Goal: Task Accomplishment & Management: Complete application form

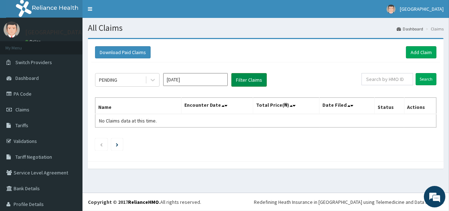
click at [241, 80] on button "Filter Claims" at bounding box center [249, 80] width 36 height 14
click at [245, 75] on button "Filter Claims" at bounding box center [249, 80] width 36 height 14
click at [247, 77] on button "Filter Claims" at bounding box center [249, 80] width 36 height 14
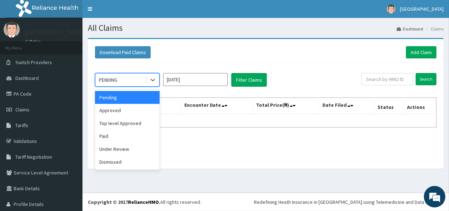
click at [122, 82] on div "PENDING" at bounding box center [120, 79] width 50 height 11
click at [113, 113] on div "Approved" at bounding box center [127, 110] width 65 height 13
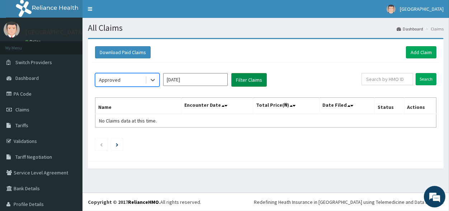
click at [246, 81] on button "Filter Claims" at bounding box center [249, 80] width 36 height 14
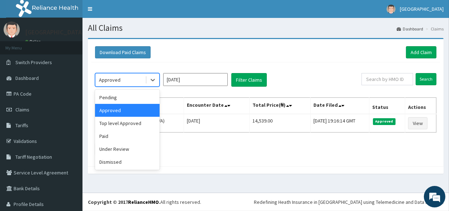
click at [121, 77] on div "Approved" at bounding box center [120, 79] width 50 height 11
click at [108, 139] on div "Paid" at bounding box center [127, 136] width 65 height 13
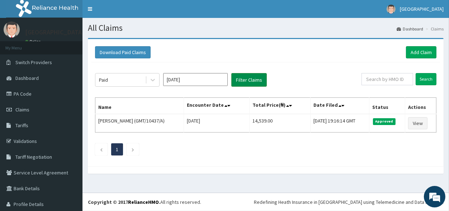
click at [244, 76] on button "Filter Claims" at bounding box center [249, 80] width 36 height 14
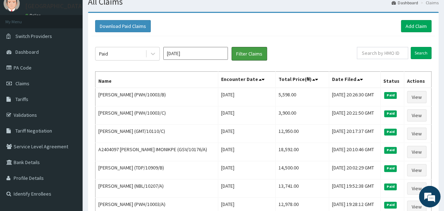
scroll to position [39, 0]
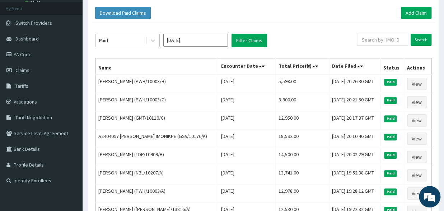
click at [109, 39] on div "Paid" at bounding box center [120, 40] width 50 height 11
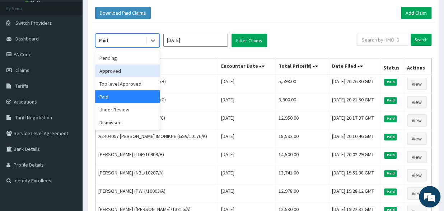
click at [115, 74] on div "Approved" at bounding box center [127, 71] width 65 height 13
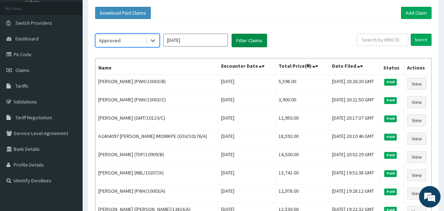
click at [245, 41] on button "Filter Claims" at bounding box center [249, 41] width 36 height 14
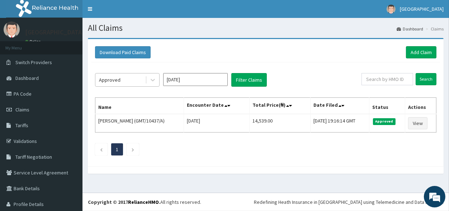
click at [117, 84] on div "Approved" at bounding box center [120, 79] width 50 height 11
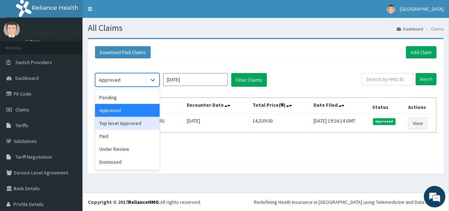
click at [116, 126] on div "Top level Approved" at bounding box center [127, 123] width 65 height 13
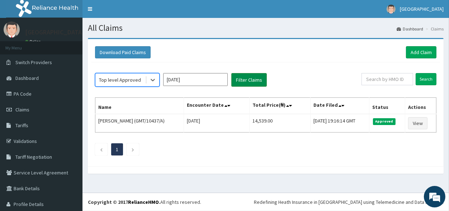
click at [244, 80] on button "Filter Claims" at bounding box center [249, 80] width 36 height 14
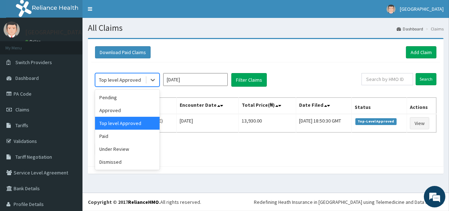
click at [132, 82] on div "Top level Approved" at bounding box center [120, 79] width 42 height 7
click at [110, 135] on div "Paid" at bounding box center [127, 136] width 65 height 13
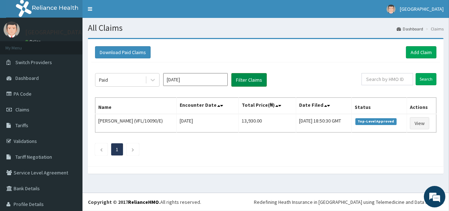
click at [240, 77] on button "Filter Claims" at bounding box center [249, 80] width 36 height 14
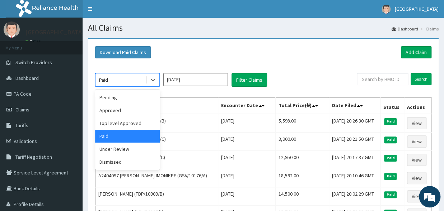
click at [123, 78] on div "Paid" at bounding box center [120, 79] width 50 height 11
click at [107, 110] on div "Approved" at bounding box center [127, 110] width 65 height 13
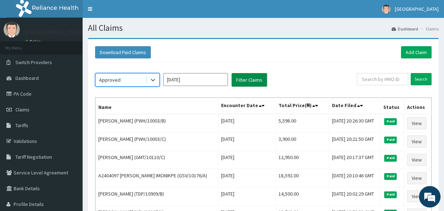
click at [251, 78] on button "Filter Claims" at bounding box center [249, 80] width 36 height 14
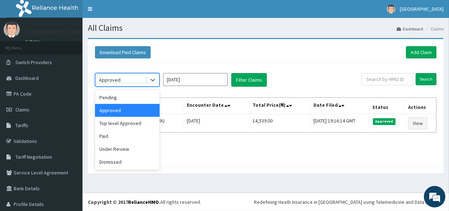
click at [127, 84] on div "Approved" at bounding box center [120, 79] width 50 height 11
click at [115, 125] on div "Top level Approved" at bounding box center [127, 123] width 65 height 13
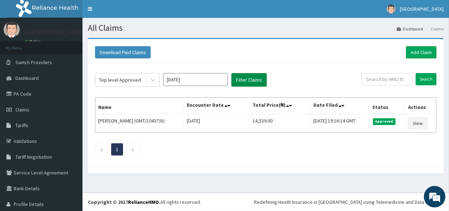
click at [243, 79] on button "Filter Claims" at bounding box center [249, 80] width 36 height 14
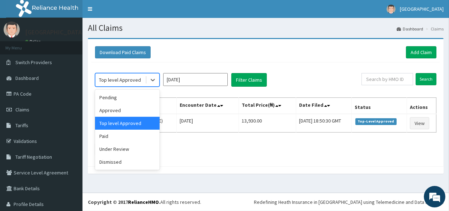
click at [122, 78] on div "Top level Approved" at bounding box center [120, 79] width 42 height 7
click at [116, 112] on div "Approved" at bounding box center [127, 110] width 65 height 13
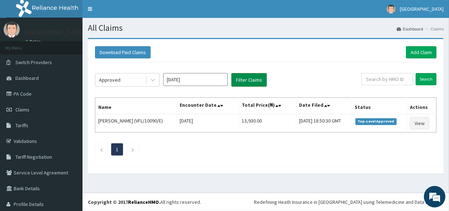
click at [248, 78] on button "Filter Claims" at bounding box center [249, 80] width 36 height 14
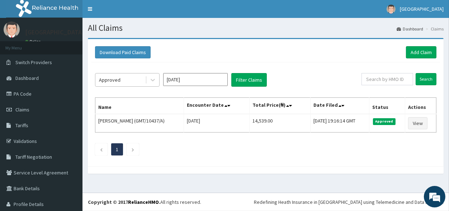
click at [130, 83] on div "Approved" at bounding box center [120, 79] width 50 height 11
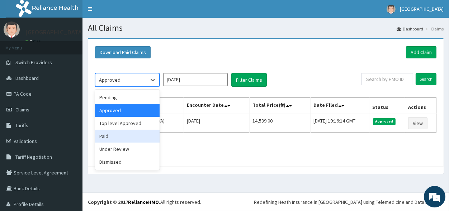
click at [124, 139] on div "Paid" at bounding box center [127, 136] width 65 height 13
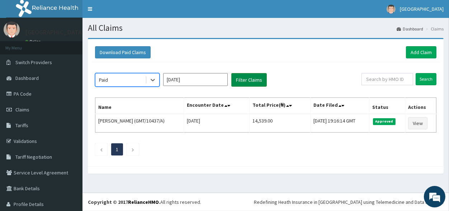
click at [243, 81] on button "Filter Claims" at bounding box center [249, 80] width 36 height 14
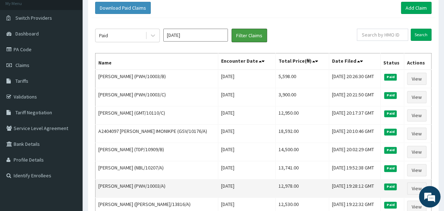
scroll to position [39, 0]
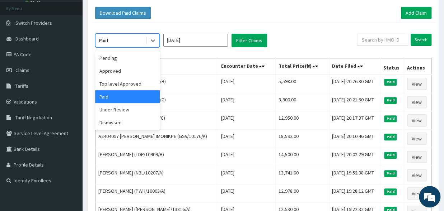
click at [124, 39] on div "Paid" at bounding box center [120, 40] width 50 height 11
click at [123, 76] on div "Approved" at bounding box center [127, 71] width 65 height 13
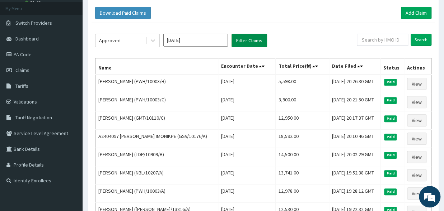
click at [244, 42] on button "Filter Claims" at bounding box center [249, 41] width 36 height 14
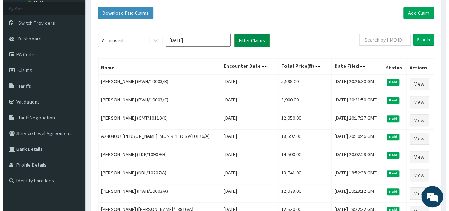
scroll to position [0, 0]
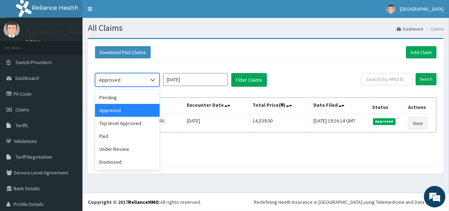
click at [131, 81] on div "Approved" at bounding box center [120, 79] width 50 height 11
drag, startPoint x: 129, startPoint y: 123, endPoint x: 198, endPoint y: 114, distance: 69.8
click at [131, 123] on div "Top level Approved" at bounding box center [127, 123] width 65 height 13
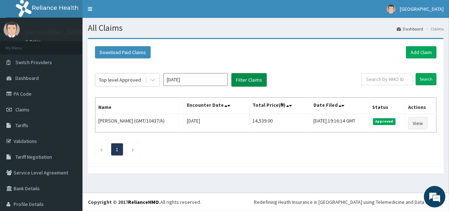
click at [243, 84] on button "Filter Claims" at bounding box center [249, 80] width 36 height 14
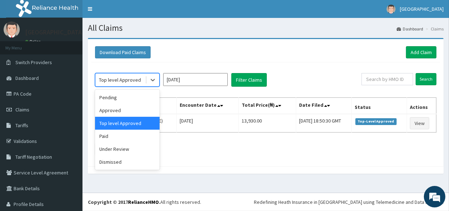
click at [112, 82] on div "Top level Approved" at bounding box center [120, 79] width 42 height 7
click at [120, 113] on div "Approved" at bounding box center [127, 110] width 65 height 13
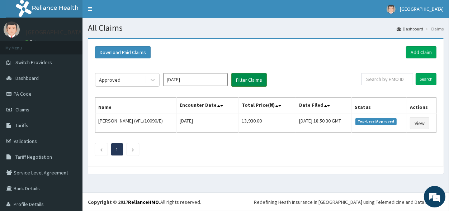
click at [250, 78] on button "Filter Claims" at bounding box center [249, 80] width 36 height 14
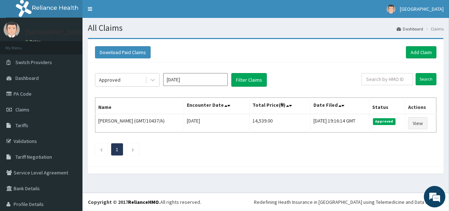
click at [126, 87] on div "Approved Oct 2025 Filter Claims Search Name Encounter Date Total Price(₦) Date …" at bounding box center [265, 112] width 349 height 100
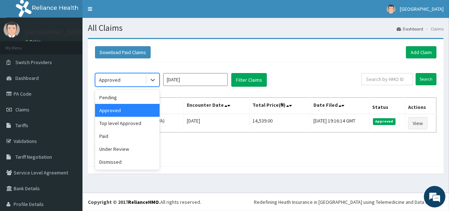
click at [125, 80] on div "Approved" at bounding box center [120, 79] width 50 height 11
click at [127, 123] on div "Top level Approved" at bounding box center [127, 123] width 65 height 13
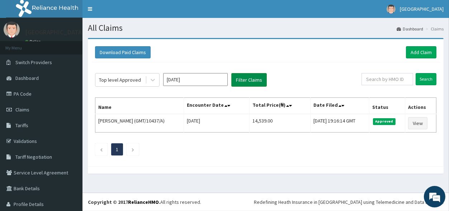
click at [240, 79] on button "Filter Claims" at bounding box center [249, 80] width 36 height 14
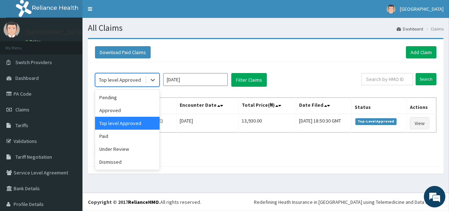
click at [137, 84] on div "Top level Approved" at bounding box center [120, 79] width 50 height 11
click at [118, 103] on div "Pending" at bounding box center [127, 97] width 65 height 13
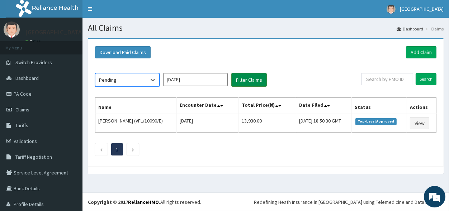
click at [246, 78] on button "Filter Claims" at bounding box center [249, 80] width 36 height 14
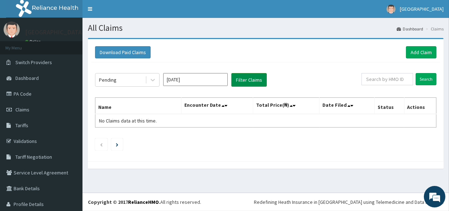
click at [246, 78] on button "Filter Claims" at bounding box center [249, 80] width 36 height 14
click at [121, 83] on div "Pending" at bounding box center [120, 79] width 50 height 11
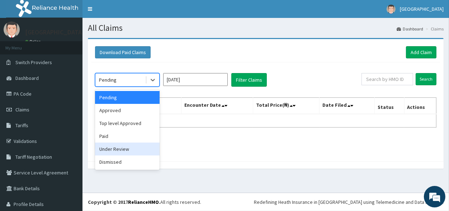
click at [119, 150] on div "Under Review" at bounding box center [127, 149] width 65 height 13
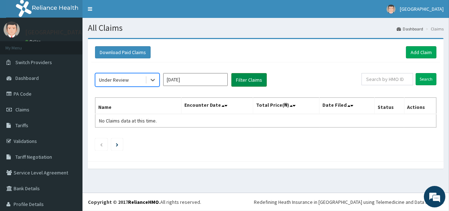
click at [256, 75] on button "Filter Claims" at bounding box center [249, 80] width 36 height 14
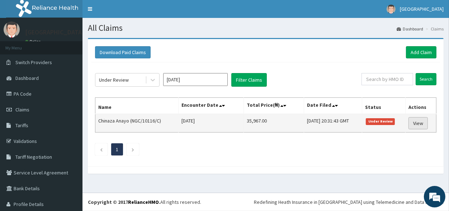
click at [417, 121] on link "View" at bounding box center [418, 123] width 19 height 12
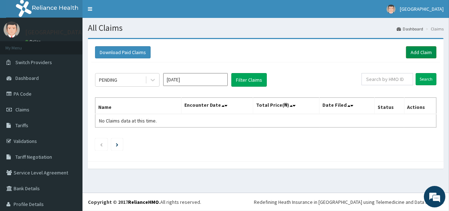
click at [412, 51] on link "Add Claim" at bounding box center [421, 52] width 30 height 12
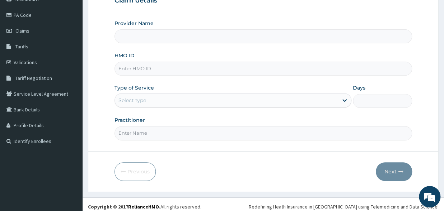
type input "[GEOGRAPHIC_DATA]"
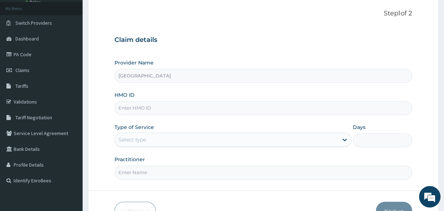
click at [137, 105] on input "HMO ID" at bounding box center [262, 108] width 297 height 14
type input "VFL/10090/D"
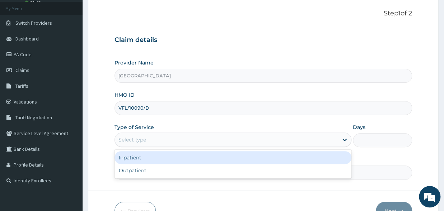
click at [143, 143] on div "Select type" at bounding box center [132, 139] width 28 height 7
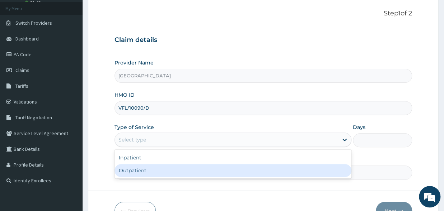
click at [140, 168] on div "Outpatient" at bounding box center [232, 170] width 237 height 13
type input "1"
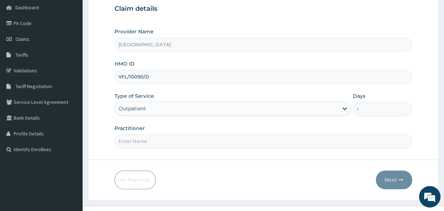
scroll to position [83, 0]
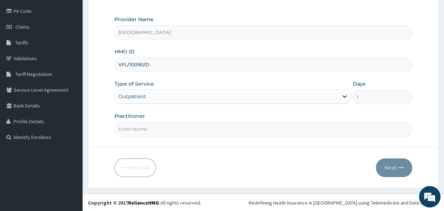
click at [131, 129] on input "Practitioner" at bounding box center [262, 129] width 297 height 14
type input "DR OKPOTA"
click at [392, 166] on button "Next" at bounding box center [394, 168] width 36 height 19
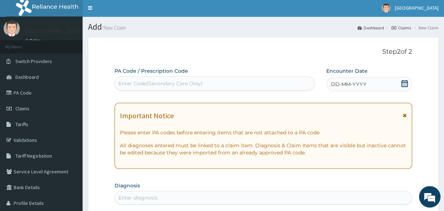
scroll to position [0, 0]
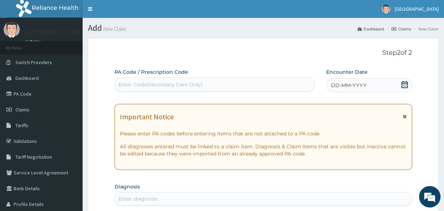
click at [406, 83] on icon at bounding box center [404, 84] width 6 height 7
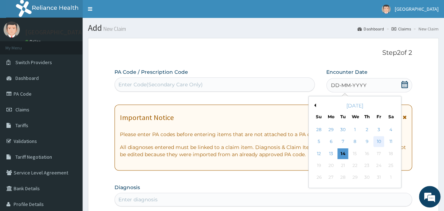
click at [376, 140] on div "10" at bounding box center [378, 142] width 11 height 11
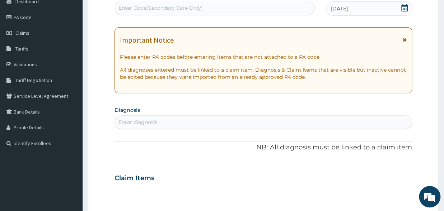
scroll to position [79, 0]
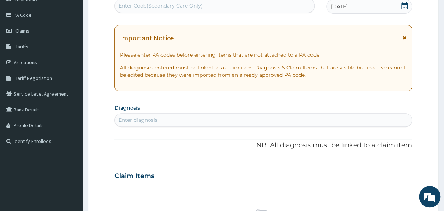
click at [149, 118] on div "Enter diagnosis" at bounding box center [137, 120] width 39 height 7
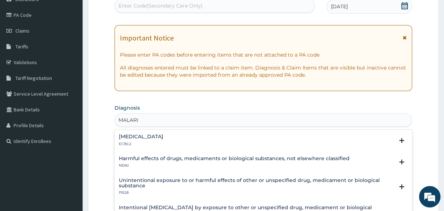
type input "MALARIA"
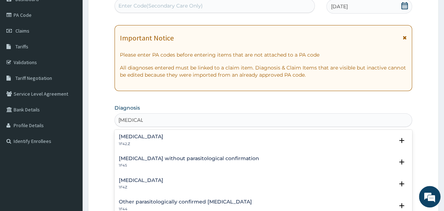
click at [141, 185] on div "Malaria, unspecified 1F4Z" at bounding box center [141, 184] width 44 height 13
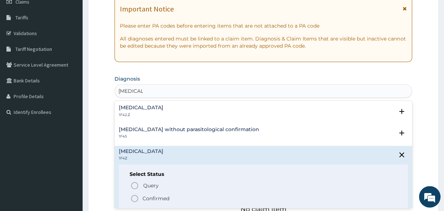
scroll to position [158, 0]
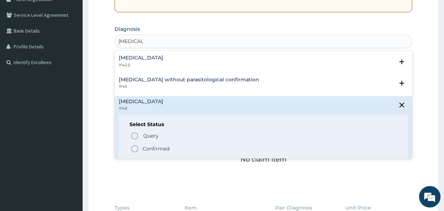
click at [130, 147] on div "Query Query covers suspected (?), Keep in view (kiv), Ruled out (r/o) Confirmed" at bounding box center [263, 142] width 267 height 22
click at [134, 147] on icon "status option filled" at bounding box center [134, 149] width 9 height 9
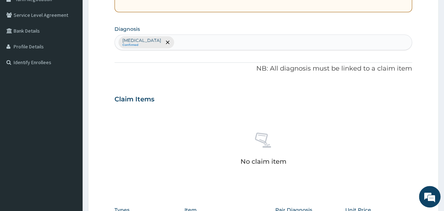
click at [192, 39] on div "Malaria, unspecified Confirmed" at bounding box center [263, 42] width 297 height 15
type input "SEPSIS"
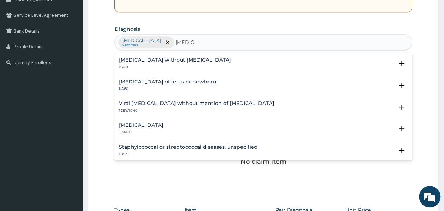
click at [169, 73] on div "Sepsis without septic shock 1G40 Select Status Query Query covers suspected (?)…" at bounding box center [263, 65] width 289 height 16
click at [133, 67] on p "1G40" at bounding box center [175, 67] width 112 height 5
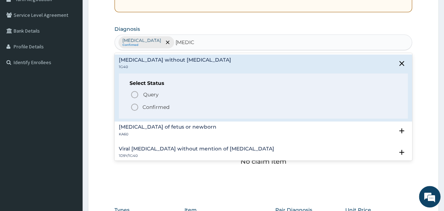
click at [136, 107] on icon "status option filled" at bounding box center [134, 107] width 9 height 9
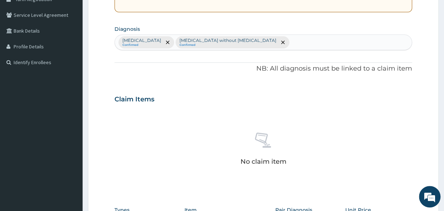
click at [276, 42] on div "[MEDICAL_DATA] Confirmed [MEDICAL_DATA] without [MEDICAL_DATA] Confirmed" at bounding box center [263, 42] width 297 height 15
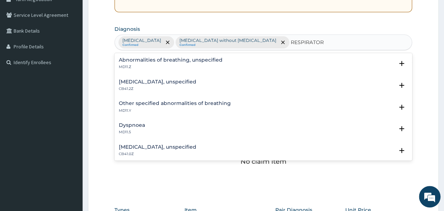
type input "RESPIRATORY"
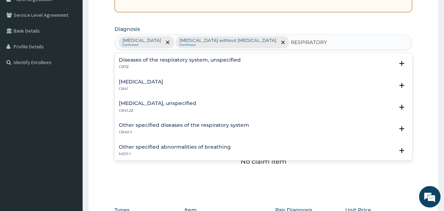
click at [156, 130] on div "Other specified diseases of the respiratory system CB40.Y" at bounding box center [184, 129] width 130 height 13
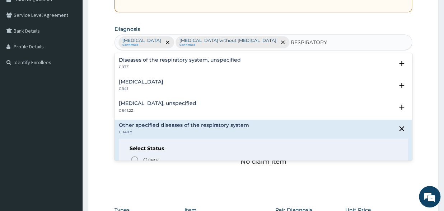
scroll to position [38, 0]
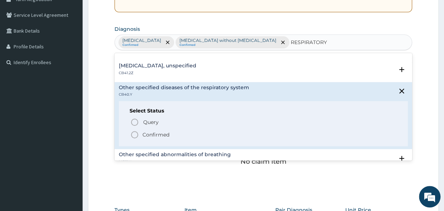
click at [134, 135] on icon "status option filled" at bounding box center [134, 135] width 9 height 9
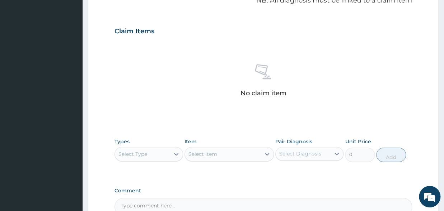
scroll to position [276, 0]
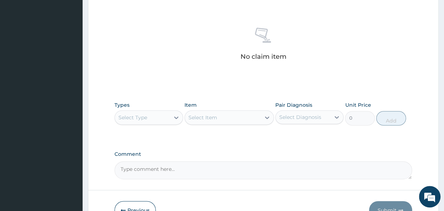
click at [138, 114] on div "Select Type" at bounding box center [132, 117] width 29 height 7
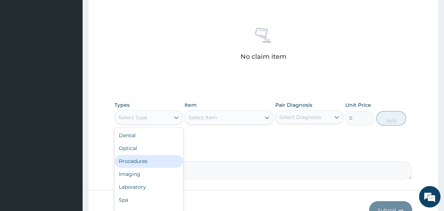
click at [131, 155] on div "Procedures" at bounding box center [148, 161] width 69 height 13
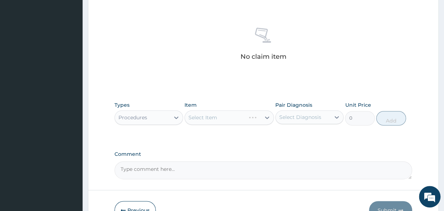
click at [197, 110] on div "Select Item" at bounding box center [228, 117] width 89 height 14
click at [206, 110] on div "Select Item" at bounding box center [228, 117] width 89 height 14
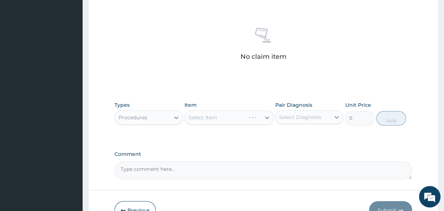
click at [237, 110] on div "Select Item" at bounding box center [228, 117] width 89 height 14
click at [251, 110] on div "Select Item" at bounding box center [228, 117] width 89 height 14
click at [263, 110] on div "Select Item" at bounding box center [228, 117] width 89 height 14
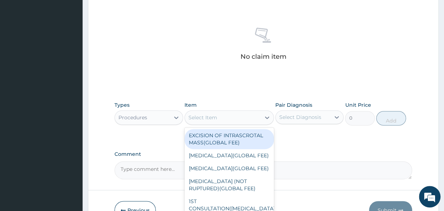
click at [237, 112] on div "Select Item" at bounding box center [223, 117] width 76 height 11
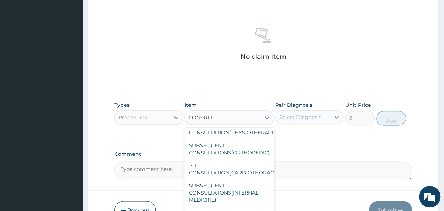
scroll to position [812, 0]
type input "CONSULT"
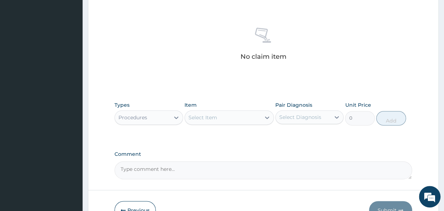
click at [220, 112] on div "Types Procedures Item Select Item Pair Diagnosis Select Diagnosis Unit Price 0 …" at bounding box center [262, 113] width 297 height 31
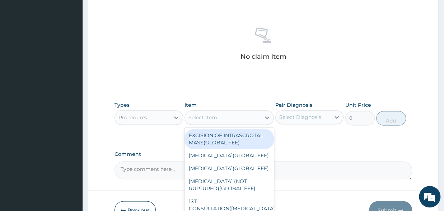
click at [220, 112] on div "Select Item" at bounding box center [223, 117] width 76 height 11
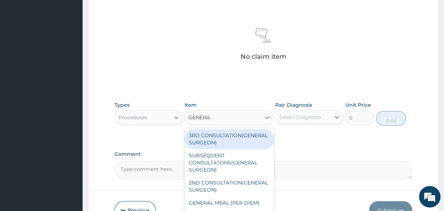
type input "GENERAL"
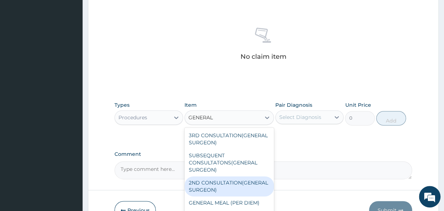
scroll to position [38, 0]
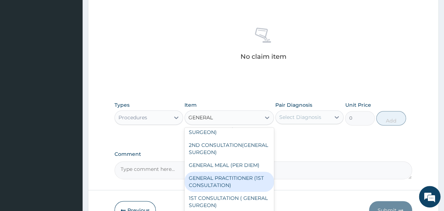
click at [226, 188] on div "GENERAL PRACTITIONER (1ST CONSULTATION)" at bounding box center [228, 182] width 89 height 20
type input "2500"
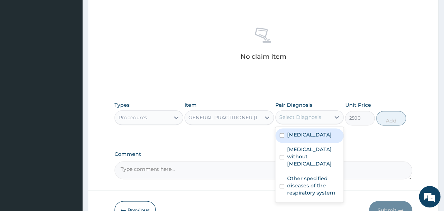
click at [279, 114] on div "Select Diagnosis" at bounding box center [300, 117] width 42 height 7
click at [280, 133] on input "checkbox" at bounding box center [281, 135] width 5 height 5
checkbox input "true"
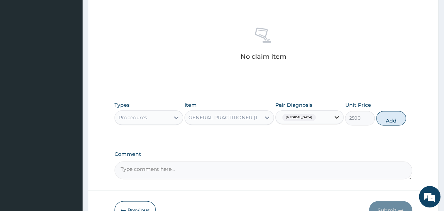
click at [335, 117] on icon at bounding box center [336, 118] width 4 height 3
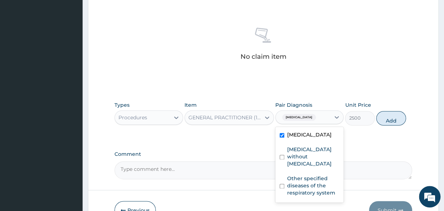
click at [328, 112] on div "[MEDICAL_DATA]" at bounding box center [303, 118] width 55 height 12
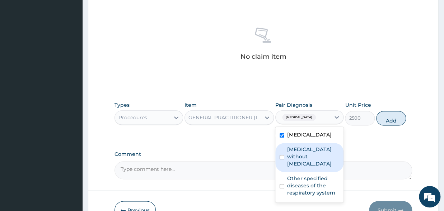
click at [281, 155] on input "checkbox" at bounding box center [281, 157] width 5 height 5
checkbox input "true"
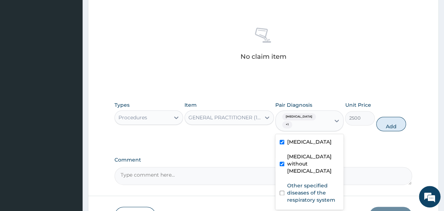
click at [326, 111] on div "Malaria, unspecified + 1" at bounding box center [303, 121] width 55 height 20
click at [321, 113] on div "Malaria, unspecified + 1" at bounding box center [302, 120] width 46 height 17
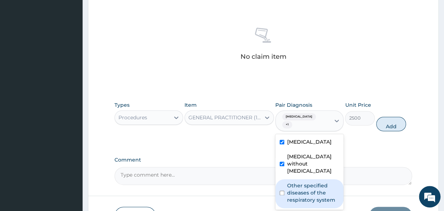
click at [280, 191] on input "checkbox" at bounding box center [281, 193] width 5 height 5
checkbox input "true"
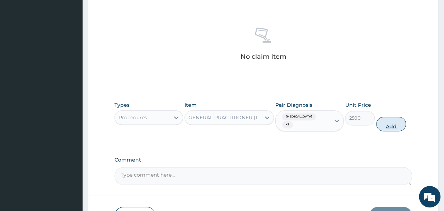
click at [388, 117] on button "Add" at bounding box center [391, 124] width 30 height 14
type input "0"
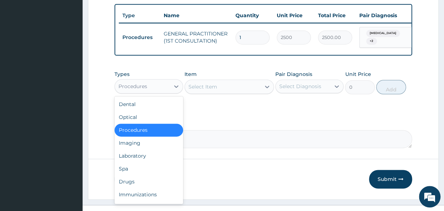
click at [141, 81] on div "Procedures" at bounding box center [142, 86] width 55 height 11
click at [131, 177] on div "Drugs" at bounding box center [148, 181] width 69 height 13
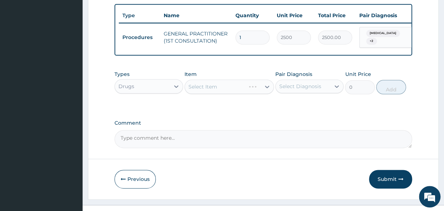
click at [243, 80] on div "Select Item" at bounding box center [228, 87] width 89 height 14
click at [232, 80] on div "Select Item" at bounding box center [228, 87] width 89 height 14
click at [222, 81] on div "Select Item" at bounding box center [228, 87] width 89 height 14
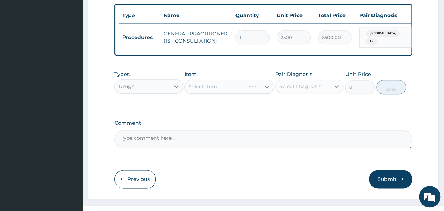
click at [226, 83] on div "Select Item" at bounding box center [228, 87] width 89 height 14
click at [263, 83] on div "Select Item" at bounding box center [228, 87] width 89 height 14
click at [251, 80] on div "Select Item" at bounding box center [228, 87] width 89 height 14
click at [220, 80] on div "Select Item" at bounding box center [228, 87] width 89 height 14
click at [251, 80] on div "Select Item" at bounding box center [228, 87] width 89 height 14
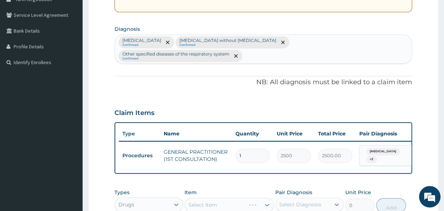
scroll to position [237, 0]
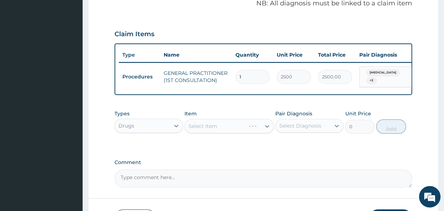
click at [219, 119] on div "Select Item" at bounding box center [228, 126] width 89 height 14
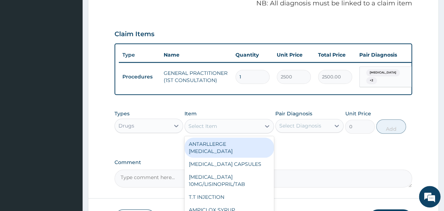
click at [268, 125] on icon at bounding box center [267, 126] width 4 height 3
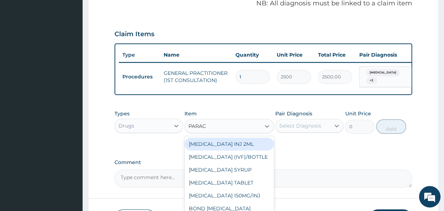
type input "PARACE"
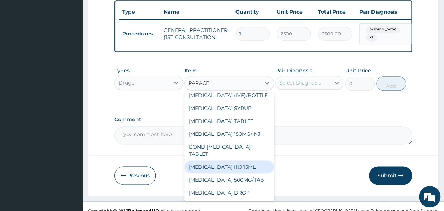
scroll to position [0, 0]
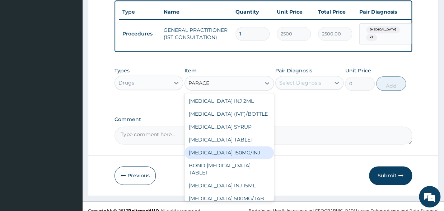
click at [231, 146] on div "[MEDICAL_DATA] 150MG/INJ" at bounding box center [228, 152] width 89 height 13
type input "420"
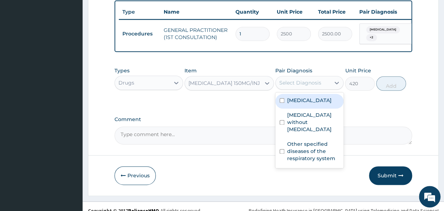
click at [295, 79] on div "Select Diagnosis" at bounding box center [300, 82] width 42 height 7
click at [283, 98] on input "checkbox" at bounding box center [281, 100] width 5 height 5
checkbox input "true"
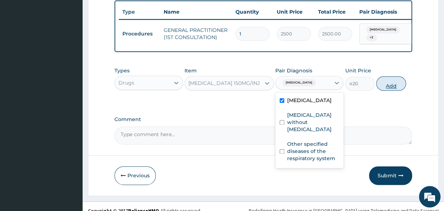
click at [395, 77] on button "Add" at bounding box center [391, 83] width 30 height 14
type input "0"
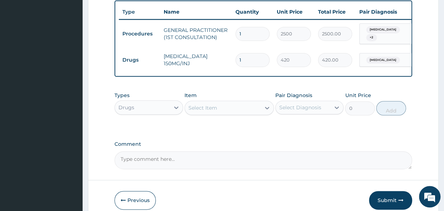
drag, startPoint x: 247, startPoint y: 49, endPoint x: 227, endPoint y: 49, distance: 19.7
click at [235, 53] on input "1" at bounding box center [252, 60] width 34 height 14
click at [251, 143] on div "Comment" at bounding box center [262, 155] width 297 height 28
click at [221, 101] on div "Select Item" at bounding box center [228, 108] width 89 height 14
click at [217, 102] on div "Select Item" at bounding box center [223, 107] width 76 height 11
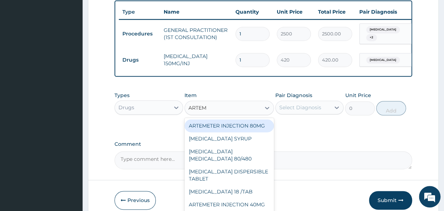
type input "ARTEME"
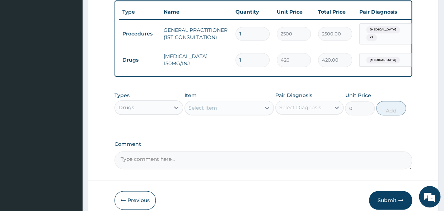
click at [212, 102] on div "Select Item" at bounding box center [223, 107] width 76 height 11
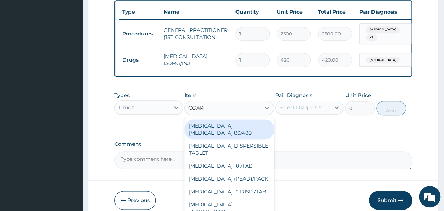
type input "COART"
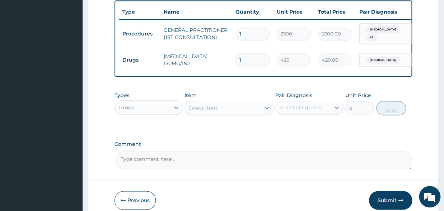
click at [217, 102] on div "Select Item" at bounding box center [223, 107] width 76 height 11
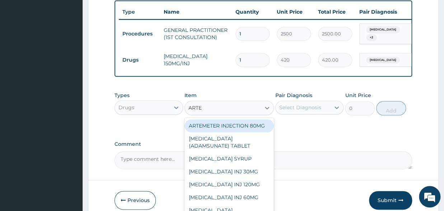
type input "ARTEM"
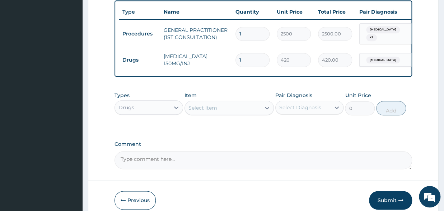
drag, startPoint x: 211, startPoint y: 102, endPoint x: 191, endPoint y: 100, distance: 19.5
click at [191, 102] on div "Select Item" at bounding box center [223, 107] width 76 height 11
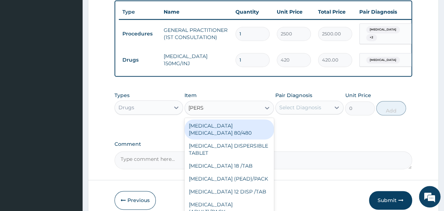
type input "COART"
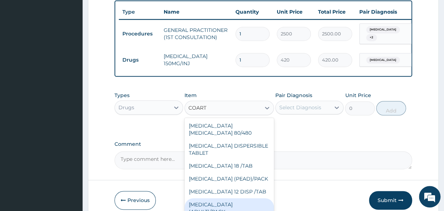
click at [236, 198] on div "[MEDICAL_DATA] (ADULT)/PACK" at bounding box center [228, 208] width 89 height 20
type input "1540"
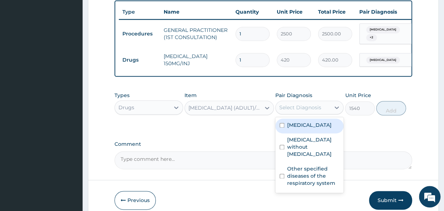
click at [295, 104] on div "Select Diagnosis" at bounding box center [300, 107] width 42 height 7
click at [280, 123] on input "checkbox" at bounding box center [281, 125] width 5 height 5
checkbox input "true"
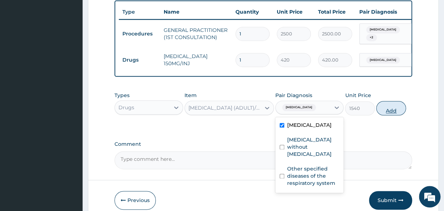
click at [391, 101] on button "Add" at bounding box center [391, 108] width 30 height 14
type input "0"
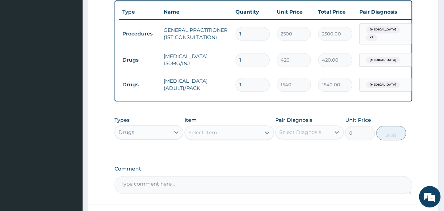
click at [203, 129] on div "Select Item" at bounding box center [202, 132] width 29 height 7
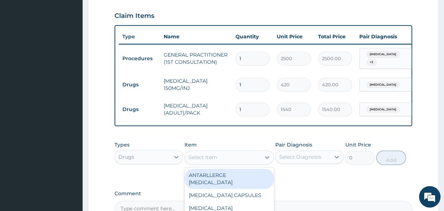
scroll to position [240, 0]
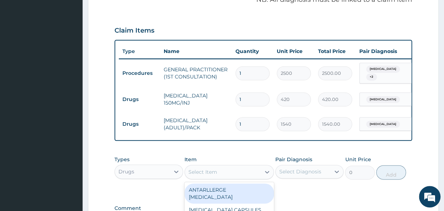
click at [366, 133] on div "PA Code / Prescription Code Enter Code(Secondary Care Only) Encounter Date 10-1…" at bounding box center [262, 30] width 297 height 405
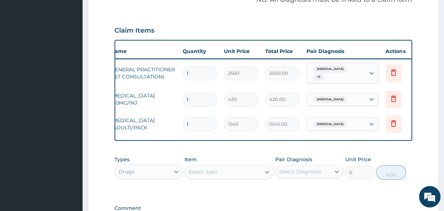
scroll to position [0, 59]
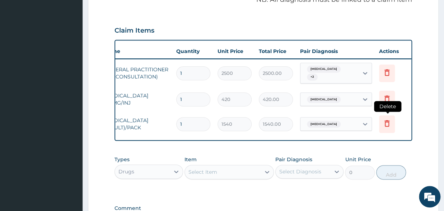
click at [389, 120] on icon at bounding box center [386, 123] width 5 height 6
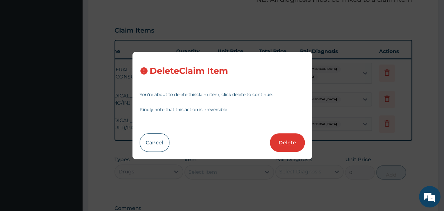
click at [293, 147] on button "Delete" at bounding box center [287, 142] width 35 height 19
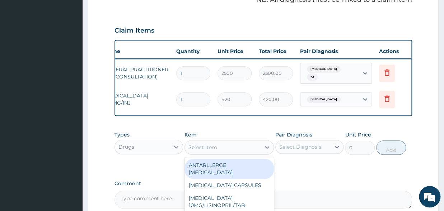
click at [210, 144] on div "Select Item" at bounding box center [202, 147] width 29 height 7
type input "COART"
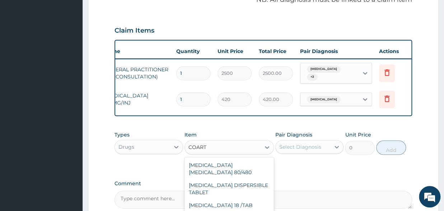
type input "1400"
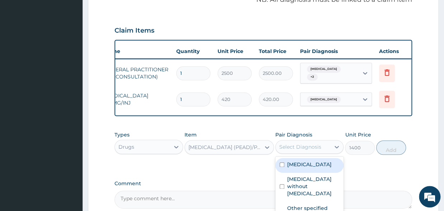
click at [290, 143] on div "Select Diagnosis" at bounding box center [300, 146] width 42 height 7
click at [279, 158] on div "[MEDICAL_DATA]" at bounding box center [309, 165] width 69 height 15
checkbox input "true"
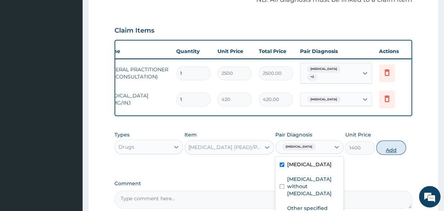
click at [398, 143] on button "Add" at bounding box center [391, 148] width 30 height 14
type input "0"
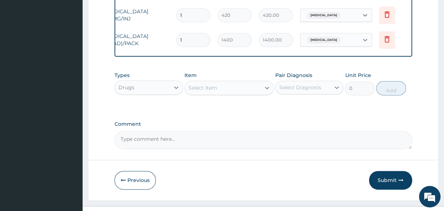
scroll to position [329, 0]
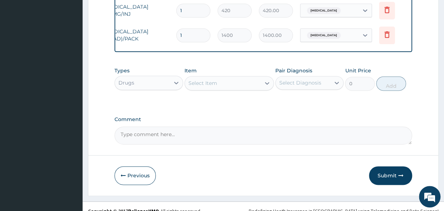
click at [211, 67] on div "Item Select Item" at bounding box center [228, 79] width 89 height 24
click at [207, 80] on div "Select Item" at bounding box center [202, 83] width 29 height 7
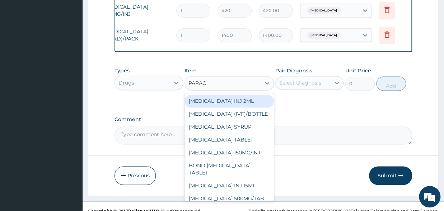
type input "PARACE"
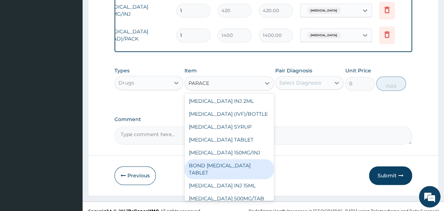
scroll to position [19, 0]
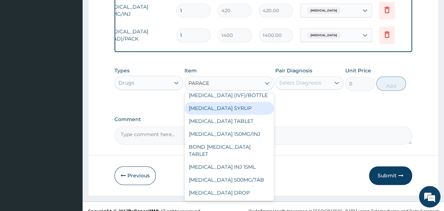
click at [233, 104] on div "[MEDICAL_DATA] SYRUP" at bounding box center [228, 108] width 89 height 13
type input "350"
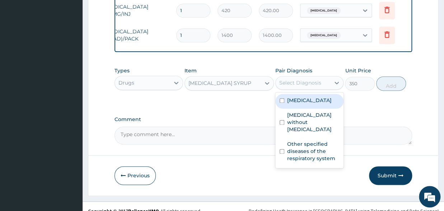
click at [290, 79] on div "Select Diagnosis" at bounding box center [300, 82] width 42 height 7
click at [282, 98] on input "checkbox" at bounding box center [281, 100] width 5 height 5
checkbox input "true"
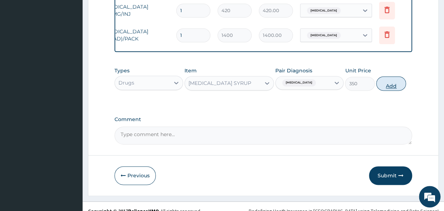
click at [394, 76] on button "Add" at bounding box center [391, 83] width 30 height 14
type input "0"
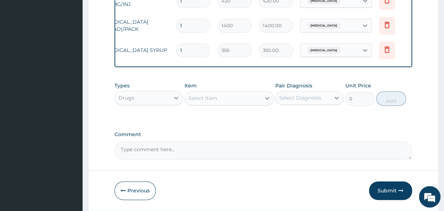
scroll to position [354, 0]
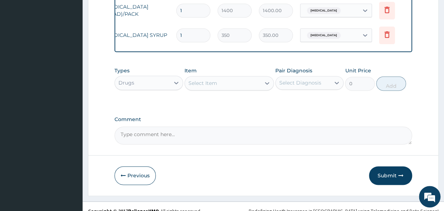
click at [207, 67] on div "Item Select Item" at bounding box center [228, 79] width 89 height 24
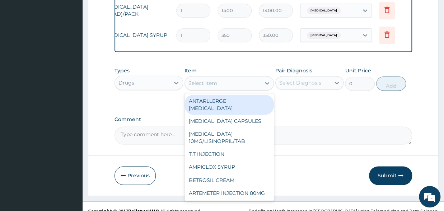
click at [207, 80] on div "Select Item" at bounding box center [202, 83] width 29 height 7
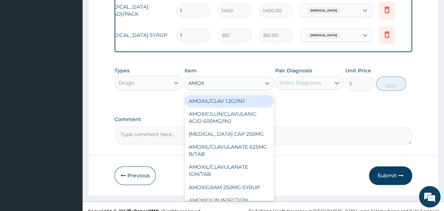
type input "AMOXI"
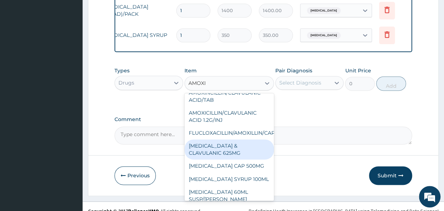
scroll to position [171, 0]
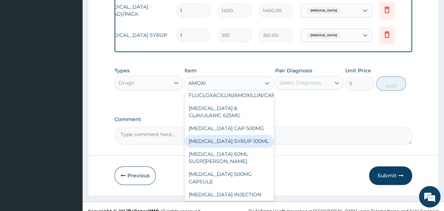
click at [211, 135] on div "[MEDICAL_DATA] SYRUP 100ML" at bounding box center [228, 141] width 89 height 13
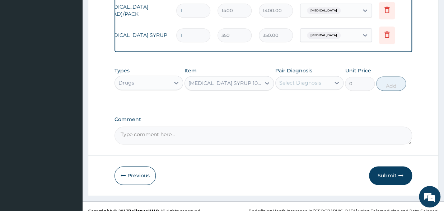
type input "420"
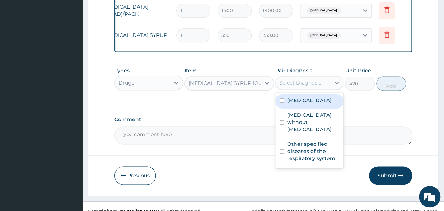
click at [287, 79] on div "Select Diagnosis" at bounding box center [300, 82] width 42 height 7
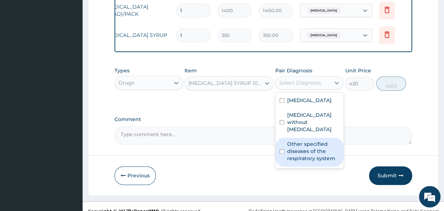
click at [281, 149] on input "checkbox" at bounding box center [281, 151] width 5 height 5
checkbox input "true"
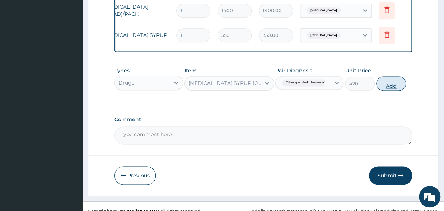
click at [389, 76] on button "Add" at bounding box center [391, 83] width 30 height 14
type input "0"
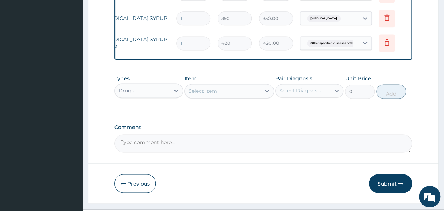
scroll to position [379, 0]
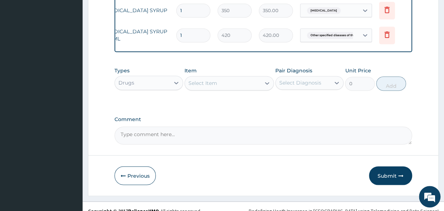
click at [229, 76] on div "Select Item" at bounding box center [228, 83] width 89 height 14
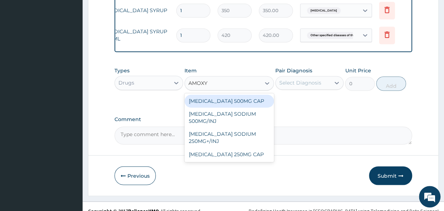
scroll to position [0, 0]
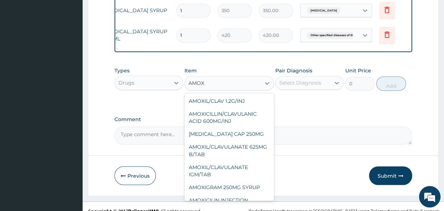
type input "AMOXI"
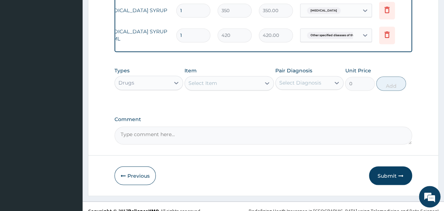
click at [209, 77] on div "Select Item" at bounding box center [223, 82] width 76 height 11
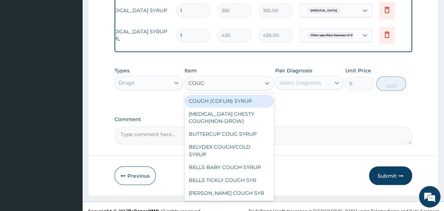
type input "COUGH"
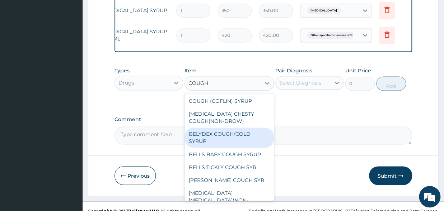
click at [216, 128] on div "BELYDEX COUGH/COLD SYRUP" at bounding box center [228, 138] width 89 height 20
type input "350"
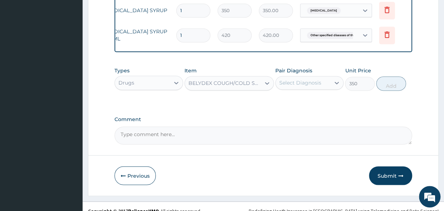
click at [280, 79] on div "Select Diagnosis" at bounding box center [300, 82] width 42 height 7
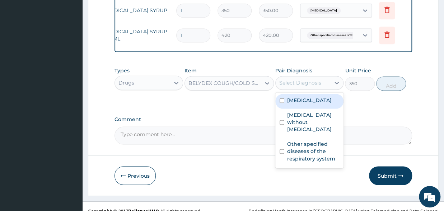
click at [230, 80] on div "BELYDEX COUGH/COLD SYRUP" at bounding box center [224, 83] width 73 height 7
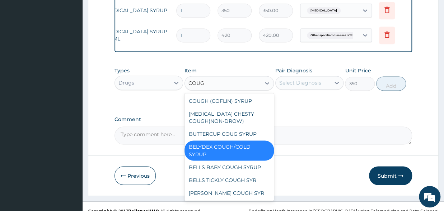
type input "COUGH"
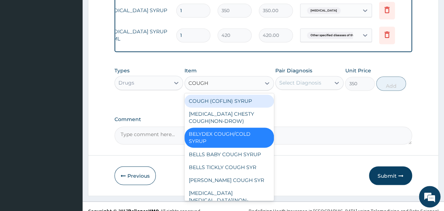
click at [214, 95] on div "COUGH (COFLIN) SYRUP" at bounding box center [228, 101] width 89 height 13
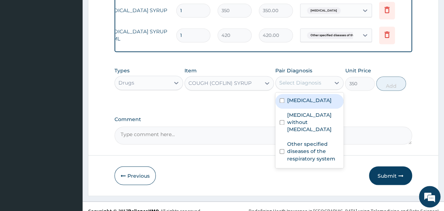
click at [290, 79] on div "Select Diagnosis" at bounding box center [300, 82] width 42 height 7
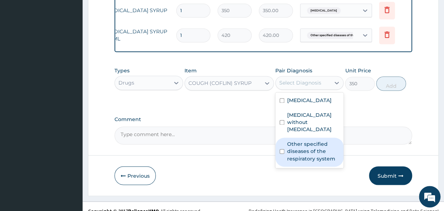
click at [281, 149] on input "checkbox" at bounding box center [281, 151] width 5 height 5
checkbox input "true"
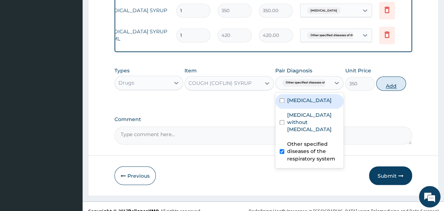
click at [387, 80] on button "Add" at bounding box center [391, 83] width 30 height 14
type input "0"
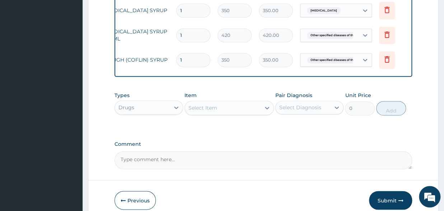
click at [156, 102] on div "Drugs" at bounding box center [142, 107] width 55 height 11
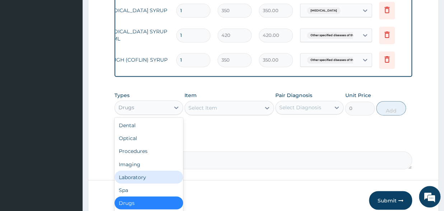
click at [136, 171] on div "Laboratory" at bounding box center [148, 177] width 69 height 13
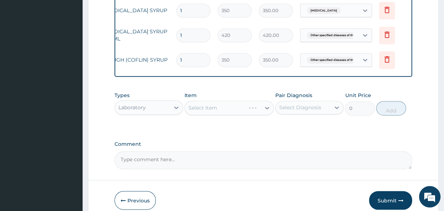
click at [197, 101] on div "Select Item" at bounding box center [228, 108] width 89 height 14
click at [198, 101] on div "Select Item" at bounding box center [228, 108] width 89 height 14
click at [221, 101] on div "Select Item" at bounding box center [228, 108] width 89 height 14
click at [226, 101] on div "Select Item" at bounding box center [228, 108] width 89 height 14
click at [272, 101] on div "Select Item" at bounding box center [228, 108] width 89 height 14
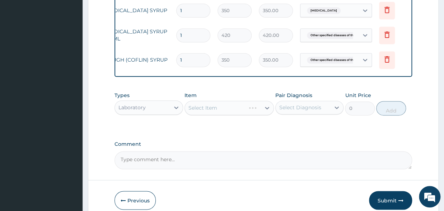
click at [255, 101] on div "Select Item" at bounding box center [228, 108] width 89 height 14
click at [214, 103] on div "Select Item" at bounding box center [228, 108] width 89 height 14
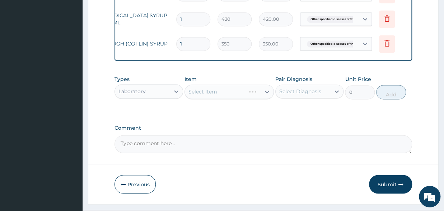
scroll to position [403, 0]
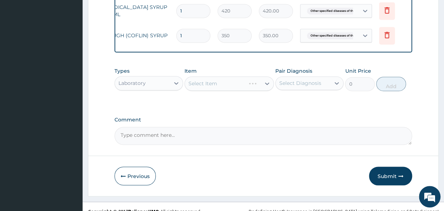
click at [211, 76] on div "Select Item" at bounding box center [228, 83] width 89 height 14
click at [217, 76] on div "Select Item" at bounding box center [228, 83] width 89 height 14
click at [223, 76] on div "Select Item" at bounding box center [228, 83] width 89 height 14
click at [192, 76] on div "Select Item" at bounding box center [228, 83] width 89 height 14
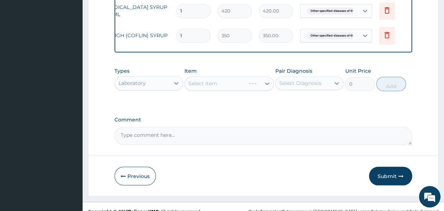
drag, startPoint x: 257, startPoint y: 69, endPoint x: 251, endPoint y: 76, distance: 9.7
click at [255, 76] on div "Select Item" at bounding box center [228, 83] width 89 height 14
click at [250, 76] on div "Select Item" at bounding box center [228, 83] width 89 height 14
click at [227, 67] on div "Item Select Item" at bounding box center [228, 79] width 89 height 24
click at [219, 76] on div "Select Item" at bounding box center [228, 83] width 89 height 14
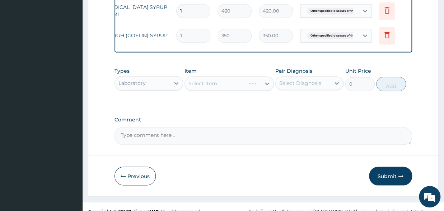
click at [206, 76] on div "Select Item" at bounding box center [228, 83] width 89 height 14
click at [264, 76] on div "Select Item" at bounding box center [228, 83] width 89 height 14
click at [237, 76] on div "Select Item" at bounding box center [228, 83] width 89 height 14
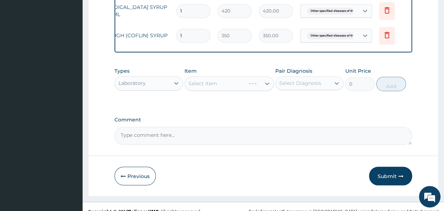
click at [220, 76] on div "Select Item" at bounding box center [228, 83] width 89 height 14
click at [203, 117] on div "Comment" at bounding box center [262, 131] width 297 height 28
click at [211, 67] on div "Item Select Item" at bounding box center [228, 79] width 89 height 24
click at [213, 76] on div "Select Item" at bounding box center [228, 83] width 89 height 14
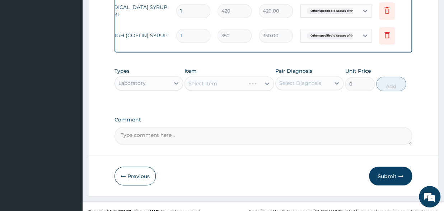
click at [213, 76] on div "Select Item" at bounding box center [228, 83] width 89 height 14
click at [211, 77] on div "Select Item" at bounding box center [228, 83] width 89 height 14
click at [214, 76] on div "Select Item" at bounding box center [228, 83] width 89 height 14
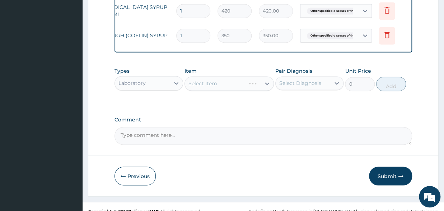
click at [211, 81] on div "Select Item" at bounding box center [228, 83] width 89 height 14
drag, startPoint x: 222, startPoint y: 81, endPoint x: 244, endPoint y: 67, distance: 26.1
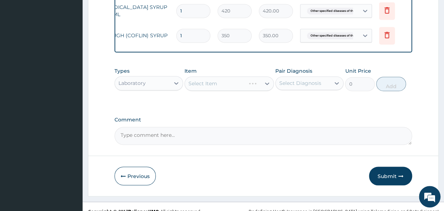
click at [231, 76] on div "Select Item" at bounding box center [228, 83] width 89 height 14
click at [263, 76] on div "Select Item" at bounding box center [228, 83] width 89 height 14
drag, startPoint x: 243, startPoint y: 81, endPoint x: 218, endPoint y: 74, distance: 26.1
click at [241, 81] on div "Select Item" at bounding box center [228, 83] width 89 height 14
click at [218, 76] on div "Select Item" at bounding box center [228, 83] width 89 height 14
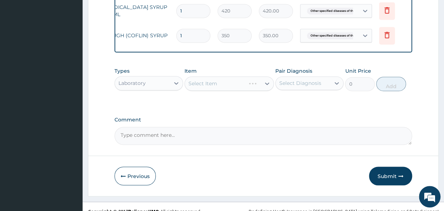
click at [210, 76] on div "Select Item" at bounding box center [228, 83] width 89 height 14
click at [243, 76] on div "Select Item" at bounding box center [228, 83] width 89 height 14
click at [250, 76] on div "Select Item" at bounding box center [228, 83] width 89 height 14
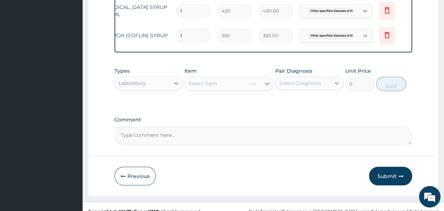
click at [266, 76] on div "Select Item" at bounding box center [228, 83] width 89 height 14
drag, startPoint x: 215, startPoint y: 81, endPoint x: 221, endPoint y: 77, distance: 7.5
click at [221, 77] on div "Select Item" at bounding box center [228, 83] width 89 height 14
click at [234, 76] on div "Select Item" at bounding box center [228, 83] width 89 height 14
click at [236, 77] on div "Select Item" at bounding box center [228, 83] width 89 height 14
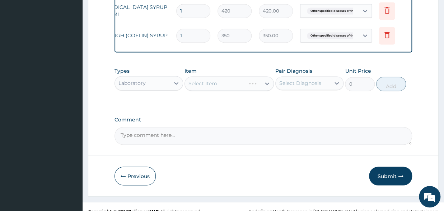
click at [236, 77] on div "Select Item" at bounding box center [228, 83] width 89 height 14
click at [256, 81] on div "Select Item" at bounding box center [228, 83] width 89 height 14
click at [226, 76] on div "Select Item" at bounding box center [228, 83] width 89 height 14
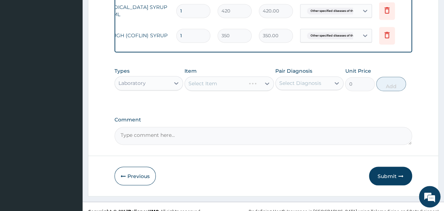
click at [226, 76] on div "Select Item" at bounding box center [228, 83] width 89 height 14
click at [266, 76] on div "Select Item" at bounding box center [228, 83] width 89 height 14
click at [229, 76] on div "Select Item" at bounding box center [228, 83] width 89 height 14
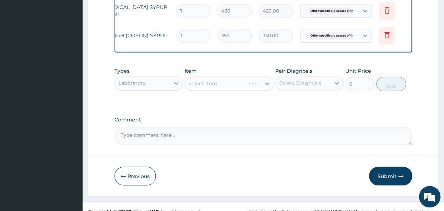
click at [268, 76] on div "Select Item" at bounding box center [228, 83] width 89 height 14
click at [233, 78] on div "Select Item" at bounding box center [228, 83] width 89 height 14
click at [226, 77] on div "Select Item" at bounding box center [228, 83] width 89 height 14
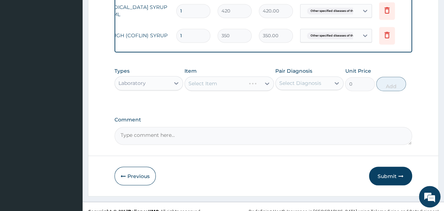
click at [221, 76] on div "Select Item" at bounding box center [228, 83] width 89 height 14
click at [259, 76] on div "Select Item" at bounding box center [228, 83] width 89 height 14
click at [212, 77] on div "Select Item" at bounding box center [228, 83] width 89 height 14
click at [242, 76] on div "Select Item" at bounding box center [228, 83] width 89 height 14
click at [204, 77] on div "Select Item" at bounding box center [228, 83] width 89 height 14
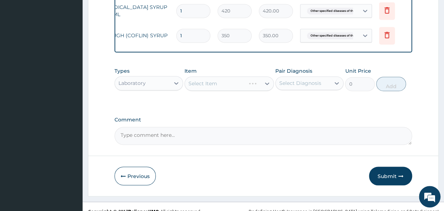
click at [269, 76] on div "Select Item" at bounding box center [228, 83] width 89 height 14
click at [227, 77] on div "Select Item" at bounding box center [228, 83] width 89 height 14
click at [217, 76] on div "Select Item" at bounding box center [228, 83] width 89 height 14
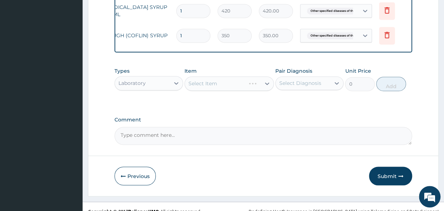
click at [217, 76] on div "Select Item" at bounding box center [228, 83] width 89 height 14
click at [216, 89] on div "Types Laboratory Item Select Item Pair Diagnosis Select Diagnosis Unit Price 0 …" at bounding box center [262, 85] width 297 height 42
click at [248, 76] on div "Select Item" at bounding box center [228, 83] width 89 height 14
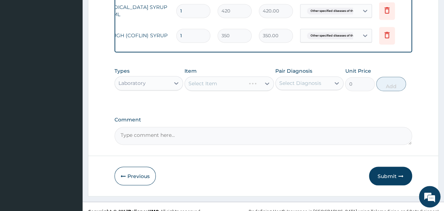
click at [202, 76] on div "Select Item" at bounding box center [228, 83] width 89 height 14
click at [216, 81] on div "Select Item" at bounding box center [228, 83] width 89 height 14
click at [136, 67] on div "Types Laboratory" at bounding box center [148, 79] width 69 height 24
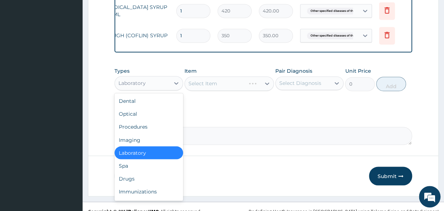
click at [135, 80] on div "Laboratory" at bounding box center [131, 83] width 27 height 7
click at [140, 146] on div "Laboratory" at bounding box center [148, 152] width 69 height 13
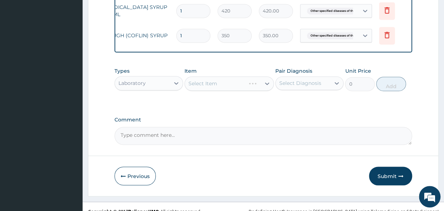
drag, startPoint x: 215, startPoint y: 82, endPoint x: 215, endPoint y: 78, distance: 3.9
click at [215, 80] on div "Select Item" at bounding box center [228, 83] width 89 height 14
click at [215, 78] on div "Select Item" at bounding box center [228, 83] width 89 height 14
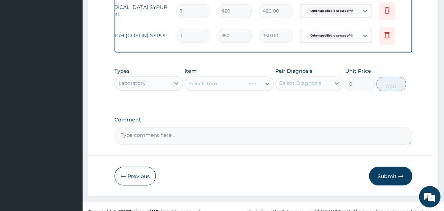
click at [215, 78] on div "Select Item" at bounding box center [228, 83] width 89 height 14
click at [235, 76] on div "Select Item" at bounding box center [228, 83] width 89 height 14
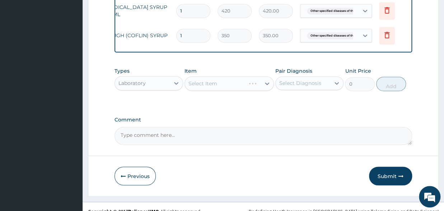
click at [223, 79] on div "Select Item" at bounding box center [228, 83] width 89 height 14
click at [222, 76] on div "Select Item" at bounding box center [228, 83] width 89 height 14
click at [224, 76] on div "Select Item" at bounding box center [228, 83] width 89 height 14
click at [221, 76] on div "Select Item" at bounding box center [228, 83] width 89 height 14
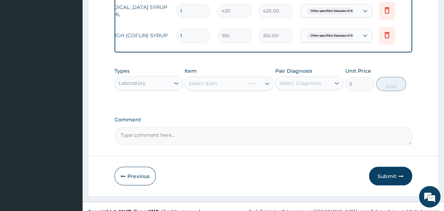
click at [221, 76] on div "Select Item" at bounding box center [228, 83] width 89 height 14
click at [217, 76] on div "Select Item" at bounding box center [228, 83] width 89 height 14
click at [224, 77] on div "Select Item" at bounding box center [228, 83] width 89 height 14
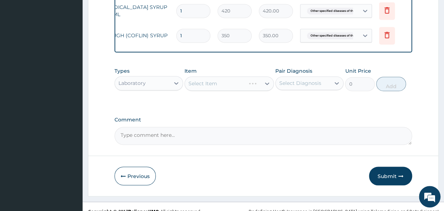
click at [224, 77] on div "Select Item" at bounding box center [228, 83] width 89 height 14
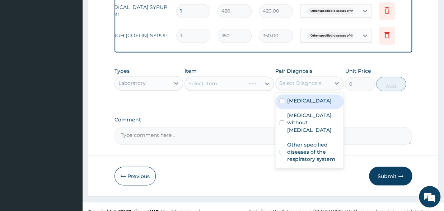
click at [292, 80] on div "Select Diagnosis" at bounding box center [300, 83] width 42 height 7
click at [284, 94] on div "[MEDICAL_DATA]" at bounding box center [309, 101] width 69 height 15
checkbox input "true"
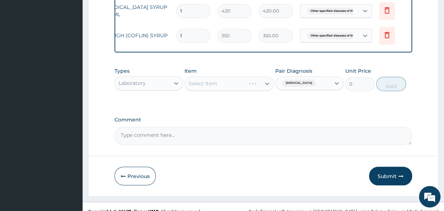
click at [230, 76] on div "Select Item" at bounding box center [228, 83] width 89 height 14
click at [220, 81] on div "Select Item" at bounding box center [228, 83] width 89 height 14
click at [227, 81] on div "Select Item" at bounding box center [228, 83] width 89 height 14
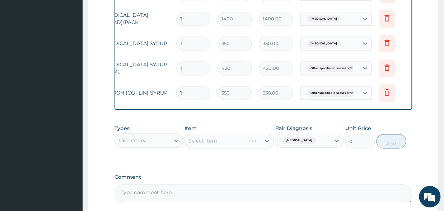
scroll to position [364, 0]
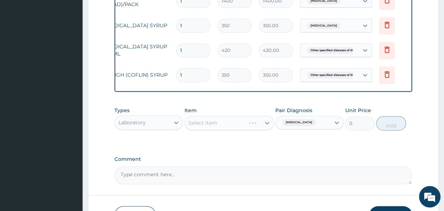
click at [228, 116] on div "Select Item" at bounding box center [228, 123] width 89 height 14
click at [224, 116] on div "Select Item" at bounding box center [228, 123] width 89 height 14
click at [259, 116] on div "Select Item" at bounding box center [228, 123] width 89 height 14
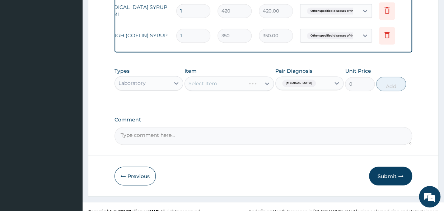
scroll to position [245, 0]
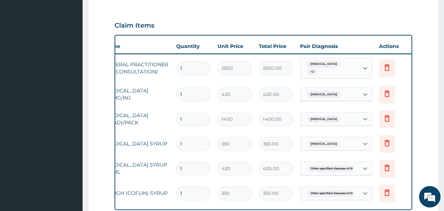
click at [161, 201] on div "Type Name Quantity Unit Price Total Price Pair Diagnosis Actions Procedures GEN…" at bounding box center [262, 122] width 297 height 175
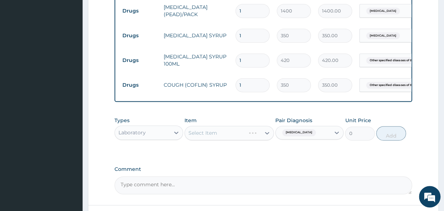
scroll to position [364, 0]
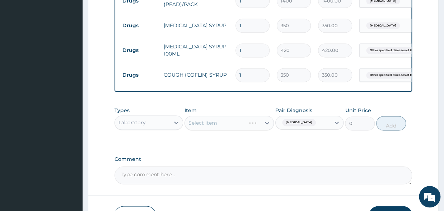
click at [208, 116] on div "Select Item" at bounding box center [228, 123] width 89 height 14
click at [225, 117] on div "Select Item" at bounding box center [228, 123] width 89 height 14
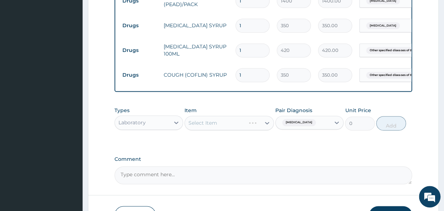
click at [260, 116] on div "Select Item" at bounding box center [228, 123] width 89 height 14
click at [203, 116] on div "Select Item" at bounding box center [228, 123] width 89 height 14
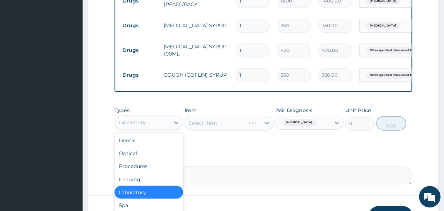
click at [147, 118] on div "Laboratory" at bounding box center [142, 122] width 55 height 11
click at [129, 160] on div "Procedures" at bounding box center [148, 166] width 69 height 13
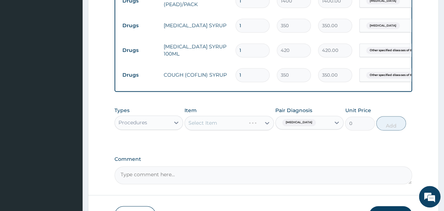
click at [212, 118] on div "Select Item" at bounding box center [228, 123] width 89 height 14
click at [228, 107] on div "Item Select Item" at bounding box center [228, 119] width 89 height 24
click at [267, 116] on div "Select Item" at bounding box center [228, 123] width 89 height 14
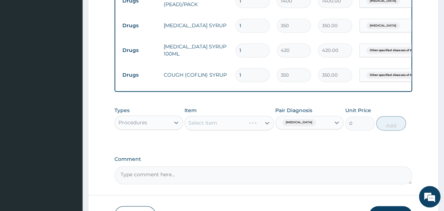
click at [267, 116] on div "Select Item" at bounding box center [228, 123] width 89 height 14
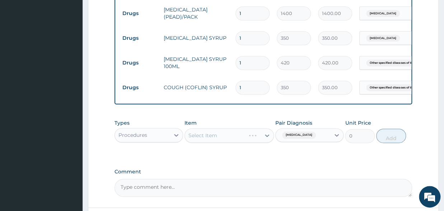
scroll to position [403, 0]
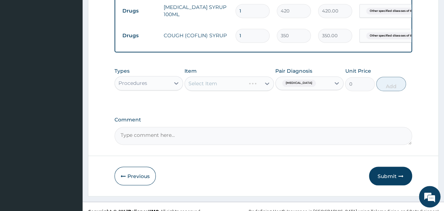
click at [214, 76] on div "Select Item" at bounding box center [228, 83] width 89 height 14
click at [230, 76] on div "Select Item" at bounding box center [228, 83] width 89 height 14
click at [146, 80] on div "Procedures" at bounding box center [142, 82] width 55 height 11
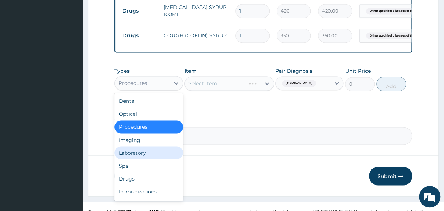
click at [125, 146] on div "Laboratory" at bounding box center [148, 152] width 69 height 13
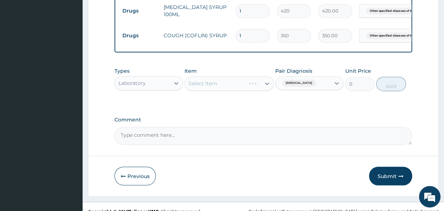
click at [203, 81] on div "Select Item" at bounding box center [228, 83] width 89 height 14
click at [203, 80] on div "Select Item" at bounding box center [228, 83] width 89 height 14
click at [227, 76] on div "Select Item" at bounding box center [228, 83] width 89 height 14
click at [205, 81] on div "Select Item" at bounding box center [228, 83] width 89 height 14
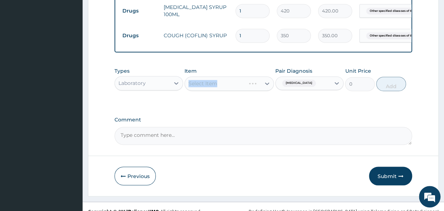
click at [205, 79] on div "Select Item" at bounding box center [228, 83] width 89 height 14
click at [221, 79] on div "Select Item" at bounding box center [228, 83] width 89 height 14
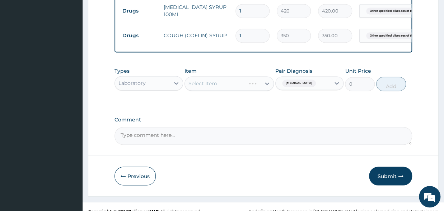
click at [157, 77] on div "Laboratory" at bounding box center [142, 82] width 55 height 11
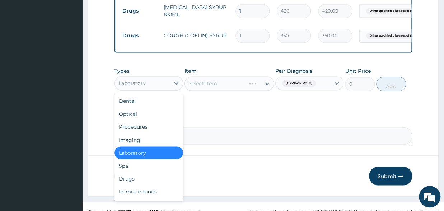
drag, startPoint x: 137, startPoint y: 144, endPoint x: 161, endPoint y: 128, distance: 28.6
click at [140, 146] on div "Laboratory" at bounding box center [148, 152] width 69 height 13
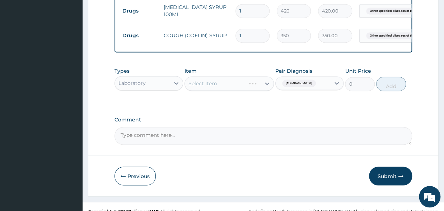
click at [227, 76] on div "Select Item" at bounding box center [228, 83] width 89 height 14
click at [223, 76] on div "Select Item" at bounding box center [228, 83] width 89 height 14
click at [146, 128] on textarea "Comment" at bounding box center [262, 136] width 297 height 18
click at [219, 76] on div "Select Item" at bounding box center [228, 83] width 89 height 14
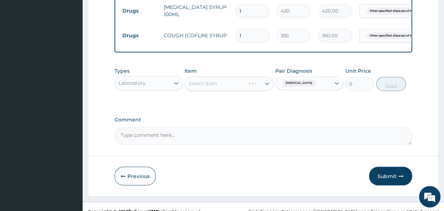
click at [152, 77] on div "Laboratory" at bounding box center [142, 82] width 55 height 11
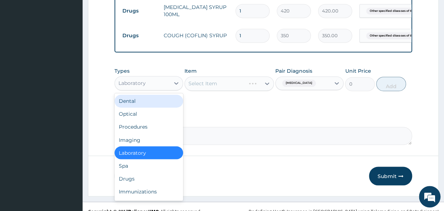
click at [128, 95] on div "Dental" at bounding box center [148, 101] width 69 height 13
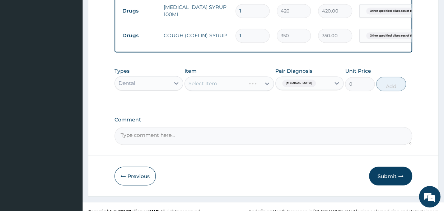
click at [238, 79] on div "Select Item" at bounding box center [228, 83] width 89 height 14
click at [205, 78] on div "Select Item" at bounding box center [228, 83] width 89 height 14
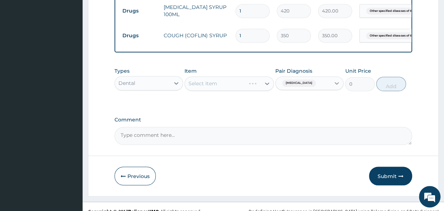
click at [335, 80] on icon at bounding box center [336, 83] width 7 height 7
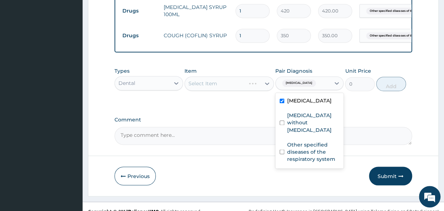
click at [285, 94] on div "Malaria, unspecified" at bounding box center [309, 101] width 69 height 15
checkbox input "false"
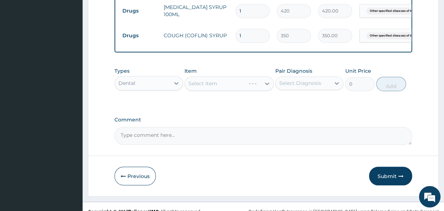
click at [220, 76] on div "Select Item" at bounding box center [228, 83] width 89 height 14
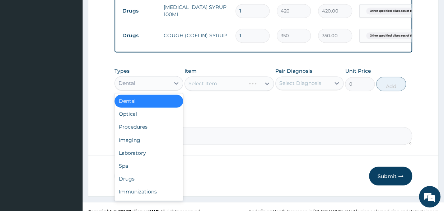
click at [152, 77] on div "Dental" at bounding box center [142, 82] width 55 height 11
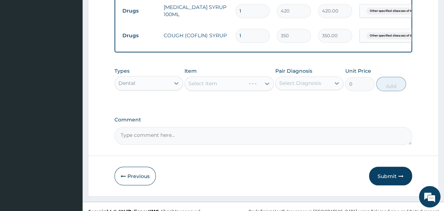
drag, startPoint x: 130, startPoint y: 72, endPoint x: 131, endPoint y: 76, distance: 3.9
click at [131, 80] on div "Dental" at bounding box center [126, 83] width 17 height 7
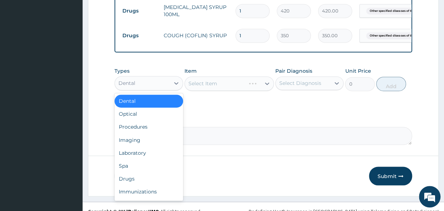
click at [130, 80] on div "Dental" at bounding box center [126, 83] width 17 height 7
click at [133, 146] on div "Laboratory" at bounding box center [148, 152] width 69 height 13
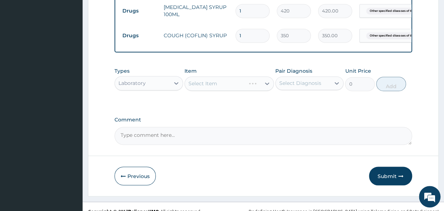
click at [213, 76] on div "Select Item" at bounding box center [228, 83] width 89 height 14
click at [207, 78] on div "Select Item" at bounding box center [228, 83] width 89 height 14
drag, startPoint x: 207, startPoint y: 78, endPoint x: 223, endPoint y: 76, distance: 15.8
click at [220, 78] on div "Select Item" at bounding box center [228, 83] width 89 height 14
drag, startPoint x: 239, startPoint y: 75, endPoint x: 264, endPoint y: 73, distance: 24.5
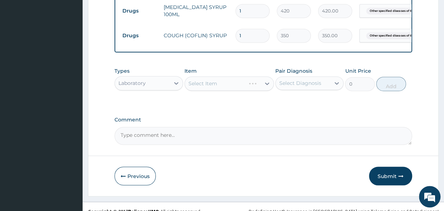
click at [264, 76] on div "Select Item" at bounding box center [228, 83] width 89 height 14
click at [251, 76] on div "Select Item" at bounding box center [228, 83] width 89 height 14
click at [267, 76] on div "Select Item" at bounding box center [228, 83] width 89 height 14
click at [285, 80] on div "Select Diagnosis" at bounding box center [300, 83] width 42 height 7
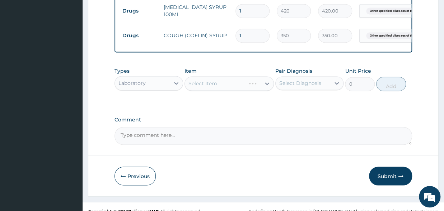
click at [176, 133] on textarea "Comment" at bounding box center [262, 136] width 297 height 18
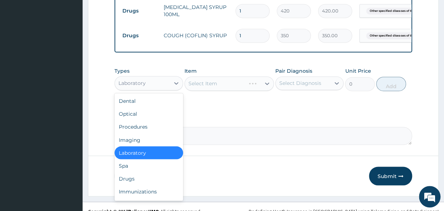
click at [135, 80] on div "Laboratory" at bounding box center [131, 83] width 27 height 7
click at [136, 121] on div "Procedures" at bounding box center [148, 127] width 69 height 13
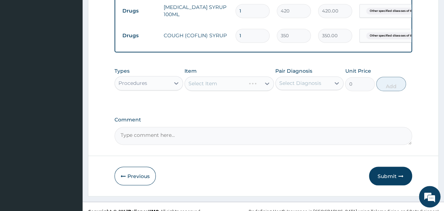
click at [189, 76] on div "Select Item" at bounding box center [228, 83] width 89 height 14
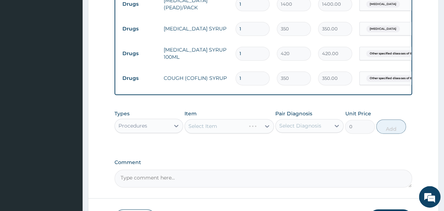
scroll to position [364, 0]
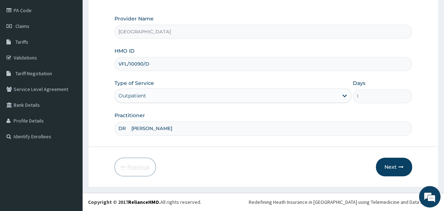
scroll to position [83, 0]
click at [392, 164] on button "Next" at bounding box center [394, 168] width 36 height 19
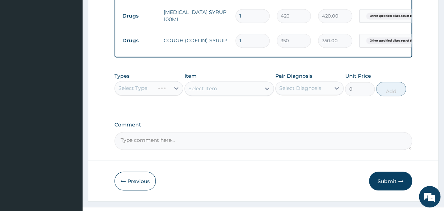
scroll to position [399, 0]
click at [211, 83] on div "Select Item" at bounding box center [228, 88] width 89 height 14
click at [136, 81] on div "Select Type" at bounding box center [148, 88] width 69 height 14
click at [139, 84] on div "Select Type" at bounding box center [148, 88] width 69 height 14
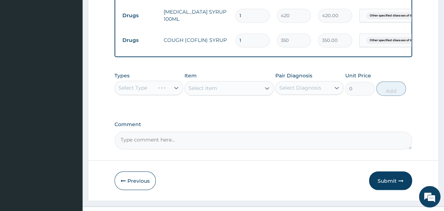
click at [140, 81] on div "Select Type" at bounding box center [148, 88] width 69 height 14
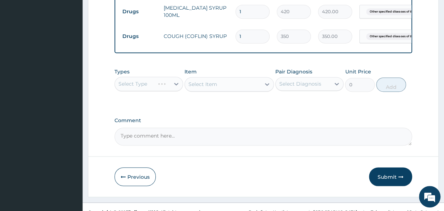
scroll to position [403, 0]
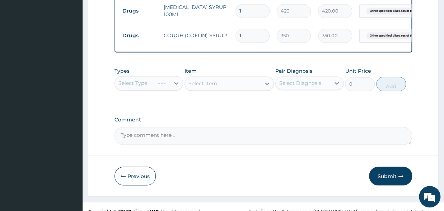
click at [152, 76] on div "Select Type" at bounding box center [148, 83] width 69 height 14
click at [140, 76] on div "Select Type" at bounding box center [148, 83] width 69 height 14
click at [136, 79] on div "Select Type" at bounding box center [148, 83] width 69 height 14
click at [123, 174] on icon "button" at bounding box center [123, 176] width 5 height 5
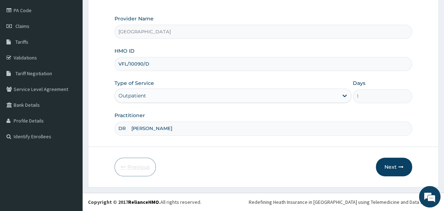
scroll to position [83, 0]
click at [384, 165] on button "Next" at bounding box center [394, 168] width 36 height 19
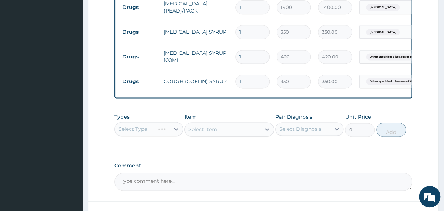
scroll to position [359, 0]
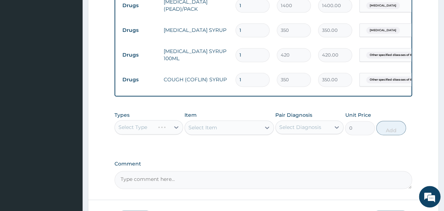
click at [136, 122] on div "Select Type" at bounding box center [148, 127] width 69 height 14
click at [165, 120] on div "Select Type" at bounding box center [148, 127] width 69 height 14
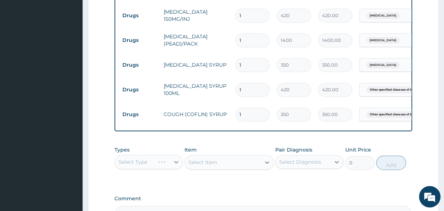
scroll to position [403, 0]
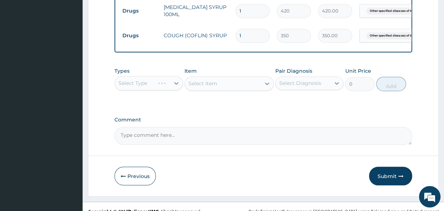
click at [200, 77] on div "Select Item" at bounding box center [228, 83] width 89 height 14
drag, startPoint x: 124, startPoint y: 82, endPoint x: 130, endPoint y: 77, distance: 6.9
click at [130, 77] on div "Types Select Type" at bounding box center [148, 79] width 69 height 24
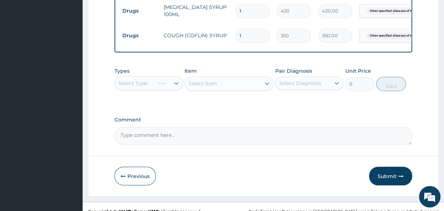
drag, startPoint x: 135, startPoint y: 73, endPoint x: 139, endPoint y: 81, distance: 8.7
click at [136, 76] on div "Select Type" at bounding box center [148, 83] width 69 height 14
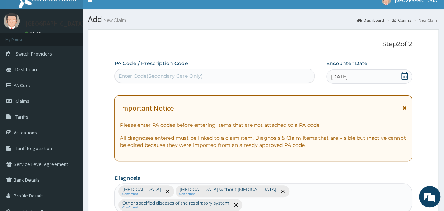
scroll to position [0, 0]
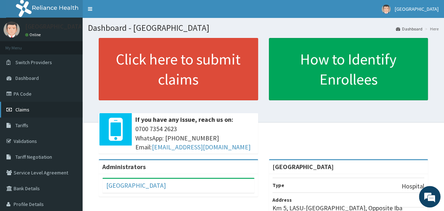
click at [31, 109] on link "Claims" at bounding box center [41, 110] width 83 height 16
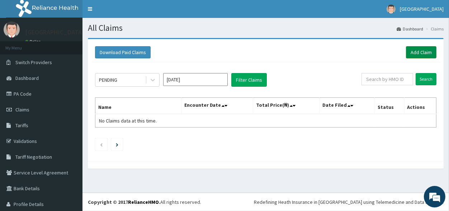
click at [412, 54] on link "Add Claim" at bounding box center [421, 52] width 30 height 12
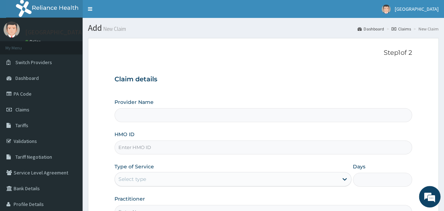
type input "[GEOGRAPHIC_DATA]"
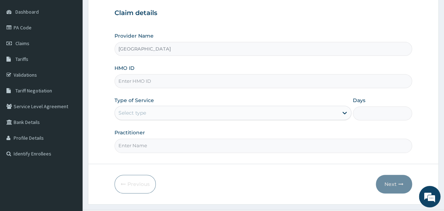
scroll to position [79, 0]
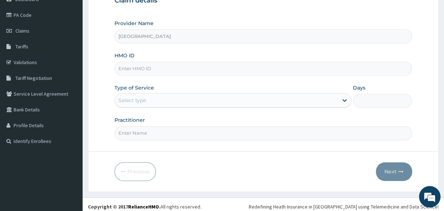
click at [154, 70] on input "HMO ID" at bounding box center [262, 69] width 297 height 14
type input "vfl/10090/d"
click at [133, 102] on div "Select type" at bounding box center [132, 100] width 28 height 7
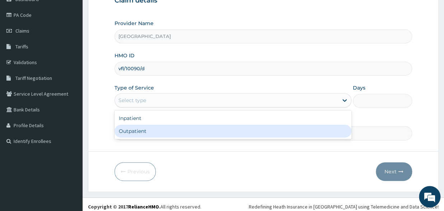
click at [134, 130] on div "Outpatient" at bounding box center [232, 131] width 237 height 13
type input "1"
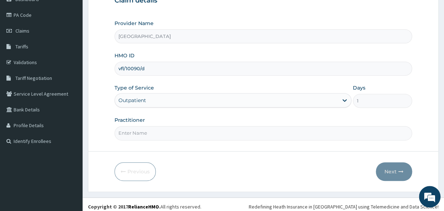
click at [144, 136] on input "Practitioner" at bounding box center [262, 133] width 297 height 14
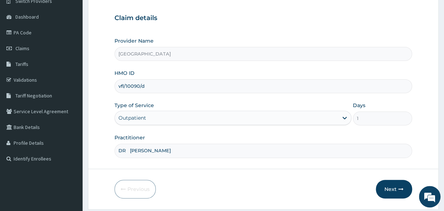
scroll to position [79, 0]
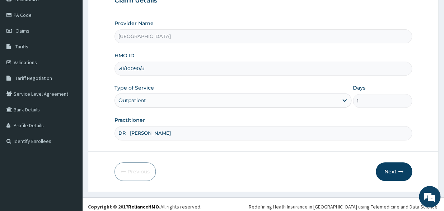
drag, startPoint x: 151, startPoint y: 133, endPoint x: 140, endPoint y: 134, distance: 11.2
click at [140, 134] on input "DR OKPTA" at bounding box center [262, 133] width 297 height 14
type input "DR OKPOTA"
drag, startPoint x: 152, startPoint y: 69, endPoint x: 112, endPoint y: 62, distance: 40.8
click at [114, 62] on input "vfl/10090/d" at bounding box center [262, 69] width 297 height 14
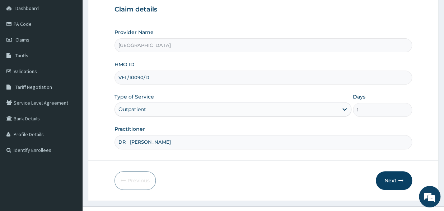
scroll to position [83, 0]
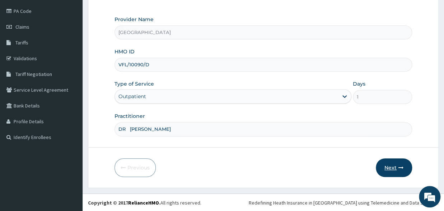
type input "VFL/10090/D"
click at [395, 166] on button "Next" at bounding box center [394, 168] width 36 height 19
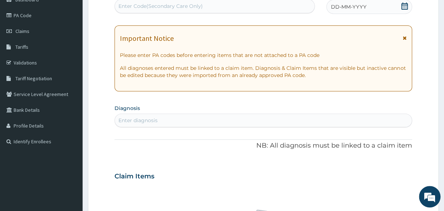
scroll to position [79, 0]
click at [400, 3] on div "DD-MM-YYYY" at bounding box center [369, 6] width 86 height 14
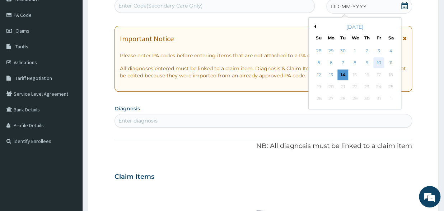
click at [376, 61] on div "10" at bounding box center [378, 63] width 11 height 11
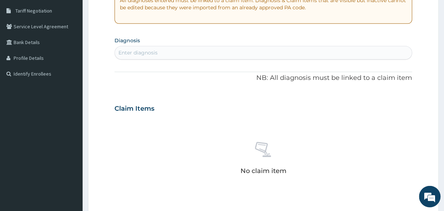
scroll to position [158, 0]
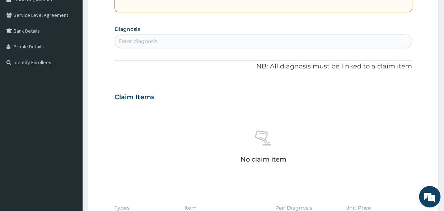
click at [190, 37] on div "Enter diagnosis" at bounding box center [263, 41] width 297 height 11
click at [184, 44] on div "Enter diagnosis" at bounding box center [263, 41] width 297 height 11
click at [184, 39] on div "Enter diagnosis" at bounding box center [263, 41] width 297 height 11
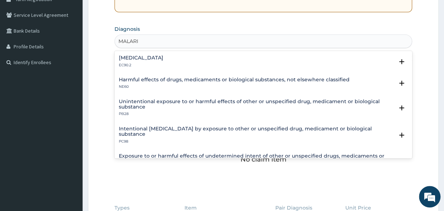
type input "[MEDICAL_DATA]"
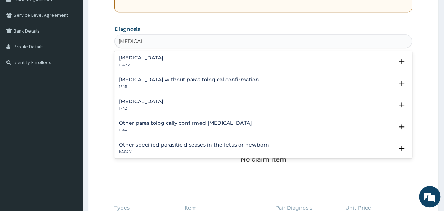
click at [148, 104] on h4 "[MEDICAL_DATA]" at bounding box center [141, 101] width 44 height 5
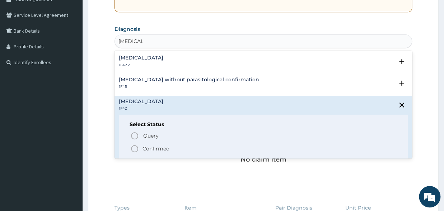
click at [135, 150] on icon "status option filled" at bounding box center [134, 149] width 9 height 9
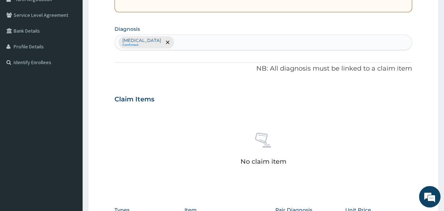
click at [190, 43] on div "Malaria, unspecified Confirmed" at bounding box center [263, 42] width 297 height 15
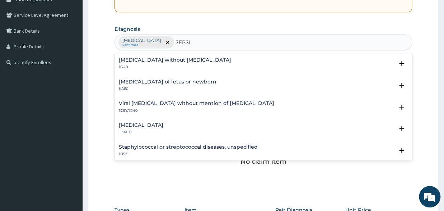
type input "SEPSIS"
click at [165, 62] on h4 "Sepsis without septic shock" at bounding box center [175, 59] width 112 height 5
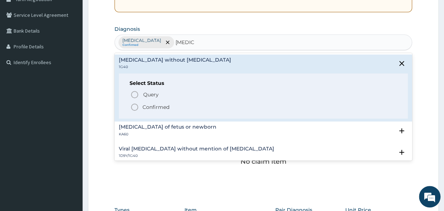
click at [134, 109] on icon "status option filled" at bounding box center [134, 107] width 9 height 9
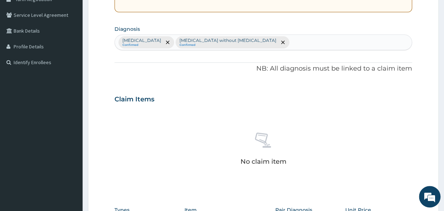
click at [272, 39] on div "Malaria, unspecified Confirmed Sepsis without septic shock Confirmed" at bounding box center [263, 42] width 297 height 15
type input "UPPER"
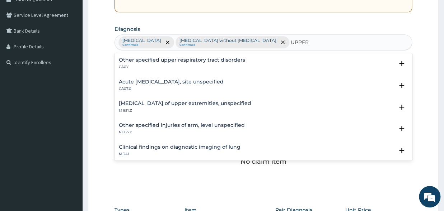
click at [152, 61] on h4 "Other specified upper respiratory tract disorders" at bounding box center [182, 59] width 126 height 5
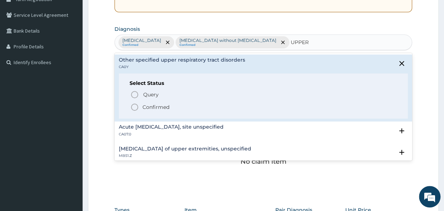
click at [131, 107] on icon "status option filled" at bounding box center [134, 107] width 9 height 9
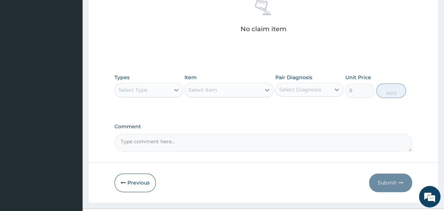
scroll to position [305, 0]
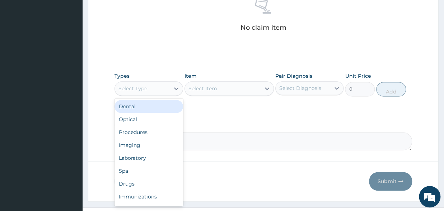
click at [133, 85] on div "Select Type" at bounding box center [132, 88] width 29 height 7
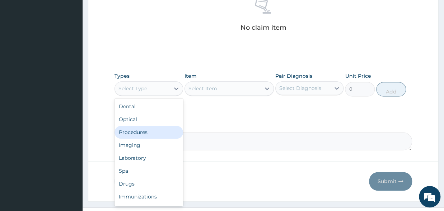
click at [138, 126] on div "Procedures" at bounding box center [148, 132] width 69 height 13
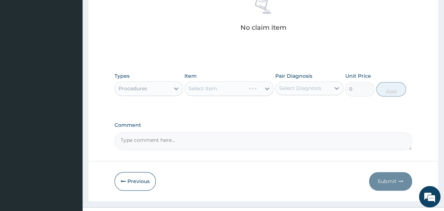
click at [192, 81] on div "Select Item" at bounding box center [228, 88] width 89 height 14
click at [205, 81] on div "Select Item" at bounding box center [228, 88] width 89 height 14
click at [207, 81] on div "Select Item" at bounding box center [228, 88] width 89 height 14
click at [223, 81] on div "Select Item" at bounding box center [228, 88] width 89 height 14
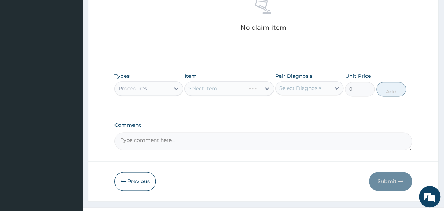
click at [245, 81] on div "Select Item" at bounding box center [228, 88] width 89 height 14
click at [262, 81] on div "Select Item" at bounding box center [228, 88] width 89 height 14
click at [233, 81] on div "Select Item" at bounding box center [228, 88] width 89 height 14
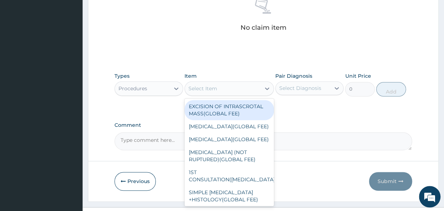
click at [214, 83] on div "Select Item" at bounding box center [223, 88] width 76 height 11
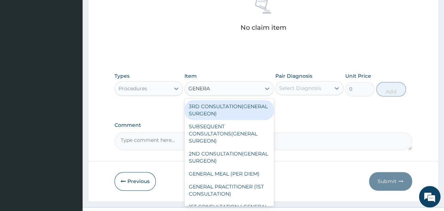
type input "GENERAL"
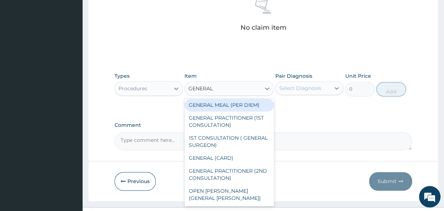
scroll to position [75, 0]
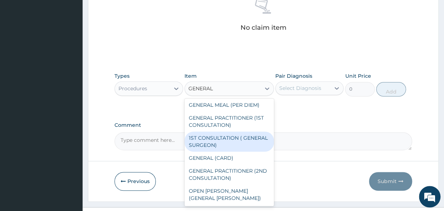
click at [230, 140] on div "1ST CONSULTATION ( GENERAL SURGEON)" at bounding box center [228, 142] width 89 height 20
type input "10000"
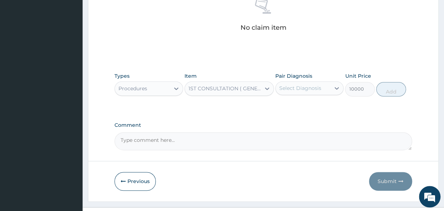
click at [294, 72] on label "Pair Diagnosis" at bounding box center [293, 75] width 37 height 7
click at [294, 85] on div "Select Diagnosis" at bounding box center [300, 88] width 42 height 7
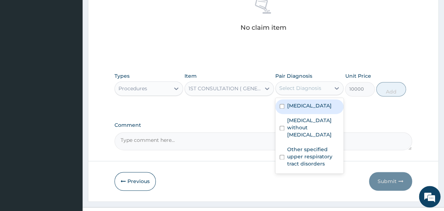
click at [284, 99] on div "Malaria, unspecified" at bounding box center [309, 106] width 69 height 15
checkbox input "true"
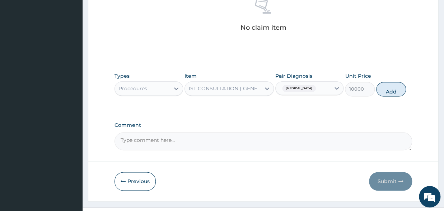
click at [320, 83] on div "Malaria, unspecified" at bounding box center [303, 89] width 55 height 12
click at [337, 85] on icon at bounding box center [336, 88] width 7 height 7
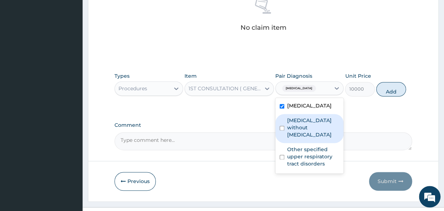
click at [278, 114] on div "Sepsis without septic shock" at bounding box center [309, 128] width 69 height 29
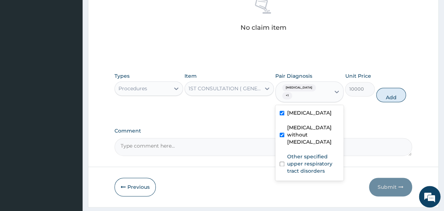
checkbox input "true"
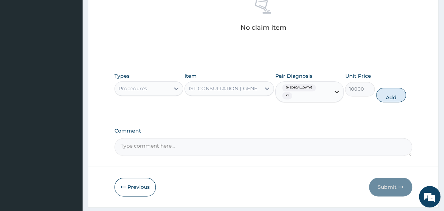
click at [338, 88] on icon at bounding box center [336, 91] width 7 height 7
click at [339, 88] on icon at bounding box center [336, 91] width 7 height 7
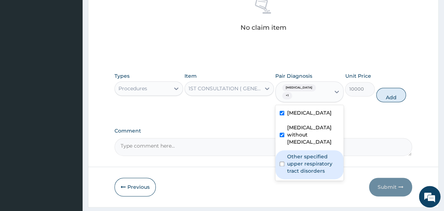
click at [281, 162] on input "checkbox" at bounding box center [281, 164] width 5 height 5
checkbox input "true"
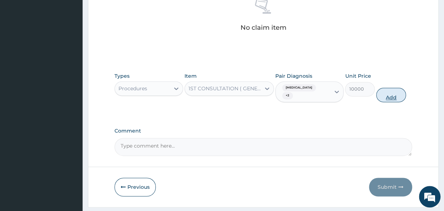
click at [388, 88] on button "Add" at bounding box center [391, 95] width 30 height 14
type input "0"
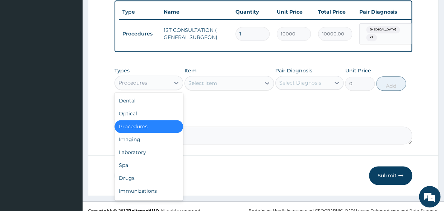
click at [129, 79] on div "Procedures" at bounding box center [132, 82] width 29 height 7
click at [128, 172] on div "Drugs" at bounding box center [148, 178] width 69 height 13
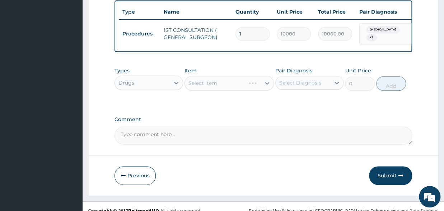
click at [211, 76] on div "Select Item" at bounding box center [228, 83] width 89 height 14
click at [233, 76] on div "Select Item" at bounding box center [228, 83] width 89 height 14
click at [237, 76] on div "Select Item" at bounding box center [228, 83] width 89 height 14
click at [221, 76] on div "Select Item" at bounding box center [228, 83] width 89 height 14
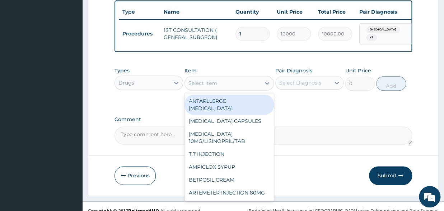
click at [210, 80] on div "Select Item" at bounding box center [202, 83] width 29 height 7
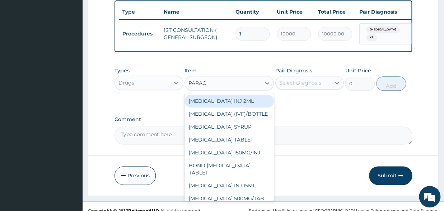
type input "PARACE"
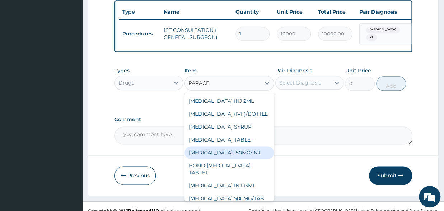
click at [226, 146] on div "[MEDICAL_DATA] 150MG/INJ" at bounding box center [228, 152] width 89 height 13
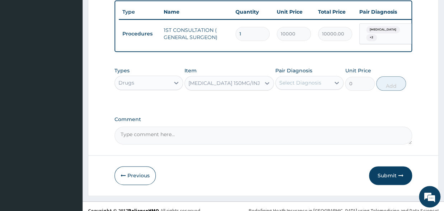
type input "420"
click at [295, 79] on div "Select Diagnosis" at bounding box center [300, 82] width 42 height 7
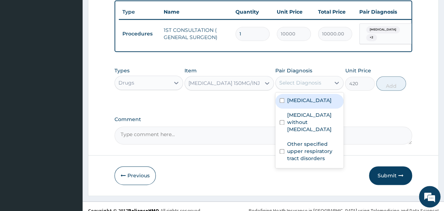
click at [282, 98] on input "checkbox" at bounding box center [281, 100] width 5 height 5
checkbox input "true"
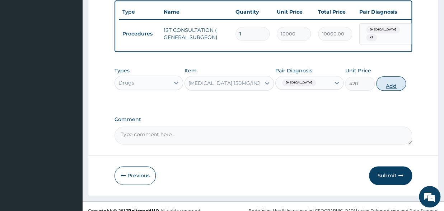
click at [397, 76] on button "Add" at bounding box center [391, 83] width 30 height 14
type input "0"
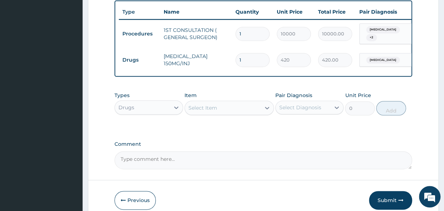
drag, startPoint x: 254, startPoint y: 49, endPoint x: 231, endPoint y: 48, distance: 23.3
click at [235, 53] on input "1" at bounding box center [252, 60] width 34 height 14
click at [219, 102] on div "Select Item" at bounding box center [223, 107] width 76 height 11
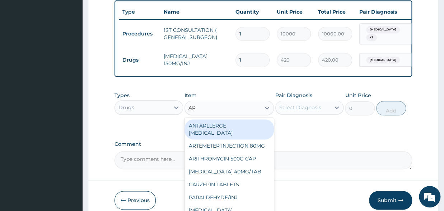
type input "A"
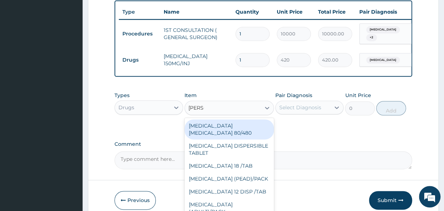
type input "COART"
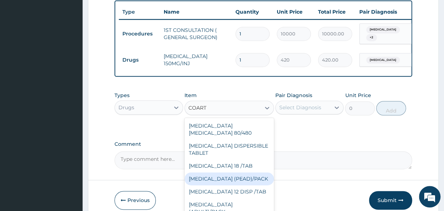
click at [226, 173] on div "[MEDICAL_DATA] (PEAD)/PACK" at bounding box center [228, 179] width 89 height 13
type input "1400"
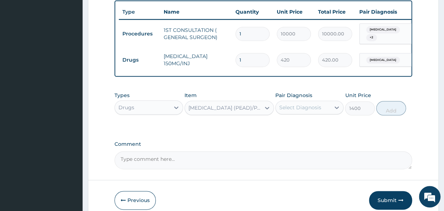
click at [291, 104] on div "Select Diagnosis" at bounding box center [300, 107] width 42 height 7
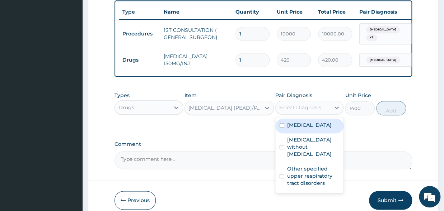
click at [281, 123] on input "checkbox" at bounding box center [281, 125] width 5 height 5
checkbox input "true"
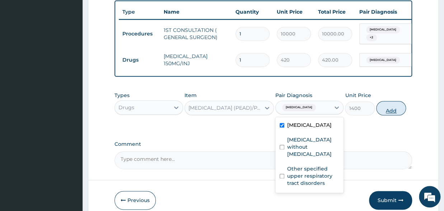
click at [393, 102] on button "Add" at bounding box center [391, 108] width 30 height 14
type input "0"
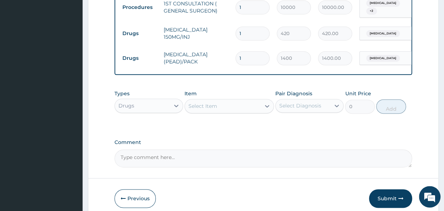
scroll to position [319, 0]
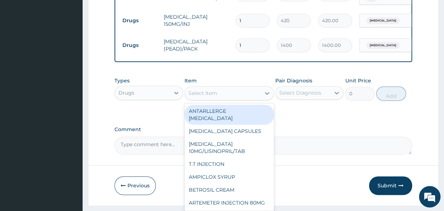
click at [221, 88] on div "Select Item" at bounding box center [223, 93] width 76 height 11
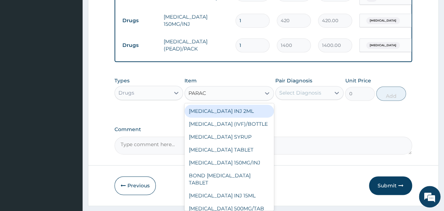
type input "PARACE"
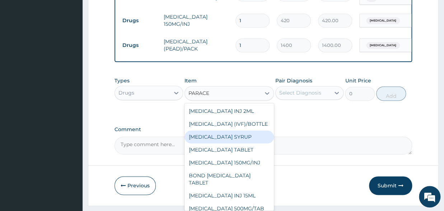
click at [230, 132] on div "[MEDICAL_DATA] SYRUP" at bounding box center [228, 137] width 89 height 13
type input "350"
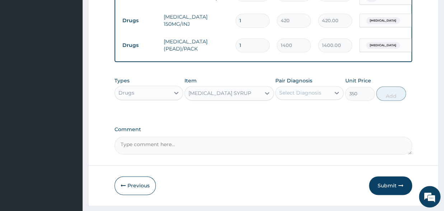
click at [289, 91] on div "Select Diagnosis" at bounding box center [309, 93] width 69 height 14
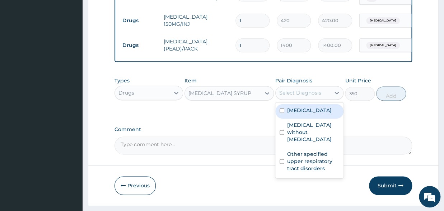
click at [279, 108] on input "checkbox" at bounding box center [281, 110] width 5 height 5
checkbox input "true"
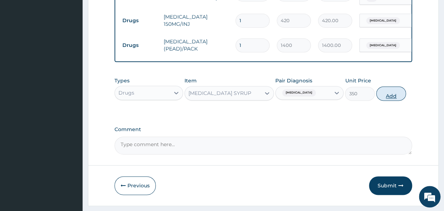
click at [391, 86] on button "Add" at bounding box center [391, 93] width 30 height 14
type input "0"
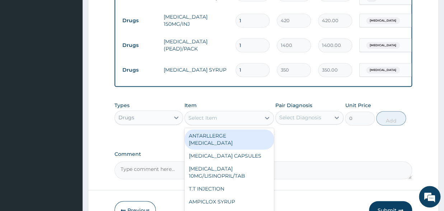
click at [203, 114] on div "Select Item" at bounding box center [202, 117] width 29 height 7
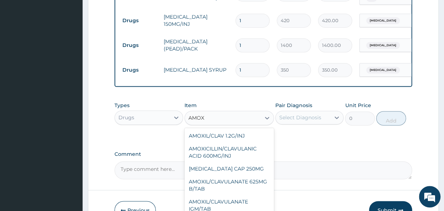
type input "AMOXI"
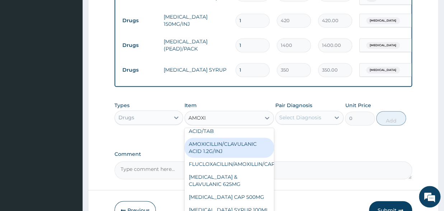
scroll to position [150, 0]
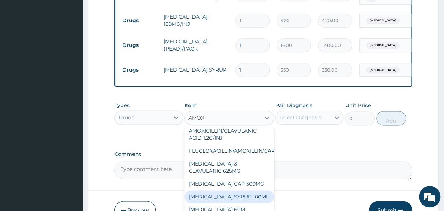
click at [229, 190] on div "[MEDICAL_DATA] SYRUP 100ML" at bounding box center [228, 196] width 89 height 13
type input "420"
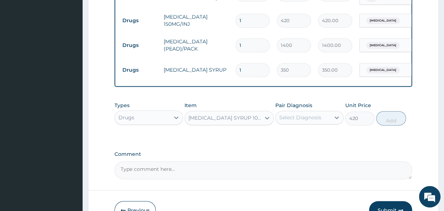
click at [245, 112] on div "AMOXIL SYRUP 100ML" at bounding box center [223, 117] width 76 height 11
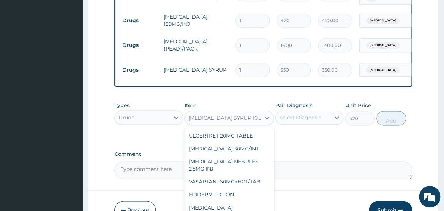
scroll to position [11843, 0]
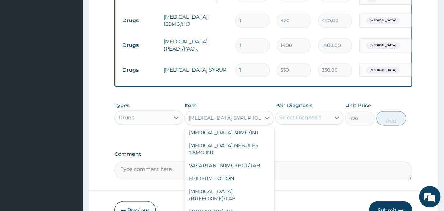
click at [305, 114] on div "Select Diagnosis" at bounding box center [300, 117] width 42 height 7
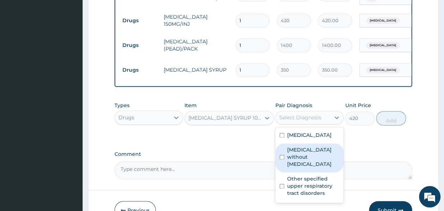
click at [281, 155] on input "checkbox" at bounding box center [281, 157] width 5 height 5
checkbox input "true"
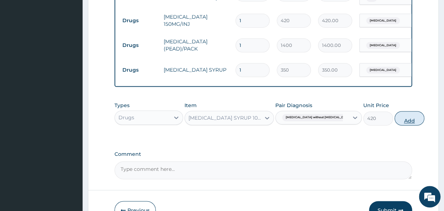
click at [394, 112] on button "Add" at bounding box center [409, 118] width 30 height 14
type input "0"
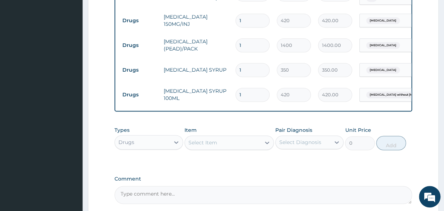
click at [203, 139] on div "Select Item" at bounding box center [202, 142] width 29 height 7
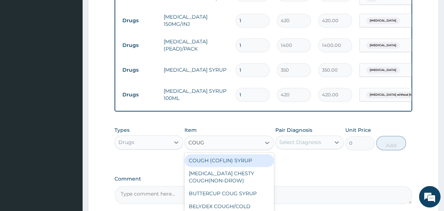
type input "COUGH"
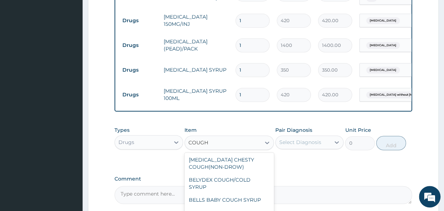
scroll to position [0, 0]
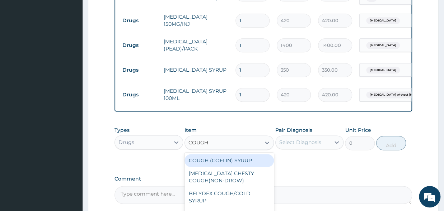
click at [223, 156] on div "COUGH (COFLIN) SYRUP" at bounding box center [228, 160] width 89 height 13
type input "350"
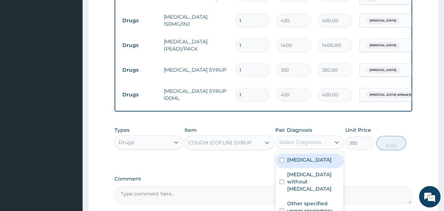
click at [297, 139] on div "Select Diagnosis" at bounding box center [300, 142] width 42 height 7
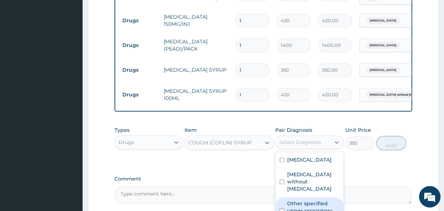
click at [281, 209] on input "checkbox" at bounding box center [281, 211] width 5 height 5
checkbox input "true"
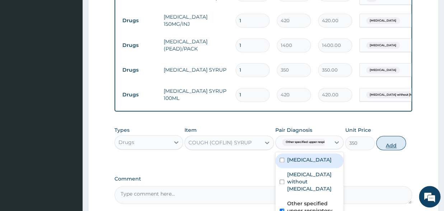
click at [390, 137] on button "Add" at bounding box center [391, 143] width 30 height 14
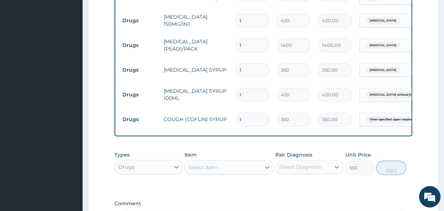
type input "0"
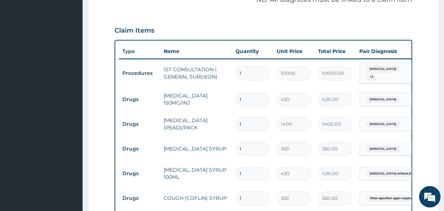
scroll to position [359, 0]
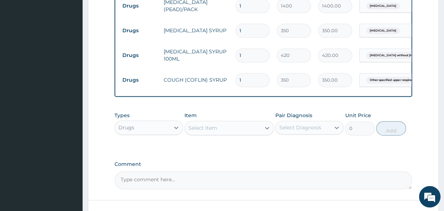
click at [140, 122] on div "Drugs" at bounding box center [142, 127] width 55 height 11
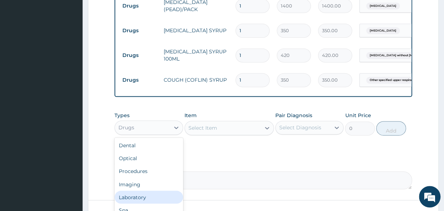
click at [130, 191] on div "Laboratory" at bounding box center [148, 197] width 69 height 13
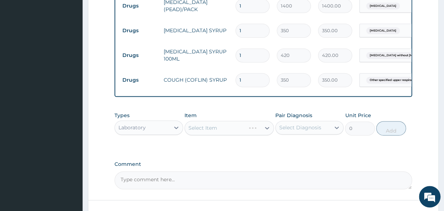
click at [224, 123] on div "Select Item" at bounding box center [228, 128] width 89 height 14
click at [234, 121] on div "Select Item" at bounding box center [228, 128] width 89 height 14
click at [237, 121] on div "Select Item" at bounding box center [228, 128] width 89 height 14
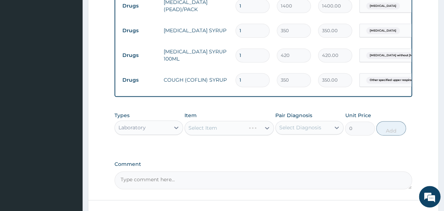
click at [233, 121] on div "Select Item" at bounding box center [228, 128] width 89 height 14
click at [259, 121] on div "Select Item" at bounding box center [228, 128] width 89 height 14
click at [157, 122] on div "Laboratory" at bounding box center [142, 127] width 55 height 11
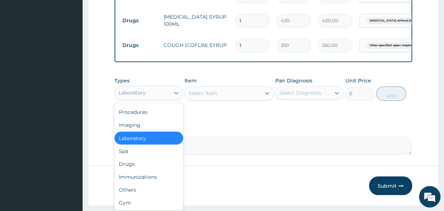
scroll to position [398, 0]
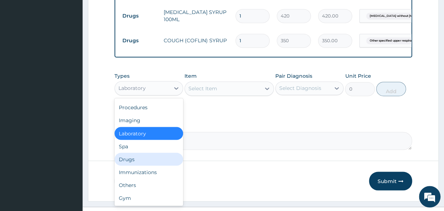
click at [139, 153] on div "Drugs" at bounding box center [148, 159] width 69 height 13
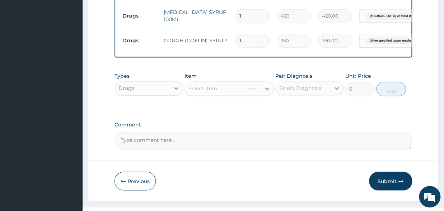
click at [216, 81] on div "Select Item" at bounding box center [228, 88] width 89 height 14
click at [213, 81] on div "Select Item" at bounding box center [228, 88] width 89 height 14
click at [216, 81] on div "Select Item" at bounding box center [228, 88] width 89 height 14
drag, startPoint x: 245, startPoint y: 83, endPoint x: 272, endPoint y: 78, distance: 27.6
click at [248, 83] on div "Select Item" at bounding box center [228, 88] width 89 height 14
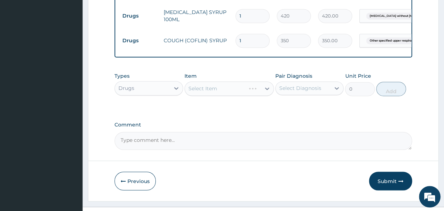
click at [272, 81] on div "Select Item" at bounding box center [228, 88] width 89 height 14
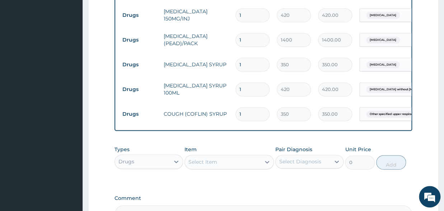
scroll to position [403, 0]
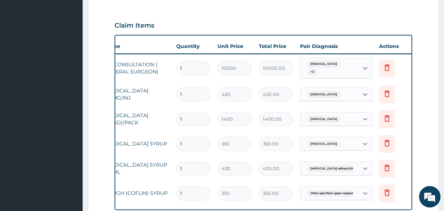
scroll to position [127, 0]
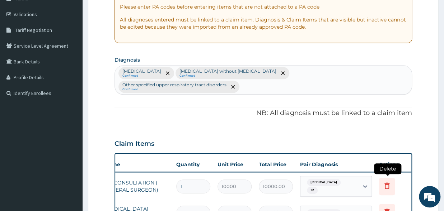
click at [385, 183] on icon at bounding box center [386, 186] width 5 height 6
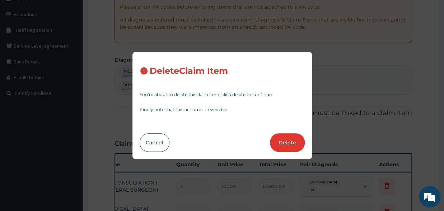
click at [291, 138] on button "Delete" at bounding box center [287, 142] width 35 height 19
type input "420"
type input "420.00"
type input "1400"
type input "1400.00"
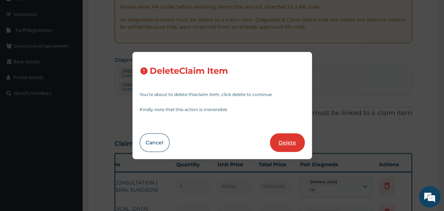
type input "350"
type input "350.00"
type input "420"
type input "420.00"
type input "350"
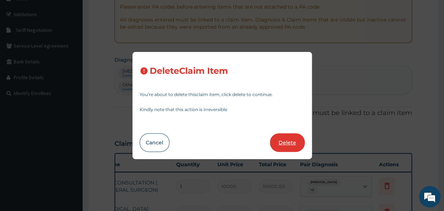
type input "350.00"
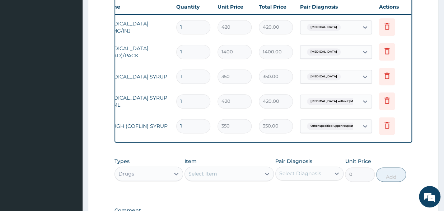
scroll to position [376, 0]
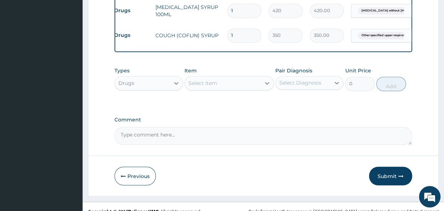
scroll to position [0, 0]
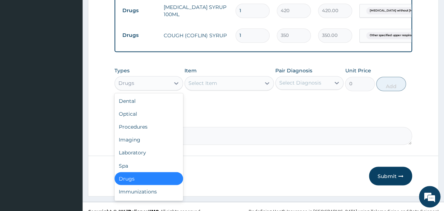
click at [153, 77] on div "Drugs" at bounding box center [142, 82] width 55 height 11
click at [136, 121] on div "Procedures" at bounding box center [148, 127] width 69 height 13
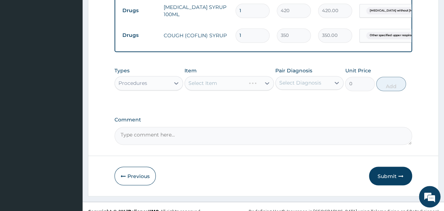
click at [210, 76] on div "Select Item" at bounding box center [228, 83] width 89 height 14
click at [208, 77] on div "Select Item" at bounding box center [228, 83] width 89 height 14
click at [224, 79] on div "Select Item" at bounding box center [228, 83] width 89 height 14
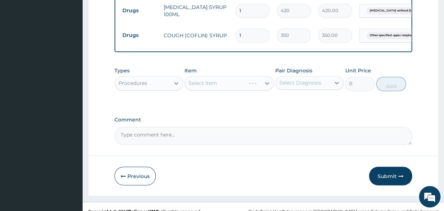
click at [224, 79] on div "Select Item" at bounding box center [228, 83] width 89 height 14
click at [225, 79] on div "Select Item" at bounding box center [228, 83] width 89 height 14
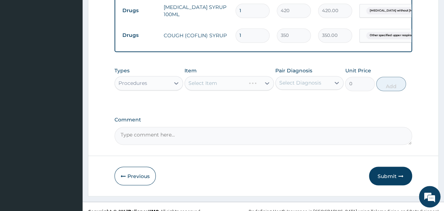
click at [225, 79] on div "Select Item" at bounding box center [228, 83] width 89 height 14
drag, startPoint x: 227, startPoint y: 66, endPoint x: 227, endPoint y: 74, distance: 7.9
click at [227, 74] on div "Item Select Item" at bounding box center [228, 79] width 89 height 24
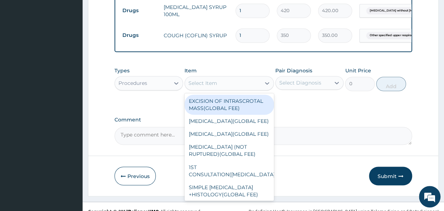
drag, startPoint x: 226, startPoint y: 75, endPoint x: 157, endPoint y: 84, distance: 70.3
click at [226, 77] on div "Select Item" at bounding box center [223, 82] width 76 height 11
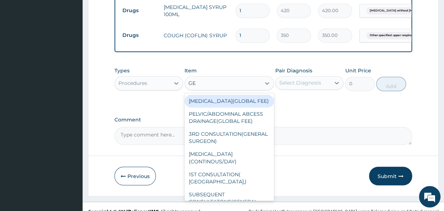
type input "GE"
click at [138, 80] on div "Procedures" at bounding box center [132, 83] width 29 height 7
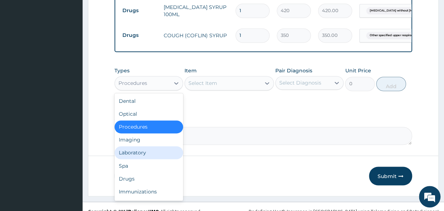
click at [135, 148] on div "Laboratory" at bounding box center [148, 152] width 69 height 13
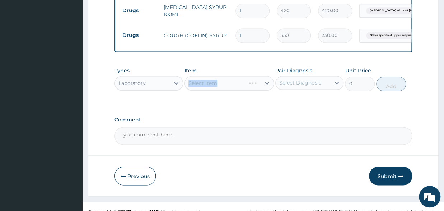
click at [203, 76] on div "Select Item" at bounding box center [228, 83] width 89 height 14
click at [250, 76] on div "Select Item" at bounding box center [228, 83] width 89 height 14
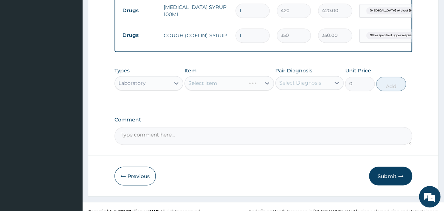
click at [250, 76] on div "Select Item" at bounding box center [228, 83] width 89 height 14
click at [241, 82] on div "Item Select Item" at bounding box center [228, 79] width 89 height 24
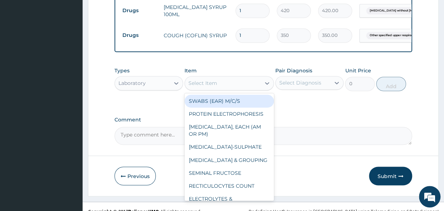
click at [224, 77] on div "Select Item" at bounding box center [223, 82] width 76 height 11
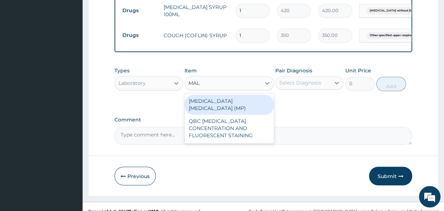
type input "MALA"
click at [231, 95] on div "MALARIA PARASITE (MP)" at bounding box center [228, 105] width 89 height 20
type input "2000"
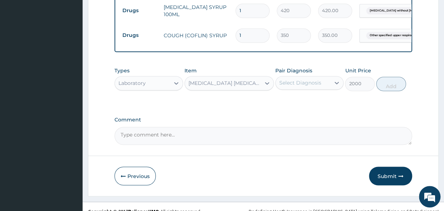
click at [298, 79] on div "Select Diagnosis" at bounding box center [300, 82] width 42 height 7
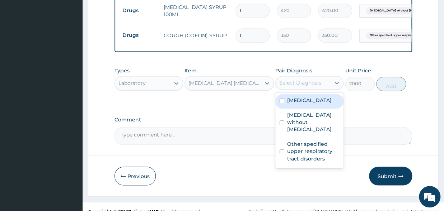
click at [282, 99] on input "checkbox" at bounding box center [281, 101] width 5 height 5
checkbox input "true"
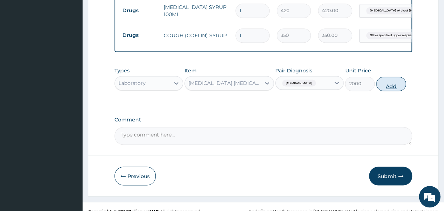
click at [383, 80] on button "Add" at bounding box center [391, 84] width 30 height 14
type input "0"
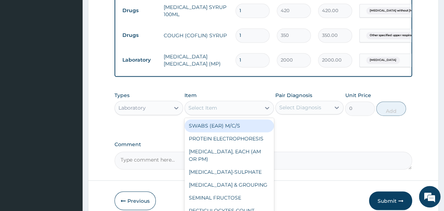
click at [222, 102] on div "Select Item" at bounding box center [223, 107] width 76 height 11
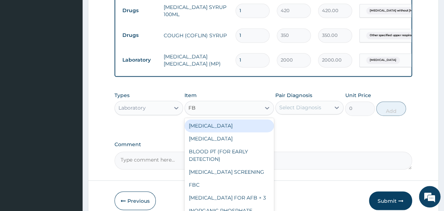
type input "FBC"
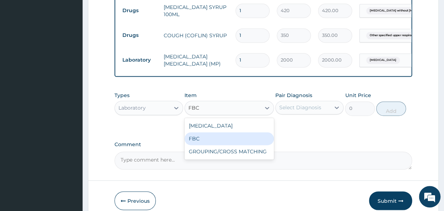
click at [194, 132] on div "FBC" at bounding box center [228, 138] width 89 height 13
type input "6000"
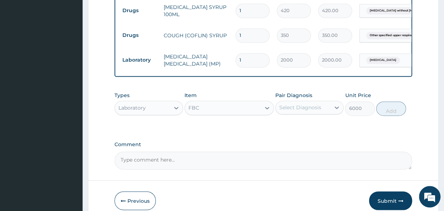
click at [309, 104] on div "Select Diagnosis" at bounding box center [300, 107] width 42 height 7
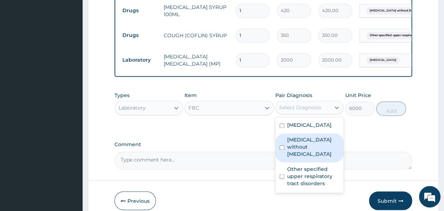
click at [281, 145] on input "checkbox" at bounding box center [281, 147] width 5 height 5
checkbox input "true"
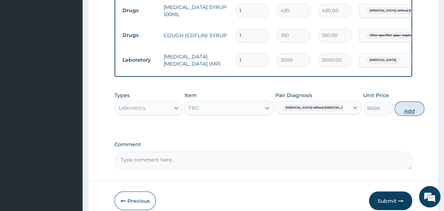
click at [394, 105] on button "Add" at bounding box center [409, 109] width 30 height 14
type input "0"
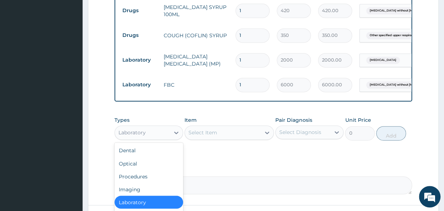
click at [133, 129] on div "Laboratory" at bounding box center [131, 132] width 27 height 7
drag, startPoint x: 136, startPoint y: 171, endPoint x: 151, endPoint y: 164, distance: 16.5
click at [138, 170] on div "Procedures" at bounding box center [148, 176] width 69 height 13
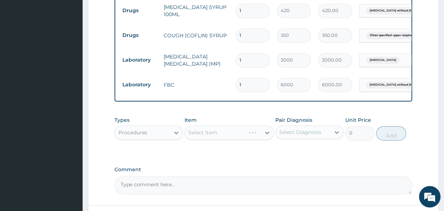
click at [217, 126] on div "Select Item" at bounding box center [228, 133] width 89 height 14
drag, startPoint x: 227, startPoint y: 124, endPoint x: 245, endPoint y: 120, distance: 17.8
click at [229, 126] on div "Select Item" at bounding box center [228, 133] width 89 height 14
click at [245, 126] on div "Select Item" at bounding box center [228, 133] width 89 height 14
click at [230, 126] on div "Select Item" at bounding box center [228, 133] width 89 height 14
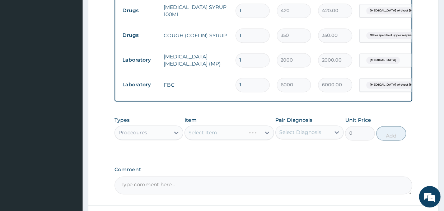
click at [201, 129] on div "Select Item" at bounding box center [228, 133] width 89 height 14
click at [204, 130] on div "Select Item" at bounding box center [228, 133] width 89 height 14
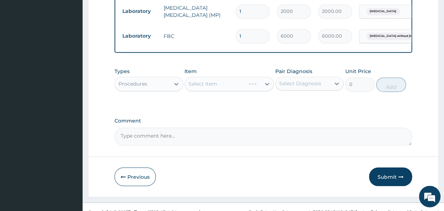
scroll to position [425, 0]
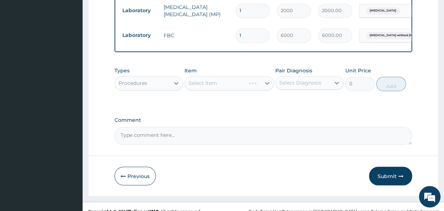
click at [231, 76] on div "Select Item" at bounding box center [228, 83] width 89 height 14
drag, startPoint x: 238, startPoint y: 76, endPoint x: 279, endPoint y: 71, distance: 41.9
click at [279, 71] on div "Types Procedures Item Select Item Pair Diagnosis Select Diagnosis Unit Price 0 …" at bounding box center [262, 78] width 297 height 31
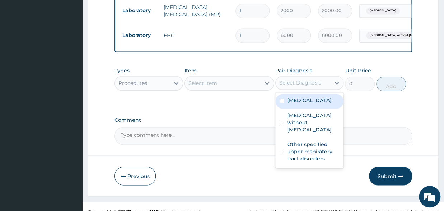
click at [279, 79] on div "Select Diagnosis" at bounding box center [300, 82] width 42 height 7
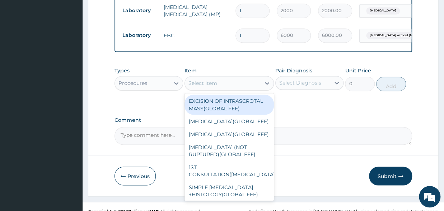
click at [241, 77] on div "Select Item" at bounding box center [223, 82] width 76 height 11
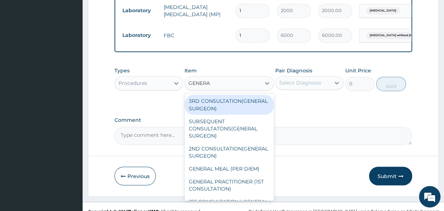
type input "GENERAL"
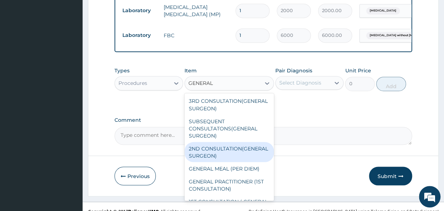
scroll to position [38, 0]
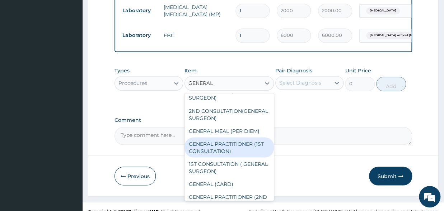
click at [229, 152] on div "GENERAL PRACTITIONER (1ST CONSULTATION)" at bounding box center [228, 147] width 89 height 20
type input "2500"
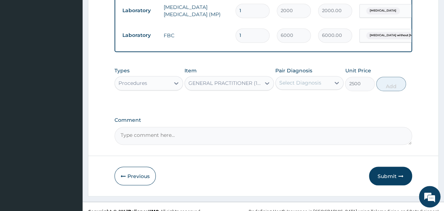
click at [301, 77] on div "Select Diagnosis" at bounding box center [303, 82] width 55 height 11
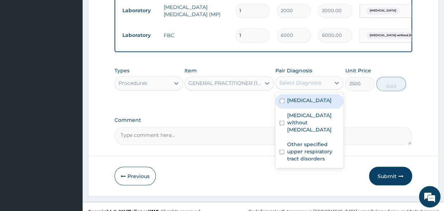
click at [282, 99] on input "checkbox" at bounding box center [281, 101] width 5 height 5
checkbox input "true"
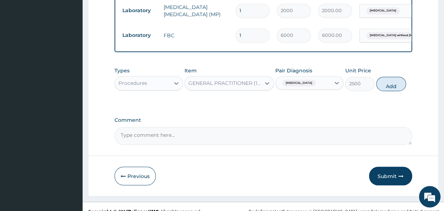
click at [326, 77] on div "Malaria, unspecified" at bounding box center [303, 83] width 55 height 12
click at [323, 77] on div "Malaria, unspecified" at bounding box center [303, 83] width 55 height 12
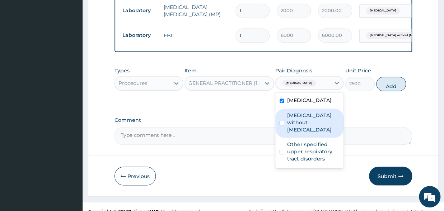
click at [279, 109] on div "Sepsis without septic shock" at bounding box center [309, 123] width 69 height 29
checkbox input "true"
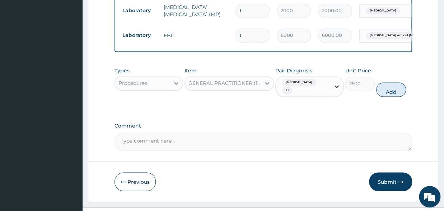
click at [332, 81] on div at bounding box center [336, 86] width 13 height 13
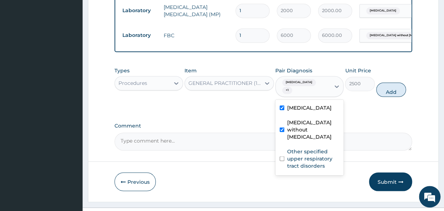
click at [323, 85] on div "Malaria, unspecified + 1" at bounding box center [302, 86] width 46 height 17
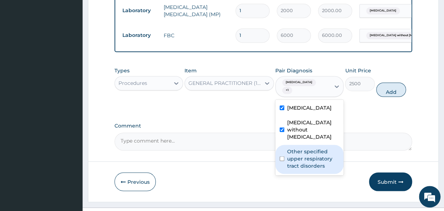
click at [282, 156] on input "checkbox" at bounding box center [281, 158] width 5 height 5
checkbox input "true"
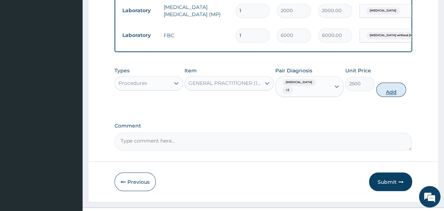
click at [394, 83] on button "Add" at bounding box center [391, 90] width 30 height 14
type input "0"
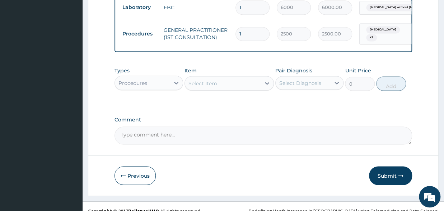
scroll to position [0, 59]
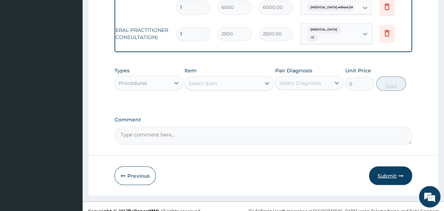
click at [391, 167] on button "Submit" at bounding box center [390, 175] width 43 height 19
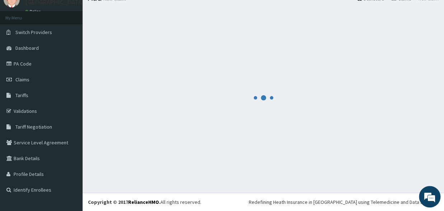
scroll to position [30, 0]
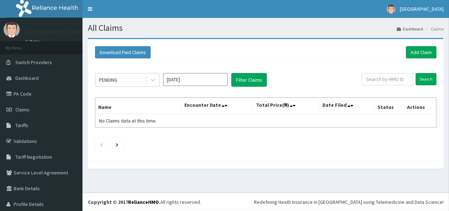
click at [115, 79] on div "PENDING" at bounding box center [108, 79] width 18 height 7
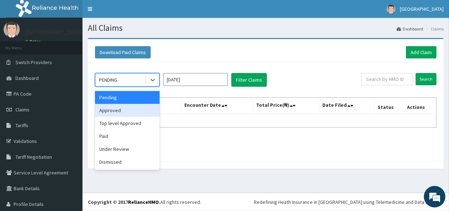
click at [119, 109] on div "Approved" at bounding box center [127, 110] width 65 height 13
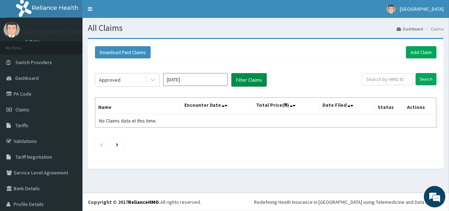
click at [241, 81] on button "Filter Claims" at bounding box center [249, 80] width 36 height 14
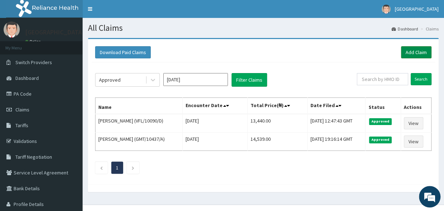
click at [405, 50] on link "Add Claim" at bounding box center [416, 52] width 30 height 12
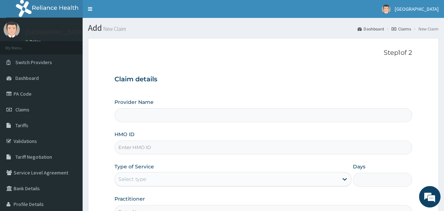
type input "[GEOGRAPHIC_DATA]"
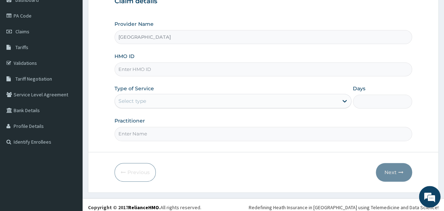
scroll to position [79, 0]
click at [151, 67] on input "HMO ID" at bounding box center [262, 69] width 297 height 14
type input "VFL/10090/A"
click at [428, 93] on form "Step 1 of 2 Claim details Provider Name [GEOGRAPHIC_DATA] HMO ID VFL/10090/A Ty…" at bounding box center [263, 75] width 350 height 233
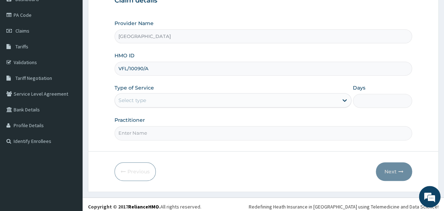
click at [152, 105] on div "Select type" at bounding box center [226, 100] width 223 height 11
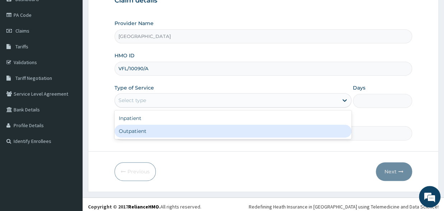
click at [141, 136] on div "Outpatient" at bounding box center [232, 131] width 237 height 13
type input "1"
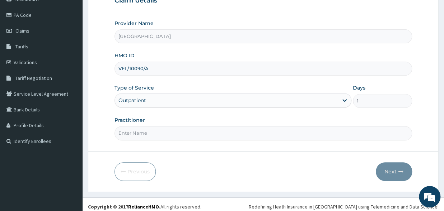
click at [131, 130] on input "Practitioner" at bounding box center [262, 133] width 297 height 14
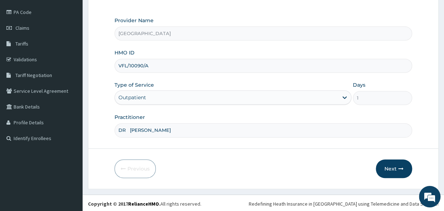
scroll to position [83, 0]
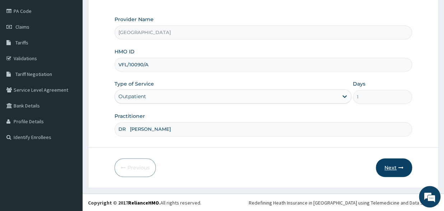
type input "DR [PERSON_NAME]"
click at [402, 162] on button "Next" at bounding box center [394, 168] width 36 height 19
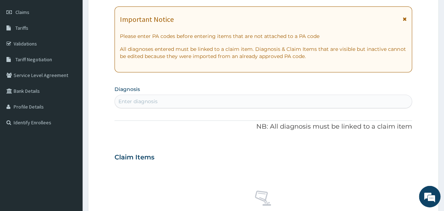
scroll to position [0, 0]
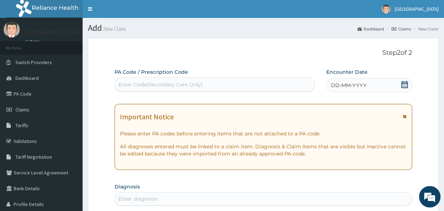
click at [403, 89] on span at bounding box center [404, 85] width 7 height 9
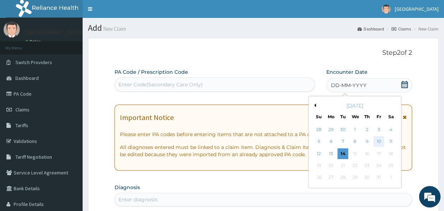
click at [378, 141] on div "10" at bounding box center [378, 142] width 11 height 11
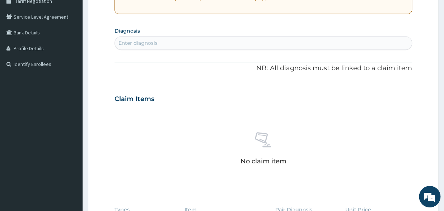
scroll to position [118, 0]
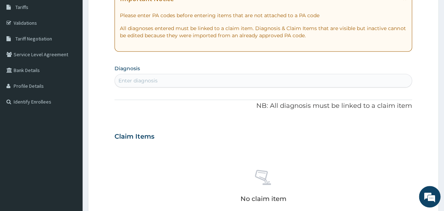
click at [141, 75] on div "Enter diagnosis" at bounding box center [262, 81] width 297 height 14
click at [139, 79] on div "Enter diagnosis" at bounding box center [137, 80] width 39 height 7
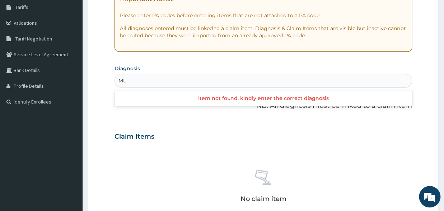
type input "M"
type input "[MEDICAL_DATA]"
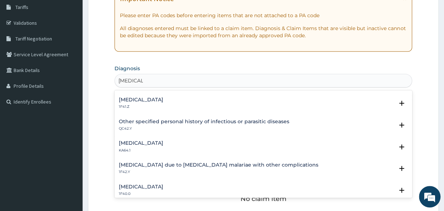
scroll to position [38, 0]
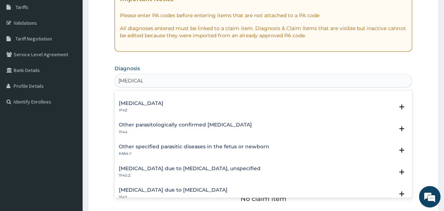
click at [163, 108] on div "[MEDICAL_DATA] 1F4Z" at bounding box center [141, 107] width 44 height 13
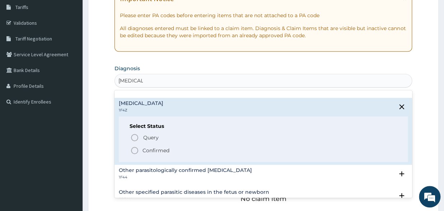
click at [132, 148] on circle "status option filled" at bounding box center [134, 150] width 6 height 6
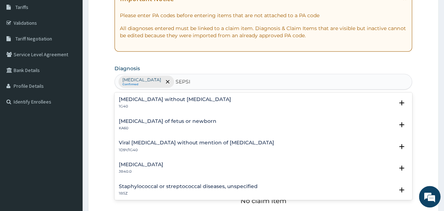
type input "[MEDICAL_DATA]"
click at [162, 99] on h4 "[MEDICAL_DATA] without [MEDICAL_DATA]" at bounding box center [175, 99] width 112 height 5
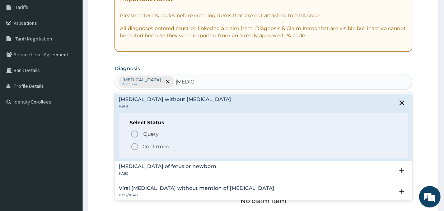
click at [131, 147] on circle "status option filled" at bounding box center [134, 146] width 6 height 6
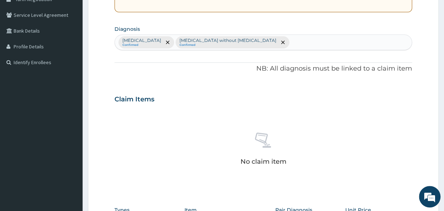
scroll to position [237, 0]
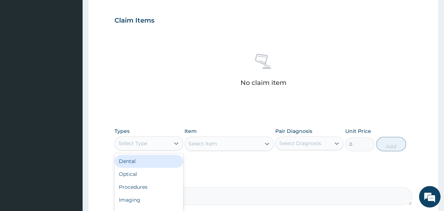
click at [134, 138] on div "Select Type" at bounding box center [142, 143] width 55 height 11
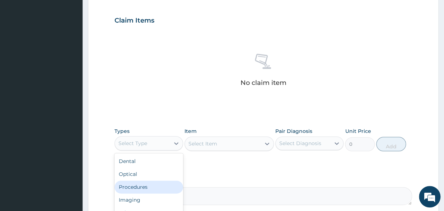
click at [138, 188] on div "Procedures" at bounding box center [148, 187] width 69 height 13
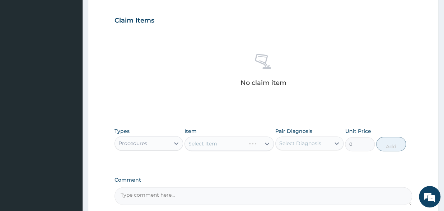
click at [192, 140] on div "Select Item" at bounding box center [228, 144] width 89 height 14
click at [192, 141] on div "Select Item" at bounding box center [228, 144] width 89 height 14
click at [207, 145] on div "Select Item" at bounding box center [228, 144] width 89 height 14
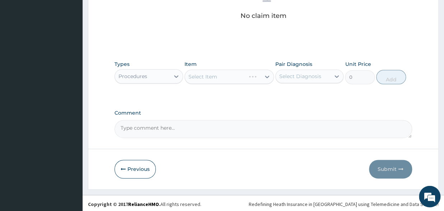
scroll to position [305, 0]
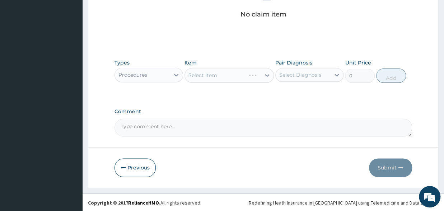
click at [222, 75] on div "Select Item" at bounding box center [228, 75] width 89 height 14
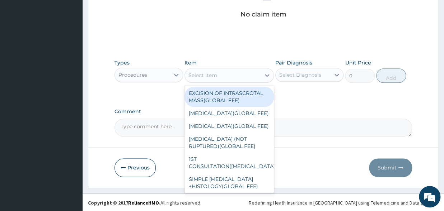
click at [239, 75] on div "Select Item" at bounding box center [223, 75] width 76 height 11
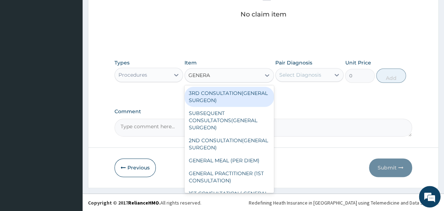
type input "GENERAL"
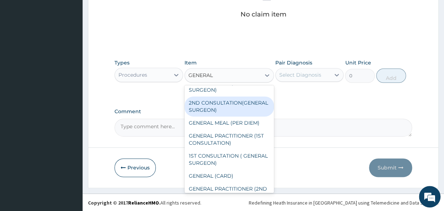
scroll to position [75, 0]
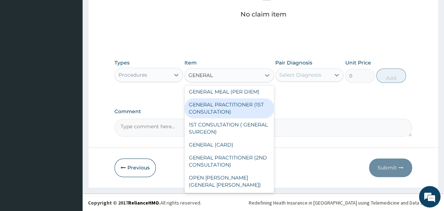
click at [223, 114] on div "GENERAL PRACTITIONER (1ST CONSULTATION)" at bounding box center [228, 108] width 89 height 20
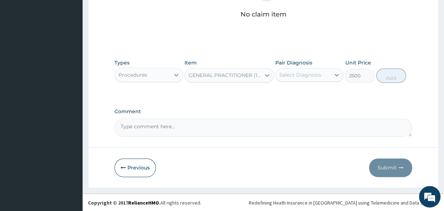
type input "2500"
click at [306, 75] on div "Select Diagnosis" at bounding box center [300, 74] width 42 height 7
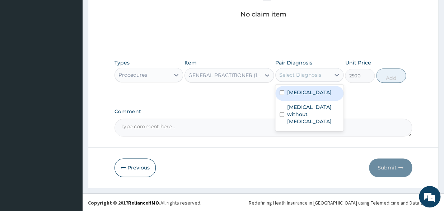
click at [285, 91] on div "[MEDICAL_DATA]" at bounding box center [309, 93] width 69 height 15
checkbox input "true"
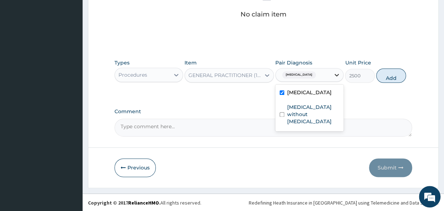
click at [333, 75] on div at bounding box center [336, 75] width 13 height 13
click at [332, 74] on div at bounding box center [336, 75] width 13 height 13
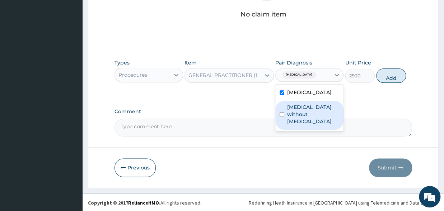
click at [279, 112] on div "[MEDICAL_DATA] without [MEDICAL_DATA]" at bounding box center [309, 115] width 69 height 29
checkbox input "true"
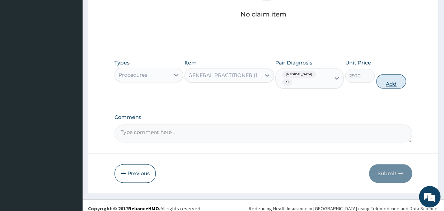
click at [382, 84] on button "Add" at bounding box center [391, 81] width 30 height 14
type input "0"
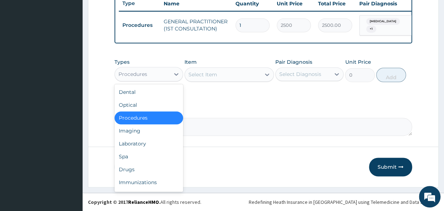
click at [155, 72] on div "Procedures" at bounding box center [142, 74] width 55 height 11
click at [135, 168] on div "Drugs" at bounding box center [148, 169] width 69 height 13
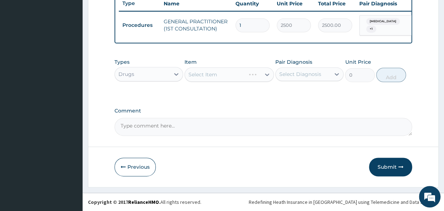
click at [208, 72] on div "Select Item" at bounding box center [228, 74] width 89 height 14
click at [197, 77] on div "Select Item" at bounding box center [228, 74] width 89 height 14
click at [218, 71] on div "Select Item" at bounding box center [228, 74] width 89 height 14
drag, startPoint x: 248, startPoint y: 69, endPoint x: 215, endPoint y: 86, distance: 36.9
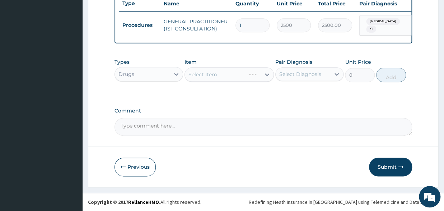
click at [215, 86] on div "Types Drugs Item Select Item Pair Diagnosis Select Diagnosis Unit Price 0 Add" at bounding box center [262, 76] width 297 height 42
click at [208, 77] on div "Select Item" at bounding box center [228, 74] width 89 height 14
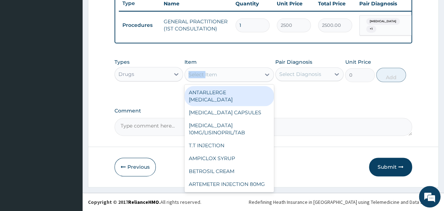
click at [208, 77] on div "Select Item" at bounding box center [202, 74] width 29 height 7
type input "A"
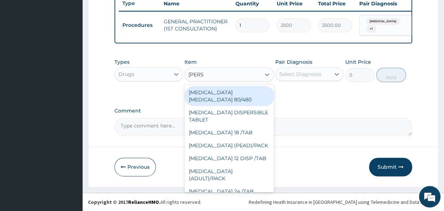
type input "COART"
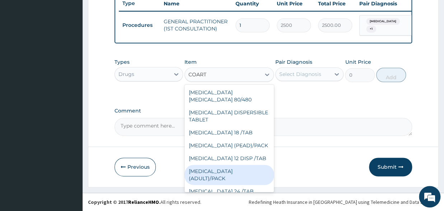
click at [215, 165] on div "[MEDICAL_DATA] (ADULT)/PACK" at bounding box center [228, 175] width 89 height 20
type input "1540"
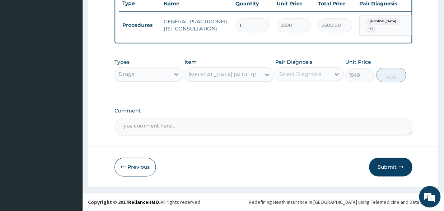
click at [287, 73] on div "Select Diagnosis" at bounding box center [300, 74] width 42 height 7
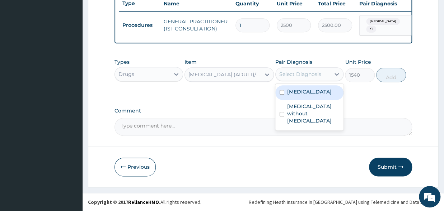
click at [278, 99] on div "[MEDICAL_DATA]" at bounding box center [309, 92] width 69 height 15
checkbox input "true"
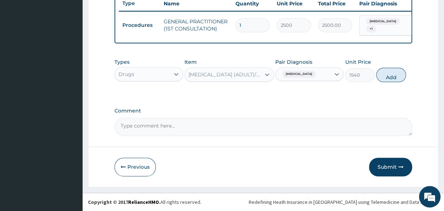
click at [409, 77] on div "Types Drugs Item [MEDICAL_DATA] (ADULT)/PACK Pair Diagnosis [MEDICAL_DATA] Unit…" at bounding box center [262, 70] width 297 height 31
click at [381, 74] on button "Add" at bounding box center [391, 75] width 30 height 14
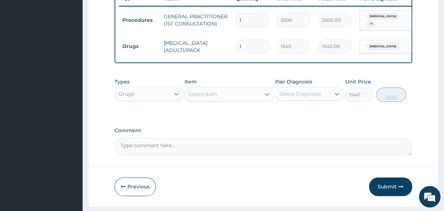
type input "0"
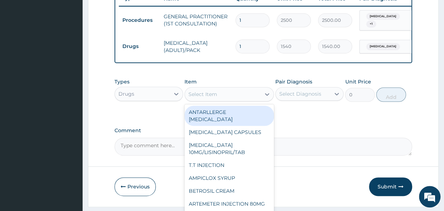
click at [202, 95] on div "Select Item" at bounding box center [223, 94] width 76 height 11
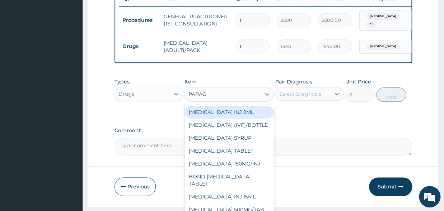
type input "PARACE"
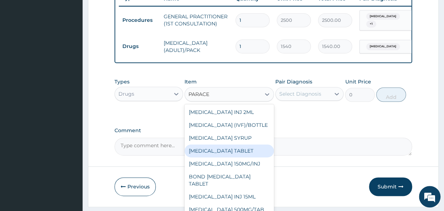
click at [249, 157] on div "[MEDICAL_DATA] TABLET" at bounding box center [228, 151] width 89 height 13
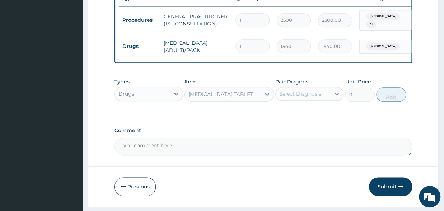
type input "14"
click at [300, 96] on div "Select Diagnosis" at bounding box center [300, 93] width 42 height 7
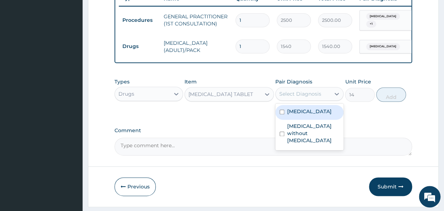
click at [281, 114] on input "checkbox" at bounding box center [281, 112] width 5 height 5
checkbox input "true"
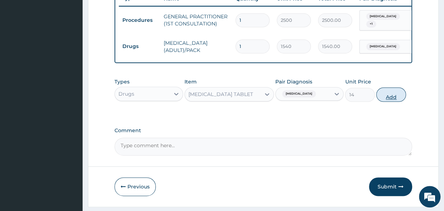
click at [393, 102] on button "Add" at bounding box center [391, 95] width 30 height 14
type input "0"
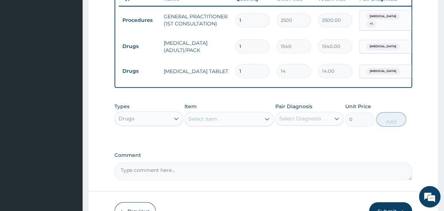
click at [251, 71] on input "1" at bounding box center [252, 71] width 34 height 14
type input "18"
type input "252.00"
type input "18"
click at [221, 125] on div "Select Item" at bounding box center [223, 118] width 76 height 11
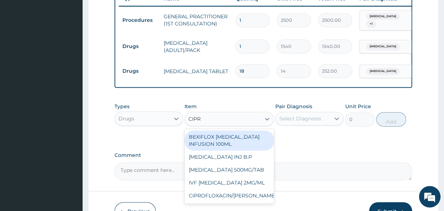
type input "[MEDICAL_DATA]"
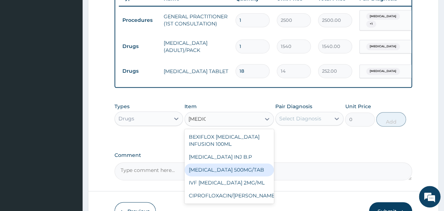
click at [221, 173] on div "[MEDICAL_DATA] 500MG/TAB" at bounding box center [228, 170] width 89 height 13
type input "91"
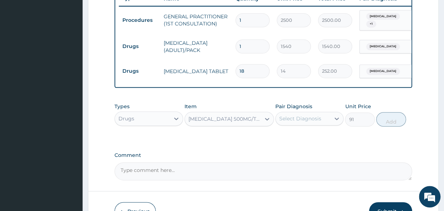
click at [297, 122] on div "Select Diagnosis" at bounding box center [300, 118] width 42 height 7
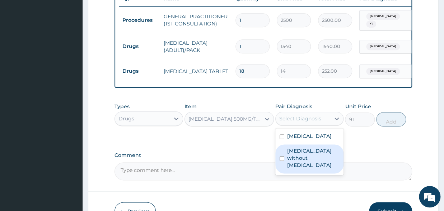
click at [281, 160] on input "checkbox" at bounding box center [281, 158] width 5 height 5
checkbox input "true"
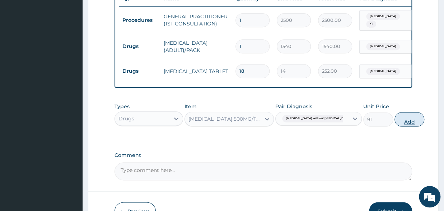
click at [394, 127] on button "Add" at bounding box center [409, 119] width 30 height 14
type input "0"
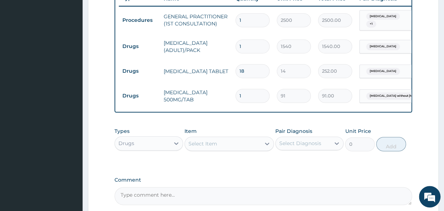
click at [256, 99] on input "1" at bounding box center [252, 96] width 34 height 14
type input "10"
type input "910.00"
type input "10"
click at [141, 148] on div "Drugs" at bounding box center [142, 143] width 55 height 11
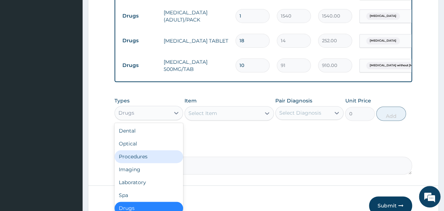
scroll to position [319, 0]
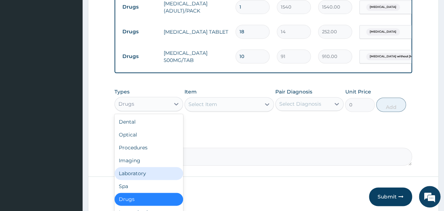
click at [123, 178] on div "Laboratory" at bounding box center [148, 173] width 69 height 13
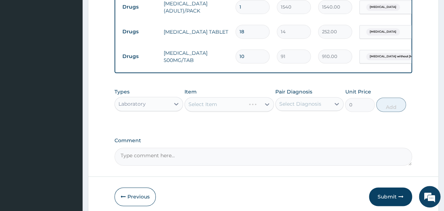
click at [203, 109] on div "Select Item" at bounding box center [228, 104] width 89 height 14
click at [203, 111] on div "Select Item" at bounding box center [228, 104] width 89 height 14
click at [202, 105] on div "Select Item" at bounding box center [228, 104] width 89 height 14
click at [269, 105] on div "Select Item" at bounding box center [228, 104] width 89 height 14
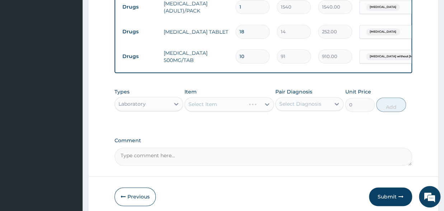
click at [258, 112] on div "Select Item" at bounding box center [228, 104] width 89 height 14
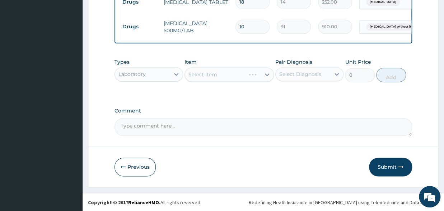
scroll to position [354, 0]
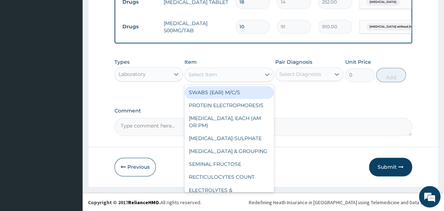
click at [214, 76] on div "Select Item" at bounding box center [202, 74] width 29 height 7
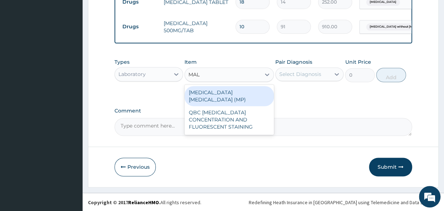
type input "MALA"
click at [231, 92] on div "[MEDICAL_DATA] [MEDICAL_DATA] (MP)" at bounding box center [228, 96] width 89 height 20
type input "2000"
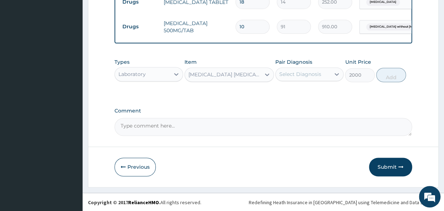
click at [302, 76] on div "Select Diagnosis" at bounding box center [300, 74] width 42 height 7
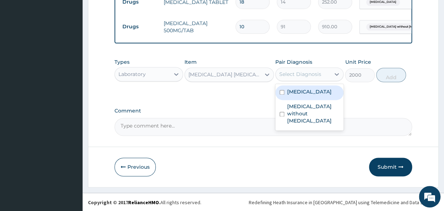
click at [293, 94] on label "[MEDICAL_DATA]" at bounding box center [309, 91] width 44 height 7
checkbox input "true"
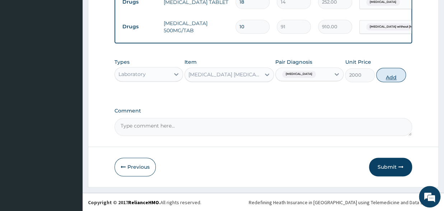
click at [389, 79] on button "Add" at bounding box center [391, 75] width 30 height 14
type input "0"
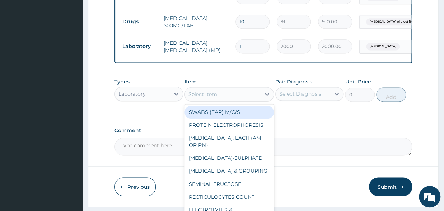
click at [213, 96] on div "Select Item" at bounding box center [223, 94] width 76 height 11
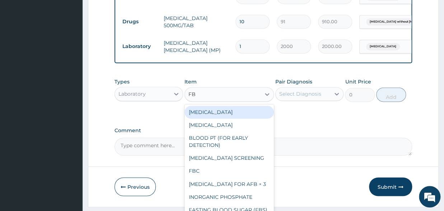
type input "FBC"
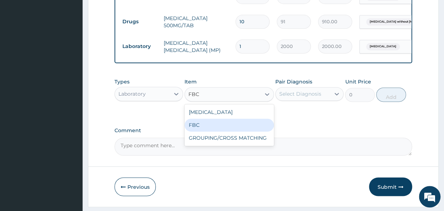
click at [260, 129] on div "FBC" at bounding box center [228, 125] width 89 height 13
type input "6000"
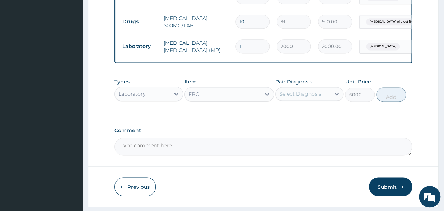
click at [310, 98] on div "Select Diagnosis" at bounding box center [300, 93] width 42 height 7
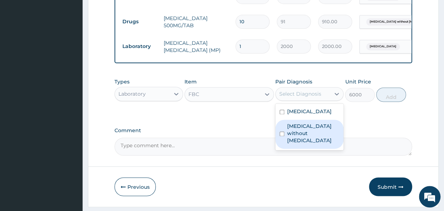
click at [281, 134] on input "checkbox" at bounding box center [281, 134] width 5 height 5
checkbox input "true"
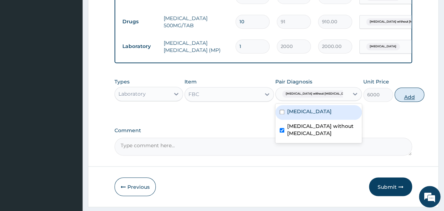
click at [394, 100] on button "Add" at bounding box center [409, 95] width 30 height 14
type input "0"
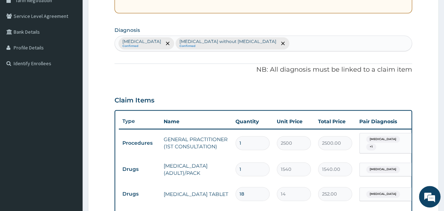
scroll to position [0, 0]
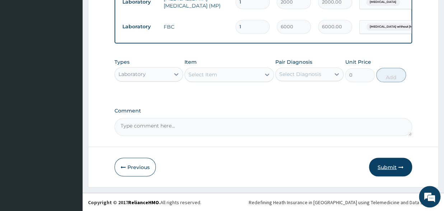
click at [392, 173] on button "Submit" at bounding box center [390, 167] width 43 height 19
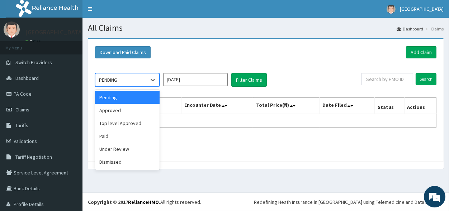
click at [132, 85] on div "PENDING" at bounding box center [120, 79] width 50 height 11
click at [117, 109] on div "Approved" at bounding box center [127, 110] width 65 height 13
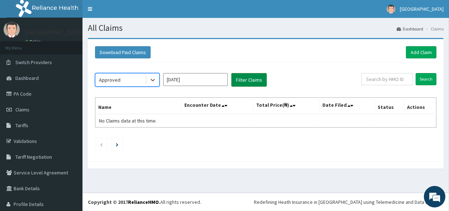
click at [255, 80] on button "Filter Claims" at bounding box center [249, 80] width 36 height 14
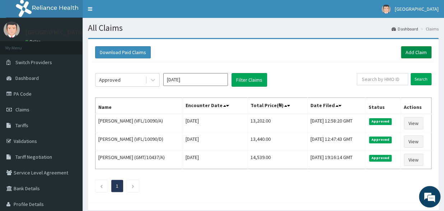
click at [416, 54] on link "Add Claim" at bounding box center [416, 52] width 30 height 12
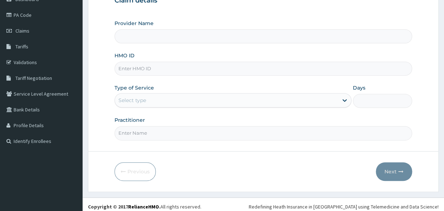
scroll to position [79, 0]
click at [152, 71] on input "HMO ID" at bounding box center [262, 69] width 297 height 14
click at [155, 41] on input "Provider Name" at bounding box center [262, 36] width 297 height 14
type input "[GEOGRAPHIC_DATA]"
click at [143, 61] on div "HMO ID" at bounding box center [262, 64] width 297 height 24
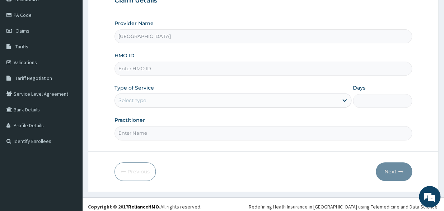
click at [137, 73] on input "HMO ID" at bounding box center [262, 69] width 297 height 14
type input "NH/10197/D"
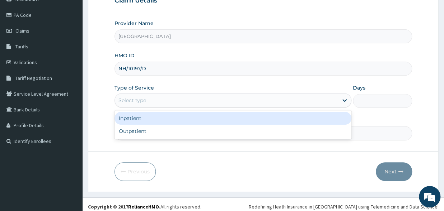
click at [148, 96] on div "Select type" at bounding box center [226, 100] width 223 height 11
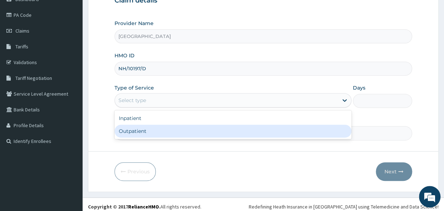
click at [139, 132] on div "Outpatient" at bounding box center [232, 131] width 237 height 13
type input "1"
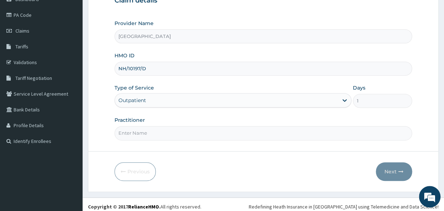
click at [128, 127] on input "Practitioner" at bounding box center [262, 133] width 297 height 14
type input "DR [PERSON_NAME]"
click at [401, 171] on icon "button" at bounding box center [400, 171] width 5 height 5
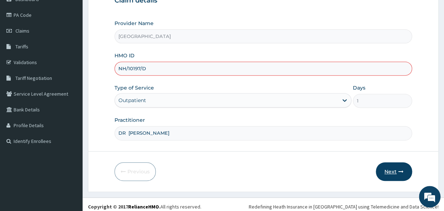
click at [389, 169] on button "Next" at bounding box center [394, 172] width 36 height 19
drag, startPoint x: 149, startPoint y: 70, endPoint x: 111, endPoint y: 74, distance: 38.2
click at [114, 74] on input "NH/10197/D" at bounding box center [262, 69] width 297 height 14
click at [144, 70] on input "HMO ID" at bounding box center [262, 69] width 297 height 14
paste input "NKK/10197/D"
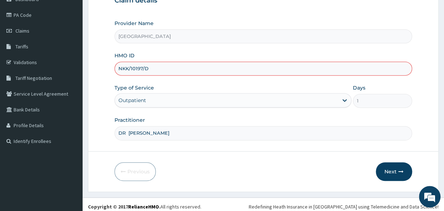
click at [203, 65] on input "NKK/10197/D" at bounding box center [262, 69] width 297 height 14
click at [150, 70] on input "NKK/10197/D" at bounding box center [262, 69] width 297 height 14
click at [156, 71] on input "NKK/10197/D" at bounding box center [262, 69] width 297 height 14
drag, startPoint x: 153, startPoint y: 72, endPoint x: 96, endPoint y: 74, distance: 57.1
click at [114, 74] on input "NKK/10197/D" at bounding box center [262, 69] width 297 height 14
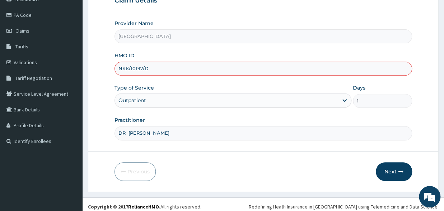
drag, startPoint x: 152, startPoint y: 67, endPoint x: 86, endPoint y: 74, distance: 66.3
click at [114, 74] on input "NKK/10197/D" at bounding box center [262, 69] width 297 height 14
type input "NKK/10197/D"
click at [156, 88] on div "Type of Service Outpatient" at bounding box center [232, 96] width 237 height 24
click at [145, 137] on input "DR [PERSON_NAME]" at bounding box center [262, 133] width 297 height 14
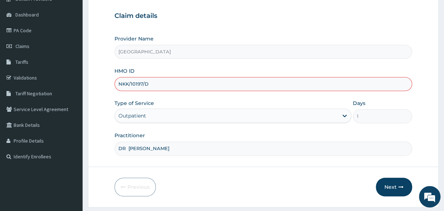
scroll to position [83, 0]
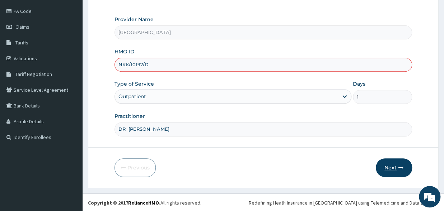
click at [390, 168] on button "Next" at bounding box center [394, 168] width 36 height 19
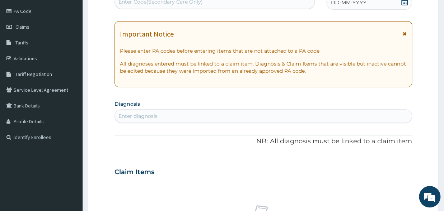
scroll to position [0, 0]
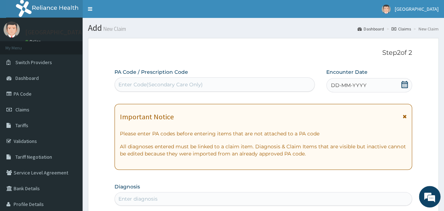
click at [401, 85] on icon at bounding box center [404, 84] width 6 height 7
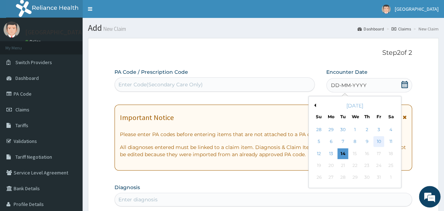
click at [380, 140] on div "10" at bounding box center [378, 142] width 11 height 11
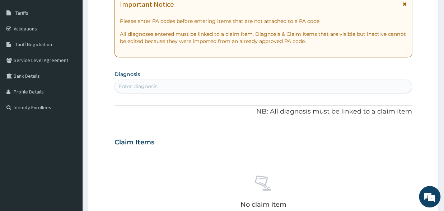
scroll to position [118, 0]
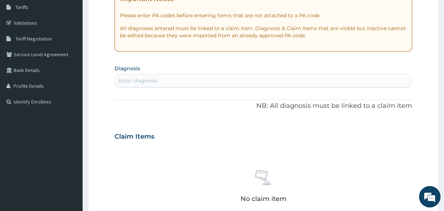
click at [141, 79] on div "Enter diagnosis" at bounding box center [137, 80] width 39 height 7
type input "[MEDICAL_DATA]"
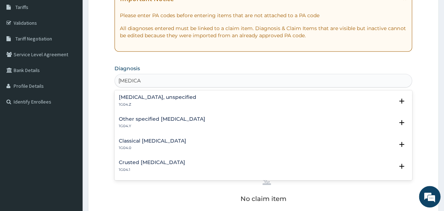
click at [139, 126] on p "1G04.Y" at bounding box center [162, 126] width 86 height 5
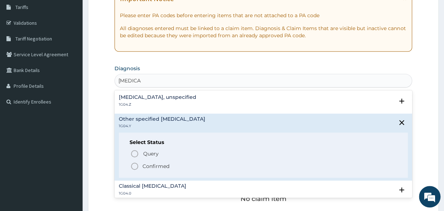
click at [135, 164] on icon "status option filled" at bounding box center [134, 166] width 9 height 9
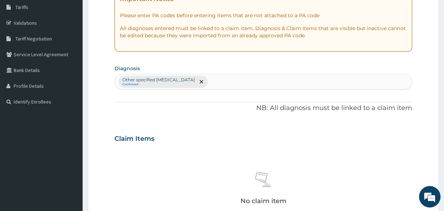
click at [206, 76] on div "Other specified [MEDICAL_DATA] Confirmed" at bounding box center [263, 81] width 297 height 15
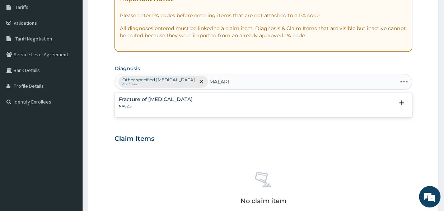
type input "[MEDICAL_DATA]"
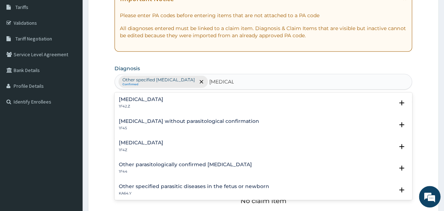
click at [149, 146] on h4 "[MEDICAL_DATA]" at bounding box center [141, 142] width 44 height 5
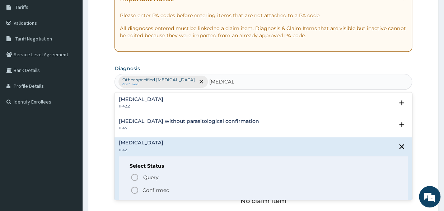
click at [131, 188] on icon "status option filled" at bounding box center [134, 190] width 9 height 9
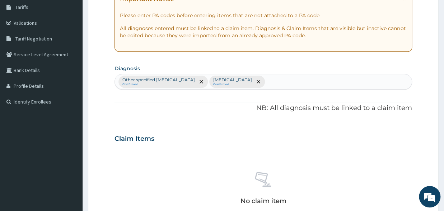
scroll to position [276, 0]
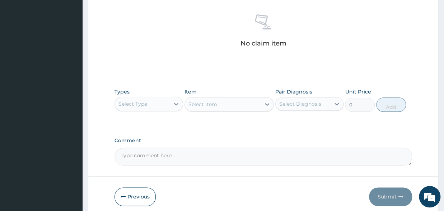
click at [139, 109] on div "Select Type" at bounding box center [142, 103] width 55 height 11
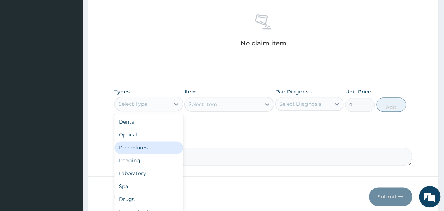
click at [141, 148] on div "Procedures" at bounding box center [148, 147] width 69 height 13
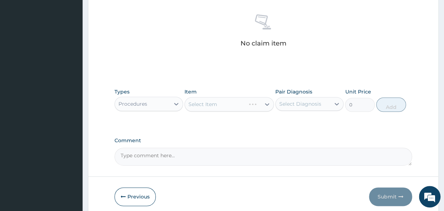
click at [210, 104] on div "Select Item" at bounding box center [228, 104] width 89 height 14
click at [230, 99] on div "Select Item" at bounding box center [228, 104] width 89 height 14
click at [230, 105] on div "Select Item" at bounding box center [228, 104] width 89 height 14
click at [231, 105] on div "Select Item" at bounding box center [228, 104] width 89 height 14
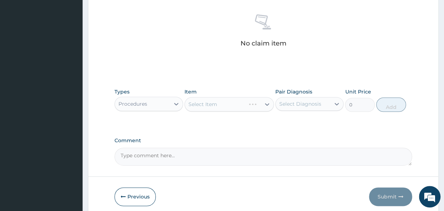
click at [267, 104] on div "Select Item" at bounding box center [228, 104] width 89 height 14
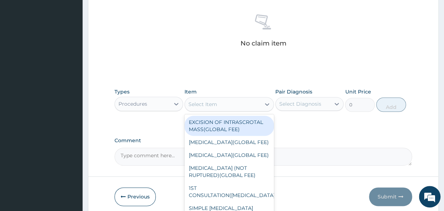
click at [267, 104] on icon at bounding box center [266, 104] width 7 height 7
type input "C"
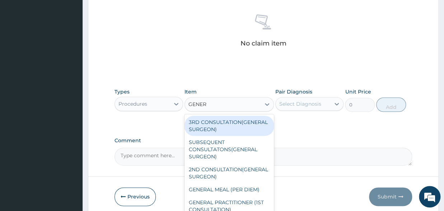
type input "GENERA"
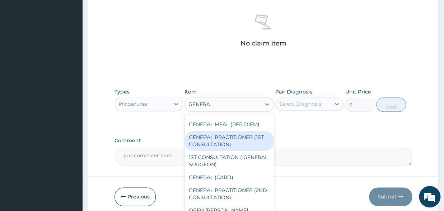
scroll to position [83, 0]
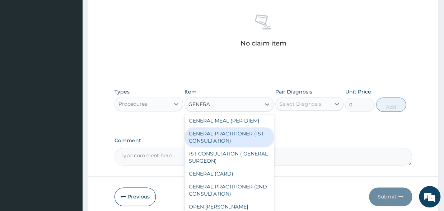
click at [217, 135] on div "GENERAL PRACTITIONER (1ST CONSULTATION)" at bounding box center [228, 137] width 89 height 20
type input "2500"
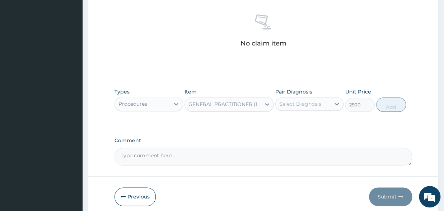
click at [299, 103] on div "Select Diagnosis" at bounding box center [300, 103] width 42 height 7
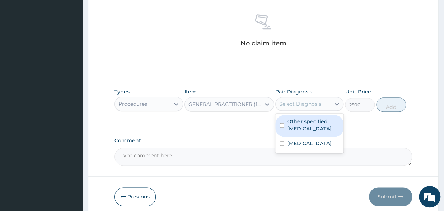
drag, startPoint x: 280, startPoint y: 128, endPoint x: 287, endPoint y: 120, distance: 10.2
click at [281, 123] on div "Other specified [MEDICAL_DATA]" at bounding box center [309, 126] width 69 height 22
checkbox input "true"
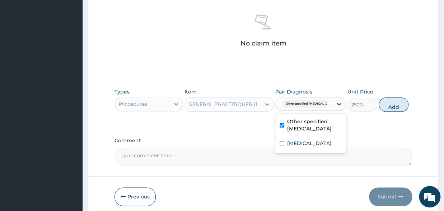
click at [336, 103] on icon at bounding box center [338, 103] width 7 height 7
click at [337, 104] on icon at bounding box center [339, 104] width 4 height 3
click at [279, 143] on div "[MEDICAL_DATA]" at bounding box center [310, 144] width 71 height 15
checkbox input "true"
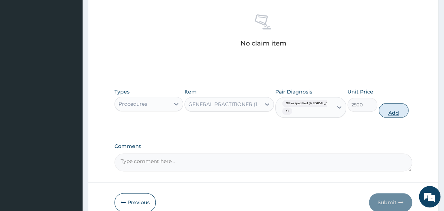
click at [389, 111] on button "Add" at bounding box center [393, 110] width 30 height 14
type input "0"
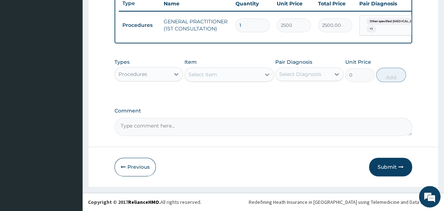
click at [157, 80] on div "Procedures" at bounding box center [142, 74] width 55 height 11
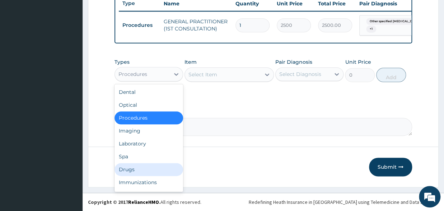
click at [129, 174] on div "Drugs" at bounding box center [148, 169] width 69 height 13
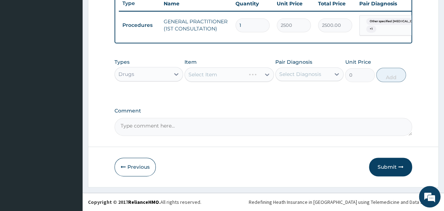
click at [214, 73] on div "Select Item" at bounding box center [228, 74] width 89 height 14
click at [211, 77] on div "Select Item" at bounding box center [228, 74] width 89 height 14
click at [199, 81] on div "Select Item" at bounding box center [228, 74] width 89 height 14
click at [215, 82] on div "Select Item" at bounding box center [228, 74] width 89 height 14
click at [247, 79] on div "Select Item" at bounding box center [228, 74] width 89 height 14
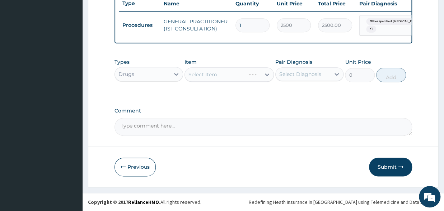
click at [266, 77] on div "Select Item" at bounding box center [228, 74] width 89 height 14
click at [203, 76] on div "Select Item" at bounding box center [228, 74] width 89 height 14
click at [221, 77] on div "Select Item" at bounding box center [228, 74] width 89 height 14
click at [208, 80] on div "Select Item" at bounding box center [228, 74] width 89 height 14
click at [155, 80] on div "Drugs" at bounding box center [142, 74] width 55 height 11
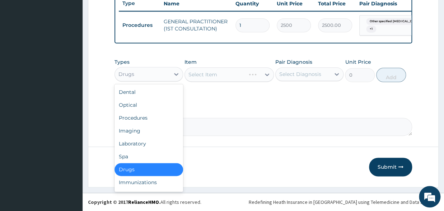
click at [140, 172] on div "Drugs" at bounding box center [148, 169] width 69 height 13
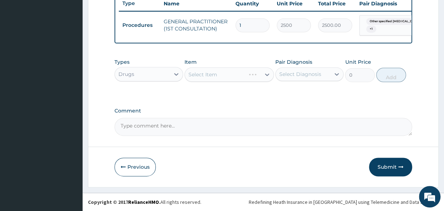
click at [211, 75] on div "Select Item" at bounding box center [228, 74] width 89 height 14
click at [212, 75] on div "Select Item" at bounding box center [228, 74] width 89 height 14
click at [251, 75] on div "Select Item" at bounding box center [228, 74] width 89 height 14
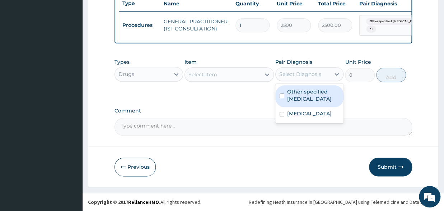
click at [292, 77] on div "Select Diagnosis" at bounding box center [300, 74] width 42 height 7
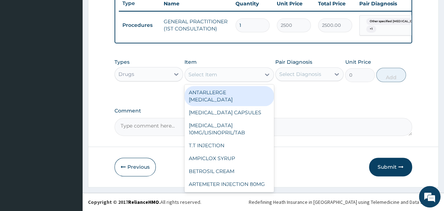
click at [213, 77] on div "Select Item" at bounding box center [202, 74] width 29 height 7
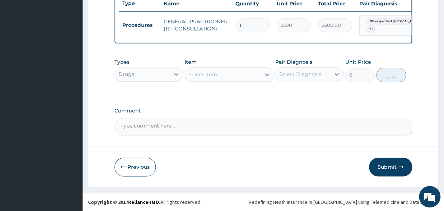
click at [213, 77] on div "Select Item" at bounding box center [202, 74] width 29 height 7
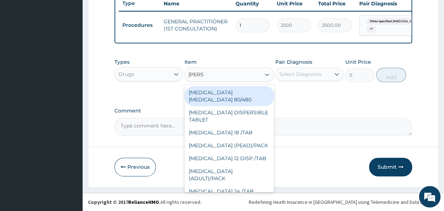
type input "COART"
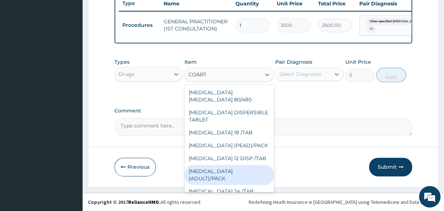
click at [232, 167] on div "[MEDICAL_DATA] (ADULT)/PACK" at bounding box center [228, 175] width 89 height 20
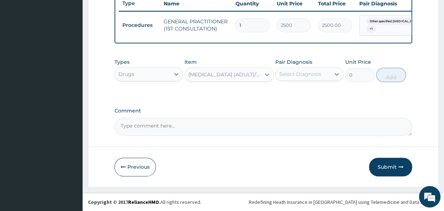
type input "1540"
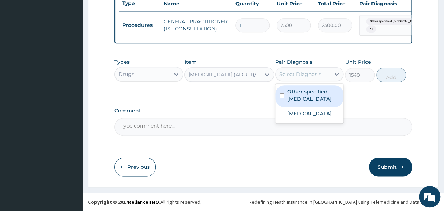
click at [291, 78] on div "Select Diagnosis" at bounding box center [300, 74] width 42 height 7
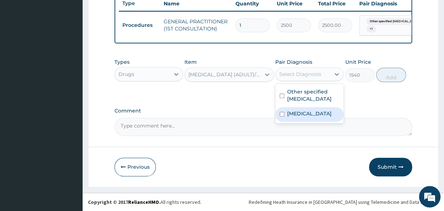
click at [280, 117] on input "checkbox" at bounding box center [281, 114] width 5 height 5
checkbox input "true"
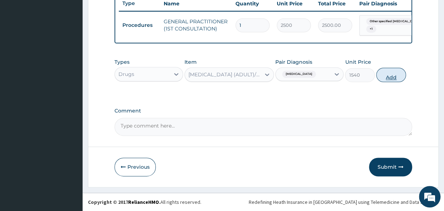
click at [383, 79] on button "Add" at bounding box center [391, 75] width 30 height 14
type input "0"
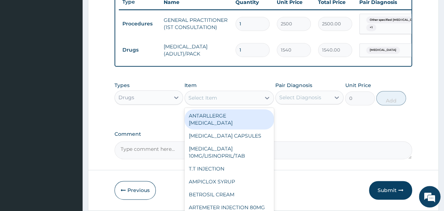
click at [235, 104] on div "Select Item" at bounding box center [223, 97] width 76 height 11
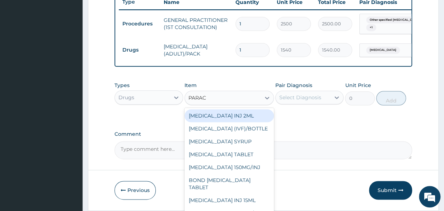
type input "PARACE"
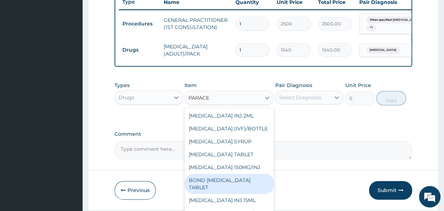
scroll to position [18, 0]
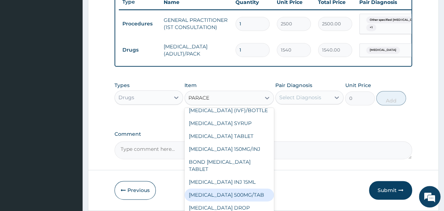
click at [230, 202] on div "[MEDICAL_DATA] 500MG/TAB" at bounding box center [228, 195] width 89 height 13
type input "14"
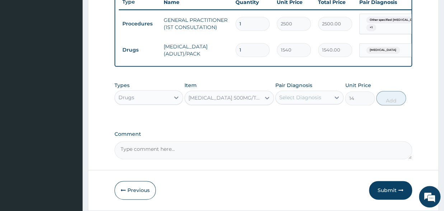
click at [287, 103] on div "Select Diagnosis" at bounding box center [303, 97] width 55 height 11
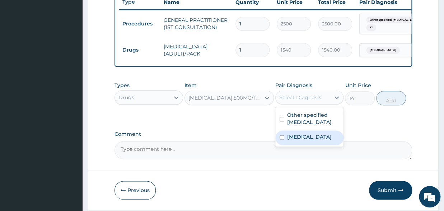
click at [282, 140] on input "checkbox" at bounding box center [281, 137] width 5 height 5
checkbox input "true"
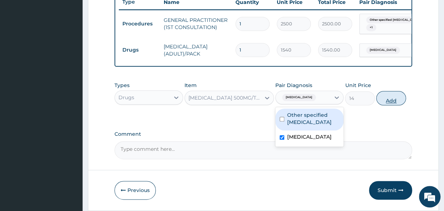
click at [387, 101] on button "Add" at bounding box center [391, 98] width 30 height 14
type input "0"
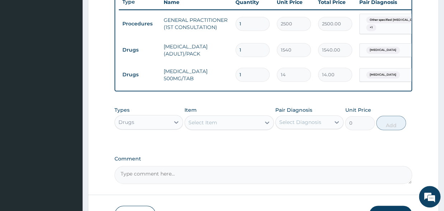
click at [255, 75] on input "1" at bounding box center [252, 75] width 34 height 14
type input "18"
type input "252.00"
type input "18"
click at [218, 127] on div "Select Item" at bounding box center [223, 122] width 76 height 11
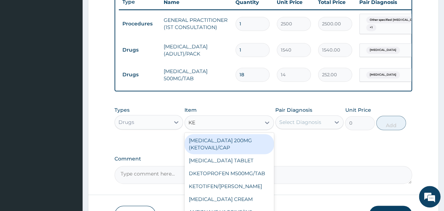
type input "KET"
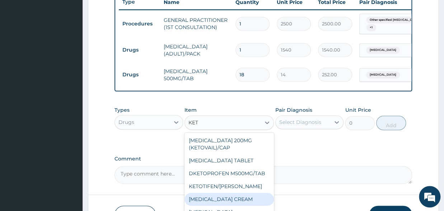
click at [229, 206] on div "[MEDICAL_DATA] CREAM" at bounding box center [228, 199] width 89 height 13
type input "560"
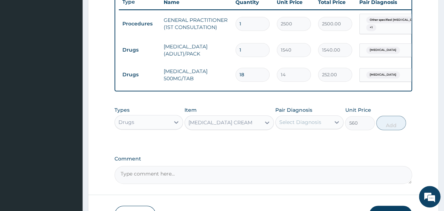
click at [236, 126] on div "[MEDICAL_DATA] CREAM" at bounding box center [220, 122] width 64 height 7
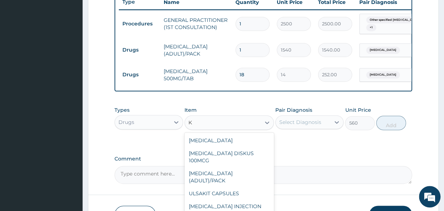
scroll to position [395, 0]
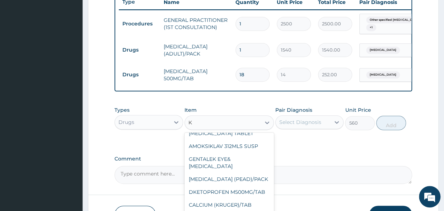
type input "KE"
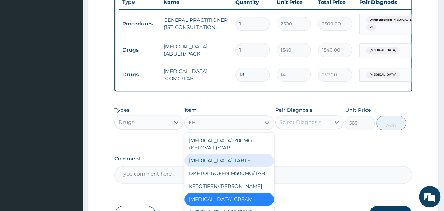
click at [243, 167] on div "[MEDICAL_DATA] TABLET" at bounding box center [228, 160] width 89 height 13
type input "84"
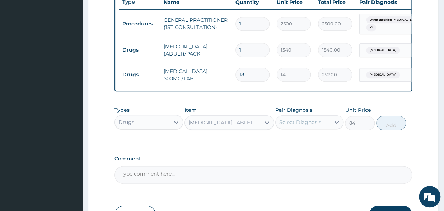
click at [287, 126] on div "Select Diagnosis" at bounding box center [300, 122] width 42 height 7
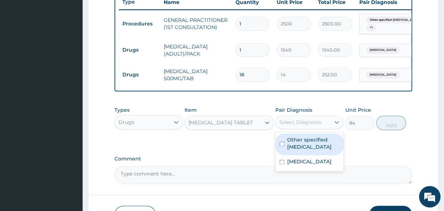
click at [286, 150] on div "Other specified [MEDICAL_DATA]" at bounding box center [309, 144] width 69 height 22
checkbox input "true"
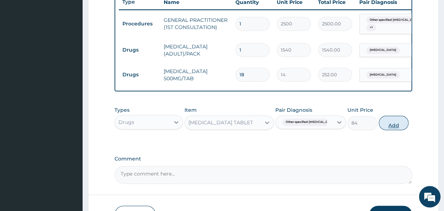
click at [389, 130] on button "Add" at bounding box center [393, 123] width 30 height 14
type input "0"
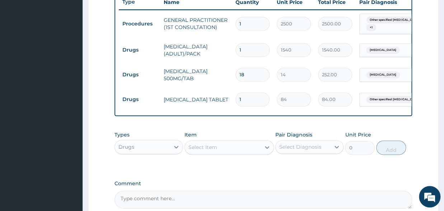
click at [258, 103] on input "1" at bounding box center [252, 100] width 34 height 14
type input "10"
type input "840.00"
type input "11"
type input "924.00"
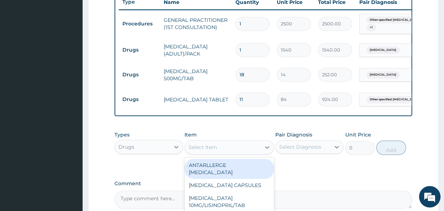
click at [208, 151] on div "Select Item" at bounding box center [202, 147] width 29 height 7
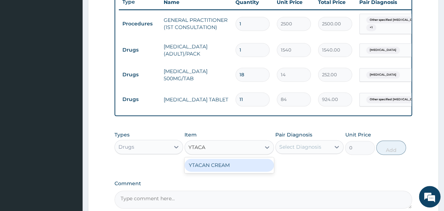
type input "YTACAN"
click at [219, 171] on div "YTACAN CREAM" at bounding box center [228, 165] width 89 height 13
type input "490"
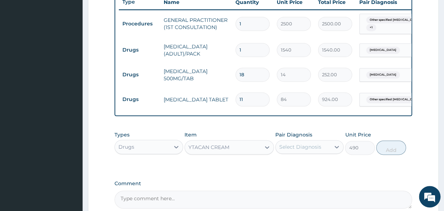
click at [290, 153] on div "Select Diagnosis" at bounding box center [303, 146] width 55 height 11
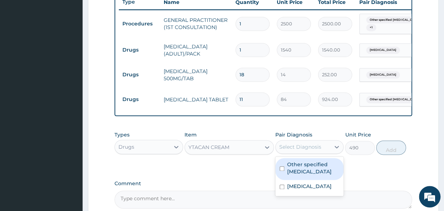
click at [280, 171] on input "checkbox" at bounding box center [281, 168] width 5 height 5
checkbox input "true"
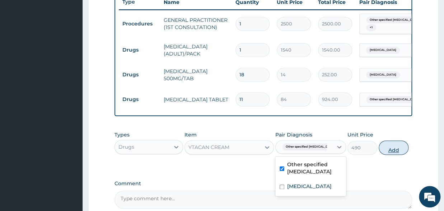
click at [384, 153] on button "Add" at bounding box center [393, 148] width 30 height 14
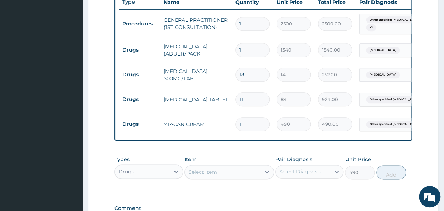
type input "0"
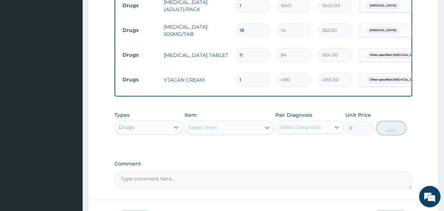
scroll to position [355, 0]
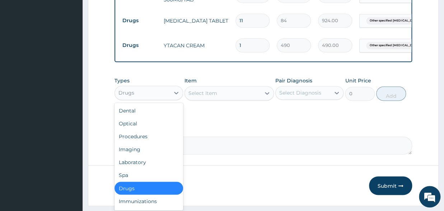
click at [132, 96] on div "Drugs" at bounding box center [126, 92] width 16 height 7
click at [133, 168] on div "Laboratory" at bounding box center [148, 162] width 69 height 13
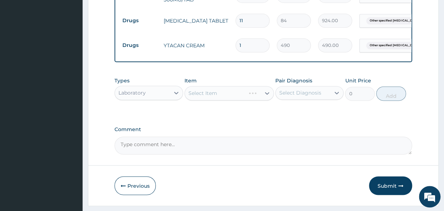
click at [227, 93] on div "Select Item" at bounding box center [228, 93] width 89 height 14
click at [221, 98] on div "Select Item" at bounding box center [228, 93] width 89 height 14
click at [205, 99] on div "Select Item" at bounding box center [228, 93] width 89 height 14
click at [217, 99] on div "Select Item" at bounding box center [228, 93] width 89 height 14
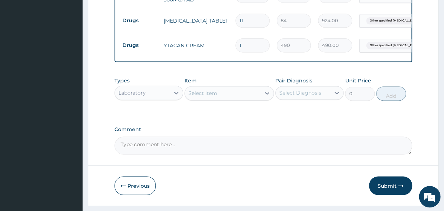
click at [223, 97] on div "Select Item" at bounding box center [228, 93] width 89 height 14
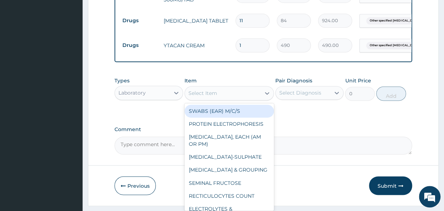
click at [223, 97] on div "Select Item" at bounding box center [223, 93] width 76 height 11
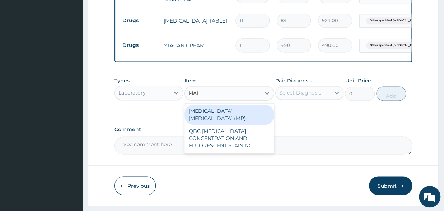
type input "MALA"
click at [215, 115] on div "[MEDICAL_DATA] [MEDICAL_DATA] (MP)" at bounding box center [228, 115] width 89 height 20
type input "2000"
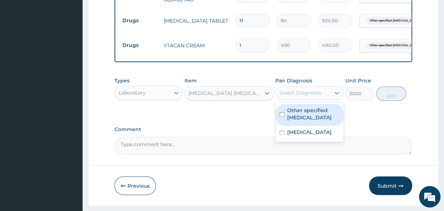
click at [310, 96] on div "Select Diagnosis" at bounding box center [300, 92] width 42 height 7
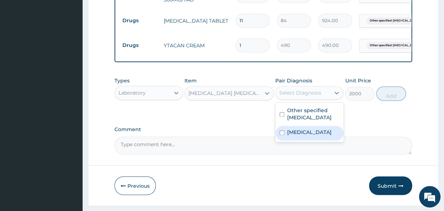
click at [280, 135] on input "checkbox" at bounding box center [281, 133] width 5 height 5
checkbox input "true"
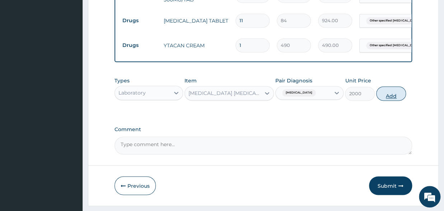
click at [386, 101] on button "Add" at bounding box center [391, 93] width 30 height 14
type input "0"
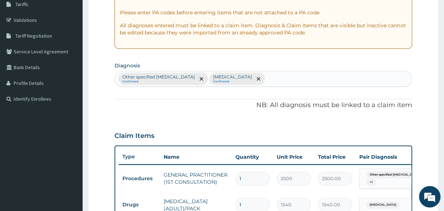
scroll to position [118, 0]
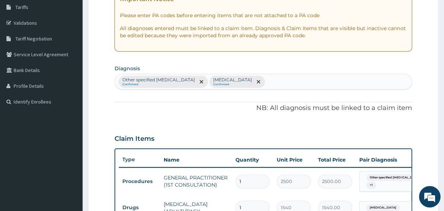
click at [267, 84] on div "Other specified [MEDICAL_DATA] Confirmed [MEDICAL_DATA] Confirmed" at bounding box center [263, 81] width 297 height 15
type input "SEPSI"
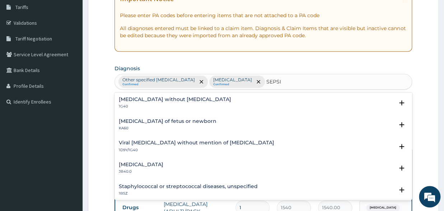
click at [182, 105] on p "1G40" at bounding box center [175, 106] width 112 height 5
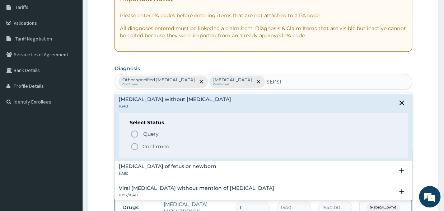
click at [134, 148] on icon "status option filled" at bounding box center [134, 146] width 9 height 9
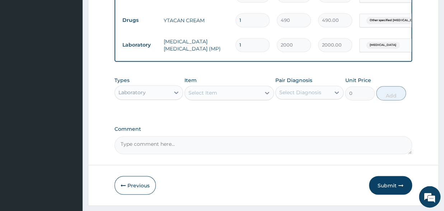
scroll to position [395, 0]
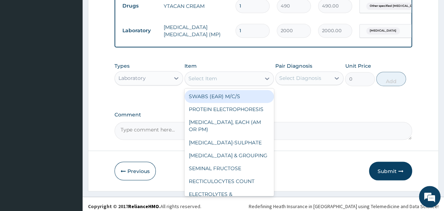
click at [202, 80] on div "Select Item" at bounding box center [223, 78] width 76 height 11
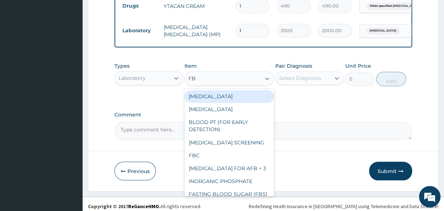
type input "FBC"
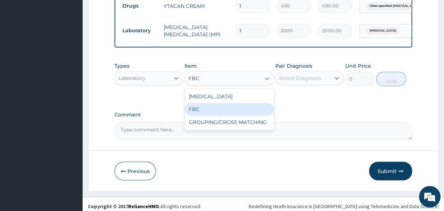
click at [220, 116] on div "FBC" at bounding box center [228, 109] width 89 height 13
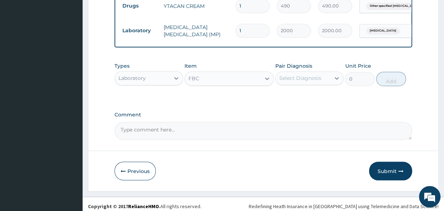
type input "6000"
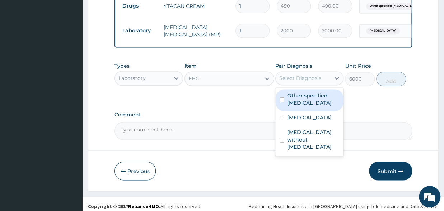
click at [298, 82] on div "Select Diagnosis" at bounding box center [300, 78] width 42 height 7
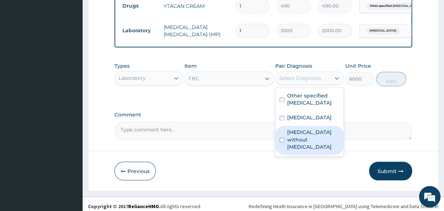
click at [285, 142] on div "[MEDICAL_DATA] without [MEDICAL_DATA]" at bounding box center [309, 140] width 69 height 29
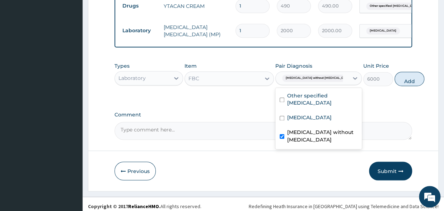
checkbox input "true"
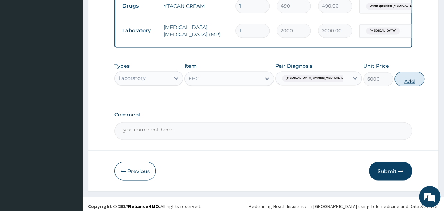
click at [394, 83] on button "Add" at bounding box center [409, 79] width 30 height 14
type input "0"
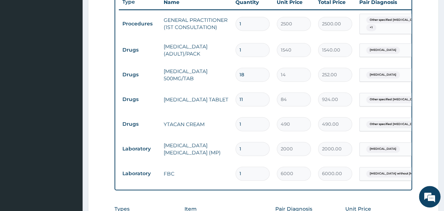
scroll to position [428, 0]
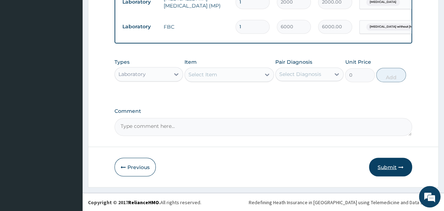
click at [375, 162] on button "Submit" at bounding box center [390, 167] width 43 height 19
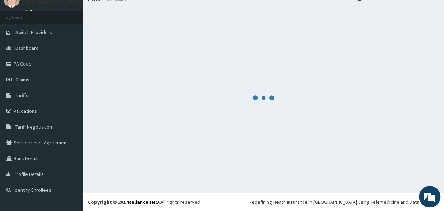
scroll to position [30, 0]
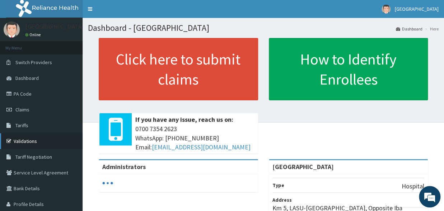
click at [26, 136] on link "Validations" at bounding box center [41, 141] width 83 height 16
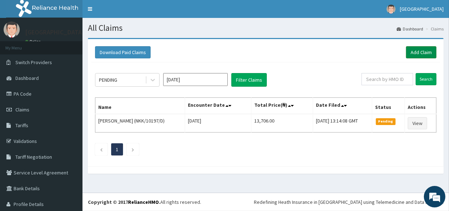
click at [414, 50] on link "Add Claim" at bounding box center [421, 52] width 30 height 12
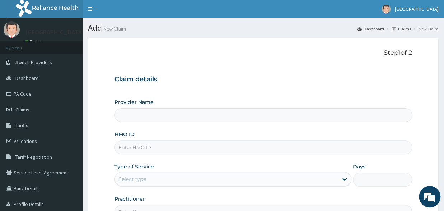
type input "[GEOGRAPHIC_DATA]"
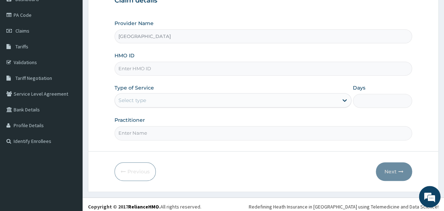
click at [149, 69] on input "HMO ID" at bounding box center [262, 69] width 297 height 14
type input "NKK/10197/C"
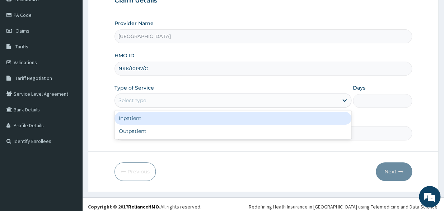
click at [163, 100] on div "Select type" at bounding box center [226, 100] width 223 height 11
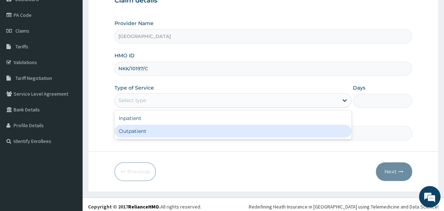
click at [145, 132] on div "Outpatient" at bounding box center [232, 131] width 237 height 13
type input "1"
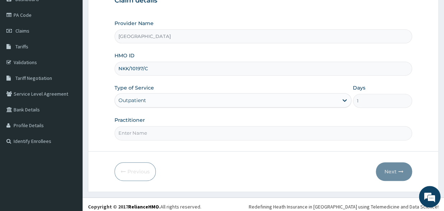
click at [143, 138] on input "Practitioner" at bounding box center [262, 133] width 297 height 14
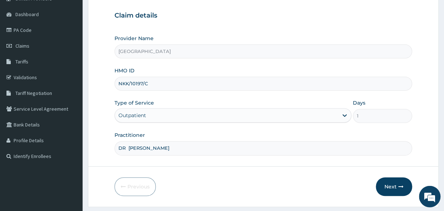
scroll to position [79, 0]
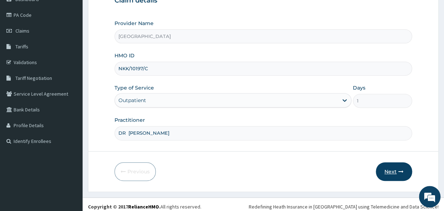
type input "DR [PERSON_NAME]"
click at [396, 174] on button "Next" at bounding box center [394, 172] width 36 height 19
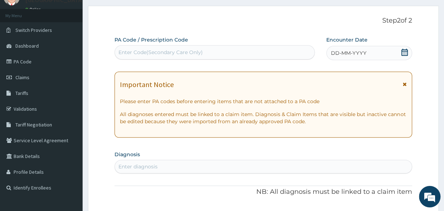
scroll to position [0, 0]
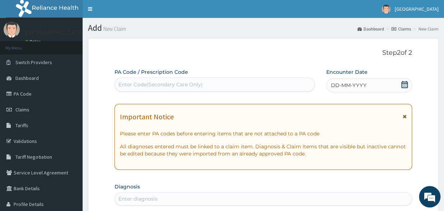
click at [399, 87] on div "DD-MM-YYYY" at bounding box center [369, 85] width 86 height 14
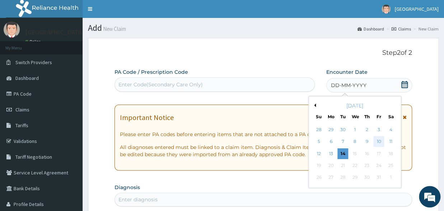
click at [378, 140] on div "10" at bounding box center [378, 142] width 11 height 11
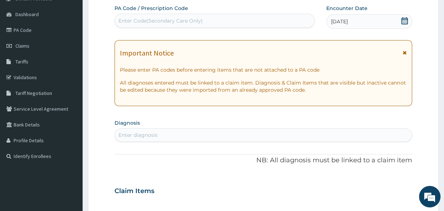
scroll to position [79, 0]
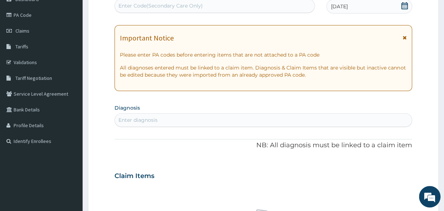
click at [138, 119] on div "Enter diagnosis" at bounding box center [137, 120] width 39 height 7
type input "[MEDICAL_DATA]"
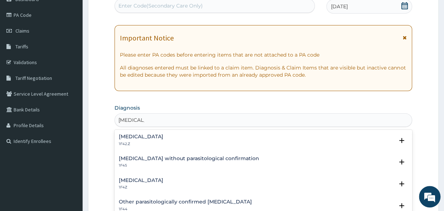
click at [138, 187] on p "1F4Z" at bounding box center [141, 187] width 44 height 5
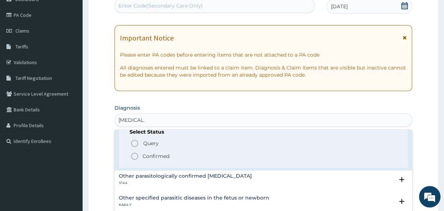
scroll to position [75, 0]
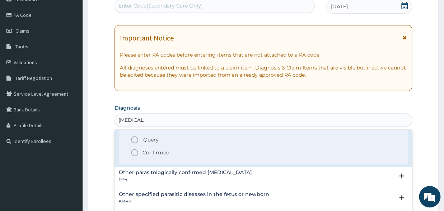
click at [128, 154] on div "Select Status Query Query covers suspected (?), Keep in view (kiv), Ruled out (…" at bounding box center [263, 142] width 289 height 46
click at [131, 152] on icon "status option filled" at bounding box center [134, 153] width 9 height 9
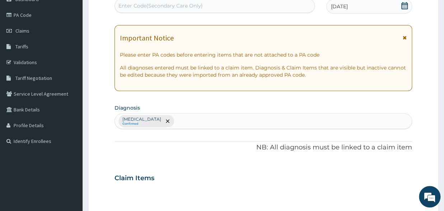
click at [190, 124] on div "[MEDICAL_DATA] Confirmed" at bounding box center [263, 121] width 297 height 15
type input "[MEDICAL_DATA]"
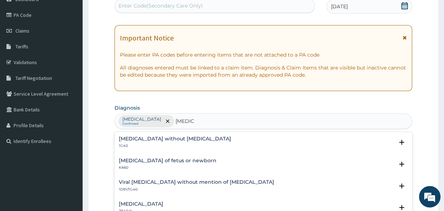
click at [179, 140] on h4 "[MEDICAL_DATA] without [MEDICAL_DATA]" at bounding box center [175, 138] width 112 height 5
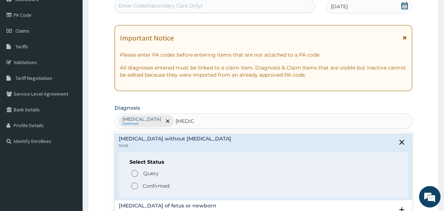
click at [136, 189] on circle "status option filled" at bounding box center [134, 186] width 6 height 6
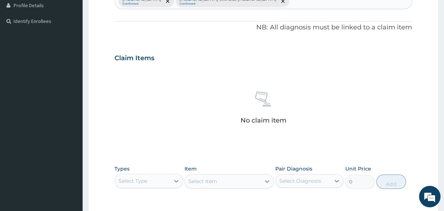
scroll to position [276, 0]
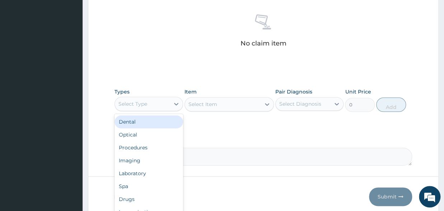
click at [146, 101] on div "Select Type" at bounding box center [132, 103] width 29 height 7
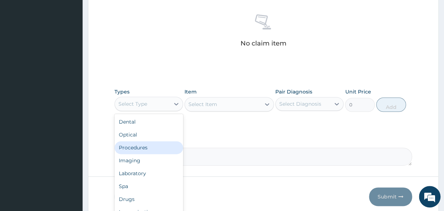
click at [132, 149] on div "Procedures" at bounding box center [148, 147] width 69 height 13
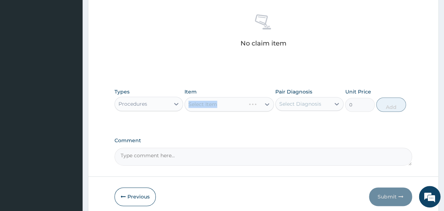
click at [206, 99] on div "Select Item" at bounding box center [228, 104] width 89 height 14
click at [227, 104] on div "Select Item" at bounding box center [228, 104] width 89 height 14
click at [265, 103] on div "Select Item" at bounding box center [228, 104] width 89 height 14
click at [237, 104] on div "Select Item" at bounding box center [228, 104] width 89 height 14
click at [207, 103] on div "Select Item" at bounding box center [228, 104] width 89 height 14
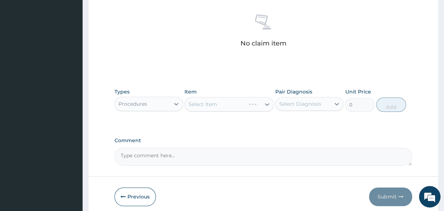
click at [203, 104] on div "Select Item" at bounding box center [228, 104] width 89 height 14
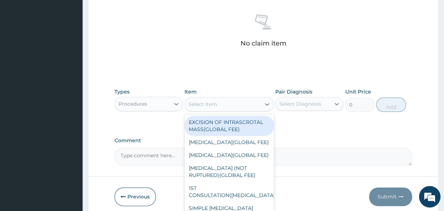
click at [228, 102] on div "Select Item" at bounding box center [223, 104] width 76 height 11
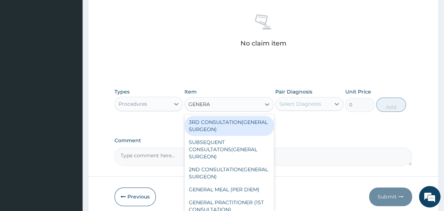
type input "GENERAL"
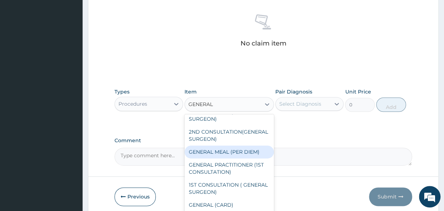
scroll to position [75, 0]
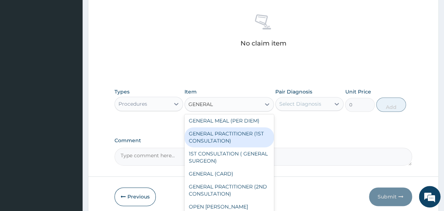
click at [221, 146] on div "GENERAL PRACTITIONER (1ST CONSULTATION)" at bounding box center [228, 137] width 89 height 20
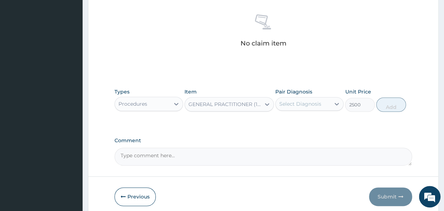
type input "2500"
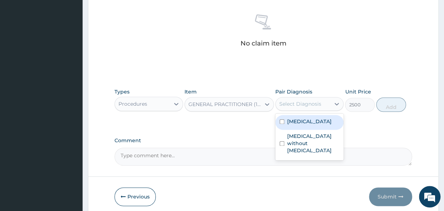
click at [292, 103] on div "Select Diagnosis" at bounding box center [300, 103] width 42 height 7
click at [279, 122] on input "checkbox" at bounding box center [281, 121] width 5 height 5
checkbox input "true"
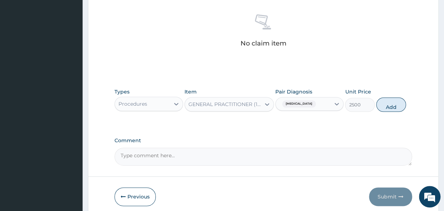
click at [330, 104] on div "Malaria, unspecified" at bounding box center [303, 104] width 55 height 12
click at [335, 104] on icon at bounding box center [336, 104] width 4 height 3
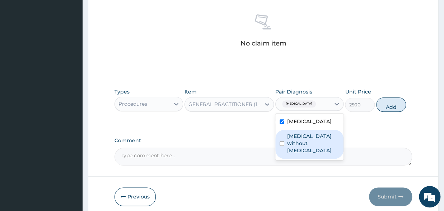
click at [282, 143] on div "Sepsis without septic shock" at bounding box center [309, 144] width 69 height 29
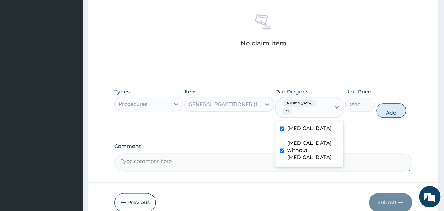
checkbox input "true"
click at [382, 111] on button "Add" at bounding box center [391, 110] width 30 height 14
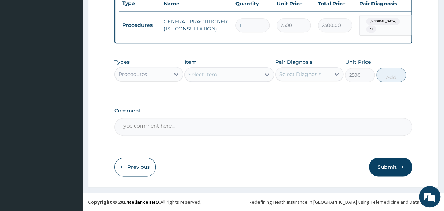
type input "0"
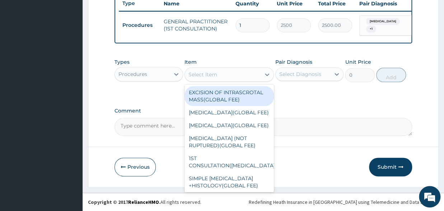
click at [216, 76] on div "Select Item" at bounding box center [202, 74] width 29 height 7
click at [145, 78] on div "Procedures" at bounding box center [132, 74] width 29 height 7
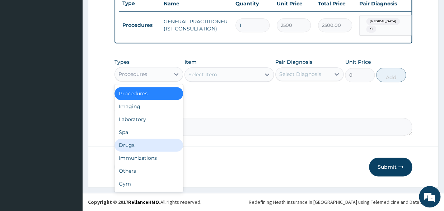
scroll to position [0, 0]
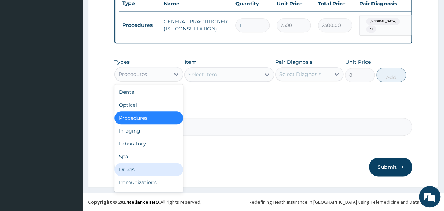
click at [130, 172] on div "Drugs" at bounding box center [148, 169] width 69 height 13
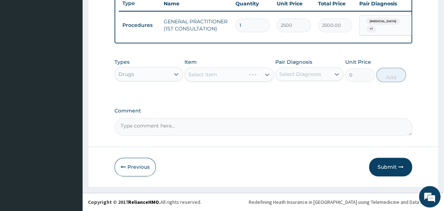
click at [199, 79] on div "Select Item" at bounding box center [228, 74] width 89 height 14
click at [252, 80] on div "Select Item" at bounding box center [228, 74] width 89 height 14
click at [246, 77] on div "Select Item" at bounding box center [228, 74] width 89 height 14
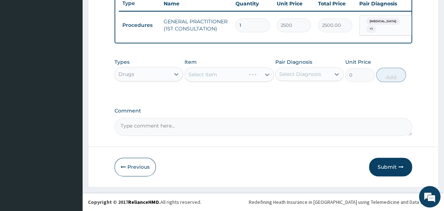
click at [246, 77] on div "Select Item" at bounding box center [228, 74] width 89 height 14
click at [220, 72] on div "Select Item" at bounding box center [228, 74] width 89 height 14
click at [210, 77] on div "Select Item" at bounding box center [228, 74] width 89 height 14
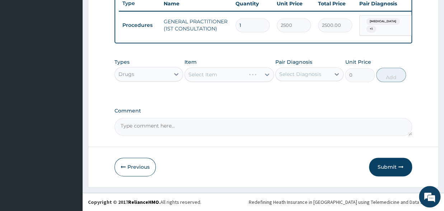
click at [229, 82] on div "Select Item" at bounding box center [228, 74] width 89 height 14
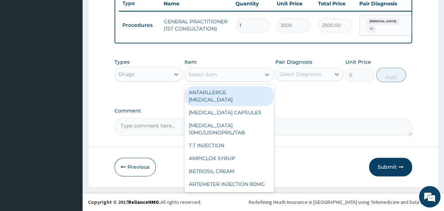
click at [232, 73] on div "Select Item" at bounding box center [223, 74] width 76 height 11
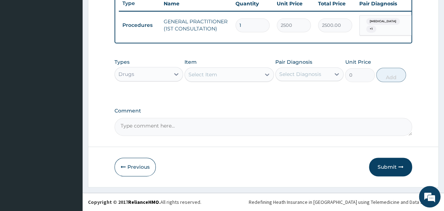
click at [232, 73] on div "Select Item" at bounding box center [223, 74] width 76 height 11
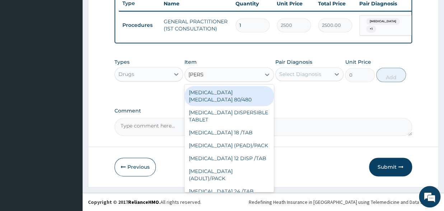
type input "COART"
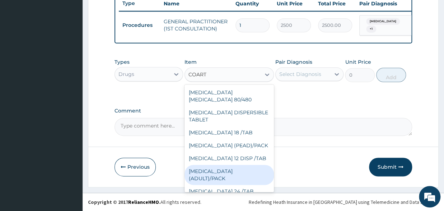
click at [237, 168] on div "COARTEM (ADULT)/PACK" at bounding box center [228, 175] width 89 height 20
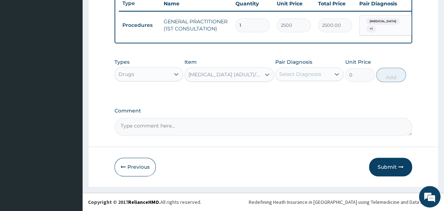
type input "1540"
click at [296, 73] on div "Select Diagnosis" at bounding box center [303, 74] width 55 height 11
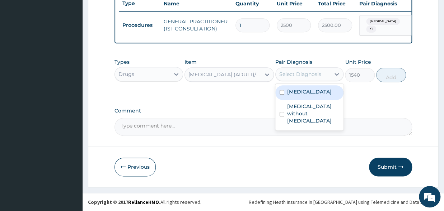
click at [279, 95] on input "checkbox" at bounding box center [281, 92] width 5 height 5
checkbox input "true"
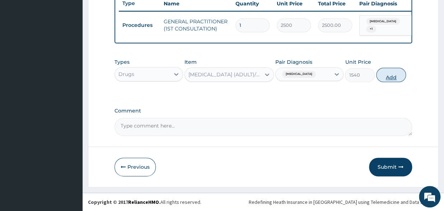
click at [391, 77] on button "Add" at bounding box center [391, 75] width 30 height 14
type input "0"
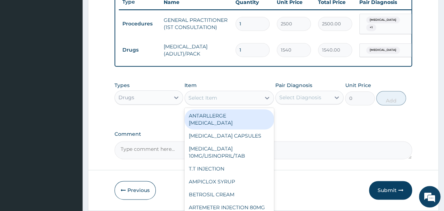
click at [208, 100] on div "Select Item" at bounding box center [202, 97] width 29 height 7
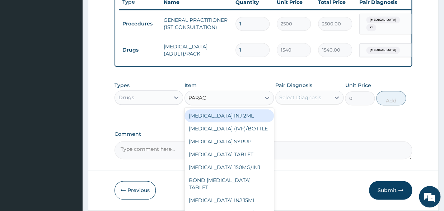
type input "PARACE"
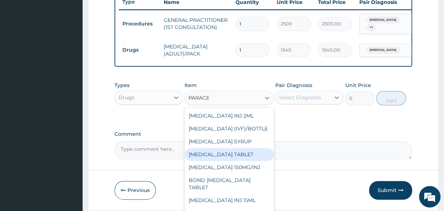
click at [212, 160] on div "PARACETAMOL TABLET" at bounding box center [228, 154] width 89 height 13
type input "14"
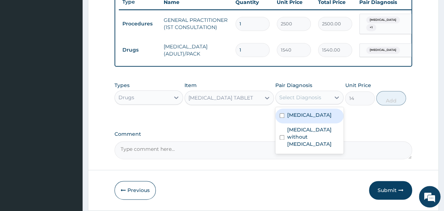
click at [307, 103] on div "Select Diagnosis" at bounding box center [303, 97] width 55 height 11
click at [282, 118] on input "checkbox" at bounding box center [281, 115] width 5 height 5
checkbox input "true"
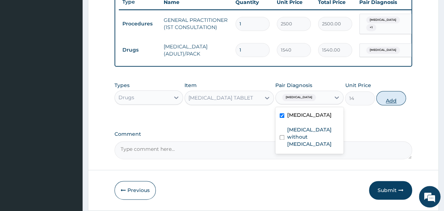
click at [402, 105] on button "Add" at bounding box center [391, 98] width 30 height 14
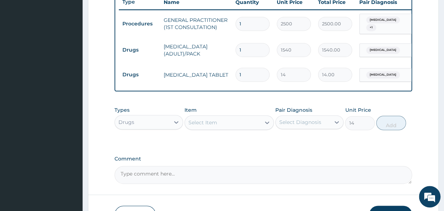
type input "0"
click at [253, 77] on input "1" at bounding box center [252, 75] width 34 height 14
type input "18"
type input "252.00"
type input "18"
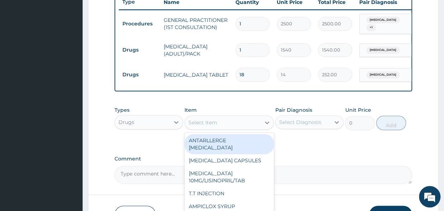
click at [207, 126] on div "Select Item" at bounding box center [202, 122] width 29 height 7
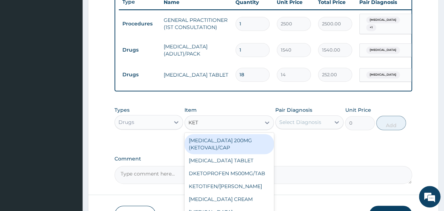
type input "KETO"
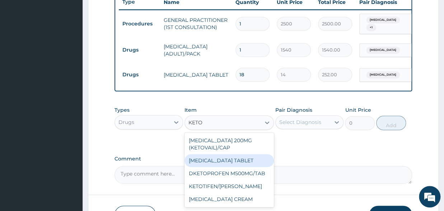
click at [231, 166] on div "KETOCONAZOLE TABLET" at bounding box center [228, 160] width 89 height 13
type input "84"
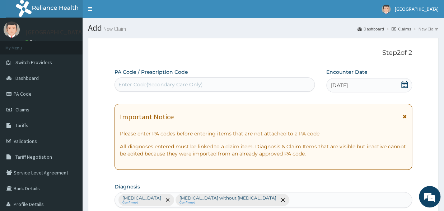
scroll to position [118, 0]
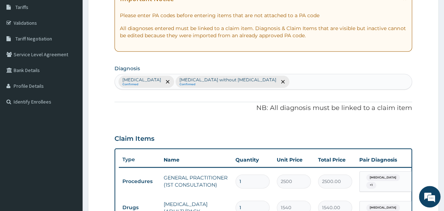
click at [274, 82] on div "Malaria, unspecified Confirmed Sepsis without septic shock Confirmed" at bounding box center [263, 81] width 297 height 15
type input "SCABI"
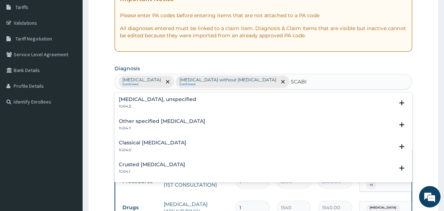
click at [130, 121] on h4 "Other specified scabies" at bounding box center [162, 121] width 86 height 5
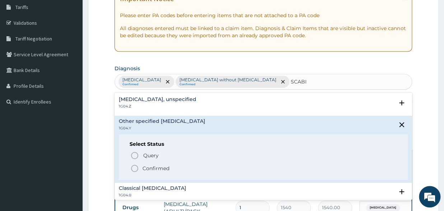
click at [137, 172] on icon "status option filled" at bounding box center [134, 168] width 9 height 9
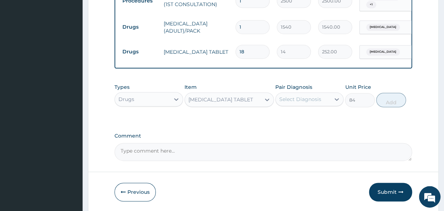
scroll to position [316, 0]
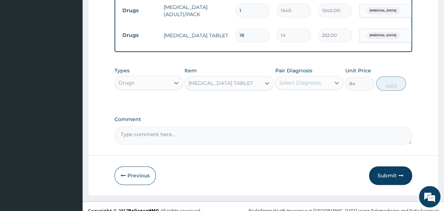
click at [290, 85] on div "Select Diagnosis" at bounding box center [300, 82] width 42 height 7
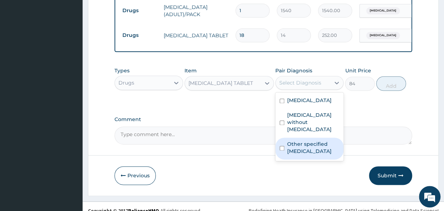
click at [282, 147] on input "checkbox" at bounding box center [281, 148] width 5 height 5
checkbox input "true"
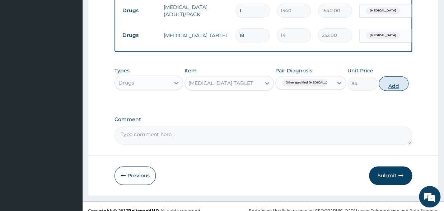
click at [386, 90] on button "Add" at bounding box center [393, 83] width 30 height 14
type input "0"
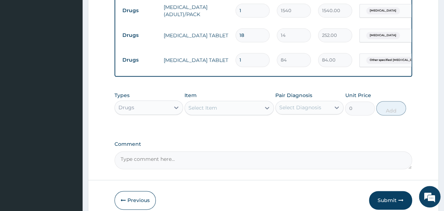
click at [254, 61] on input "1" at bounding box center [252, 60] width 34 height 14
type input "10"
type input "840.00"
type input "10"
click at [206, 109] on div "Select Item" at bounding box center [223, 107] width 76 height 11
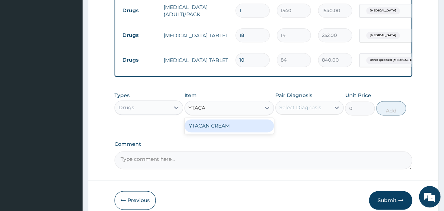
type input "YTACAN"
click at [223, 132] on div "YTACAN CREAM" at bounding box center [228, 125] width 89 height 13
type input "490"
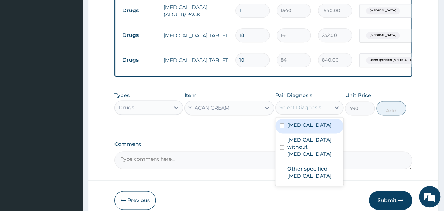
click at [286, 111] on div "Select Diagnosis" at bounding box center [300, 107] width 42 height 7
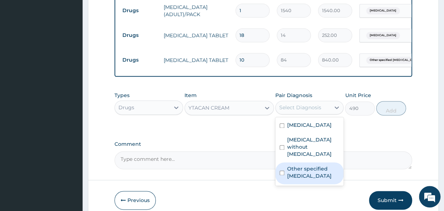
click at [280, 168] on div "Other specified scabies" at bounding box center [309, 174] width 69 height 22
checkbox input "true"
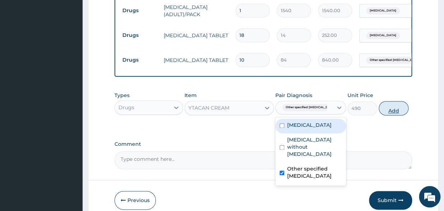
click at [392, 116] on button "Add" at bounding box center [393, 108] width 30 height 14
type input "0"
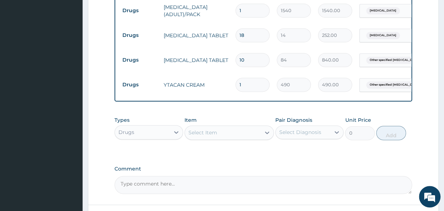
click at [202, 136] on div "Select Item" at bounding box center [202, 132] width 29 height 7
type input "MALA"
click at [154, 136] on div "Drugs" at bounding box center [142, 132] width 55 height 11
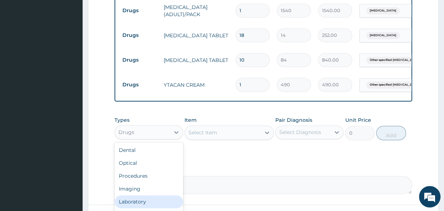
click at [134, 206] on div "Laboratory" at bounding box center [148, 202] width 69 height 13
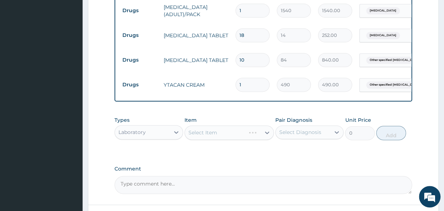
click at [212, 137] on div "Select Item" at bounding box center [228, 133] width 89 height 14
click at [223, 130] on div "Item Select Item" at bounding box center [228, 129] width 89 height 24
click at [219, 140] on div "Select Item" at bounding box center [228, 133] width 89 height 14
drag, startPoint x: 232, startPoint y: 131, endPoint x: 235, endPoint y: 143, distance: 12.7
click at [235, 140] on div "Select Item" at bounding box center [228, 133] width 89 height 14
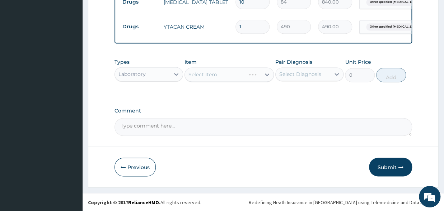
scroll to position [379, 0]
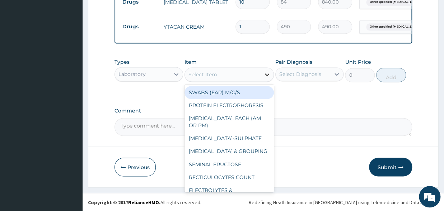
click at [262, 74] on div at bounding box center [266, 74] width 13 height 13
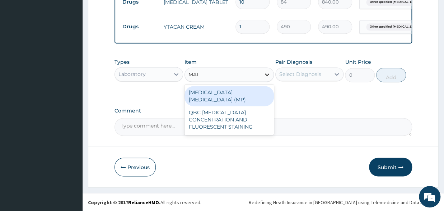
type input "MALA"
click at [243, 94] on div "MALARIA PARASITE (MP)" at bounding box center [228, 96] width 89 height 20
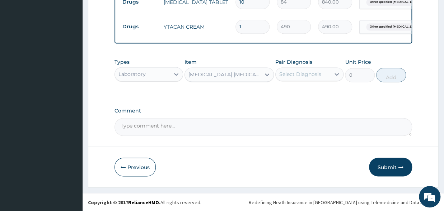
type input "2000"
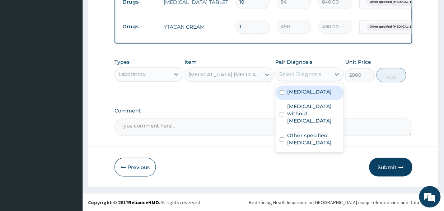
click at [280, 71] on div "Select Diagnosis" at bounding box center [303, 74] width 55 height 11
click at [283, 92] on input "checkbox" at bounding box center [281, 92] width 5 height 5
checkbox input "true"
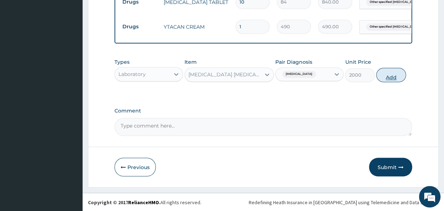
click at [386, 77] on button "Add" at bounding box center [391, 75] width 30 height 14
type input "0"
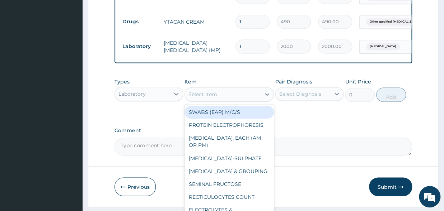
click at [243, 98] on div "Select Item" at bounding box center [223, 94] width 76 height 11
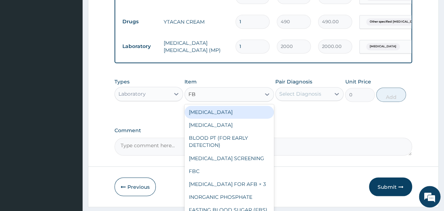
type input "FBC"
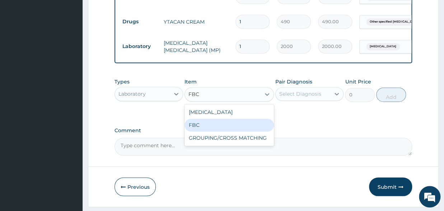
click at [207, 127] on div "FBC" at bounding box center [228, 125] width 89 height 13
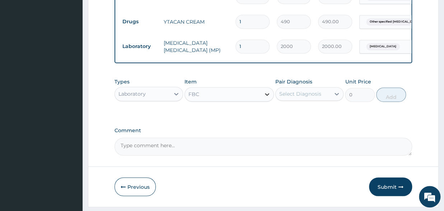
type input "6000"
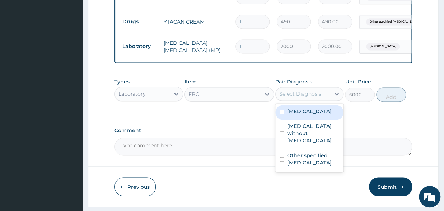
click at [278, 100] on div "Select Diagnosis" at bounding box center [303, 93] width 55 height 11
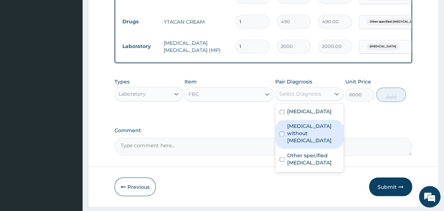
click at [283, 133] on input "checkbox" at bounding box center [281, 134] width 5 height 5
checkbox input "true"
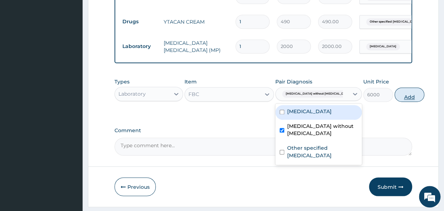
click at [394, 102] on button "Add" at bounding box center [409, 95] width 30 height 14
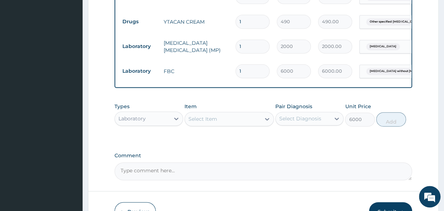
type input "0"
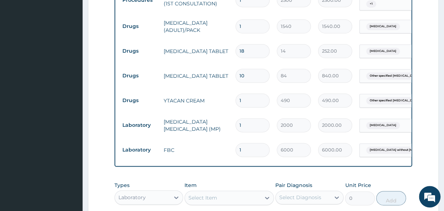
scroll to position [260, 0]
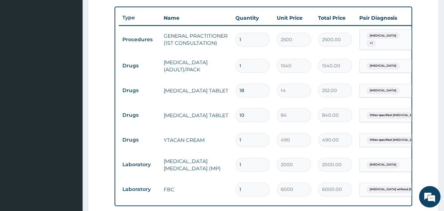
click at [192, 39] on td "GENERAL PRACTITIONER (1ST CONSULTATION)" at bounding box center [196, 40] width 72 height 22
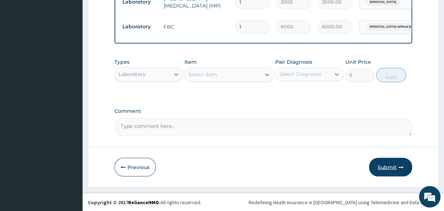
click at [399, 164] on button "Submit" at bounding box center [390, 167] width 43 height 19
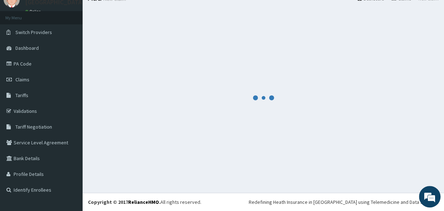
scroll to position [30, 0]
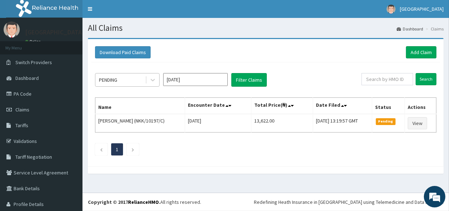
click at [109, 80] on div "PENDING" at bounding box center [108, 79] width 18 height 7
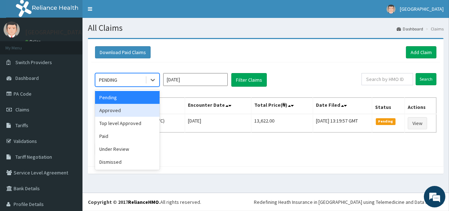
click at [115, 112] on div "Approved" at bounding box center [127, 110] width 65 height 13
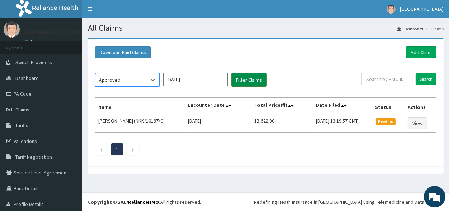
click at [259, 81] on button "Filter Claims" at bounding box center [249, 80] width 36 height 14
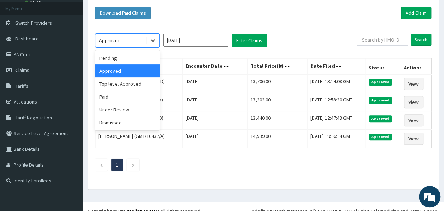
click at [105, 37] on div "Approved" at bounding box center [110, 40] width 22 height 7
click at [114, 60] on div "Pending" at bounding box center [127, 58] width 65 height 13
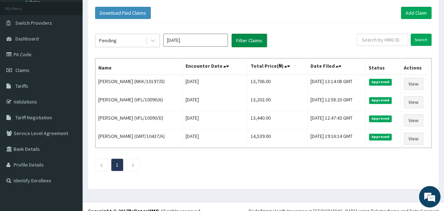
click at [237, 44] on button "Filter Claims" at bounding box center [249, 41] width 36 height 14
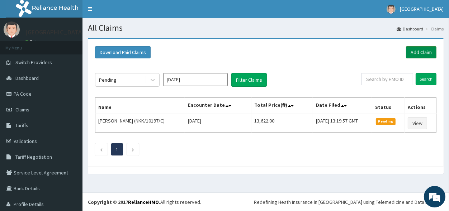
click at [414, 51] on link "Add Claim" at bounding box center [421, 52] width 30 height 12
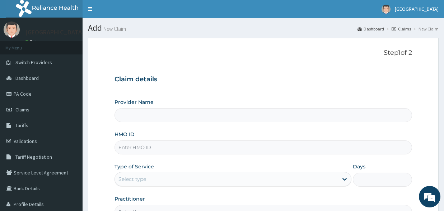
scroll to position [79, 0]
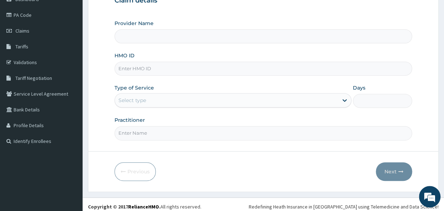
type input "Graceland Medical Centre"
click at [140, 64] on input "HMO ID" at bounding box center [262, 69] width 297 height 14
type input "RET/13816/A"
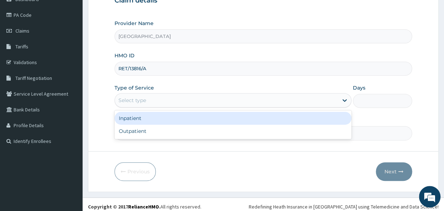
click at [145, 101] on div "Select type" at bounding box center [132, 100] width 28 height 7
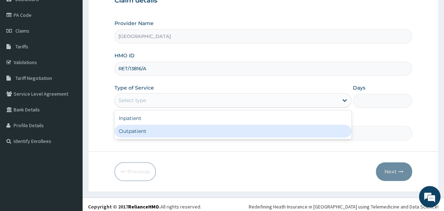
click at [142, 127] on div "Outpatient" at bounding box center [232, 131] width 237 height 13
type input "1"
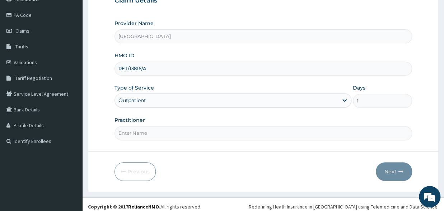
click at [140, 134] on input "Practitioner" at bounding box center [262, 133] width 297 height 14
type input "DR EBERE"
click at [399, 171] on icon "button" at bounding box center [400, 171] width 5 height 5
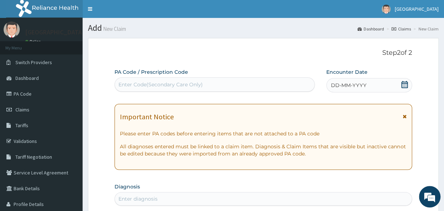
click at [401, 84] on div "DD-MM-YYYY" at bounding box center [369, 85] width 86 height 14
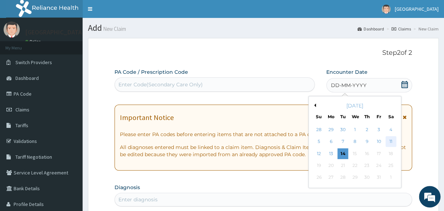
click at [389, 141] on div "11" at bounding box center [390, 142] width 11 height 11
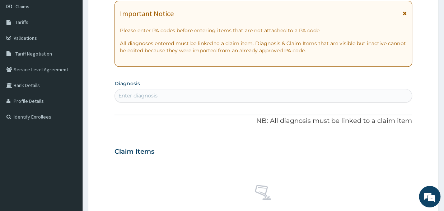
scroll to position [118, 0]
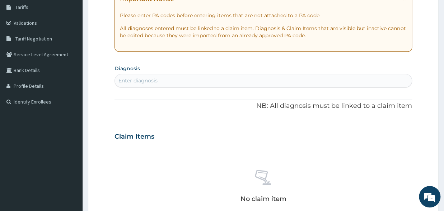
click at [148, 81] on div "Enter diagnosis" at bounding box center [137, 80] width 39 height 7
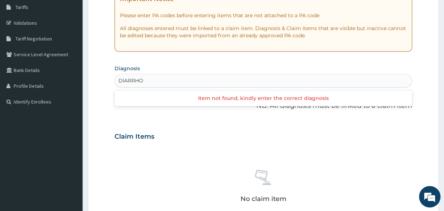
type input "DIARRHOE"
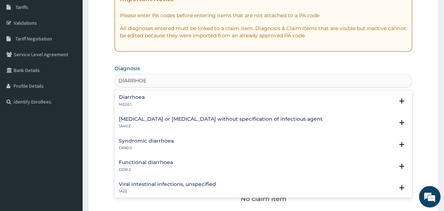
click at [143, 102] on div "Diarrhoea ME05.1" at bounding box center [132, 101] width 26 height 13
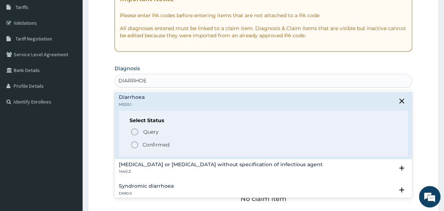
click at [135, 144] on icon "status option filled" at bounding box center [134, 145] width 9 height 9
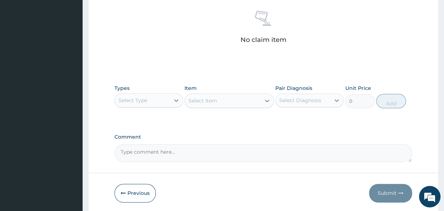
scroll to position [305, 0]
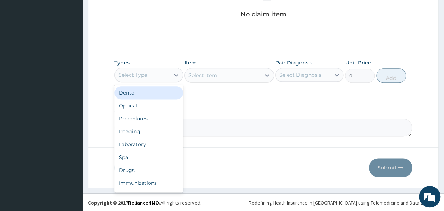
click at [143, 76] on div "Select Type" at bounding box center [132, 74] width 29 height 7
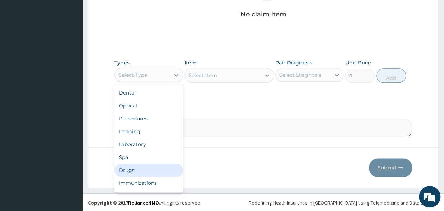
click at [136, 169] on div "Drugs" at bounding box center [148, 170] width 69 height 13
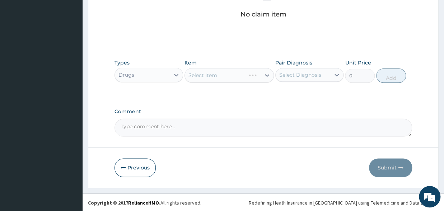
click at [234, 73] on div "Select Item" at bounding box center [228, 75] width 89 height 14
click at [229, 74] on div "Select Item" at bounding box center [228, 75] width 89 height 14
click at [222, 75] on div "Select Item" at bounding box center [228, 75] width 89 height 14
click at [268, 71] on div "Select Item" at bounding box center [228, 75] width 89 height 14
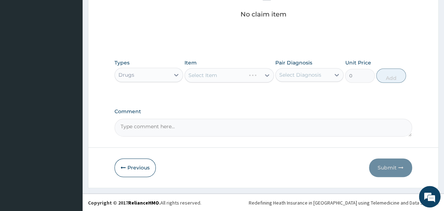
click at [218, 79] on div "Select Item" at bounding box center [228, 75] width 89 height 14
click at [221, 73] on div "Select Item" at bounding box center [228, 75] width 89 height 14
click at [219, 73] on div "Select Item" at bounding box center [228, 75] width 89 height 14
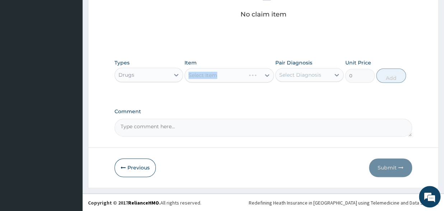
click at [206, 72] on div "Select Item" at bounding box center [228, 75] width 89 height 14
click at [243, 73] on div "Select Item" at bounding box center [228, 75] width 89 height 14
click at [265, 73] on div "Select Item" at bounding box center [228, 75] width 89 height 14
click at [226, 73] on div "Select Item" at bounding box center [228, 75] width 89 height 14
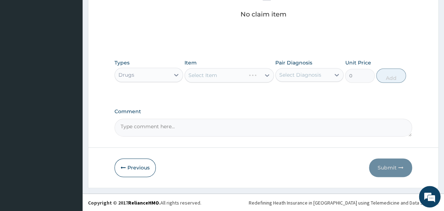
click at [203, 83] on div "Types Drugs Item Select Item Pair Diagnosis Select Diagnosis Unit Price 0 Add" at bounding box center [262, 71] width 297 height 31
click at [145, 81] on div "Types Drugs" at bounding box center [148, 71] width 69 height 24
click at [129, 74] on div "Drugs" at bounding box center [126, 74] width 16 height 7
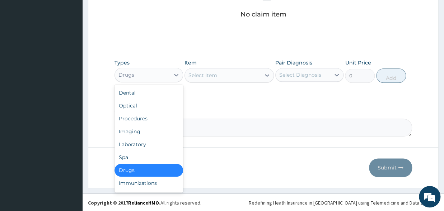
click at [131, 171] on div "Drugs" at bounding box center [148, 170] width 69 height 13
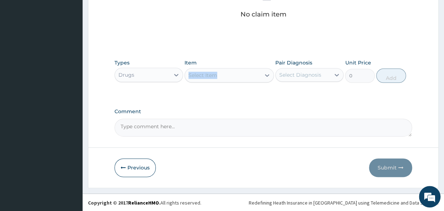
drag, startPoint x: 233, startPoint y: 66, endPoint x: 231, endPoint y: 71, distance: 5.6
click at [231, 71] on div "Item Select Item" at bounding box center [228, 71] width 89 height 24
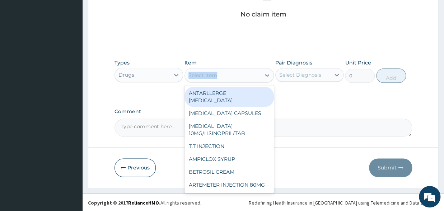
click at [231, 71] on div "Select Item" at bounding box center [223, 75] width 76 height 11
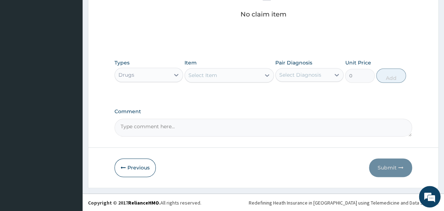
click at [235, 71] on div "Select Item" at bounding box center [223, 75] width 76 height 11
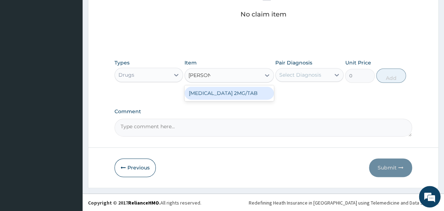
type input "LOPERAM"
click at [228, 93] on div "LOPERAMIDE 2MG/TAB" at bounding box center [228, 93] width 89 height 13
type input "105"
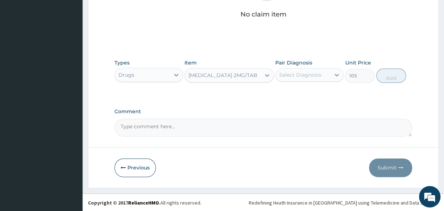
click at [317, 74] on div "Select Diagnosis" at bounding box center [300, 74] width 42 height 7
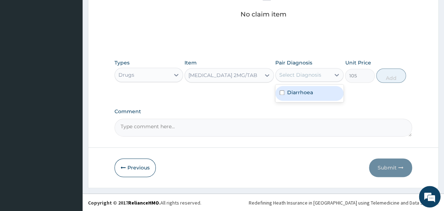
click at [280, 92] on input "checkbox" at bounding box center [281, 92] width 5 height 5
checkbox input "true"
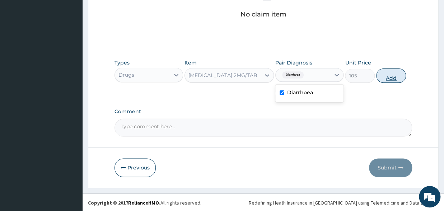
click at [386, 72] on button "Add" at bounding box center [391, 76] width 30 height 14
type input "0"
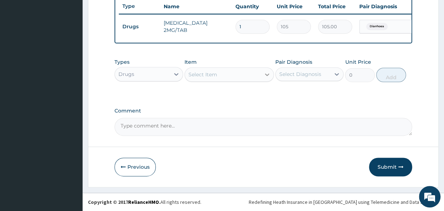
scroll to position [277, 0]
drag, startPoint x: 252, startPoint y: 25, endPoint x: 233, endPoint y: 26, distance: 18.7
click at [235, 26] on input "1" at bounding box center [252, 27] width 34 height 14
type input "3"
type input "315.00"
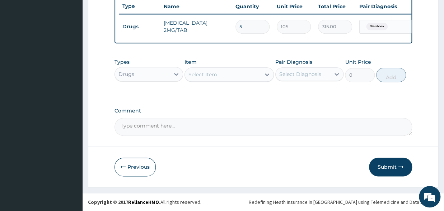
type input "6"
type input "630.00"
type input "7"
type input "735.00"
type input "9"
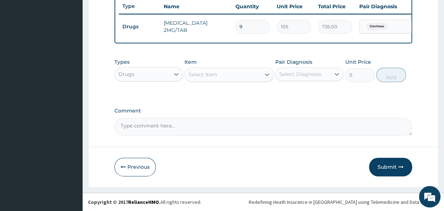
type input "945.00"
type input "10"
type input "1050.00"
click at [387, 163] on button "Submit" at bounding box center [390, 167] width 43 height 19
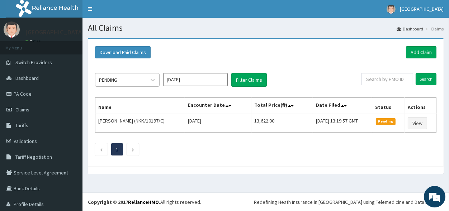
click at [116, 84] on div "PENDING" at bounding box center [120, 79] width 50 height 11
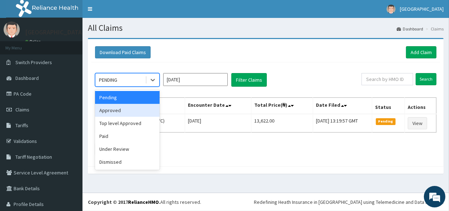
click at [112, 109] on div "Approved" at bounding box center [127, 110] width 65 height 13
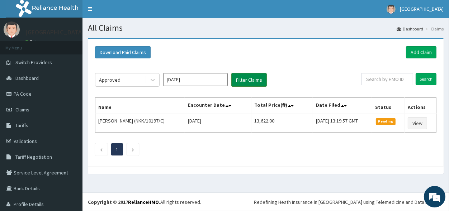
click at [246, 77] on button "Filter Claims" at bounding box center [249, 80] width 36 height 14
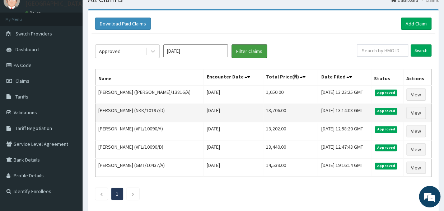
scroll to position [39, 0]
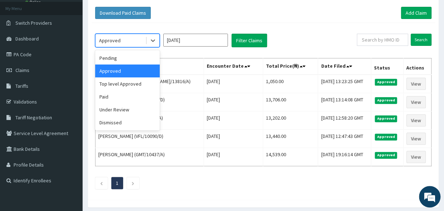
click at [121, 40] on div "Approved" at bounding box center [120, 40] width 50 height 11
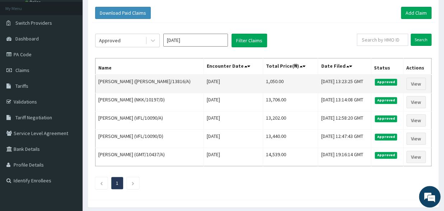
click at [178, 76] on td "[PERSON_NAME] ([PERSON_NAME]/13816/A)" at bounding box center [149, 84] width 108 height 19
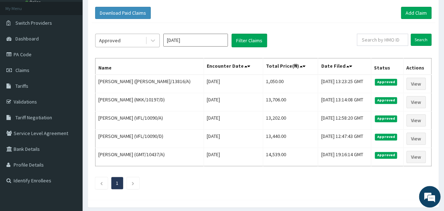
scroll to position [0, 0]
click at [132, 40] on div "Approved" at bounding box center [120, 40] width 50 height 11
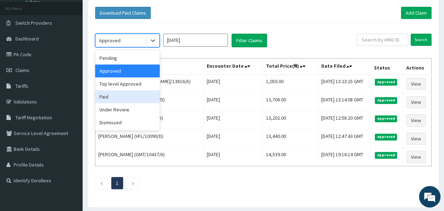
click at [117, 98] on div "Paid" at bounding box center [127, 96] width 65 height 13
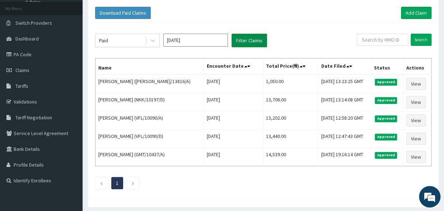
click at [250, 41] on button "Filter Claims" at bounding box center [249, 41] width 36 height 14
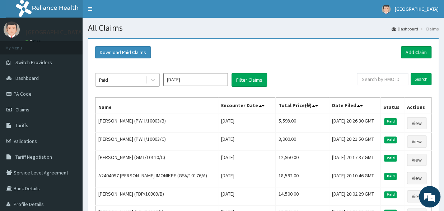
click at [119, 77] on div "Paid" at bounding box center [120, 79] width 50 height 11
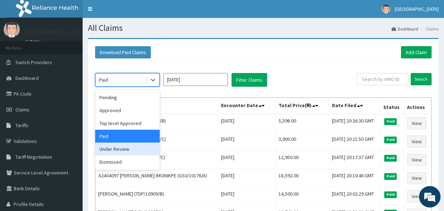
drag, startPoint x: 117, startPoint y: 149, endPoint x: 205, endPoint y: 100, distance: 100.5
click at [118, 148] on div "Under Review" at bounding box center [127, 149] width 65 height 13
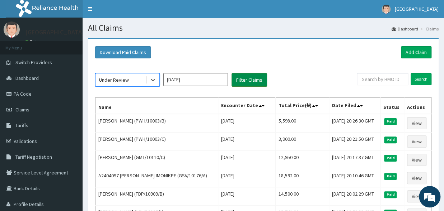
click at [249, 79] on button "Filter Claims" at bounding box center [249, 80] width 36 height 14
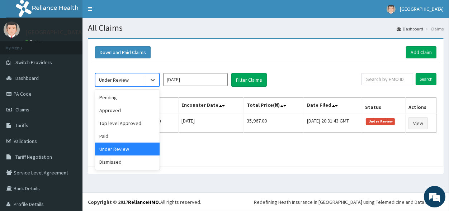
click at [117, 83] on div "Under Review" at bounding box center [114, 79] width 30 height 7
click at [117, 100] on div "Pending" at bounding box center [127, 97] width 65 height 13
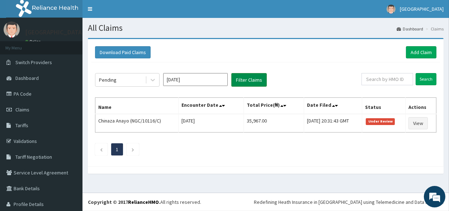
click at [245, 77] on button "Filter Claims" at bounding box center [249, 80] width 36 height 14
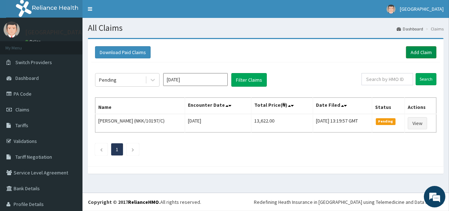
click at [411, 54] on link "Add Claim" at bounding box center [421, 52] width 30 height 12
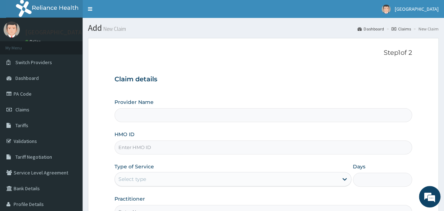
click at [158, 145] on input "HMO ID" at bounding box center [262, 148] width 297 height 14
type input "[GEOGRAPHIC_DATA]"
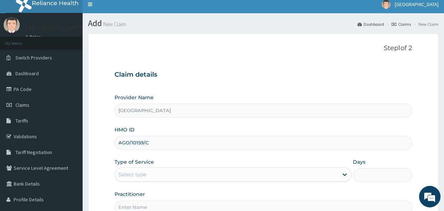
scroll to position [39, 0]
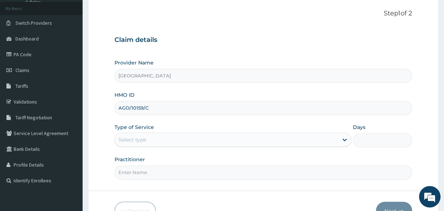
type input "AGO/10159/C"
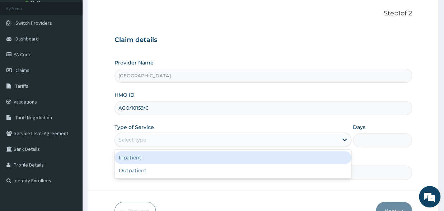
click at [149, 135] on div "Select type" at bounding box center [226, 139] width 223 height 11
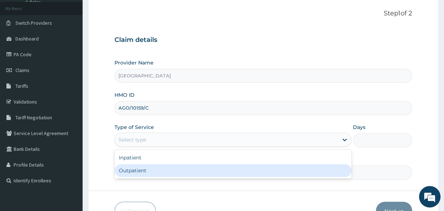
click at [151, 175] on div "Outpatient" at bounding box center [232, 170] width 237 height 13
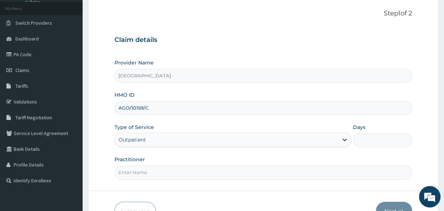
type input "1"
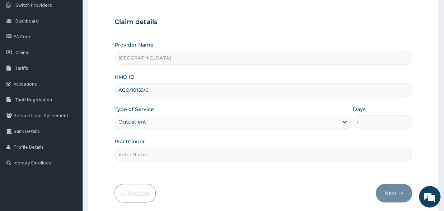
scroll to position [79, 0]
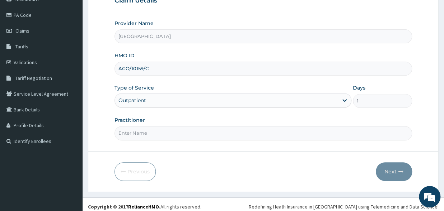
click at [136, 131] on input "Practitioner" at bounding box center [262, 133] width 297 height 14
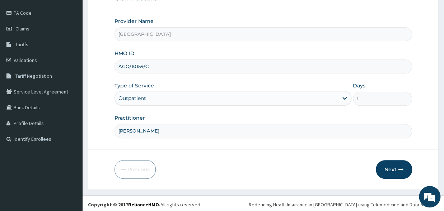
scroll to position [83, 0]
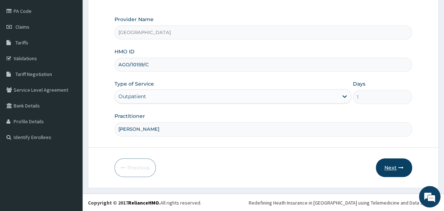
type input "[PERSON_NAME]"
click at [397, 166] on button "Next" at bounding box center [394, 168] width 36 height 19
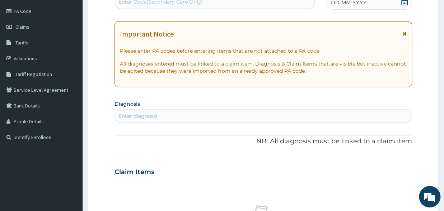
scroll to position [0, 0]
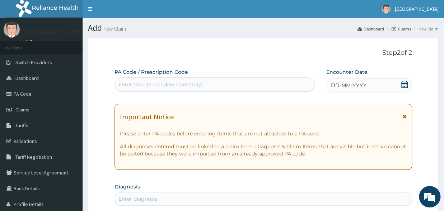
click at [404, 86] on icon at bounding box center [404, 84] width 7 height 7
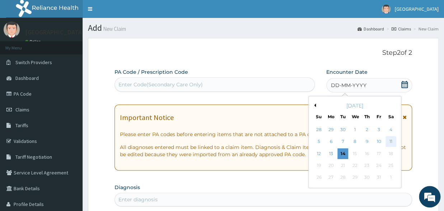
click at [392, 142] on div "11" at bounding box center [390, 142] width 11 height 11
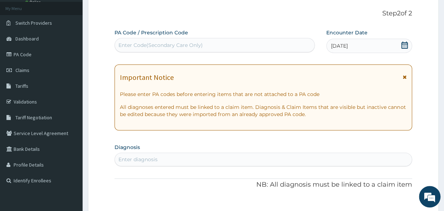
scroll to position [118, 0]
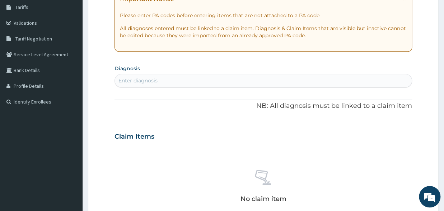
click at [141, 80] on div "Enter diagnosis" at bounding box center [137, 80] width 39 height 7
type input "M"
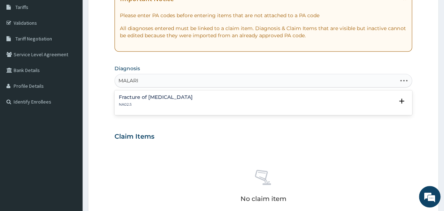
type input "[MEDICAL_DATA]"
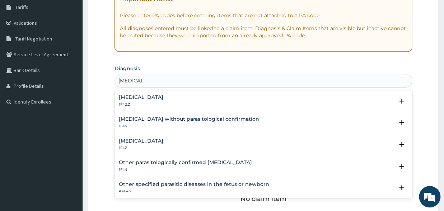
click at [140, 140] on h4 "Malaria, unspecified" at bounding box center [141, 140] width 44 height 5
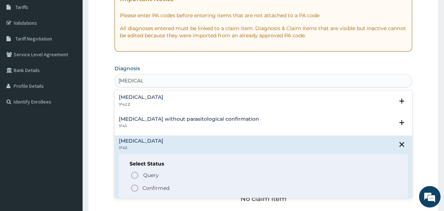
click at [130, 188] on div "Query Query covers suspected (?), Keep in view (kiv), Ruled out (r/o) Confirmed" at bounding box center [263, 182] width 267 height 22
click at [136, 187] on icon "status option filled" at bounding box center [134, 188] width 9 height 9
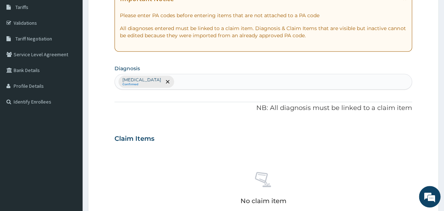
click at [198, 78] on div "Malaria, unspecified Confirmed" at bounding box center [263, 81] width 297 height 15
type input "UPPER"
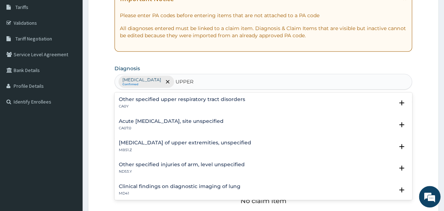
click at [187, 102] on h4 "Other specified upper respiratory tract disorders" at bounding box center [182, 99] width 126 height 5
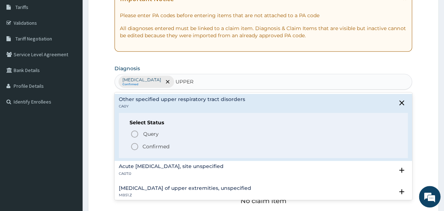
click at [132, 147] on icon "status option filled" at bounding box center [134, 146] width 9 height 9
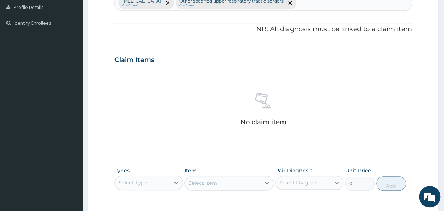
scroll to position [276, 0]
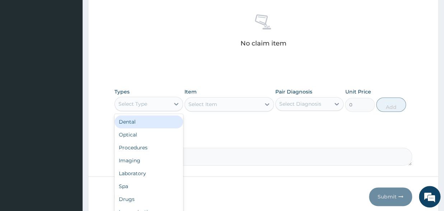
click at [131, 109] on div "Select Type" at bounding box center [142, 103] width 55 height 11
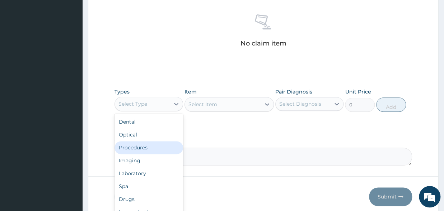
click at [141, 151] on div "Procedures" at bounding box center [148, 147] width 69 height 13
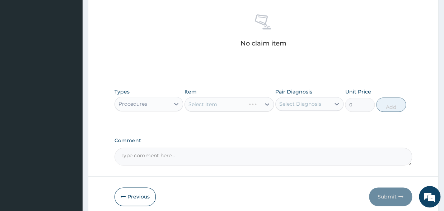
click at [207, 100] on div "Select Item" at bounding box center [228, 104] width 89 height 14
click at [209, 100] on div "Select Item" at bounding box center [223, 104] width 76 height 11
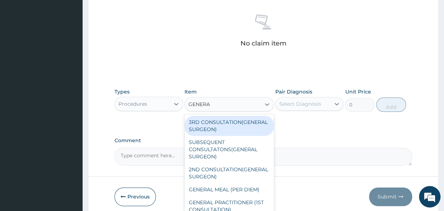
type input "GENERAL"
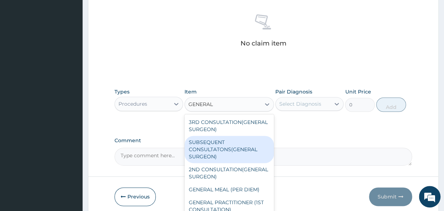
scroll to position [38, 0]
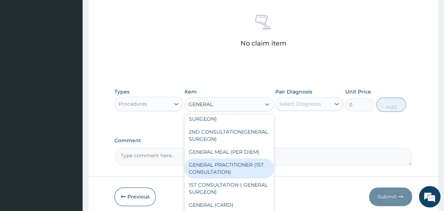
click at [234, 179] on div "GENERAL PRACTITIONER (1ST CONSULTATION)" at bounding box center [228, 169] width 89 height 20
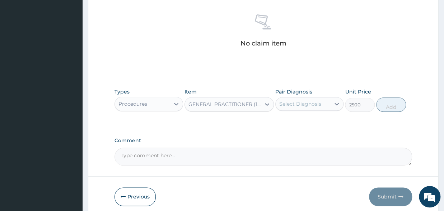
type input "2500"
click at [296, 102] on div "Select Diagnosis" at bounding box center [300, 103] width 42 height 7
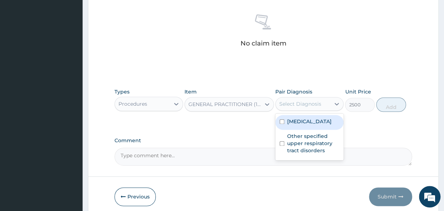
click at [283, 123] on input "checkbox" at bounding box center [281, 121] width 5 height 5
checkbox input "true"
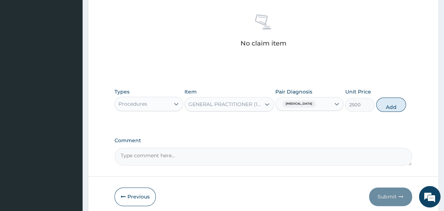
click at [324, 103] on div "Malaria, unspecified" at bounding box center [303, 104] width 55 height 12
click at [335, 103] on icon at bounding box center [336, 103] width 7 height 7
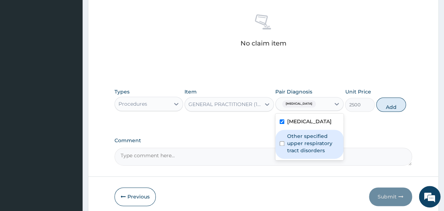
click at [282, 143] on input "checkbox" at bounding box center [281, 143] width 5 height 5
checkbox input "true"
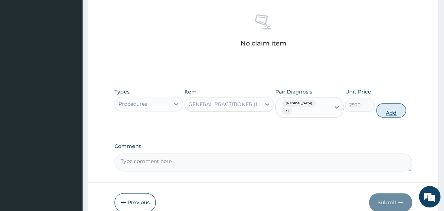
click at [387, 109] on button "Add" at bounding box center [391, 110] width 30 height 14
type input "0"
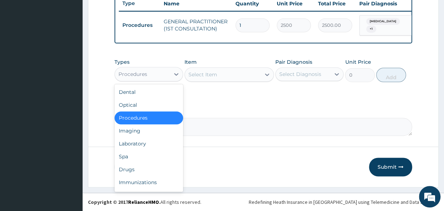
click at [152, 80] on div "Procedures" at bounding box center [142, 74] width 55 height 11
click at [130, 174] on div "Drugs" at bounding box center [148, 169] width 69 height 13
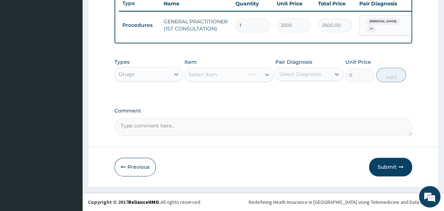
click at [218, 78] on div "Select Item" at bounding box center [228, 74] width 89 height 14
click at [239, 77] on div "Select Item" at bounding box center [228, 74] width 89 height 14
click at [214, 80] on div "Select Item" at bounding box center [228, 74] width 89 height 14
click at [220, 80] on div "Select Item" at bounding box center [223, 74] width 76 height 11
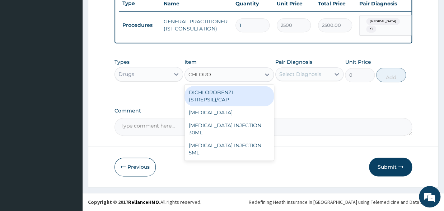
type input "CHLOROQ"
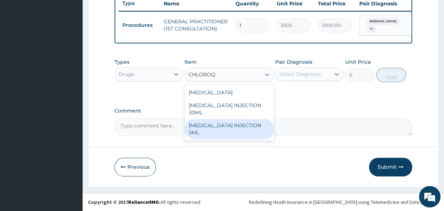
click at [244, 136] on div "[MEDICAL_DATA] INJECTION 5ML" at bounding box center [228, 129] width 89 height 20
type input "350"
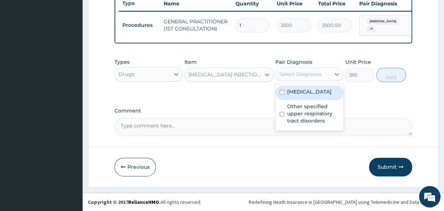
click at [301, 80] on div "Select Diagnosis" at bounding box center [303, 74] width 55 height 11
click at [279, 95] on input "checkbox" at bounding box center [281, 92] width 5 height 5
checkbox input "true"
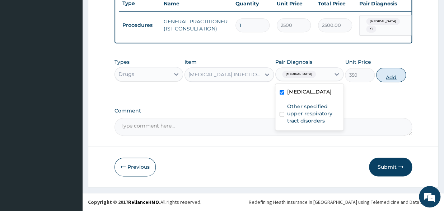
click at [387, 79] on button "Add" at bounding box center [391, 75] width 30 height 14
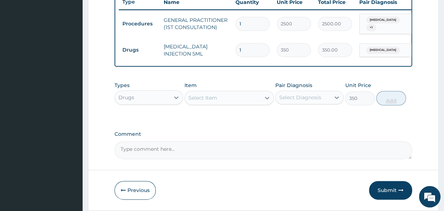
type input "0"
click at [206, 102] on div "Select Item" at bounding box center [202, 97] width 29 height 7
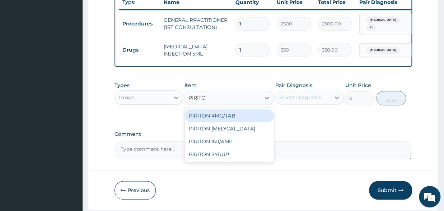
type input "PIRITON"
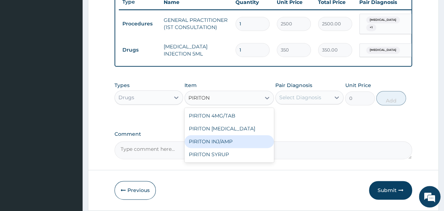
click at [213, 147] on div "PIRITON INJ/AMP" at bounding box center [228, 141] width 89 height 13
type input "280"
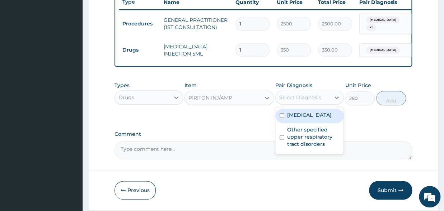
click at [282, 101] on div "Select Diagnosis" at bounding box center [300, 97] width 42 height 7
click at [283, 118] on input "checkbox" at bounding box center [281, 115] width 5 height 5
checkbox input "true"
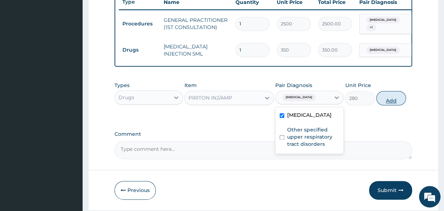
click at [387, 105] on button "Add" at bounding box center [391, 98] width 30 height 14
type input "0"
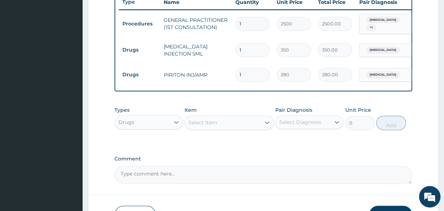
click at [198, 128] on div "Select Item" at bounding box center [223, 122] width 76 height 11
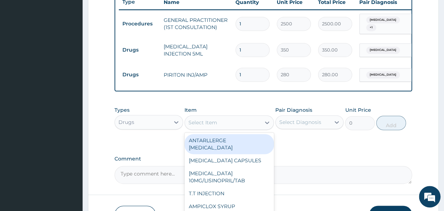
type input "A"
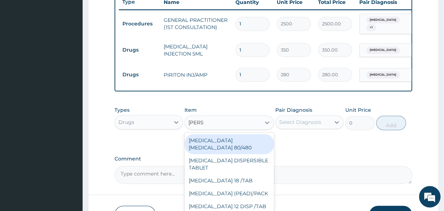
type input "COART"
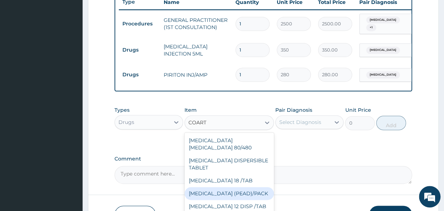
click at [226, 193] on div "[MEDICAL_DATA] (PEAD)/PACK" at bounding box center [228, 193] width 89 height 13
type input "1400"
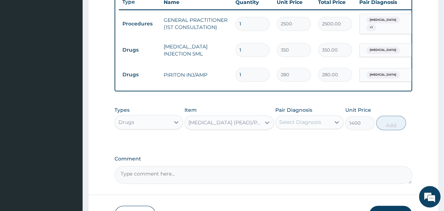
click at [230, 126] on div "[MEDICAL_DATA] (PEAD)/PACK" at bounding box center [224, 122] width 73 height 7
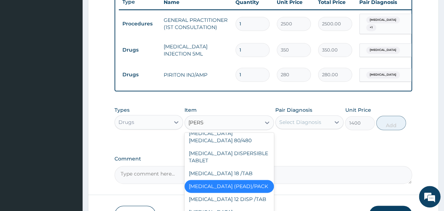
scroll to position [0, 0]
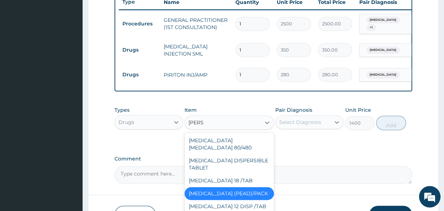
type input "COART"
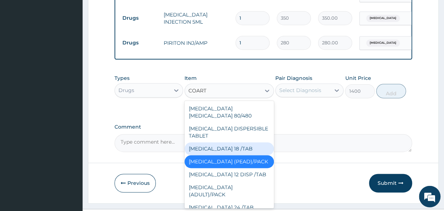
scroll to position [329, 0]
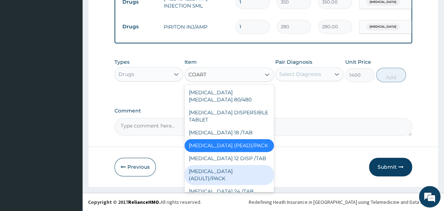
click at [230, 166] on div "[MEDICAL_DATA] (ADULT)/PACK" at bounding box center [228, 175] width 89 height 20
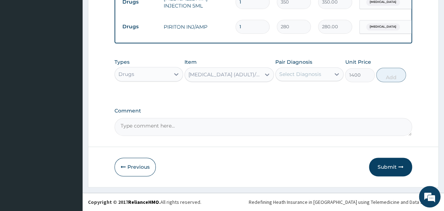
type input "1540"
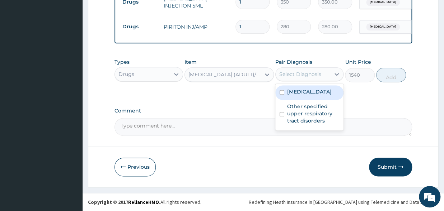
click at [294, 78] on div "Select Diagnosis" at bounding box center [303, 74] width 55 height 11
click at [283, 93] on input "checkbox" at bounding box center [281, 92] width 5 height 5
checkbox input "true"
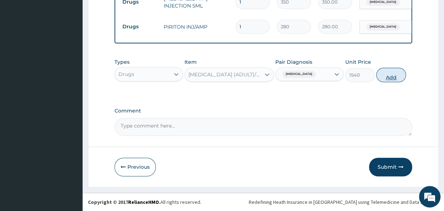
click at [395, 79] on button "Add" at bounding box center [391, 75] width 30 height 14
type input "0"
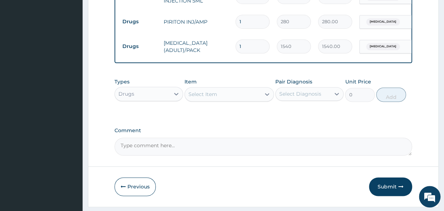
click at [213, 98] on div "Select Item" at bounding box center [202, 94] width 29 height 7
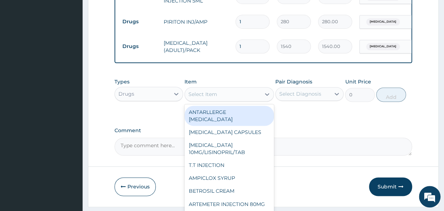
click at [192, 92] on div "Item option COARTEM (ADULT)/PACK, selected. option ANTARLLERGE EYE DROP focused…" at bounding box center [228, 90] width 89 height 24
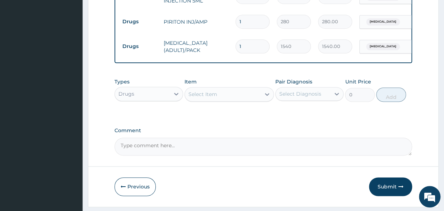
click at [194, 96] on div "Select Item" at bounding box center [202, 94] width 29 height 7
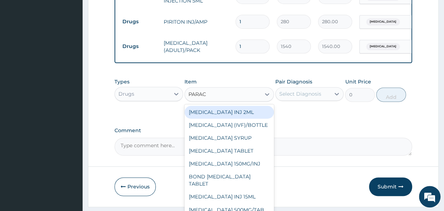
type input "PARACE"
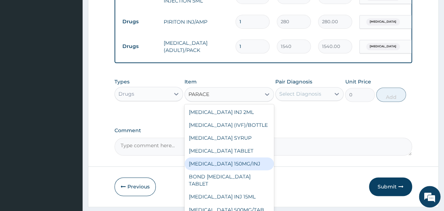
click at [232, 170] on div "[MEDICAL_DATA] 150MG/INJ" at bounding box center [228, 163] width 89 height 13
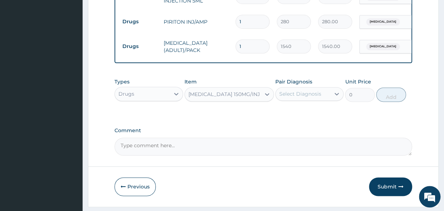
type input "420"
click at [298, 96] on div "Select Diagnosis" at bounding box center [300, 93] width 42 height 7
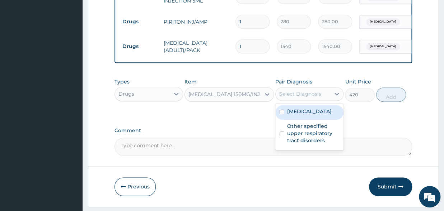
click at [282, 114] on input "checkbox" at bounding box center [281, 112] width 5 height 5
checkbox input "true"
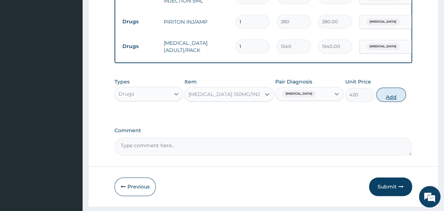
click at [383, 101] on button "Add" at bounding box center [391, 95] width 30 height 14
type input "0"
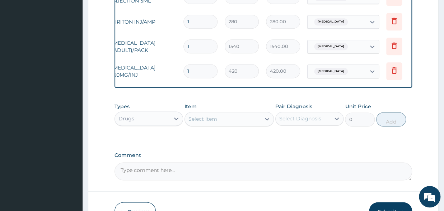
scroll to position [0, 59]
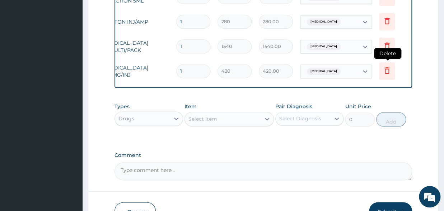
click at [387, 70] on icon at bounding box center [386, 70] width 9 height 9
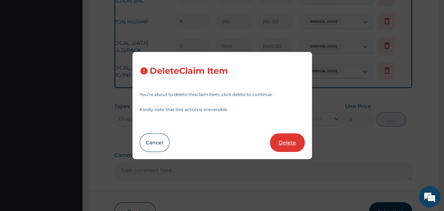
click at [282, 141] on button "Delete" at bounding box center [287, 142] width 35 height 19
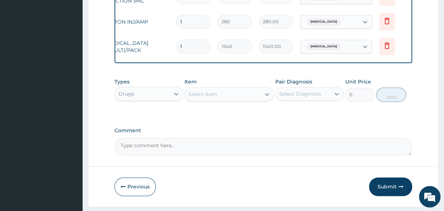
click at [206, 98] on div "Select Item" at bounding box center [202, 94] width 29 height 7
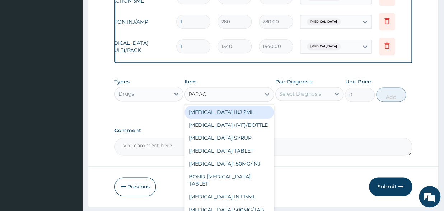
type input "PARACE"
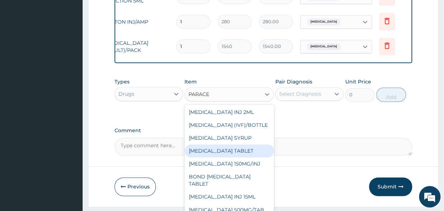
click at [225, 157] on div "[MEDICAL_DATA] TABLET" at bounding box center [228, 151] width 89 height 13
type input "14"
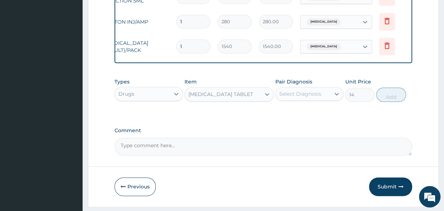
click at [285, 94] on div "Select Diagnosis" at bounding box center [303, 93] width 55 height 11
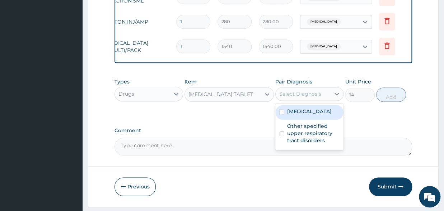
click at [281, 114] on input "checkbox" at bounding box center [281, 112] width 5 height 5
checkbox input "true"
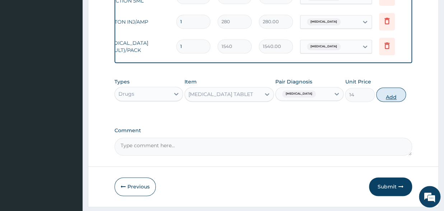
click at [388, 101] on button "Add" at bounding box center [391, 95] width 30 height 14
type input "0"
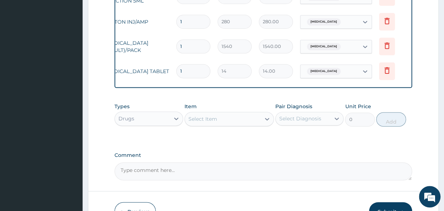
click at [193, 68] on input "1" at bounding box center [193, 71] width 34 height 14
type input "0.00"
type input "9"
type input "126.00"
type input "9"
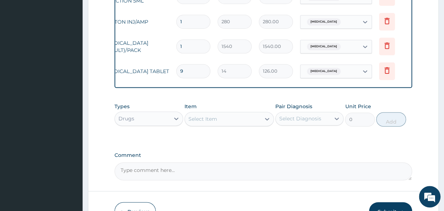
click at [163, 88] on div "Type Name Quantity Unit Price Total Price Pair Diagnosis Actions Procedures GEN…" at bounding box center [262, 13] width 297 height 151
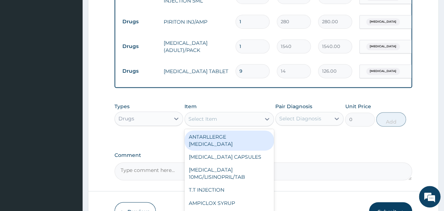
click at [209, 123] on div "Select Item" at bounding box center [202, 119] width 29 height 7
type input "A"
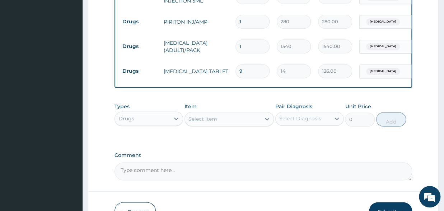
click at [210, 125] on div "Select Item" at bounding box center [223, 118] width 76 height 11
click at [136, 127] on div "Types Drugs" at bounding box center [148, 115] width 69 height 24
click at [138, 124] on div "Drugs" at bounding box center [142, 118] width 55 height 11
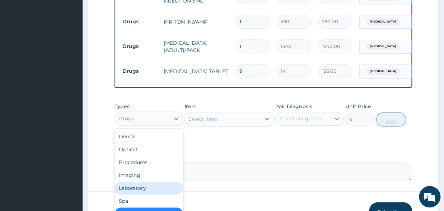
click at [138, 195] on div "Laboratory" at bounding box center [148, 188] width 69 height 13
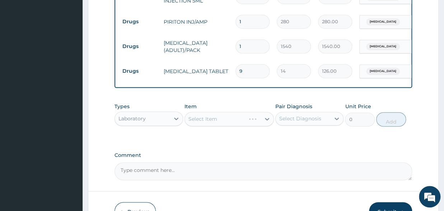
click at [193, 126] on div "Select Item" at bounding box center [228, 119] width 89 height 14
click at [204, 123] on div "Select Item" at bounding box center [228, 119] width 89 height 14
click at [200, 123] on div "Select Item" at bounding box center [228, 119] width 89 height 14
click at [218, 117] on div "Select Item" at bounding box center [228, 119] width 89 height 14
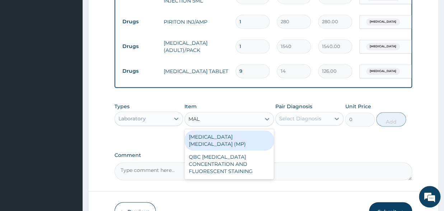
type input "MALA"
click at [237, 141] on div "MALARIA PARASITE (MP)" at bounding box center [228, 141] width 89 height 20
type input "2000"
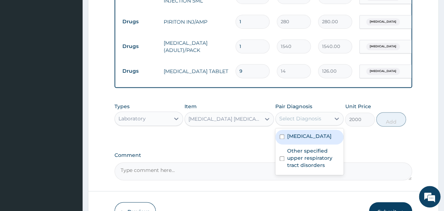
click at [292, 120] on div "Select Diagnosis" at bounding box center [303, 118] width 55 height 11
click at [282, 139] on div "Malaria, unspecified" at bounding box center [309, 137] width 69 height 15
checkbox input "true"
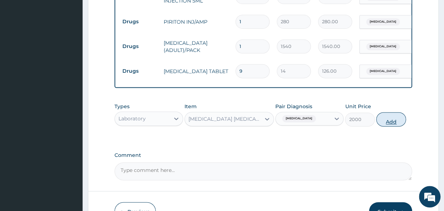
click at [391, 123] on button "Add" at bounding box center [391, 119] width 30 height 14
type input "0"
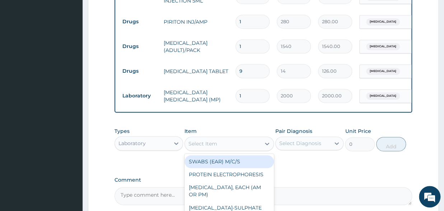
click at [229, 150] on div "Select Item" at bounding box center [223, 143] width 76 height 11
type input "FBC"
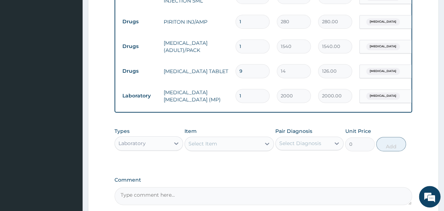
click at [197, 150] on div "Select Item" at bounding box center [223, 143] width 76 height 11
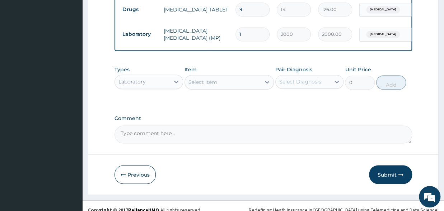
scroll to position [403, 0]
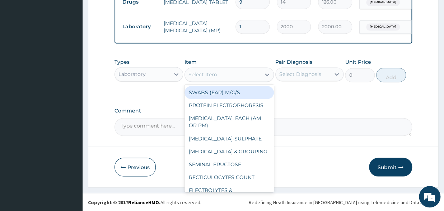
click at [207, 73] on div "Select Item" at bounding box center [202, 74] width 29 height 7
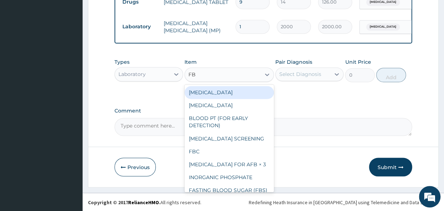
type input "FBC"
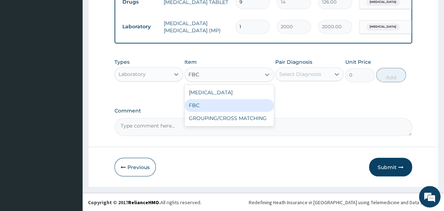
click at [206, 104] on div "FBC" at bounding box center [228, 105] width 89 height 13
type input "6000"
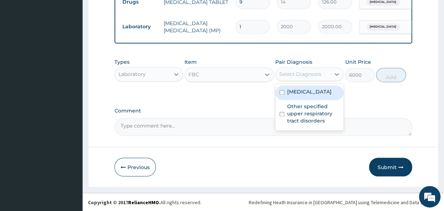
click at [286, 75] on div "Select Diagnosis" at bounding box center [300, 74] width 42 height 7
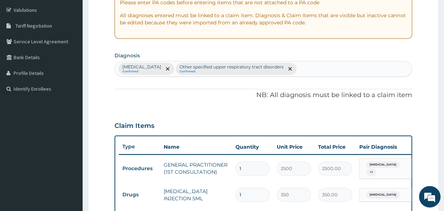
scroll to position [127, 0]
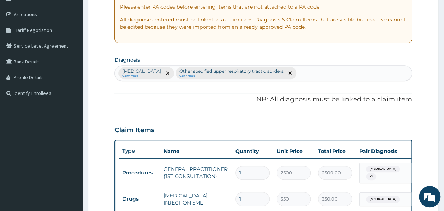
click at [311, 73] on div "Malaria, unspecified Confirmed Other specified upper respiratory tract disorder…" at bounding box center [263, 73] width 297 height 15
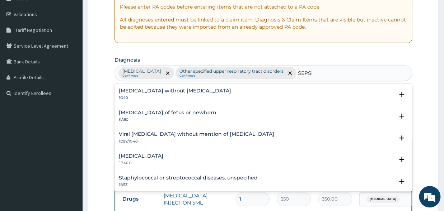
type input "SEPSIS"
click at [149, 93] on h4 "Sepsis without septic shock" at bounding box center [175, 90] width 112 height 5
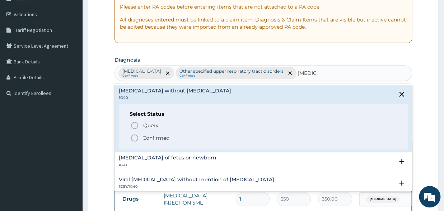
click at [140, 137] on span "Confirmed" at bounding box center [263, 138] width 267 height 9
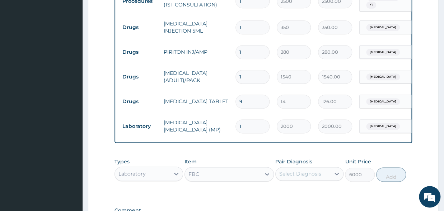
scroll to position [324, 0]
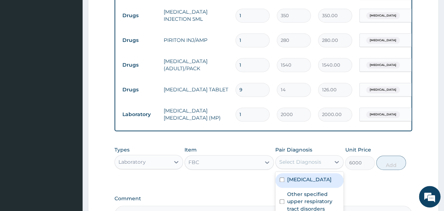
click at [290, 159] on div "Select Diagnosis" at bounding box center [300, 162] width 42 height 7
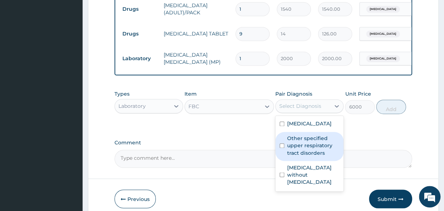
scroll to position [403, 0]
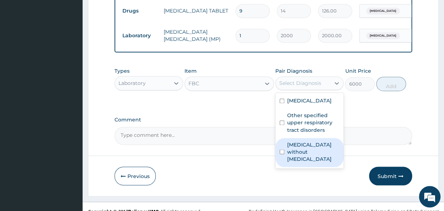
click at [276, 138] on div "Sepsis without septic shock" at bounding box center [309, 152] width 69 height 29
checkbox input "true"
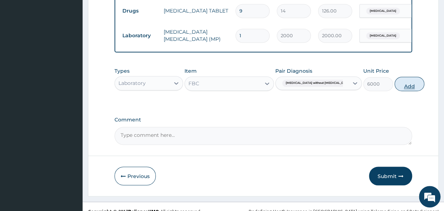
click at [394, 77] on button "Add" at bounding box center [409, 84] width 30 height 14
type input "0"
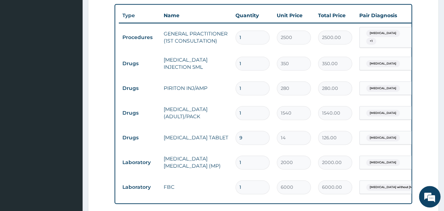
scroll to position [395, 0]
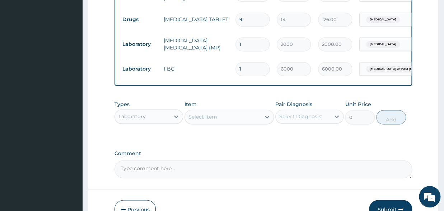
click at [385, 200] on button "Submit" at bounding box center [390, 209] width 43 height 19
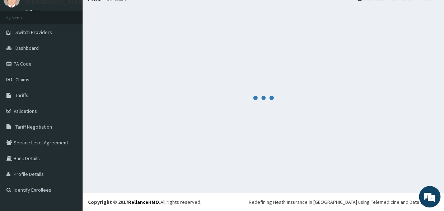
scroll to position [30, 0]
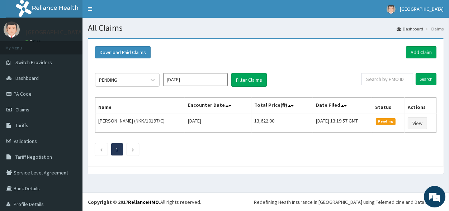
click at [116, 80] on div "PENDING" at bounding box center [108, 79] width 18 height 7
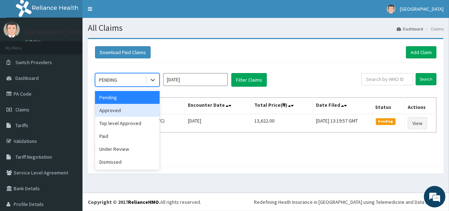
click at [119, 109] on div "Approved" at bounding box center [127, 110] width 65 height 13
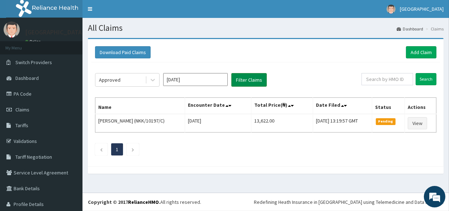
click at [255, 77] on button "Filter Claims" at bounding box center [249, 80] width 36 height 14
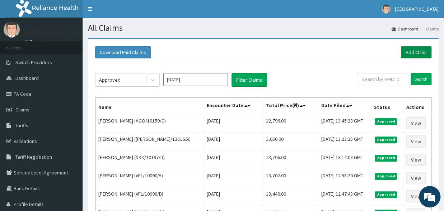
click at [414, 52] on link "Add Claim" at bounding box center [416, 52] width 30 height 12
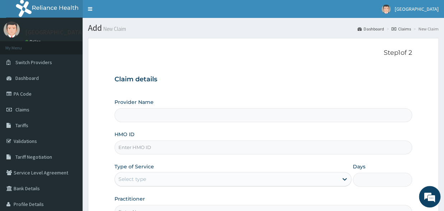
scroll to position [39, 0]
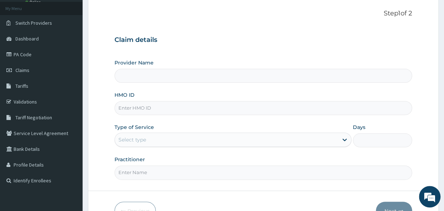
type input "[GEOGRAPHIC_DATA]"
click at [149, 105] on input "HMO ID" at bounding box center [262, 108] width 297 height 14
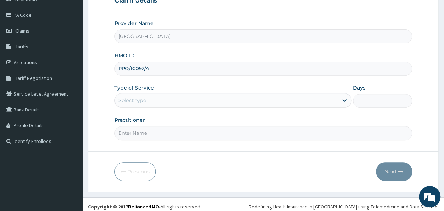
type input "RPO/10092/A"
click at [176, 99] on div "Select type" at bounding box center [226, 100] width 223 height 11
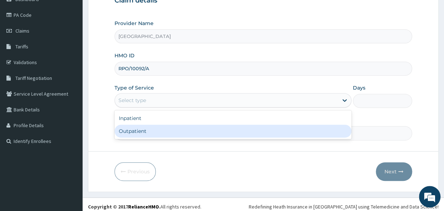
click at [148, 133] on div "Outpatient" at bounding box center [232, 131] width 237 height 13
type input "1"
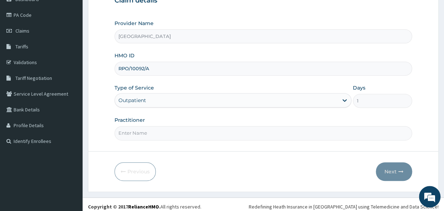
click at [140, 132] on input "Practitioner" at bounding box center [262, 133] width 297 height 14
type input "[PERSON_NAME]"
click at [395, 168] on button "Next" at bounding box center [394, 172] width 36 height 19
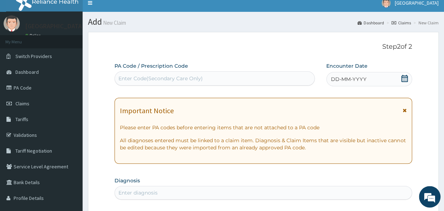
scroll to position [0, 0]
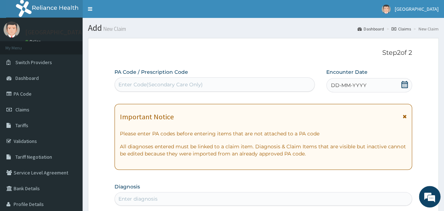
click at [405, 86] on icon at bounding box center [404, 84] width 7 height 7
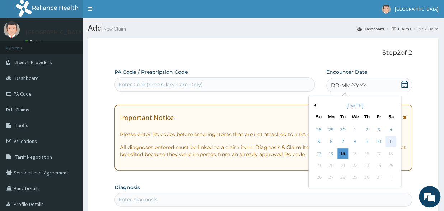
click at [391, 142] on div "11" at bounding box center [390, 142] width 11 height 11
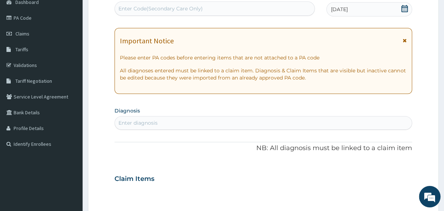
scroll to position [79, 0]
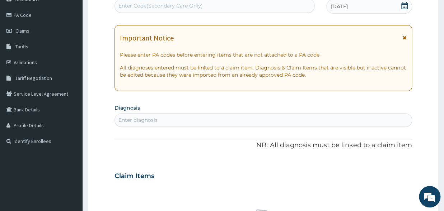
click at [168, 123] on div "Enter diagnosis" at bounding box center [263, 119] width 297 height 11
click at [167, 121] on div "Enter diagnosis" at bounding box center [263, 119] width 297 height 11
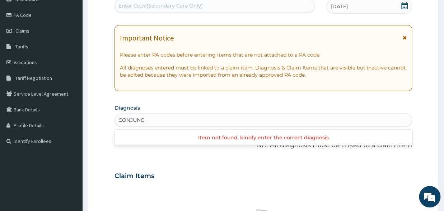
type input "CONJUNCT"
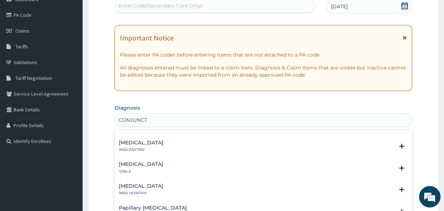
scroll to position [75, 0]
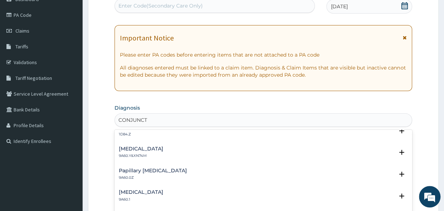
click at [136, 154] on p "9A60.Y&XN74M" at bounding box center [141, 156] width 44 height 5
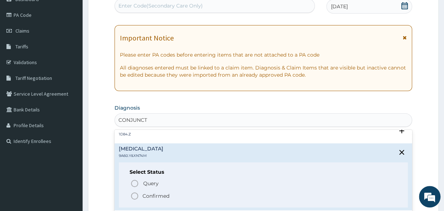
click at [136, 194] on icon "status option filled" at bounding box center [134, 196] width 9 height 9
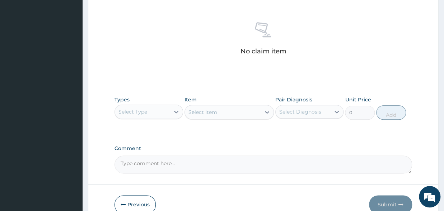
scroll to position [276, 0]
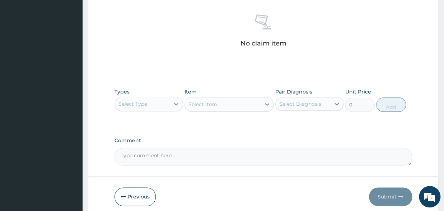
click at [136, 98] on div "Select Type" at bounding box center [148, 104] width 69 height 14
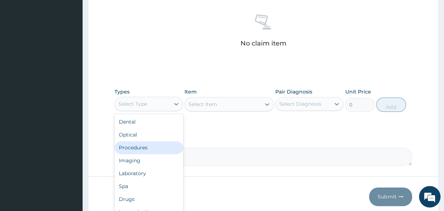
click at [132, 145] on div "Procedures" at bounding box center [148, 147] width 69 height 13
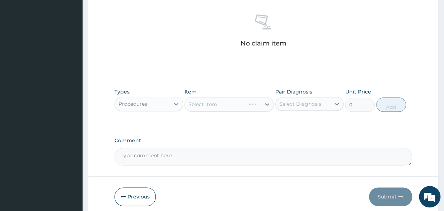
click at [205, 99] on div "Select Item" at bounding box center [228, 104] width 89 height 14
click at [202, 105] on div "Select Item" at bounding box center [228, 104] width 89 height 14
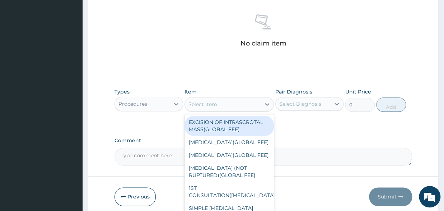
click at [225, 107] on div "Select Item" at bounding box center [223, 104] width 76 height 11
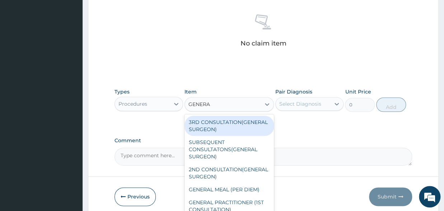
type input "GENERAL"
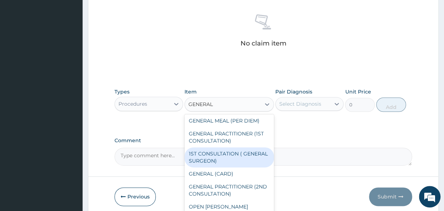
scroll to position [83, 0]
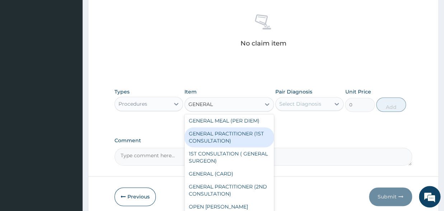
click at [223, 140] on div "GENERAL PRACTITIONER (1ST CONSULTATION)" at bounding box center [228, 137] width 89 height 20
type input "2500"
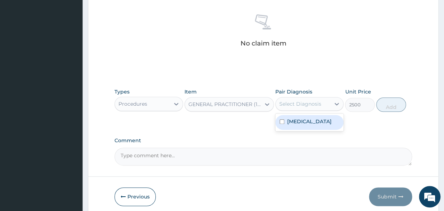
click at [305, 105] on div "Select Diagnosis" at bounding box center [300, 103] width 42 height 7
click at [281, 124] on input "checkbox" at bounding box center [281, 121] width 5 height 5
checkbox input "true"
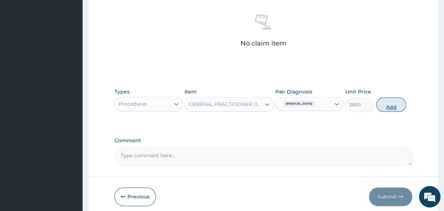
click at [392, 105] on button "Add" at bounding box center [391, 105] width 30 height 14
type input "0"
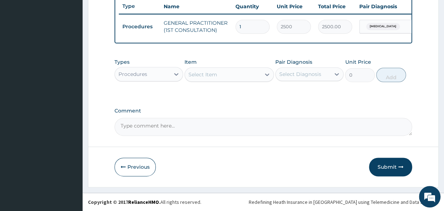
click at [154, 71] on div "Procedures" at bounding box center [142, 74] width 55 height 11
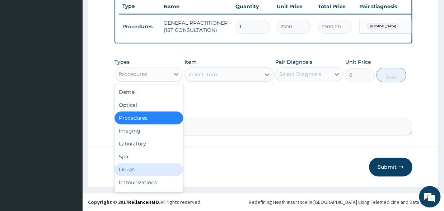
click at [134, 168] on div "Drugs" at bounding box center [148, 169] width 69 height 13
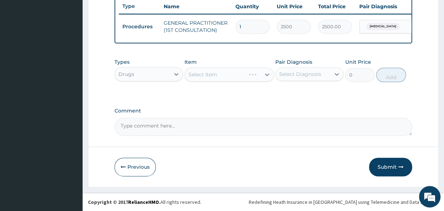
click at [220, 73] on div "Select Item" at bounding box center [228, 74] width 89 height 14
click at [225, 73] on div "Select Item" at bounding box center [228, 74] width 89 height 14
click at [225, 77] on div "Select Item" at bounding box center [228, 74] width 89 height 14
click at [227, 76] on div "Select Item" at bounding box center [228, 74] width 89 height 14
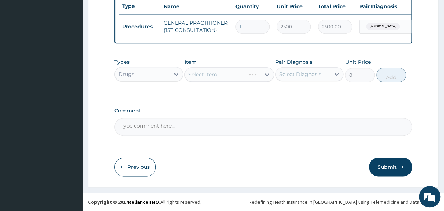
click at [238, 77] on div "Select Item" at bounding box center [228, 74] width 89 height 14
click at [218, 76] on div "Select Item" at bounding box center [228, 74] width 89 height 14
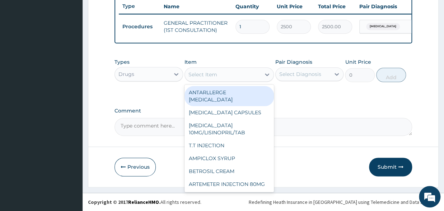
drag, startPoint x: 206, startPoint y: 76, endPoint x: 249, endPoint y: 58, distance: 47.0
click at [206, 75] on div "Select Item" at bounding box center [202, 74] width 29 height 7
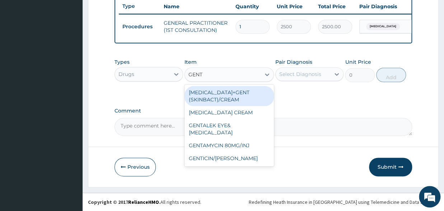
type input "GENTA"
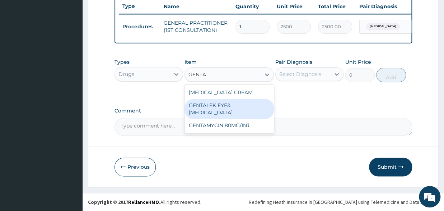
click at [227, 109] on div "GENTALEK EYE&EAR DROP" at bounding box center [228, 109] width 89 height 20
type input "420"
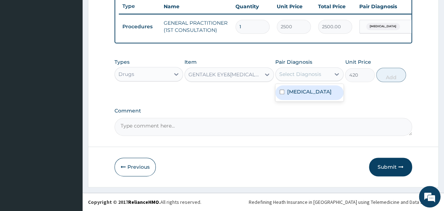
click at [280, 76] on div "Select Diagnosis" at bounding box center [300, 74] width 42 height 7
click at [277, 95] on div "Bacterial Conjunctivitis" at bounding box center [309, 92] width 69 height 15
checkbox input "true"
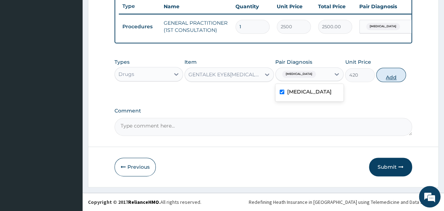
click at [393, 80] on button "Add" at bounding box center [391, 75] width 30 height 14
type input "0"
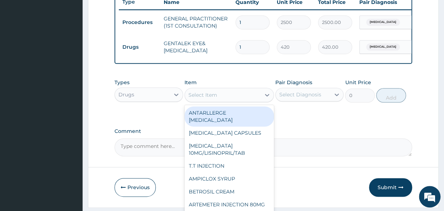
click at [211, 99] on div "Select Item" at bounding box center [202, 94] width 29 height 7
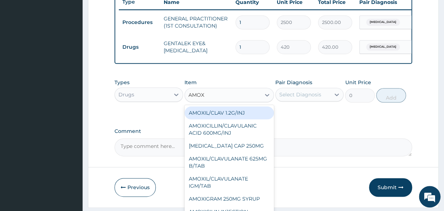
type input "AMOXY"
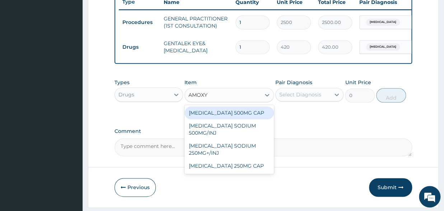
click at [226, 119] on div "[MEDICAL_DATA] 500MG CAP" at bounding box center [228, 113] width 89 height 13
type input "42"
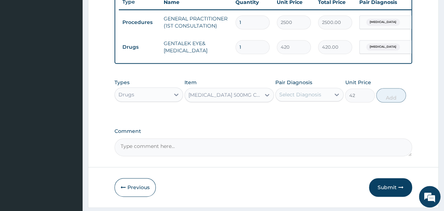
click at [300, 103] on div "Pair Diagnosis Select Diagnosis" at bounding box center [309, 91] width 69 height 24
click at [293, 98] on div "Select Diagnosis" at bounding box center [300, 94] width 42 height 7
click at [280, 115] on input "checkbox" at bounding box center [281, 112] width 5 height 5
checkbox input "true"
click at [392, 100] on button "Add" at bounding box center [391, 95] width 30 height 14
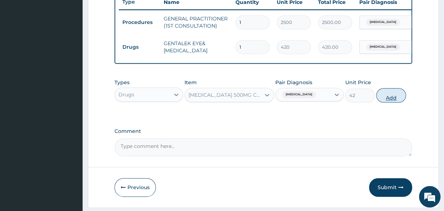
type input "0"
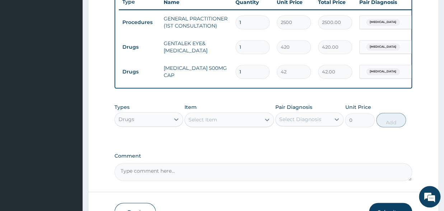
click at [245, 68] on input "1" at bounding box center [252, 72] width 34 height 14
type input "15"
type input "630.00"
type input "15"
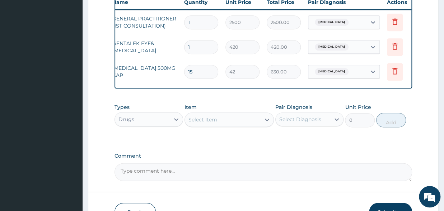
scroll to position [0, 59]
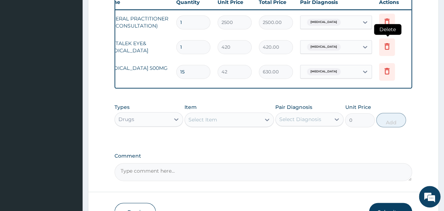
click at [388, 44] on icon at bounding box center [386, 46] width 5 height 6
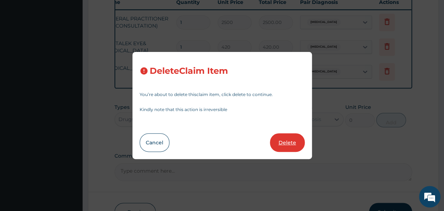
click at [297, 146] on button "Delete" at bounding box center [287, 142] width 35 height 19
type input "15"
type input "42"
type input "630.00"
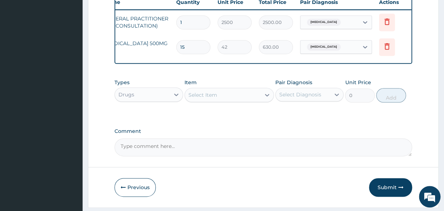
click at [212, 99] on div "Select Item" at bounding box center [202, 94] width 29 height 7
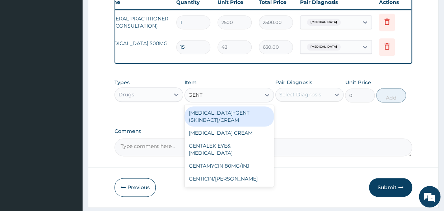
type input "GENTA"
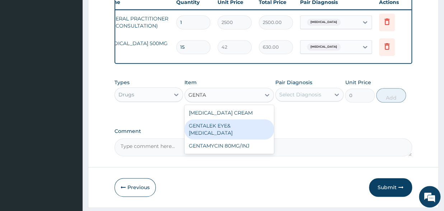
click at [223, 130] on div "GENTALEK EYE&[MEDICAL_DATA]" at bounding box center [228, 129] width 89 height 20
type input "420"
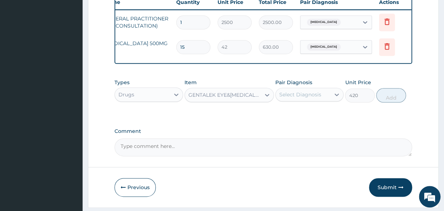
click at [294, 98] on div "Select Diagnosis" at bounding box center [300, 94] width 42 height 7
click at [283, 115] on input "checkbox" at bounding box center [281, 112] width 5 height 5
checkbox input "true"
click at [389, 103] on button "Add" at bounding box center [391, 95] width 30 height 14
type input "0"
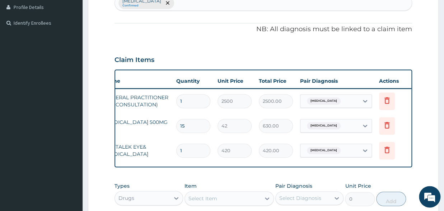
scroll to position [197, 0]
click at [170, 166] on div "Type Name Quantity Unit Price Total Price Pair Diagnosis Actions Procedures GEN…" at bounding box center [262, 119] width 297 height 98
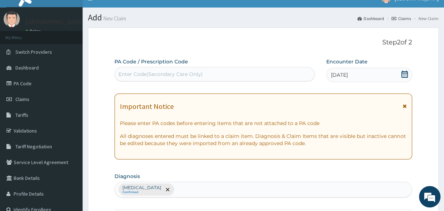
scroll to position [0, 0]
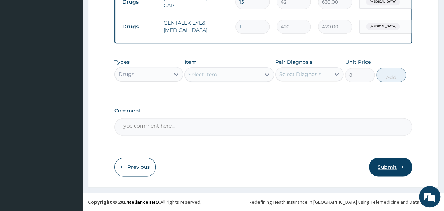
click at [389, 169] on button "Submit" at bounding box center [390, 167] width 43 height 19
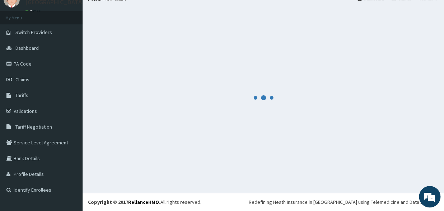
scroll to position [30, 0]
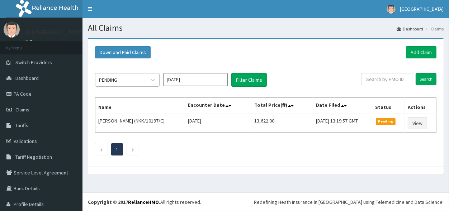
click at [115, 78] on div "PENDING" at bounding box center [108, 79] width 18 height 7
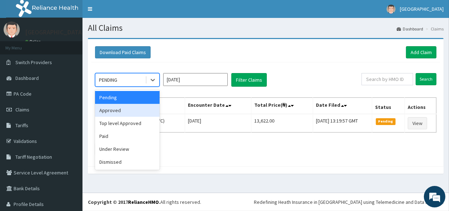
click at [121, 107] on div "Approved" at bounding box center [127, 110] width 65 height 13
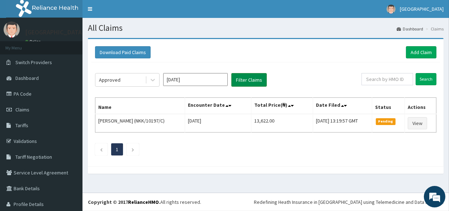
click at [258, 83] on button "Filter Claims" at bounding box center [249, 80] width 36 height 14
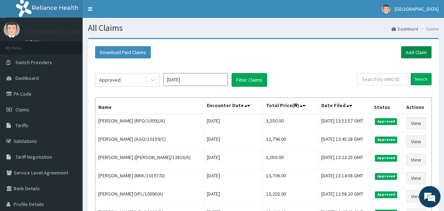
click at [416, 50] on link "Add Claim" at bounding box center [416, 52] width 30 height 12
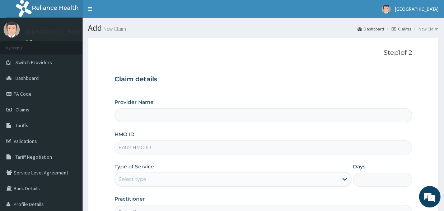
click at [140, 147] on input "HMO ID" at bounding box center [262, 148] width 297 height 14
type input "[GEOGRAPHIC_DATA]"
type input "AGO/10159/"
click at [29, 138] on link "Validations" at bounding box center [41, 141] width 83 height 16
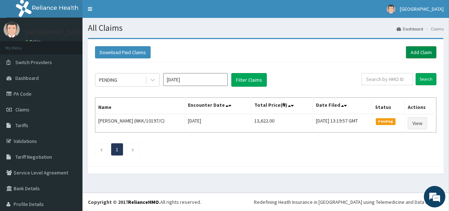
click at [416, 50] on link "Add Claim" at bounding box center [421, 52] width 30 height 12
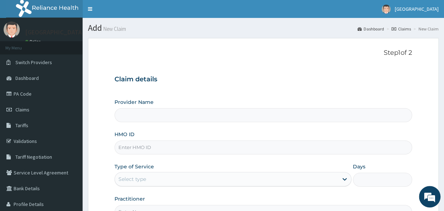
type input "[GEOGRAPHIC_DATA]"
click at [168, 152] on input "HMO ID" at bounding box center [262, 148] width 297 height 14
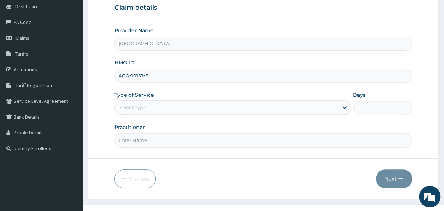
scroll to position [79, 0]
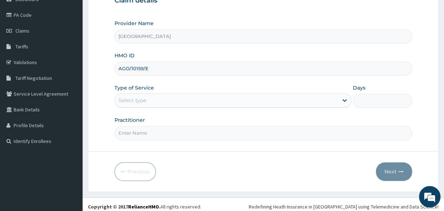
type input "AGO/10159/E"
click at [145, 102] on div "Select type" at bounding box center [132, 100] width 28 height 7
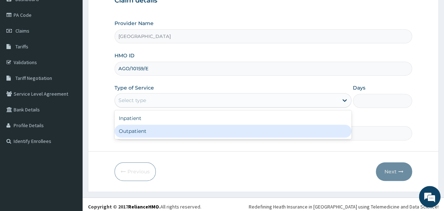
click at [132, 139] on div "Inpatient Outpatient" at bounding box center [232, 124] width 237 height 29
click at [131, 131] on div "Outpatient" at bounding box center [232, 131] width 237 height 13
type input "1"
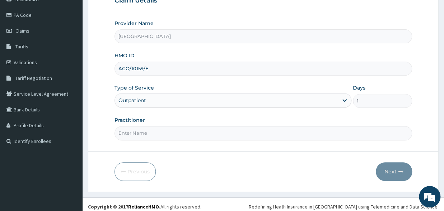
click at [137, 133] on input "Practitioner" at bounding box center [262, 133] width 297 height 14
type input "[PERSON_NAME]"
click at [398, 169] on icon "button" at bounding box center [400, 171] width 5 height 5
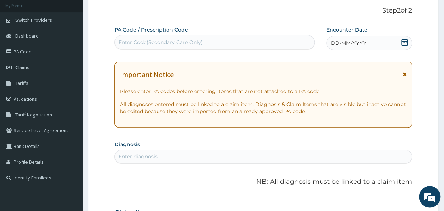
scroll to position [0, 0]
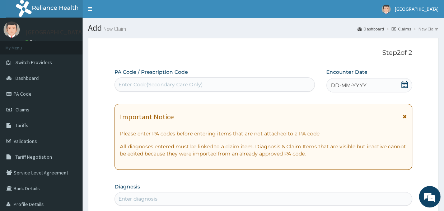
click at [405, 84] on icon at bounding box center [404, 84] width 6 height 7
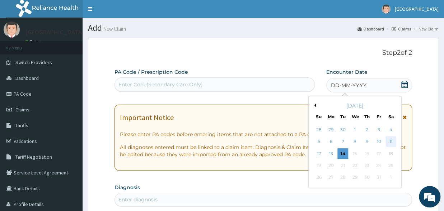
click at [386, 139] on div "11" at bounding box center [390, 142] width 11 height 11
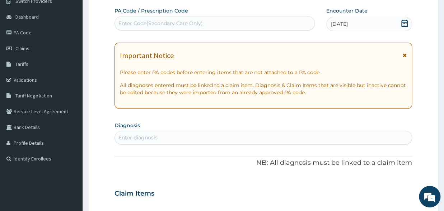
scroll to position [79, 0]
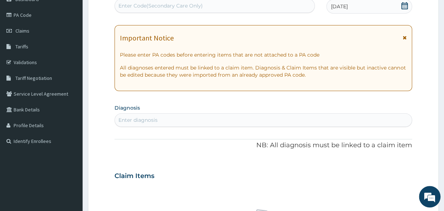
click at [152, 117] on div "Enter diagnosis" at bounding box center [137, 120] width 39 height 7
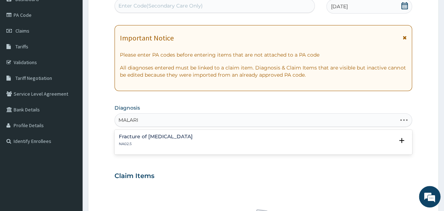
type input "[MEDICAL_DATA]"
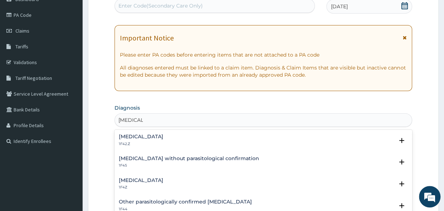
click at [144, 177] on div "[MEDICAL_DATA] 1F4Z Select Status Query Query covers suspected (?), Keep in vie…" at bounding box center [262, 186] width 297 height 22
click at [147, 138] on h4 "[MEDICAL_DATA]" at bounding box center [141, 136] width 44 height 5
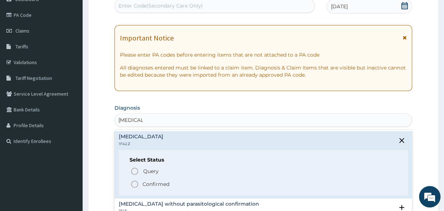
click at [136, 187] on circle "status option filled" at bounding box center [134, 184] width 6 height 6
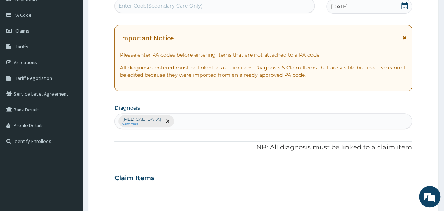
click at [265, 122] on div "[MEDICAL_DATA] Confirmed" at bounding box center [263, 121] width 297 height 15
type input "[MEDICAL_DATA]"
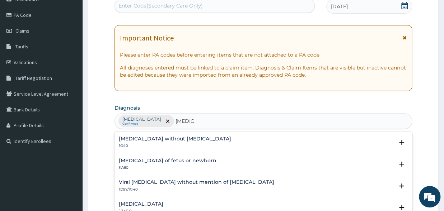
click at [181, 143] on div "[MEDICAL_DATA] without [MEDICAL_DATA] 1G40" at bounding box center [175, 142] width 112 height 13
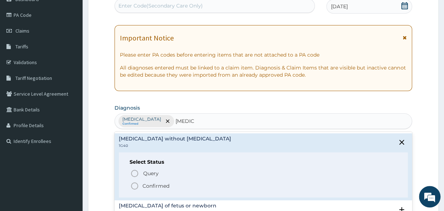
click at [136, 186] on icon "status option filled" at bounding box center [134, 186] width 9 height 9
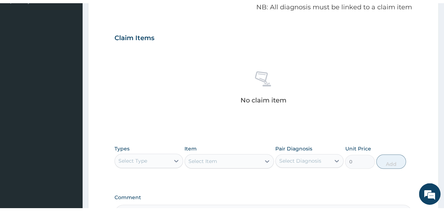
scroll to position [237, 0]
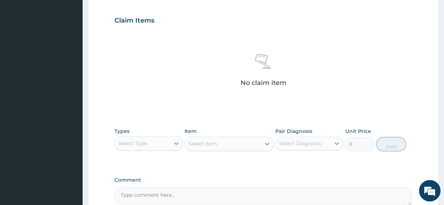
click at [152, 152] on div "Types Select Type Item Select Item Pair Diagnosis Select Diagnosis Unit Price 0…" at bounding box center [262, 139] width 297 height 31
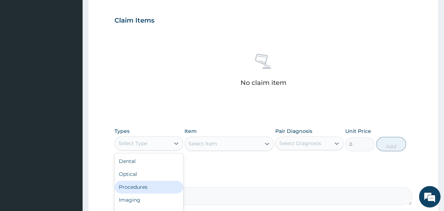
click at [137, 187] on div "Procedures" at bounding box center [148, 187] width 69 height 13
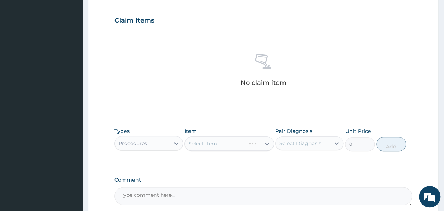
click at [209, 138] on div "Select Item" at bounding box center [228, 144] width 89 height 14
click at [203, 143] on div "Select Item" at bounding box center [228, 144] width 89 height 14
click at [215, 143] on div "Select Item" at bounding box center [228, 144] width 89 height 14
click at [217, 143] on div "Select Item" at bounding box center [228, 144] width 89 height 14
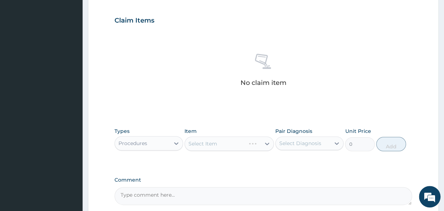
click at [217, 143] on div "Select Item" at bounding box center [228, 144] width 89 height 14
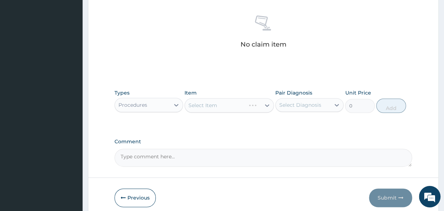
scroll to position [276, 0]
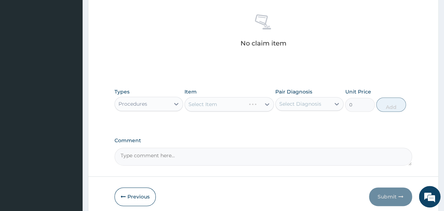
click at [215, 98] on div "Select Item" at bounding box center [228, 104] width 89 height 14
click at [215, 107] on div "Select Item" at bounding box center [228, 104] width 89 height 14
click at [221, 105] on div "Select Item" at bounding box center [228, 104] width 89 height 14
click at [238, 103] on div "Select Item" at bounding box center [228, 104] width 89 height 14
click at [232, 101] on div "Select Item" at bounding box center [228, 104] width 89 height 14
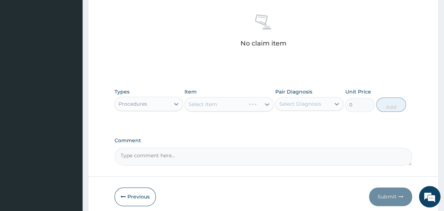
click at [221, 104] on div "Select Item" at bounding box center [228, 104] width 89 height 14
click at [221, 102] on div "Select Item" at bounding box center [228, 104] width 89 height 14
click at [222, 102] on div "Select Item" at bounding box center [228, 104] width 89 height 14
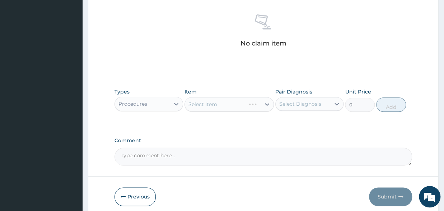
click at [218, 104] on div "Select Item" at bounding box center [228, 104] width 89 height 14
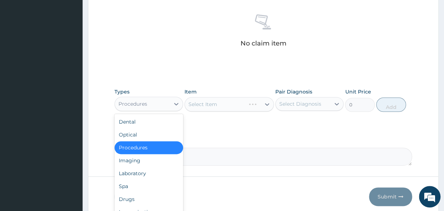
click at [147, 103] on div "Procedures" at bounding box center [142, 103] width 55 height 11
click at [148, 148] on div "Procedures" at bounding box center [148, 147] width 69 height 13
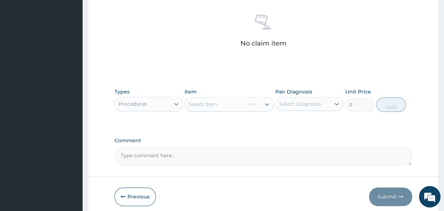
click at [223, 108] on div "Select Item" at bounding box center [228, 104] width 89 height 14
click at [222, 105] on div "Select Item" at bounding box center [228, 104] width 89 height 14
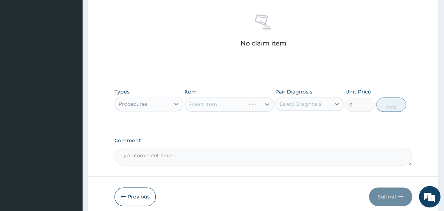
click at [222, 105] on div "Select Item" at bounding box center [228, 104] width 89 height 14
click at [222, 104] on div "Select Item" at bounding box center [228, 104] width 89 height 14
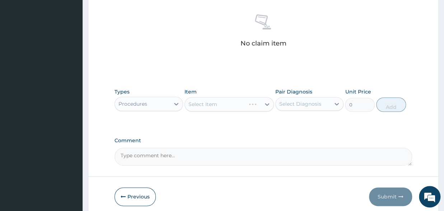
click at [222, 104] on div "Select Item" at bounding box center [228, 104] width 89 height 14
click at [257, 99] on div "Select Item" at bounding box center [228, 104] width 89 height 14
click at [226, 105] on div "Select Item" at bounding box center [228, 104] width 89 height 14
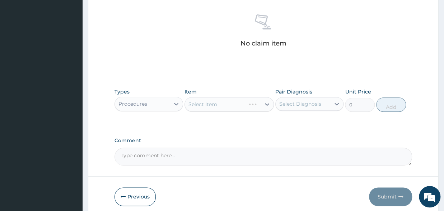
click at [230, 102] on div "Select Item" at bounding box center [228, 104] width 89 height 14
click at [228, 102] on div "Select Item" at bounding box center [228, 104] width 89 height 14
click at [223, 100] on div "Select Item" at bounding box center [228, 104] width 89 height 14
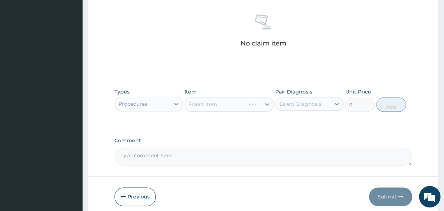
click at [133, 104] on div "Procedures" at bounding box center [132, 103] width 29 height 7
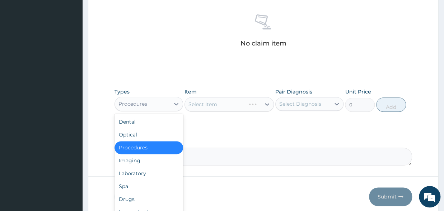
drag, startPoint x: 144, startPoint y: 149, endPoint x: 204, endPoint y: 126, distance: 64.8
click at [145, 148] on div "Procedures" at bounding box center [148, 147] width 69 height 13
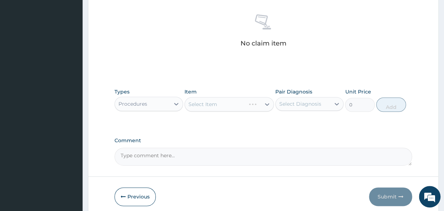
click at [245, 109] on div "Select Item" at bounding box center [228, 104] width 89 height 14
click at [234, 102] on div "Select Item" at bounding box center [228, 104] width 89 height 14
click at [227, 104] on div "Select Item" at bounding box center [228, 104] width 89 height 14
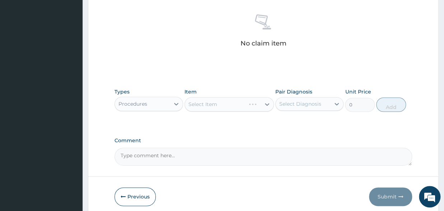
click at [227, 104] on div "Select Item" at bounding box center [228, 104] width 89 height 14
click at [228, 106] on div "Select Item" at bounding box center [228, 104] width 89 height 14
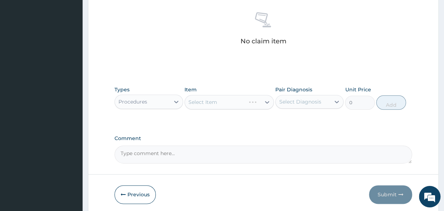
scroll to position [266, 0]
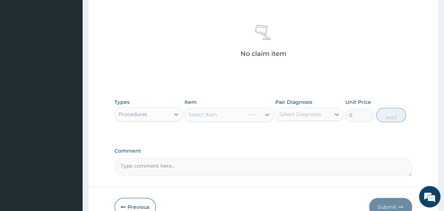
click at [262, 109] on div "Select Item" at bounding box center [228, 115] width 89 height 14
click at [260, 111] on div "Select Item" at bounding box center [228, 115] width 89 height 14
click at [254, 113] on div "Select Item" at bounding box center [228, 115] width 89 height 14
click at [237, 113] on div "Select Item" at bounding box center [228, 115] width 89 height 14
click at [231, 113] on div "Select Item" at bounding box center [228, 115] width 89 height 14
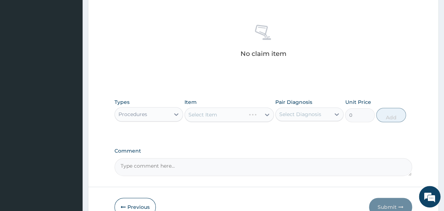
click at [222, 113] on div "Select Item" at bounding box center [228, 115] width 89 height 14
click at [222, 115] on div "Select Item" at bounding box center [228, 115] width 89 height 14
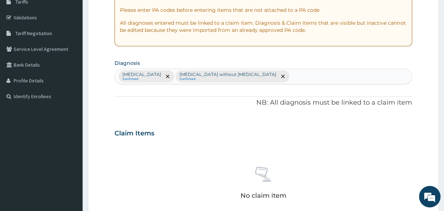
scroll to position [226, 0]
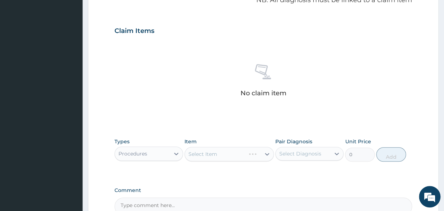
click at [209, 155] on div "Select Item" at bounding box center [228, 154] width 89 height 14
drag, startPoint x: 220, startPoint y: 149, endPoint x: 179, endPoint y: 138, distance: 42.4
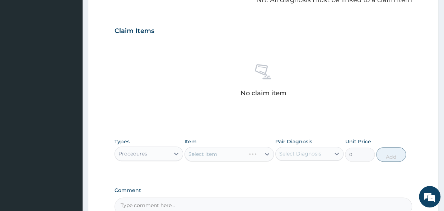
click at [216, 147] on div "Select Item" at bounding box center [228, 154] width 89 height 14
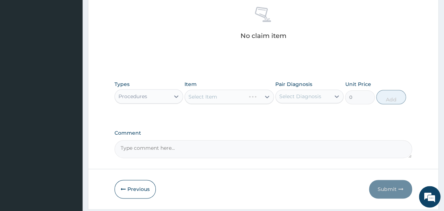
scroll to position [305, 0]
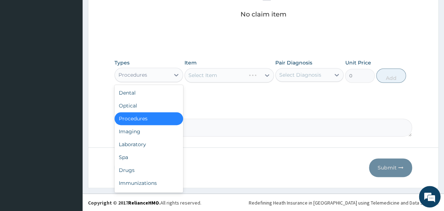
click at [136, 70] on div "Procedures" at bounding box center [142, 74] width 55 height 11
click at [132, 121] on div "Procedures" at bounding box center [148, 118] width 69 height 13
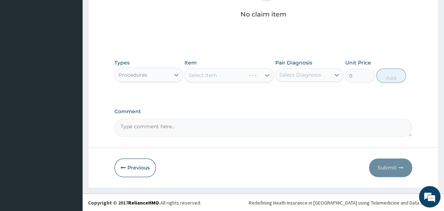
click at [252, 70] on div "Select Item" at bounding box center [228, 75] width 89 height 14
drag, startPoint x: 241, startPoint y: 75, endPoint x: 247, endPoint y: 72, distance: 6.4
click at [247, 73] on div "Select Item" at bounding box center [228, 75] width 89 height 14
drag, startPoint x: 247, startPoint y: 72, endPoint x: 206, endPoint y: 72, distance: 40.9
click at [241, 73] on div "Select Item" at bounding box center [228, 75] width 89 height 14
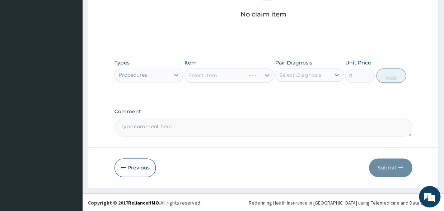
drag, startPoint x: 206, startPoint y: 72, endPoint x: 188, endPoint y: 84, distance: 22.2
click at [204, 72] on div "Select Item" at bounding box center [228, 75] width 89 height 14
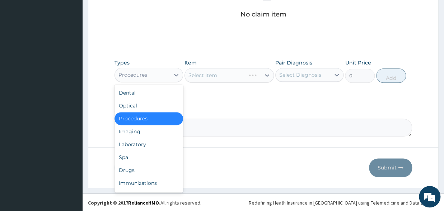
click at [140, 79] on div "Procedures" at bounding box center [142, 74] width 55 height 11
click at [128, 168] on div "Drugs" at bounding box center [148, 170] width 69 height 13
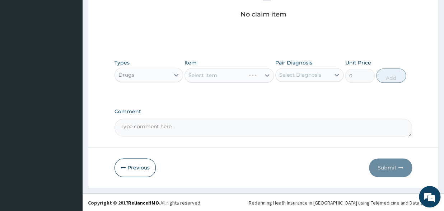
click at [211, 77] on div "Select Item" at bounding box center [228, 75] width 89 height 14
click at [209, 69] on div "Select Item" at bounding box center [228, 75] width 89 height 14
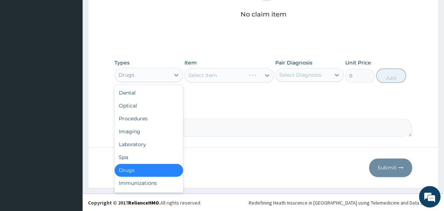
click at [146, 74] on div "Drugs" at bounding box center [142, 74] width 55 height 11
click at [143, 121] on div "Procedures" at bounding box center [148, 118] width 69 height 13
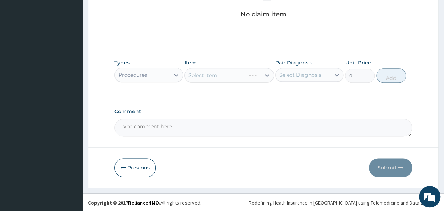
click at [267, 75] on div "Select Item" at bounding box center [228, 75] width 89 height 14
click at [295, 74] on div "Select Diagnosis" at bounding box center [300, 74] width 42 height 7
click at [236, 70] on div "Select Item" at bounding box center [228, 75] width 89 height 14
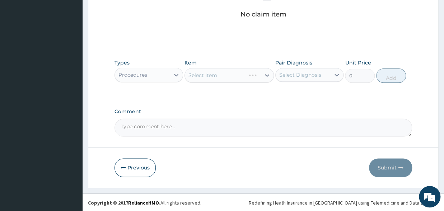
click at [236, 70] on div "Select Item" at bounding box center [228, 75] width 89 height 14
click at [213, 71] on div "Select Item" at bounding box center [228, 75] width 89 height 14
click at [227, 77] on div "Select Item" at bounding box center [228, 75] width 89 height 14
drag, startPoint x: 223, startPoint y: 70, endPoint x: 215, endPoint y: 73, distance: 8.9
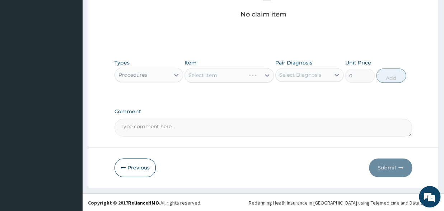
click at [215, 73] on div "Select Item" at bounding box center [228, 75] width 89 height 14
click at [214, 74] on div "Select Item" at bounding box center [228, 75] width 89 height 14
click at [249, 75] on div "Select Item" at bounding box center [228, 75] width 89 height 14
click at [197, 79] on div "Select Item" at bounding box center [228, 75] width 89 height 14
click at [234, 72] on div "Select Item" at bounding box center [228, 75] width 89 height 14
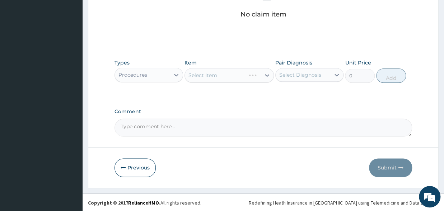
click at [314, 79] on div "Select Diagnosis" at bounding box center [303, 74] width 55 height 11
click at [212, 72] on div "Select Item" at bounding box center [228, 75] width 89 height 14
click at [207, 77] on div "Select Item" at bounding box center [228, 75] width 89 height 14
click at [192, 73] on div "Select Item" at bounding box center [228, 75] width 89 height 14
drag, startPoint x: 208, startPoint y: 78, endPoint x: 145, endPoint y: 80, distance: 62.8
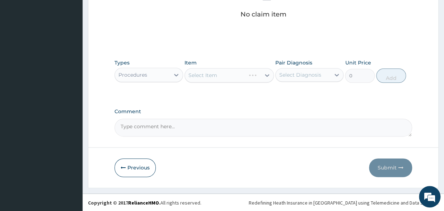
click at [204, 79] on div "Select Item" at bounding box center [228, 75] width 89 height 14
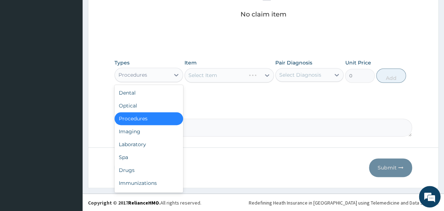
click at [142, 80] on div "Procedures" at bounding box center [142, 74] width 55 height 11
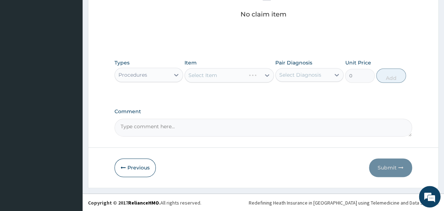
click at [135, 72] on div "Procedures" at bounding box center [132, 74] width 29 height 7
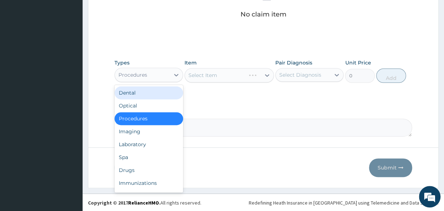
click at [131, 91] on div "Dental" at bounding box center [148, 92] width 69 height 13
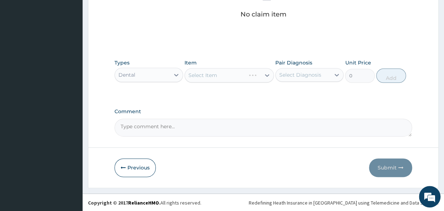
click at [215, 70] on div "Select Item" at bounding box center [228, 75] width 89 height 14
click at [211, 77] on div "Select Item" at bounding box center [228, 75] width 89 height 14
click at [210, 78] on div "Select Item" at bounding box center [228, 75] width 89 height 14
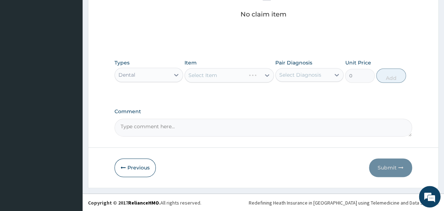
click at [209, 78] on div "Select Item" at bounding box center [228, 75] width 89 height 14
drag, startPoint x: 205, startPoint y: 78, endPoint x: 256, endPoint y: 78, distance: 51.3
click at [208, 78] on div "Select Item" at bounding box center [228, 75] width 89 height 14
click at [256, 78] on div "Select Item" at bounding box center [228, 75] width 89 height 14
drag, startPoint x: 256, startPoint y: 78, endPoint x: 231, endPoint y: 75, distance: 26.0
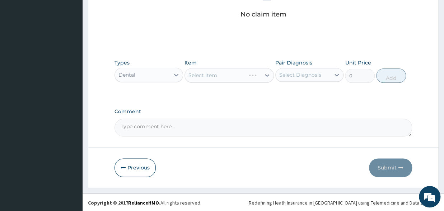
click at [255, 78] on div "Select Item" at bounding box center [228, 75] width 89 height 14
drag, startPoint x: 231, startPoint y: 75, endPoint x: 226, endPoint y: 77, distance: 5.3
click at [230, 75] on div "Select Item" at bounding box center [228, 75] width 89 height 14
click at [226, 77] on div "Select Item" at bounding box center [228, 75] width 89 height 14
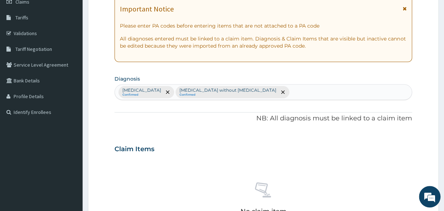
scroll to position [0, 0]
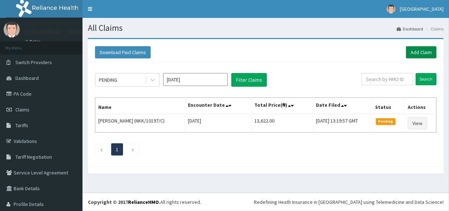
click at [412, 53] on link "Add Claim" at bounding box center [421, 52] width 30 height 12
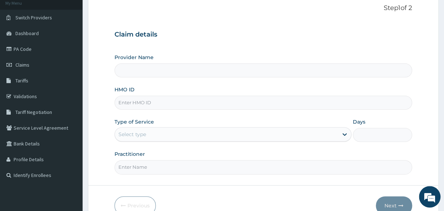
scroll to position [79, 0]
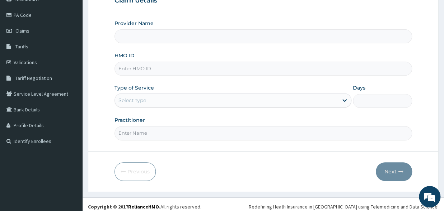
type input "[GEOGRAPHIC_DATA]"
click at [156, 71] on input "HMO ID" at bounding box center [262, 69] width 297 height 14
type input "AGO/10159/E"
click at [134, 102] on div "Select type" at bounding box center [132, 100] width 28 height 7
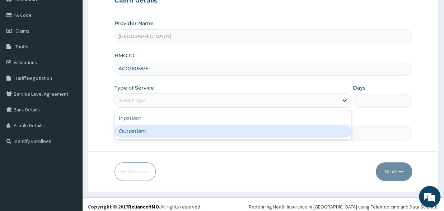
click at [135, 135] on div "Outpatient" at bounding box center [232, 131] width 237 height 13
type input "1"
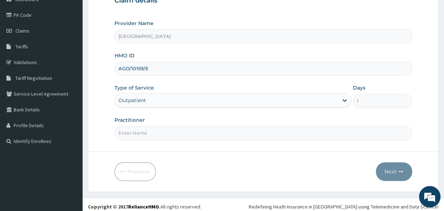
click at [147, 137] on input "Practitioner" at bounding box center [262, 133] width 297 height 14
type input "[PERSON_NAME]"
click at [392, 168] on button "Next" at bounding box center [394, 172] width 36 height 19
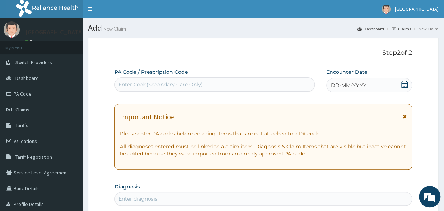
click at [400, 84] on div "DD-MM-YYYY" at bounding box center [369, 85] width 86 height 14
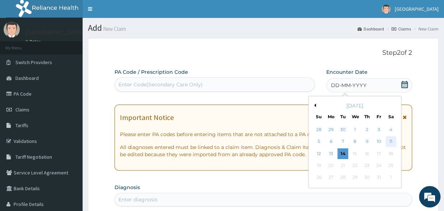
click at [390, 142] on div "11" at bounding box center [390, 142] width 11 height 11
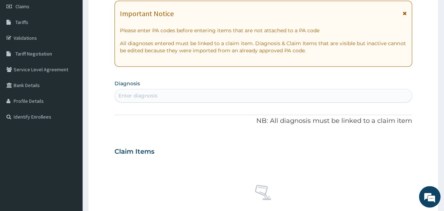
scroll to position [118, 0]
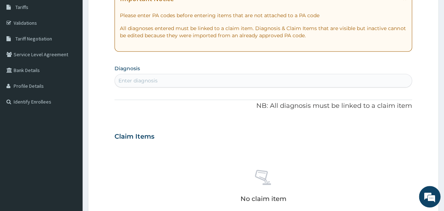
click at [184, 72] on section "Diagnosis Enter diagnosis" at bounding box center [262, 75] width 297 height 24
click at [173, 81] on div "Enter diagnosis" at bounding box center [263, 80] width 297 height 11
type input "B50"
drag, startPoint x: 142, startPoint y: 83, endPoint x: 124, endPoint y: 87, distance: 18.8
click at [124, 87] on div "Enter diagnosis" at bounding box center [262, 81] width 297 height 14
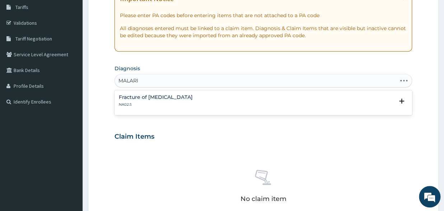
type input "MALARIA"
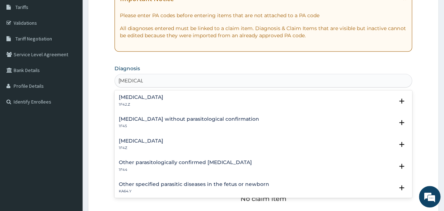
click at [132, 148] on p "1F4Z" at bounding box center [141, 148] width 44 height 5
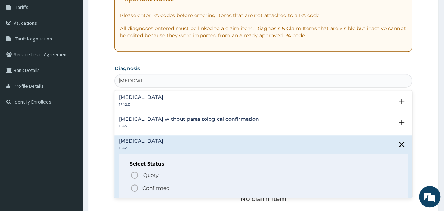
drag, startPoint x: 132, startPoint y: 188, endPoint x: 136, endPoint y: 171, distance: 16.9
click at [132, 188] on icon "status option filled" at bounding box center [134, 188] width 9 height 9
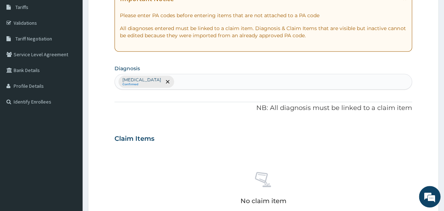
click at [190, 85] on div "Malaria, unspecified Confirmed" at bounding box center [263, 81] width 297 height 15
type input "SEPSIS"
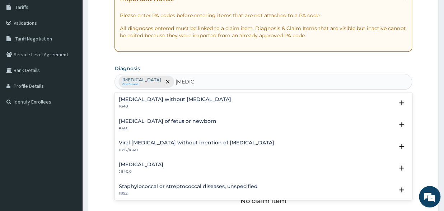
click at [169, 107] on p "1G40" at bounding box center [175, 106] width 112 height 5
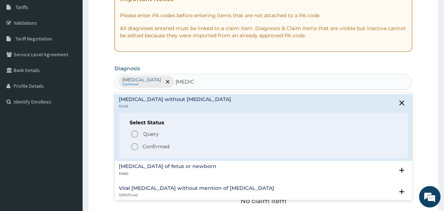
click at [133, 148] on icon "status option filled" at bounding box center [134, 146] width 9 height 9
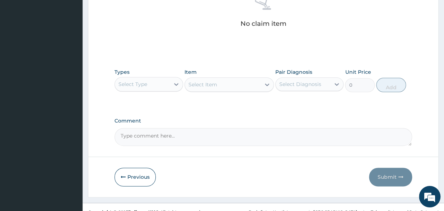
scroll to position [305, 0]
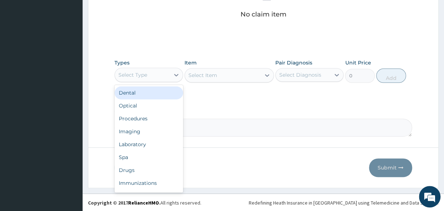
click at [137, 69] on div "Select Type" at bounding box center [142, 74] width 55 height 11
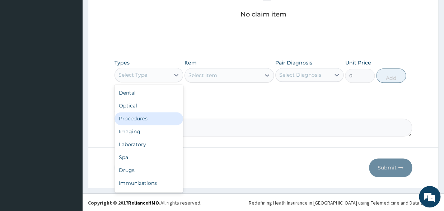
click at [133, 119] on div "Procedures" at bounding box center [148, 118] width 69 height 13
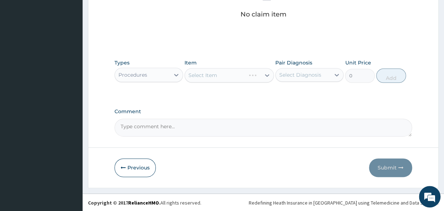
click at [241, 71] on div "Select Item" at bounding box center [228, 75] width 89 height 14
click at [231, 73] on div "Select Item" at bounding box center [228, 75] width 89 height 14
click at [222, 76] on div "Select Item" at bounding box center [228, 75] width 89 height 14
click at [223, 74] on div "Select Item" at bounding box center [228, 75] width 89 height 14
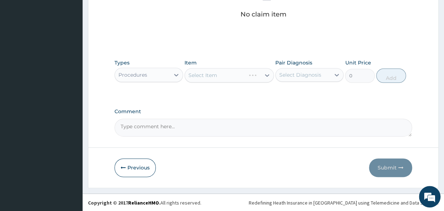
click at [223, 74] on div "Select Item" at bounding box center [228, 75] width 89 height 14
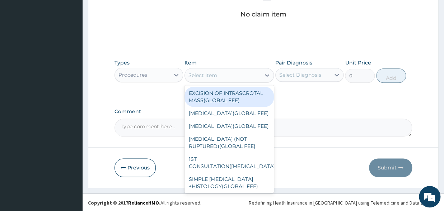
click at [223, 74] on div "Select Item" at bounding box center [223, 75] width 76 height 11
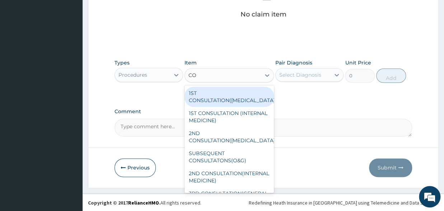
type input "C"
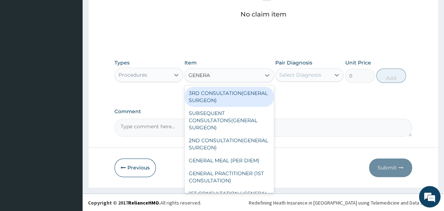
type input "GENERAL"
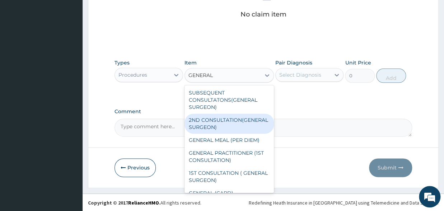
scroll to position [38, 0]
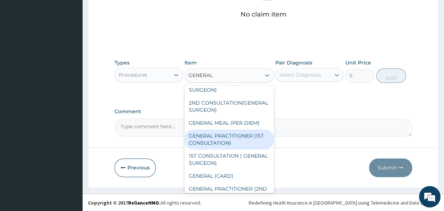
click at [236, 150] on div "GENERAL PRACTITIONER (1ST CONSULTATION)" at bounding box center [228, 140] width 89 height 20
type input "2500"
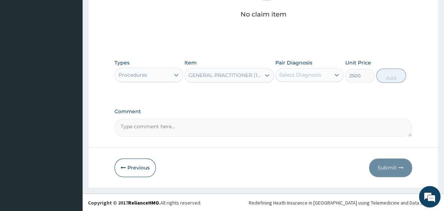
click at [304, 74] on div "Select Diagnosis" at bounding box center [300, 74] width 42 height 7
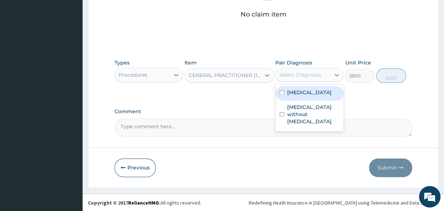
click at [283, 95] on input "checkbox" at bounding box center [281, 92] width 5 height 5
checkbox input "true"
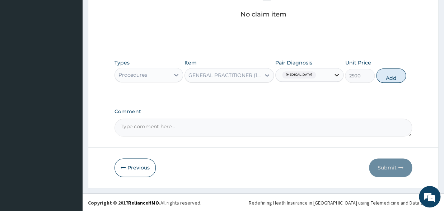
click at [335, 72] on icon at bounding box center [336, 74] width 7 height 7
click at [335, 71] on icon at bounding box center [336, 74] width 7 height 7
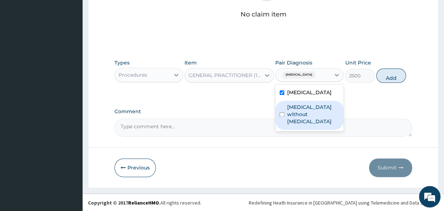
click at [279, 108] on div "Sepsis without septic shock" at bounding box center [309, 115] width 69 height 29
checkbox input "true"
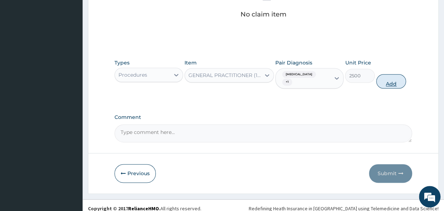
click at [385, 81] on button "Add" at bounding box center [391, 81] width 30 height 14
type input "0"
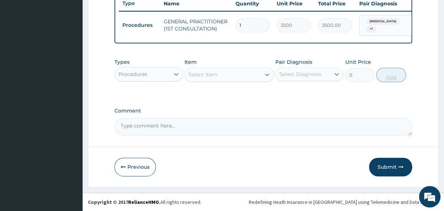
scroll to position [280, 0]
click at [146, 77] on div "Procedures" at bounding box center [132, 74] width 29 height 7
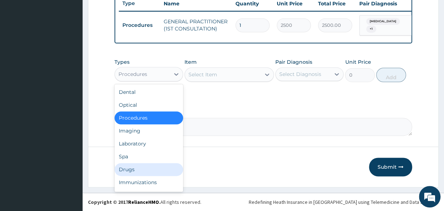
click at [125, 171] on div "Drugs" at bounding box center [148, 169] width 69 height 13
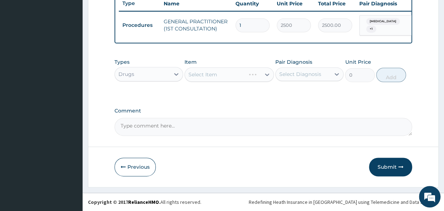
click at [207, 72] on div "Select Item" at bounding box center [228, 74] width 89 height 14
click at [203, 77] on div "Select Item" at bounding box center [228, 74] width 89 height 14
click at [202, 77] on div "Select Item" at bounding box center [228, 74] width 89 height 14
click at [223, 75] on div "Select Item" at bounding box center [228, 74] width 89 height 14
click at [227, 74] on div "Select Item" at bounding box center [228, 74] width 89 height 14
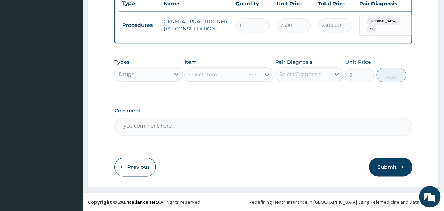
click at [227, 74] on div "Select Item" at bounding box center [228, 74] width 89 height 14
click at [232, 75] on div "Select Item" at bounding box center [228, 74] width 89 height 14
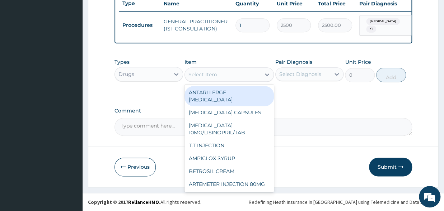
click at [235, 73] on div "Select Item" at bounding box center [223, 74] width 76 height 11
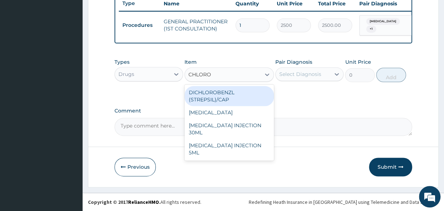
type input "CHLOROQ"
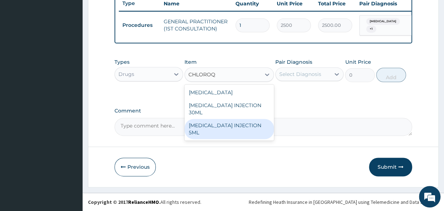
drag, startPoint x: 215, startPoint y: 128, endPoint x: 214, endPoint y: 124, distance: 3.7
click at [216, 127] on div "[MEDICAL_DATA] INJECTION 5ML" at bounding box center [228, 129] width 89 height 20
type input "350"
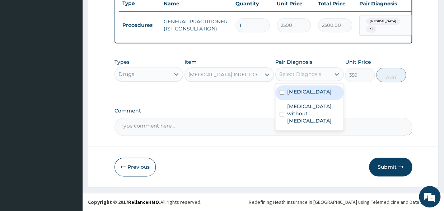
click at [314, 75] on div "Select Diagnosis" at bounding box center [300, 74] width 42 height 7
click at [284, 92] on input "checkbox" at bounding box center [281, 92] width 5 height 5
checkbox input "true"
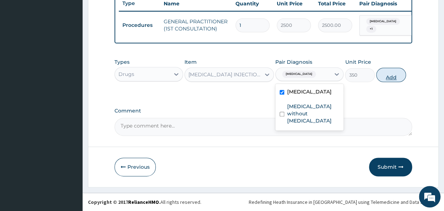
click at [391, 76] on button "Add" at bounding box center [391, 75] width 30 height 14
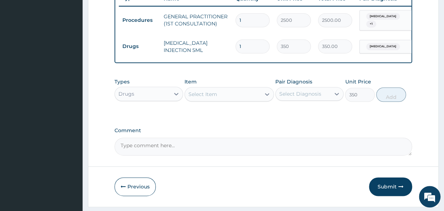
type input "0"
drag, startPoint x: 262, startPoint y: 47, endPoint x: 231, endPoint y: 47, distance: 30.1
click at [235, 47] on input "1" at bounding box center [252, 46] width 34 height 14
type input "3"
type input "1050.00"
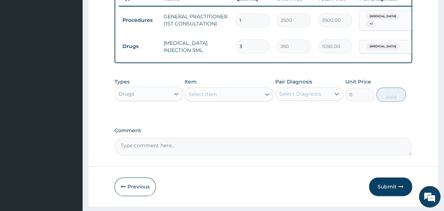
type input "3"
click at [218, 96] on div "Select Item" at bounding box center [223, 94] width 76 height 11
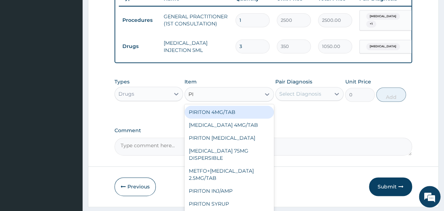
type input "P"
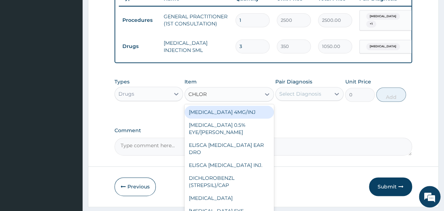
type input "CHLORP"
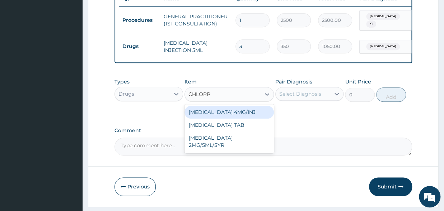
click at [240, 118] on div "[MEDICAL_DATA] 4MG/INJ" at bounding box center [228, 112] width 89 height 13
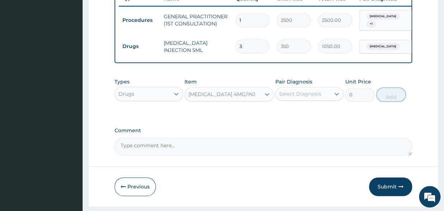
type input "280"
click at [287, 98] on div "Select Diagnosis" at bounding box center [300, 93] width 42 height 7
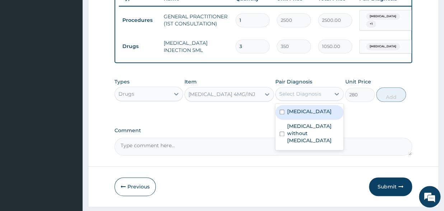
click at [282, 114] on input "checkbox" at bounding box center [281, 112] width 5 height 5
checkbox input "true"
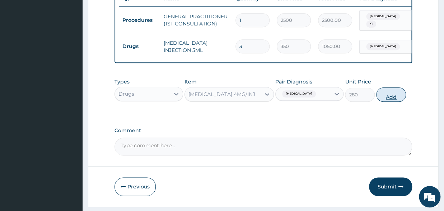
click at [392, 99] on button "Add" at bounding box center [391, 95] width 30 height 14
type input "0"
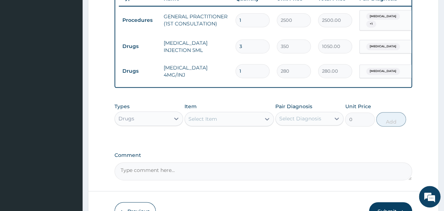
drag, startPoint x: 251, startPoint y: 74, endPoint x: 230, endPoint y: 74, distance: 20.5
click at [235, 74] on input "1" at bounding box center [252, 71] width 34 height 14
type input "3"
type input "840.00"
type input "3"
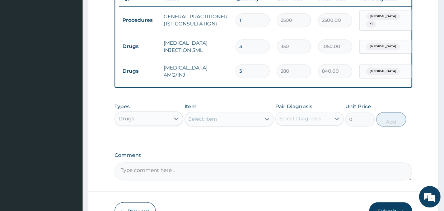
click at [198, 121] on div "Select Item" at bounding box center [202, 119] width 29 height 7
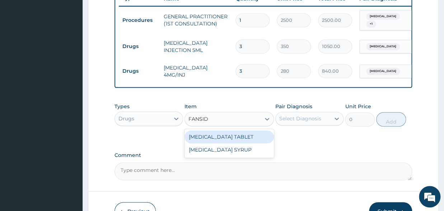
type input "FANSIDA"
click at [215, 143] on div "[MEDICAL_DATA] TABLET" at bounding box center [228, 137] width 89 height 13
type input "105"
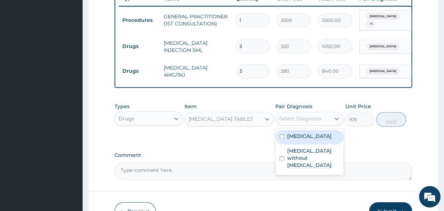
click at [294, 122] on div "Select Diagnosis" at bounding box center [300, 118] width 42 height 7
click at [282, 139] on input "checkbox" at bounding box center [281, 137] width 5 height 5
checkbox input "true"
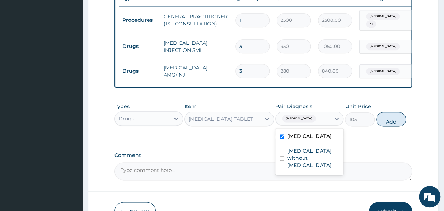
drag, startPoint x: 386, startPoint y: 124, endPoint x: 364, endPoint y: 118, distance: 22.9
click at [386, 124] on button "Add" at bounding box center [391, 119] width 30 height 14
type input "0"
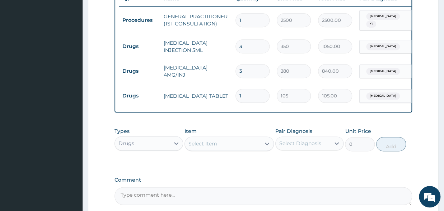
drag, startPoint x: 265, startPoint y: 93, endPoint x: 230, endPoint y: 98, distance: 35.5
click at [235, 98] on input "1" at bounding box center [252, 96] width 34 height 14
type input "3"
type input "315.00"
type input "3"
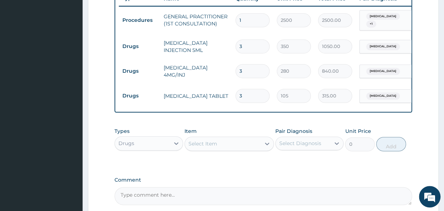
click at [207, 147] on div "Select Item" at bounding box center [202, 143] width 29 height 7
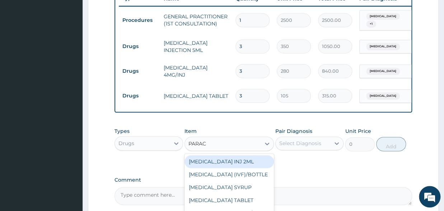
type input "PARACE"
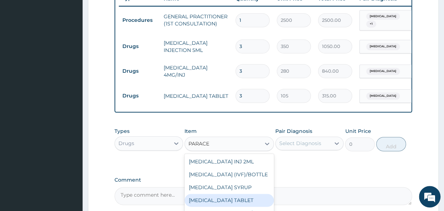
click at [228, 206] on div "[MEDICAL_DATA] TABLET" at bounding box center [228, 200] width 89 height 13
type input "14"
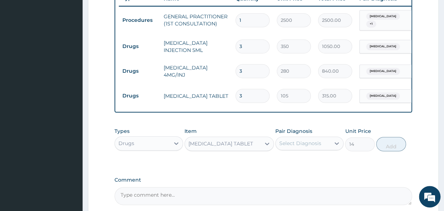
click at [301, 147] on div "Select Diagnosis" at bounding box center [300, 143] width 42 height 7
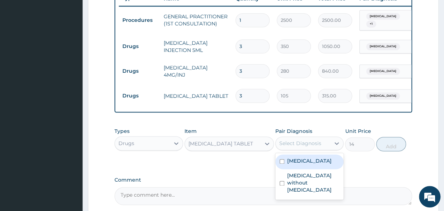
click at [282, 164] on input "checkbox" at bounding box center [281, 161] width 5 height 5
checkbox input "true"
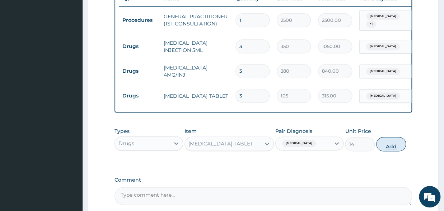
click at [394, 151] on button "Add" at bounding box center [391, 144] width 30 height 14
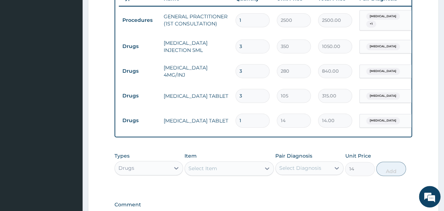
type input "0"
click at [252, 118] on input "1" at bounding box center [252, 121] width 34 height 14
type input "0.00"
type input "5"
type input "70.00"
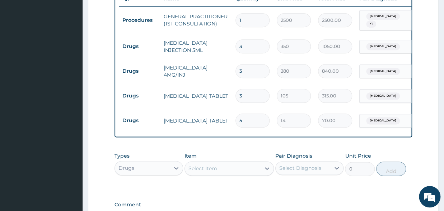
scroll to position [319, 0]
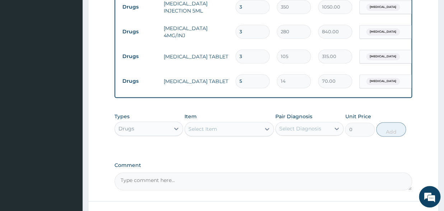
type input "5"
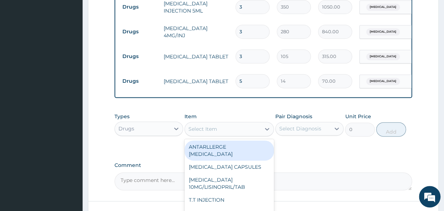
click at [211, 129] on div "Select Item" at bounding box center [223, 128] width 76 height 11
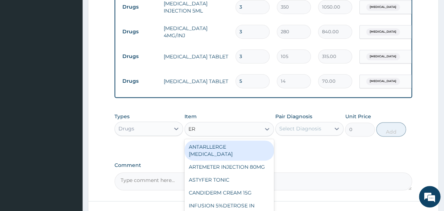
type input "ERY"
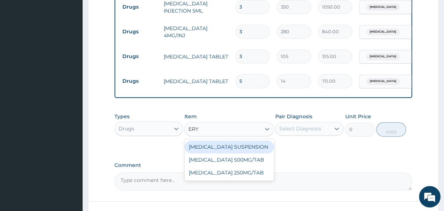
click at [249, 154] on div "[MEDICAL_DATA] SUSPENSION" at bounding box center [228, 147] width 89 height 13
type input "420"
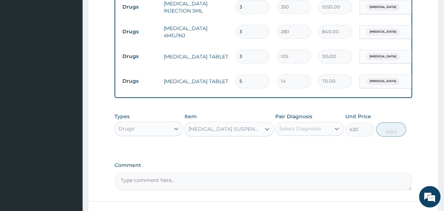
click at [293, 131] on div "Select Diagnosis" at bounding box center [300, 128] width 42 height 7
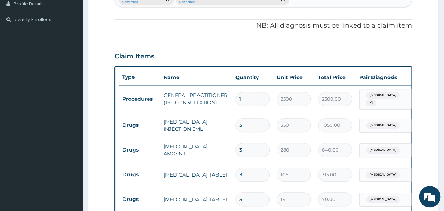
scroll to position [43, 0]
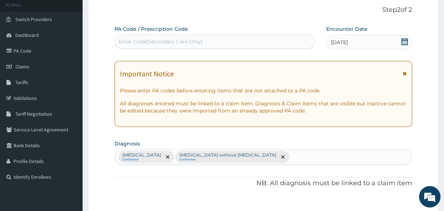
click at [224, 41] on div "Enter Code(Secondary Care Only)" at bounding box center [214, 41] width 199 height 11
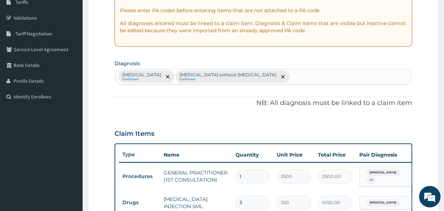
scroll to position [79, 0]
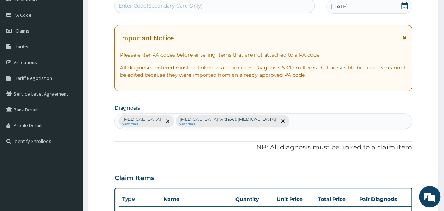
click at [266, 123] on div "Malaria, unspecified Confirmed Sepsis without septic shock Confirmed" at bounding box center [263, 121] width 297 height 15
type input "UPPER"
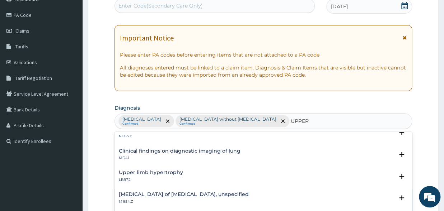
scroll to position [0, 0]
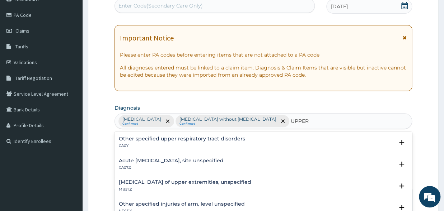
click at [183, 141] on h4 "Other specified upper respiratory tract disorders" at bounding box center [182, 138] width 126 height 5
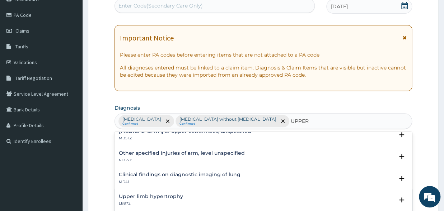
scroll to position [38, 0]
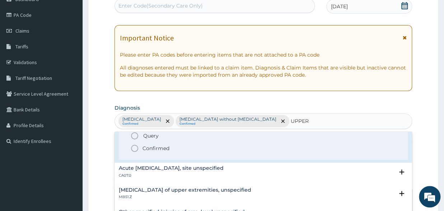
click at [137, 152] on icon "status option filled" at bounding box center [134, 148] width 9 height 9
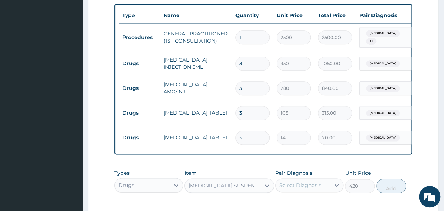
scroll to position [379, 0]
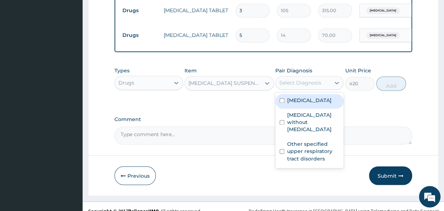
click at [322, 77] on div "Select Diagnosis" at bounding box center [303, 82] width 55 height 11
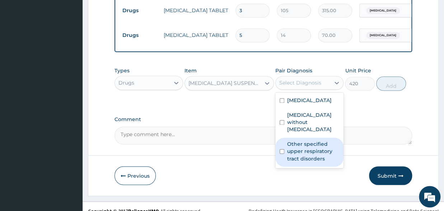
click at [282, 149] on input "checkbox" at bounding box center [281, 151] width 5 height 5
checkbox input "true"
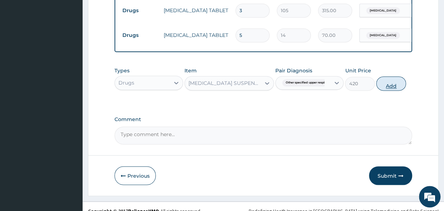
click at [390, 76] on button "Add" at bounding box center [391, 83] width 30 height 14
type input "0"
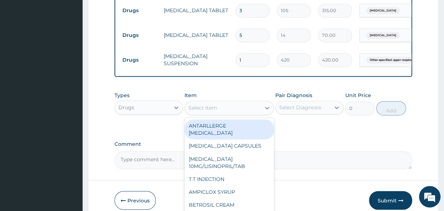
click at [206, 104] on div "Select Item" at bounding box center [202, 107] width 29 height 7
click at [136, 102] on div "Drugs" at bounding box center [142, 107] width 55 height 11
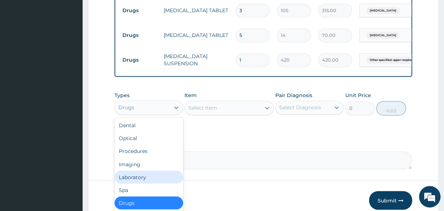
click at [137, 171] on div "Laboratory" at bounding box center [148, 177] width 69 height 13
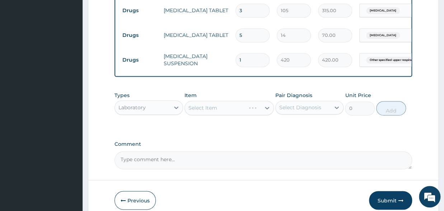
click at [198, 101] on div "Select Item" at bounding box center [228, 108] width 89 height 14
click at [201, 101] on div "Select Item" at bounding box center [228, 108] width 89 height 14
click at [238, 101] on div "Select Item" at bounding box center [228, 108] width 89 height 14
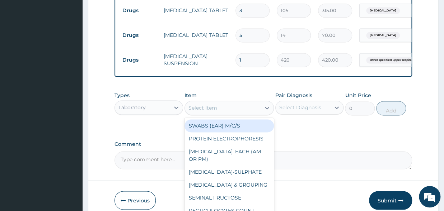
click at [232, 102] on div "Select Item" at bounding box center [223, 107] width 76 height 11
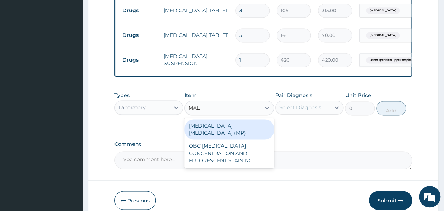
type input "MALA"
click at [237, 121] on div "MALARIA PARASITE (MP)" at bounding box center [228, 129] width 89 height 20
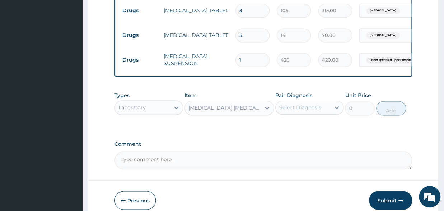
type input "2000"
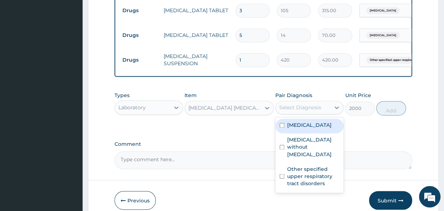
click at [294, 104] on div "Select Diagnosis" at bounding box center [300, 107] width 42 height 7
click at [284, 123] on input "checkbox" at bounding box center [281, 125] width 5 height 5
checkbox input "true"
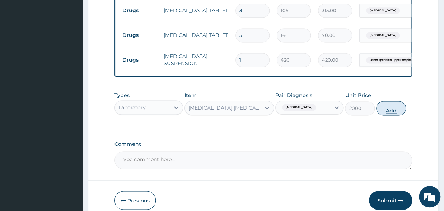
click at [395, 103] on button "Add" at bounding box center [391, 108] width 30 height 14
type input "0"
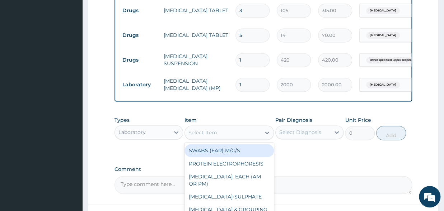
click at [233, 127] on div "Select Item" at bounding box center [223, 132] width 76 height 11
type input "FBC"
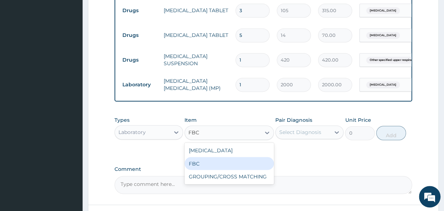
click at [226, 157] on div "FBC" at bounding box center [228, 163] width 89 height 13
type input "6000"
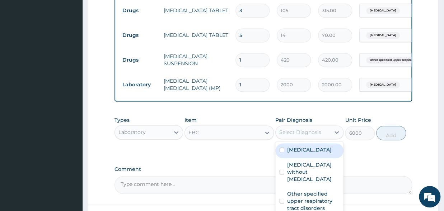
click at [305, 129] on div "Select Diagnosis" at bounding box center [300, 132] width 42 height 7
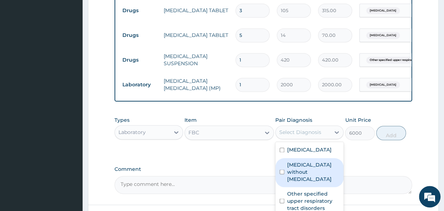
click at [280, 170] on input "checkbox" at bounding box center [281, 172] width 5 height 5
checkbox input "true"
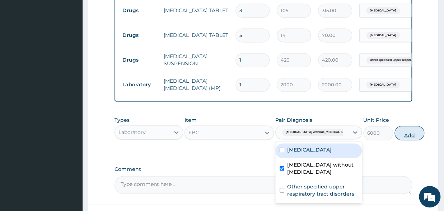
click at [394, 129] on button "Add" at bounding box center [409, 133] width 30 height 14
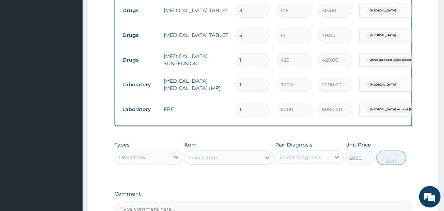
type input "0"
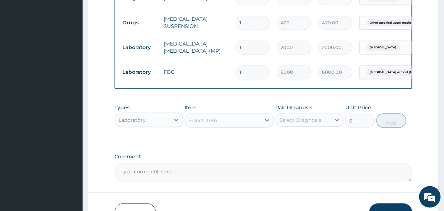
scroll to position [418, 0]
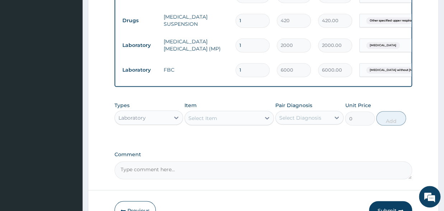
click at [384, 204] on button "Submit" at bounding box center [390, 210] width 43 height 19
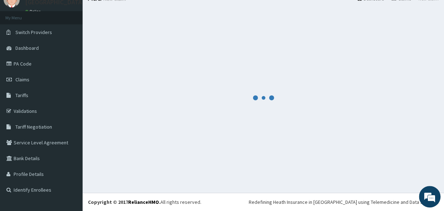
scroll to position [30, 0]
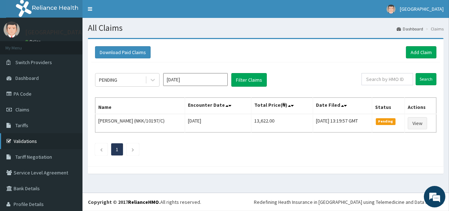
click at [23, 137] on link "Validations" at bounding box center [41, 141] width 83 height 16
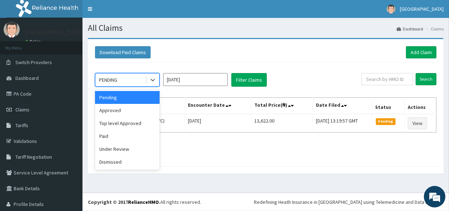
click at [110, 83] on div "PENDING" at bounding box center [108, 79] width 18 height 7
click at [114, 113] on div "Approved" at bounding box center [127, 110] width 65 height 13
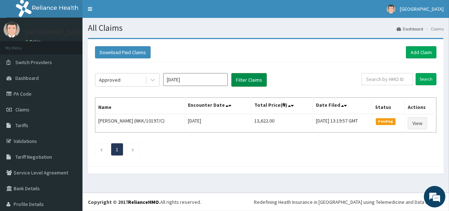
click at [237, 80] on button "Filter Claims" at bounding box center [249, 80] width 36 height 14
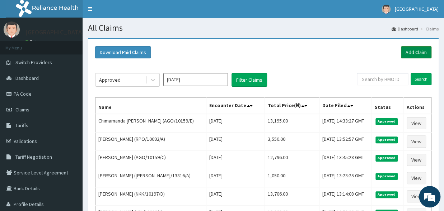
click at [419, 57] on link "Add Claim" at bounding box center [416, 52] width 30 height 12
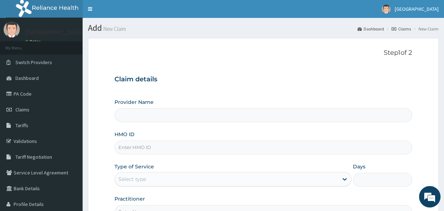
type input "[GEOGRAPHIC_DATA]"
click at [155, 147] on input "HMO ID" at bounding box center [262, 148] width 297 height 14
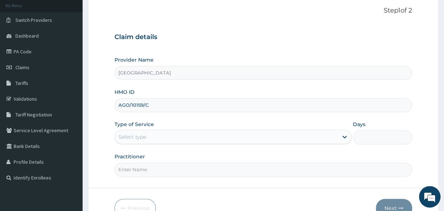
scroll to position [79, 0]
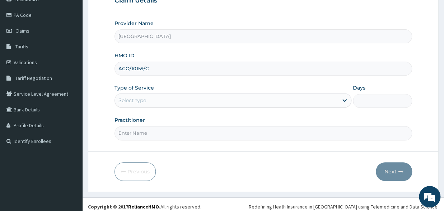
type input "AGO/10159/C"
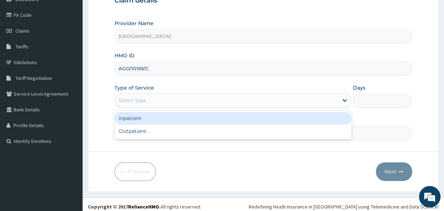
click at [145, 104] on div "Select type" at bounding box center [132, 100] width 28 height 7
click at [137, 124] on div "Inpatient" at bounding box center [232, 118] width 237 height 13
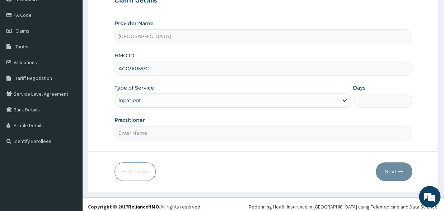
click at [381, 101] on input "Days" at bounding box center [382, 101] width 59 height 14
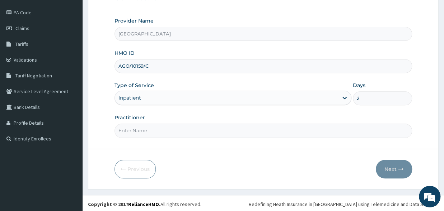
scroll to position [83, 0]
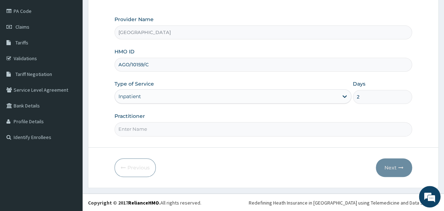
type input "2"
click at [155, 125] on input "Practitioner" at bounding box center [262, 129] width 297 height 14
type input "DR [PERSON_NAME]"
click at [405, 170] on button "Next" at bounding box center [394, 168] width 36 height 19
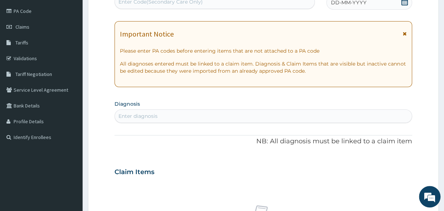
scroll to position [4, 0]
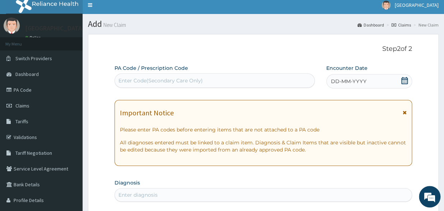
click at [400, 87] on div "DD-MM-YYYY" at bounding box center [369, 81] width 86 height 14
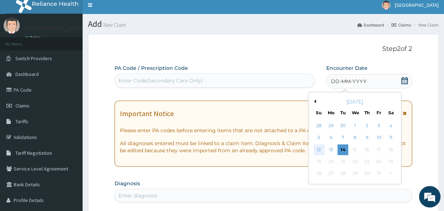
click at [319, 147] on div "12" at bounding box center [319, 150] width 11 height 11
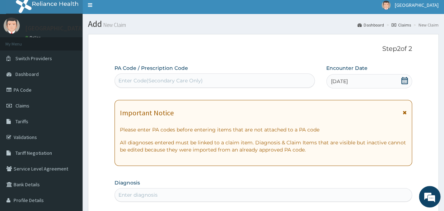
click at [165, 84] on div "Enter Code(Secondary Care Only)" at bounding box center [160, 80] width 84 height 7
type input "PA/"
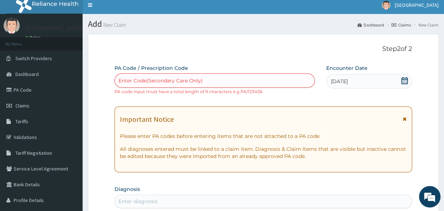
click at [240, 79] on div "Enter Code(Secondary Care Only)" at bounding box center [214, 80] width 199 height 11
click at [144, 77] on div "Enter Code(Secondary Care Only)" at bounding box center [160, 80] width 84 height 7
click at [141, 79] on div "Enter Code(Secondary Care Only)" at bounding box center [160, 80] width 84 height 7
click at [135, 81] on div "Enter Code(Secondary Care Only)" at bounding box center [160, 80] width 84 height 7
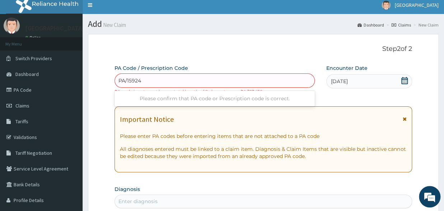
type input "PA/15924B"
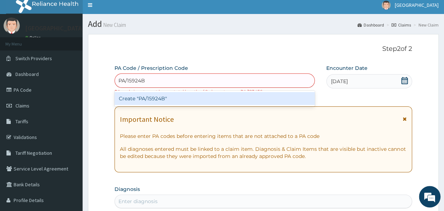
click at [156, 102] on div "Create "PA/15924B"" at bounding box center [214, 98] width 200 height 13
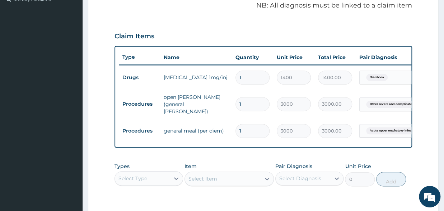
scroll to position [275, 0]
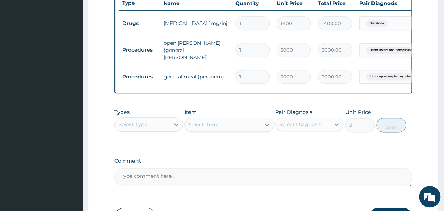
drag, startPoint x: 256, startPoint y: 41, endPoint x: 235, endPoint y: 44, distance: 21.8
click at [235, 30] on input "1" at bounding box center [252, 24] width 34 height 14
type input "4"
type input "5600.00"
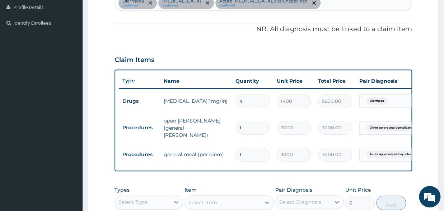
scroll to position [340, 0]
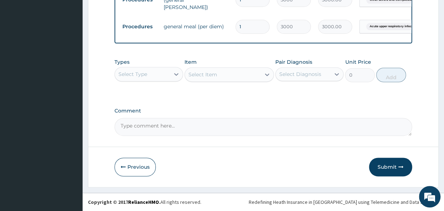
type input "4"
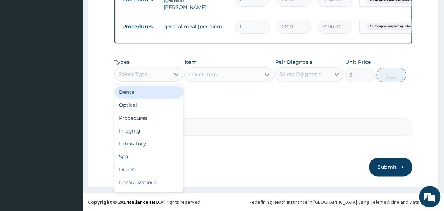
click at [150, 73] on div "Select Type" at bounding box center [142, 74] width 55 height 11
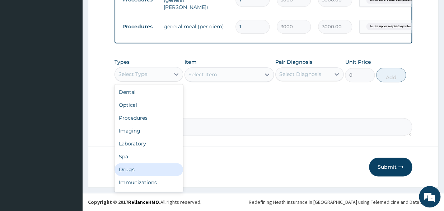
click at [130, 169] on div "Drugs" at bounding box center [148, 169] width 69 height 13
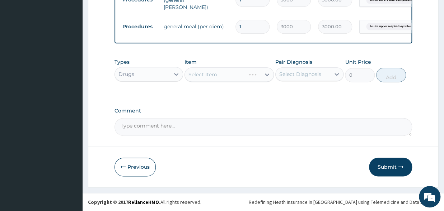
click at [215, 78] on div "Select Item" at bounding box center [228, 74] width 89 height 14
click at [216, 75] on div "Select Item" at bounding box center [228, 74] width 89 height 14
drag, startPoint x: 217, startPoint y: 73, endPoint x: 228, endPoint y: 69, distance: 11.6
click at [220, 73] on div "Select Item" at bounding box center [228, 74] width 89 height 14
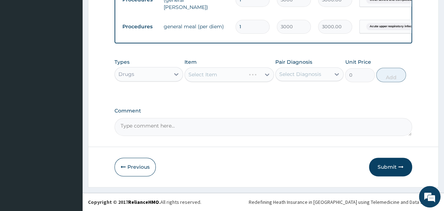
click at [267, 76] on div "Select Item" at bounding box center [228, 74] width 89 height 14
click at [227, 73] on div "Select Item" at bounding box center [228, 74] width 89 height 14
click at [202, 70] on div "Select Item" at bounding box center [228, 74] width 89 height 14
click at [232, 71] on div "Select Item" at bounding box center [228, 74] width 89 height 14
drag, startPoint x: 230, startPoint y: 77, endPoint x: 195, endPoint y: 79, distance: 35.2
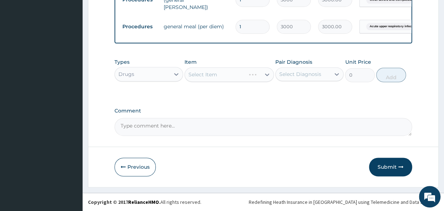
click at [195, 79] on div "Select Item" at bounding box center [228, 74] width 89 height 14
click at [195, 71] on div "Select Item" at bounding box center [228, 74] width 89 height 14
click at [196, 71] on div "Select Item" at bounding box center [228, 74] width 89 height 14
click at [207, 71] on div "Select Item" at bounding box center [228, 74] width 89 height 14
drag, startPoint x: 27, startPoint y: 211, endPoint x: 243, endPoint y: 201, distance: 216.2
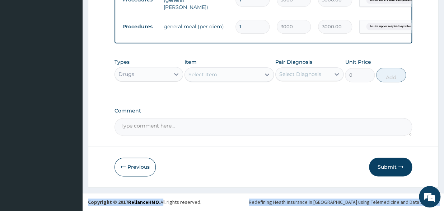
click at [241, 87] on div "Types Drugs Item Select Item Pair Diagnosis Select Diagnosis Unit Price 0 Add" at bounding box center [262, 76] width 297 height 42
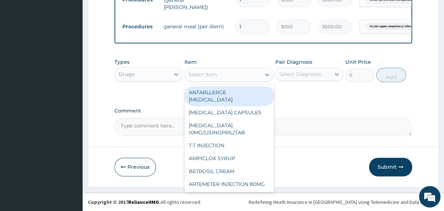
click at [215, 71] on div "Select Item" at bounding box center [223, 74] width 76 height 11
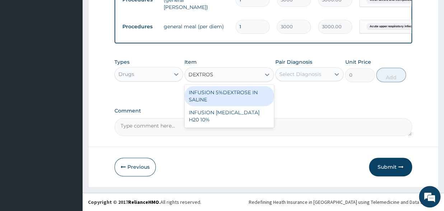
type input "[MEDICAL_DATA]"
click at [235, 98] on div "INFUSION 5%DEXTROSE IN SALINE" at bounding box center [228, 96] width 89 height 20
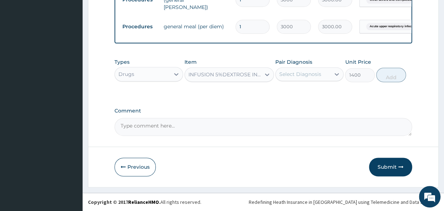
type input "1400"
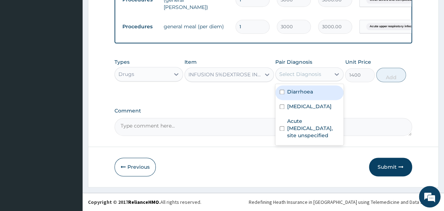
click at [278, 75] on div "Select Diagnosis" at bounding box center [303, 74] width 55 height 11
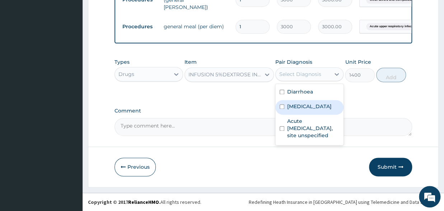
click at [282, 109] on input "checkbox" at bounding box center [281, 106] width 5 height 5
checkbox input "true"
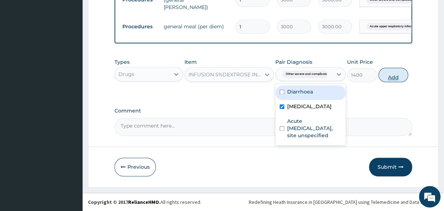
click at [390, 76] on button "Add" at bounding box center [393, 75] width 30 height 14
type input "0"
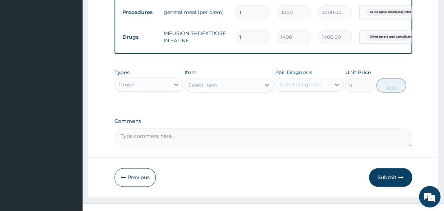
click at [203, 89] on div "Select Item" at bounding box center [202, 84] width 29 height 7
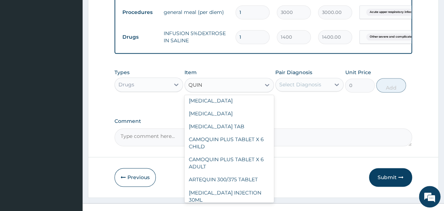
scroll to position [0, 0]
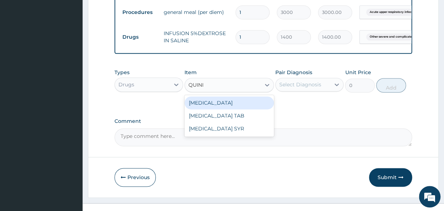
type input "QUININ"
click at [216, 109] on div "[MEDICAL_DATA]" at bounding box center [228, 102] width 89 height 13
type input "420"
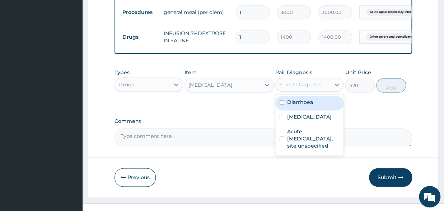
click at [283, 88] on div "Select Diagnosis" at bounding box center [300, 84] width 42 height 7
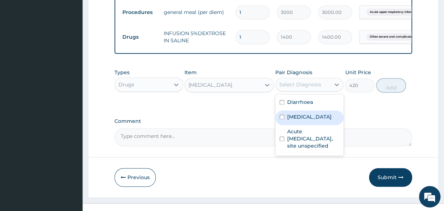
click at [280, 119] on input "checkbox" at bounding box center [281, 117] width 5 height 5
checkbox input "true"
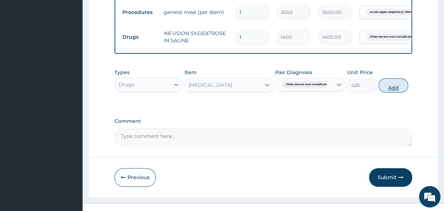
click at [397, 93] on button "Add" at bounding box center [393, 85] width 30 height 14
type input "0"
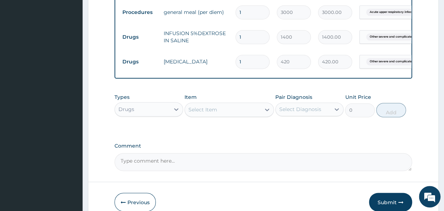
drag, startPoint x: 252, startPoint y: 69, endPoint x: 236, endPoint y: 76, distance: 17.2
click at [236, 69] on input "1" at bounding box center [252, 62] width 34 height 14
type input "3"
type input "1260.00"
type input "0.00"
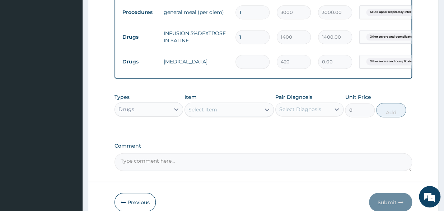
type input "2"
type input "840.00"
type input "2"
click at [211, 113] on div "Select Item" at bounding box center [202, 109] width 29 height 7
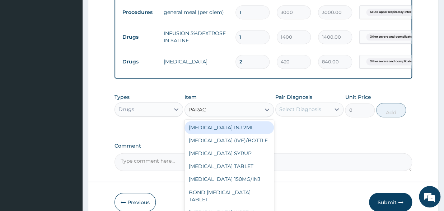
type input "PARACE"
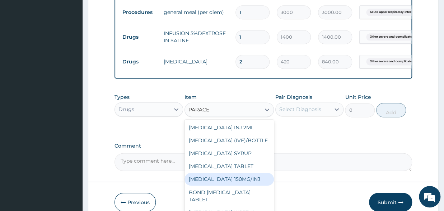
click at [232, 186] on div "[MEDICAL_DATA] 150MG/INJ" at bounding box center [228, 179] width 89 height 13
type input "420"
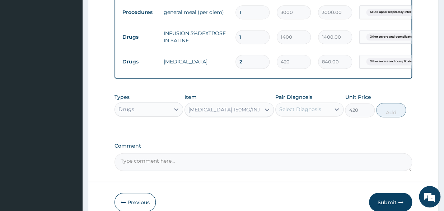
click at [294, 115] on div "Select Diagnosis" at bounding box center [303, 109] width 55 height 11
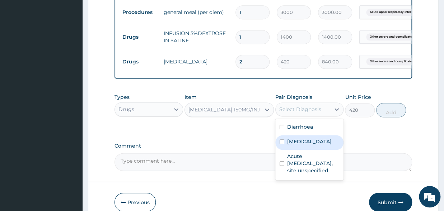
click at [283, 144] on input "checkbox" at bounding box center [281, 142] width 5 height 5
checkbox input "true"
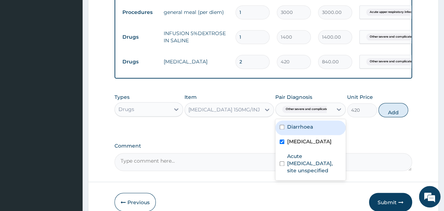
drag, startPoint x: 384, startPoint y: 127, endPoint x: 373, endPoint y: 121, distance: 12.1
click at [385, 117] on button "Add" at bounding box center [393, 110] width 30 height 14
type input "0"
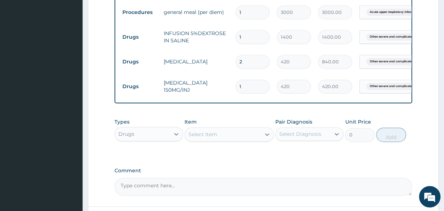
drag, startPoint x: 251, startPoint y: 96, endPoint x: 235, endPoint y: 101, distance: 16.6
click at [235, 94] on input "1" at bounding box center [252, 87] width 34 height 14
type input "6"
type input "2520.00"
type input "6"
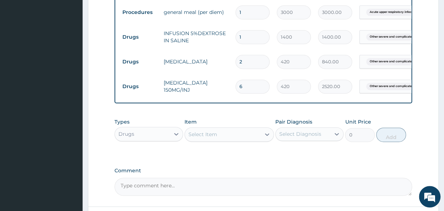
click at [213, 138] on div "Select Item" at bounding box center [202, 134] width 29 height 7
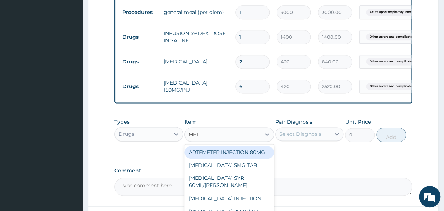
type input "METO"
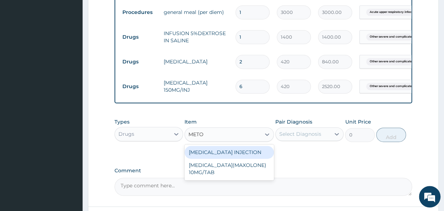
click at [221, 159] on div "METOCLOPRAMIDE INJECTION" at bounding box center [228, 152] width 89 height 13
type input "350"
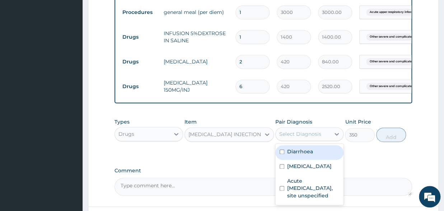
click at [309, 140] on div "Select Diagnosis" at bounding box center [303, 133] width 55 height 11
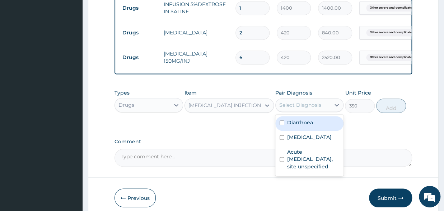
scroll to position [379, 0]
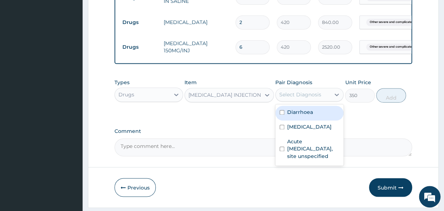
click at [281, 121] on div "Diarrhoea" at bounding box center [309, 113] width 69 height 15
checkbox input "true"
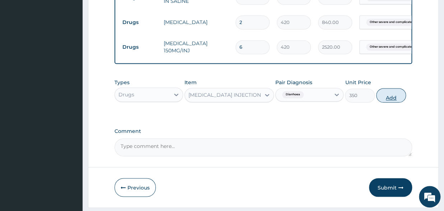
click at [399, 103] on button "Add" at bounding box center [391, 95] width 30 height 14
type input "0"
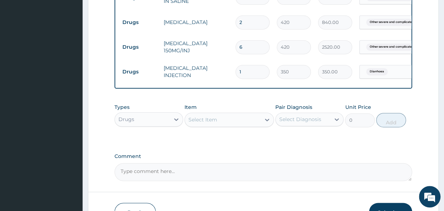
click at [250, 79] on input "1" at bounding box center [252, 72] width 34 height 14
click at [208, 123] on div "Select Item" at bounding box center [202, 119] width 29 height 7
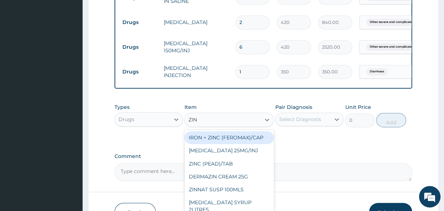
type input "ZINC"
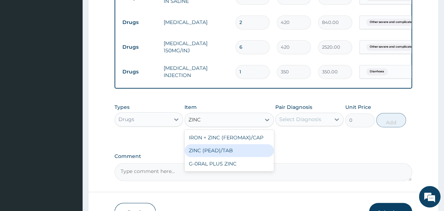
click at [212, 157] on div "ZINC (PEAD)/TAB" at bounding box center [228, 150] width 89 height 13
type input "70"
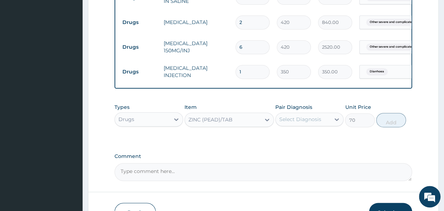
click at [309, 123] on div "Select Diagnosis" at bounding box center [300, 119] width 42 height 7
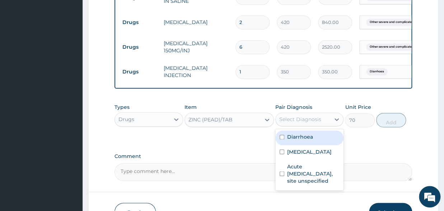
click at [285, 145] on div "Diarrhoea" at bounding box center [309, 138] width 69 height 15
checkbox input "true"
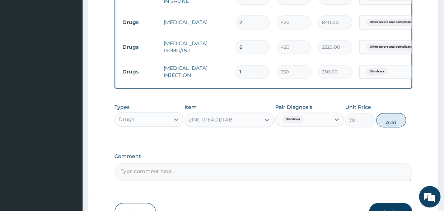
click at [390, 127] on button "Add" at bounding box center [391, 120] width 30 height 14
type input "0"
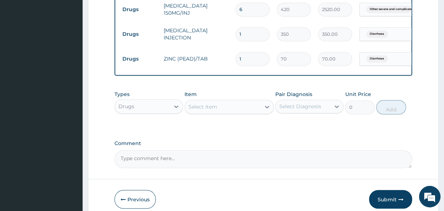
scroll to position [458, 0]
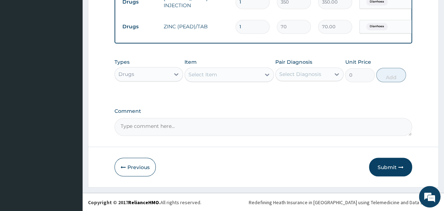
click at [206, 78] on div "Select Item" at bounding box center [202, 74] width 29 height 7
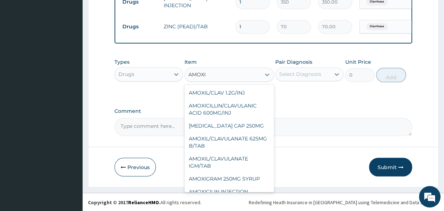
scroll to position [38, 0]
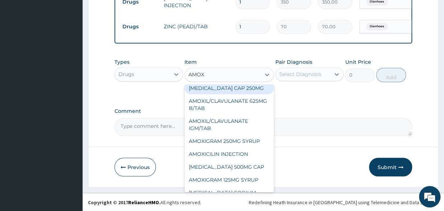
type input "AMOXY"
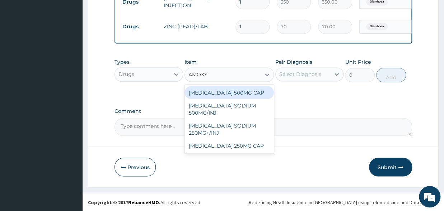
click at [245, 99] on div "AMOXYCILLIN 500MG CAP" at bounding box center [228, 92] width 89 height 13
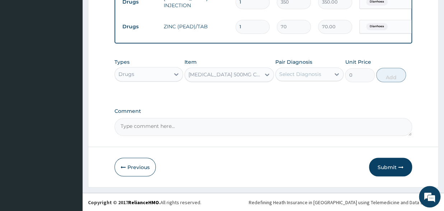
type input "42"
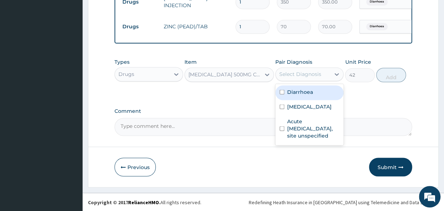
click at [307, 78] on div "Select Diagnosis" at bounding box center [300, 74] width 42 height 7
click at [221, 77] on div "AMOXYCILLIN 500MG CAP" at bounding box center [224, 74] width 73 height 7
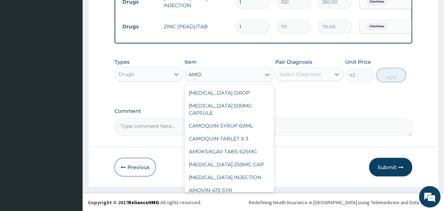
scroll to position [237, 0]
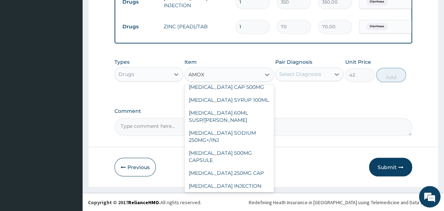
type input "AMOXY"
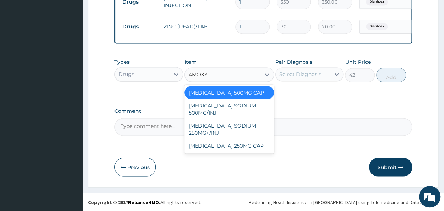
scroll to position [0, 0]
click at [227, 150] on div "AMOXYCILLIN 250MG CAP" at bounding box center [228, 145] width 89 height 13
type input "35"
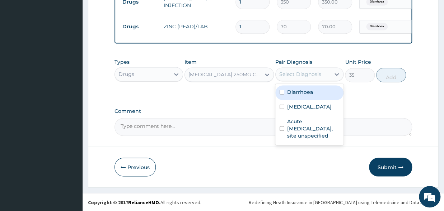
click at [298, 78] on div "Select Diagnosis" at bounding box center [300, 74] width 42 height 7
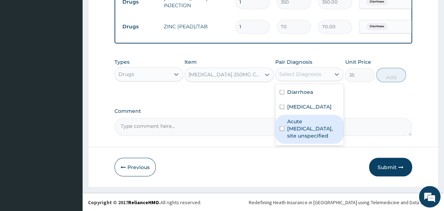
click at [278, 144] on div "Acute upper respiratory infection, site unspecified" at bounding box center [309, 129] width 69 height 29
checkbox input "true"
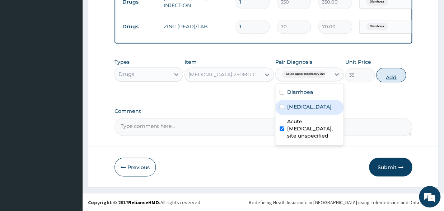
click at [386, 81] on button "Add" at bounding box center [391, 75] width 30 height 14
type input "0"
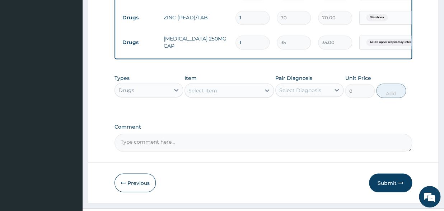
drag, startPoint x: 259, startPoint y: 53, endPoint x: 232, endPoint y: 57, distance: 28.0
click at [235, 50] on input "1" at bounding box center [252, 43] width 34 height 14
type input "5"
type input "175.00"
type input "0.00"
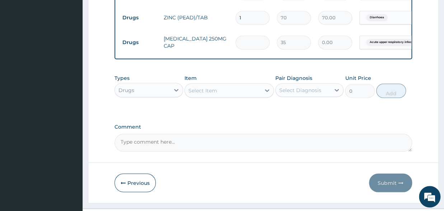
type input "1"
type input "35.00"
type input "15"
type input "525.00"
type input "15"
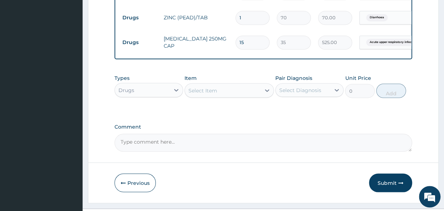
click at [212, 94] on div "Select Item" at bounding box center [202, 90] width 29 height 7
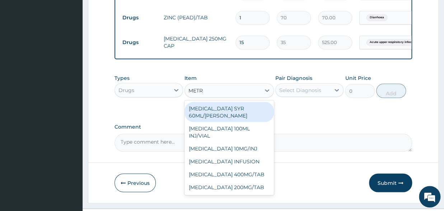
type input "METRO"
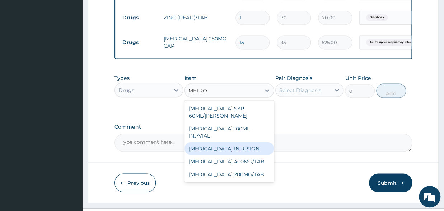
click at [226, 155] on div "METRONIDAZOLE INFUSION" at bounding box center [228, 148] width 89 height 13
type input "840"
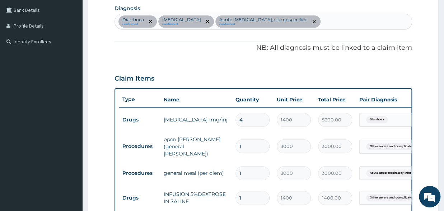
scroll to position [142, 0]
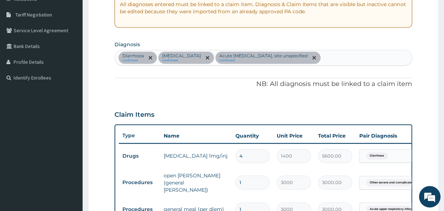
click at [270, 65] on div "Diarrhoea confirmed Other severe and complicated Plasmodium falciparum malaria …" at bounding box center [263, 57] width 297 height 15
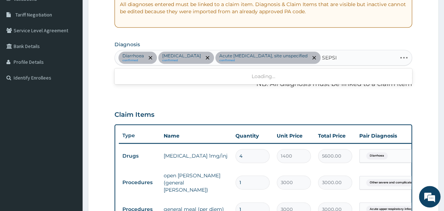
type input "SEPSIS"
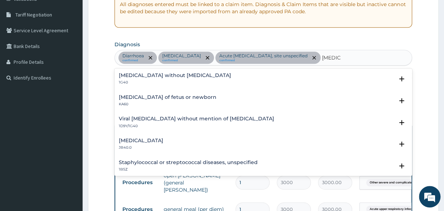
click at [165, 85] on p "1G40" at bounding box center [175, 82] width 112 height 5
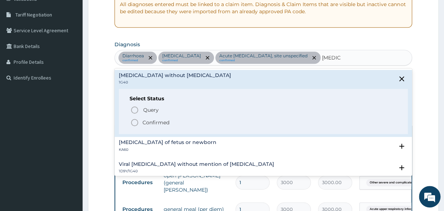
click at [140, 127] on span "Confirmed" at bounding box center [263, 122] width 267 height 9
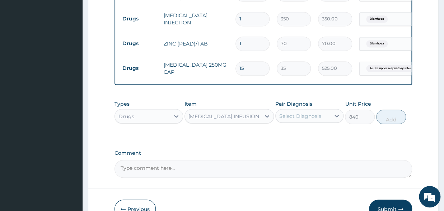
scroll to position [458, 0]
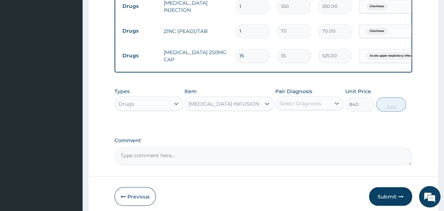
click at [319, 107] on div "Select Diagnosis" at bounding box center [300, 103] width 42 height 7
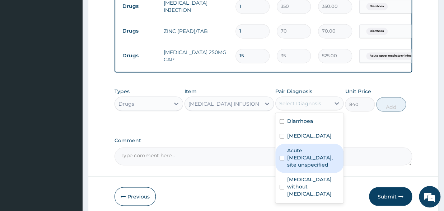
scroll to position [11, 0]
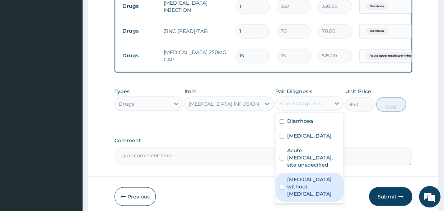
click at [282, 189] on input "checkbox" at bounding box center [281, 187] width 5 height 5
checkbox input "true"
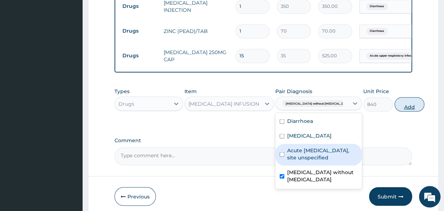
click at [394, 104] on button "Add" at bounding box center [409, 104] width 30 height 14
type input "0"
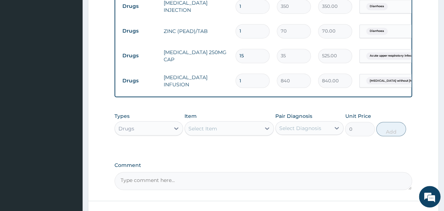
drag, startPoint x: 257, startPoint y: 77, endPoint x: 236, endPoint y: 81, distance: 21.5
click at [236, 81] on input "1" at bounding box center [252, 81] width 34 height 14
type input "3"
type input "2520.00"
type input "3"
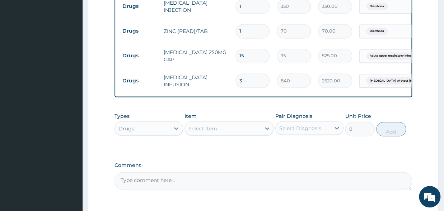
click at [199, 130] on div "Select Item" at bounding box center [202, 128] width 29 height 7
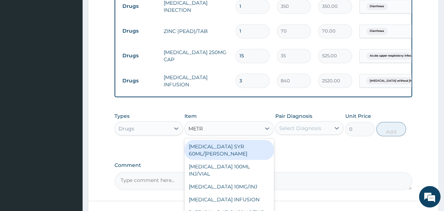
type input "METRO"
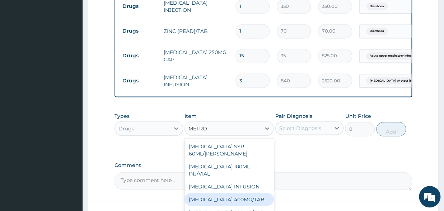
click at [227, 202] on div "METRONIDAZOLE 400MG/TAB" at bounding box center [228, 199] width 89 height 13
type input "42"
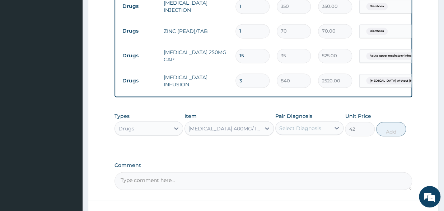
click at [295, 131] on div "Select Diagnosis" at bounding box center [300, 127] width 42 height 7
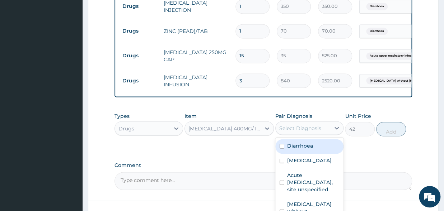
click at [283, 148] on input "checkbox" at bounding box center [281, 146] width 5 height 5
checkbox input "true"
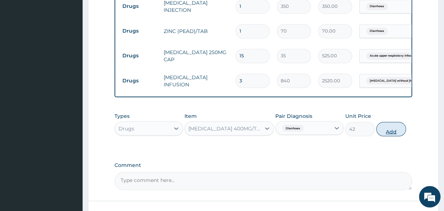
click at [396, 135] on button "Add" at bounding box center [391, 129] width 30 height 14
type input "0"
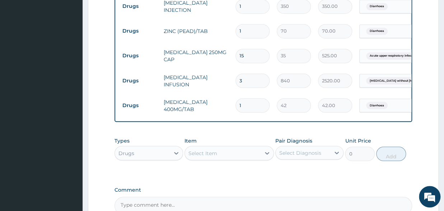
click at [249, 103] on input "1" at bounding box center [252, 105] width 34 height 14
type input "15"
type input "630.00"
type input "15"
click at [225, 152] on div "Select Item" at bounding box center [223, 152] width 76 height 11
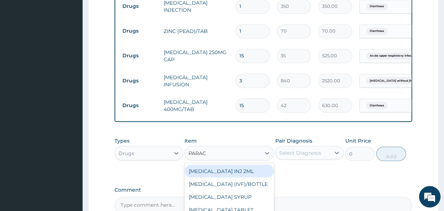
type input "PARACE"
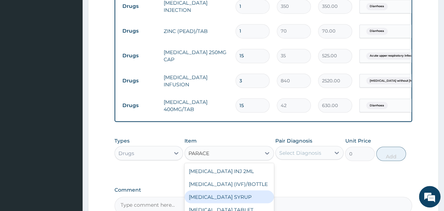
scroll to position [19, 0]
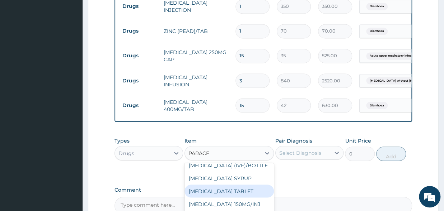
click at [225, 192] on div "PARACETAMOL TABLET" at bounding box center [228, 191] width 89 height 13
type input "14"
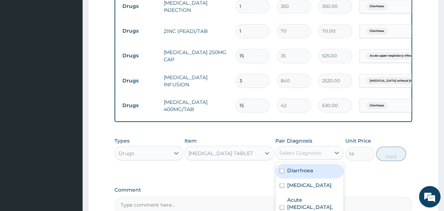
click at [295, 154] on div "Select Diagnosis" at bounding box center [300, 152] width 42 height 7
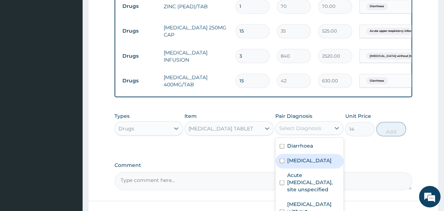
scroll to position [498, 0]
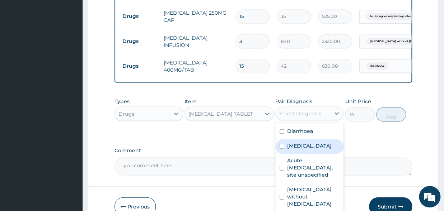
click at [279, 149] on input "checkbox" at bounding box center [281, 146] width 5 height 5
checkbox input "true"
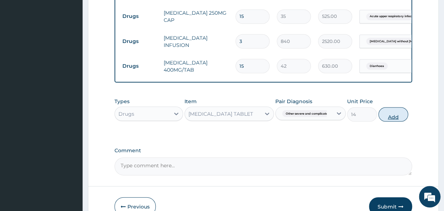
click at [390, 114] on button "Add" at bounding box center [393, 114] width 30 height 14
type input "0"
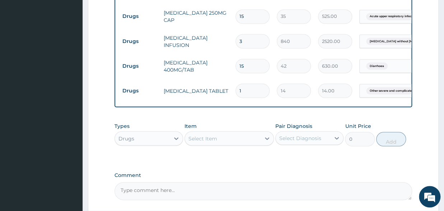
click at [245, 91] on input "1" at bounding box center [252, 91] width 34 height 14
type input "0.00"
type input "9"
type input "126.00"
type input "11"
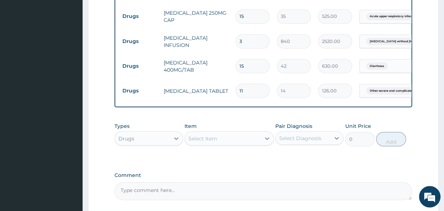
type input "154.00"
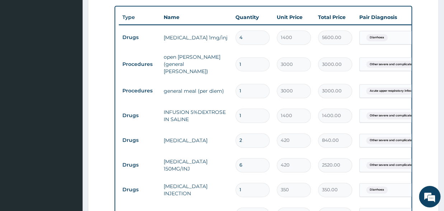
scroll to position [261, 0]
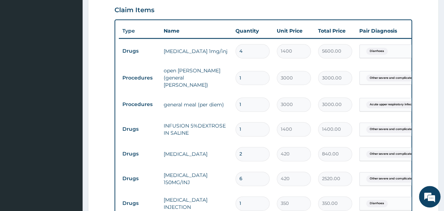
drag, startPoint x: 246, startPoint y: 75, endPoint x: 235, endPoint y: 77, distance: 11.1
click at [235, 77] on input "1" at bounding box center [252, 78] width 34 height 14
type input "2"
type input "6000.00"
type input "2"
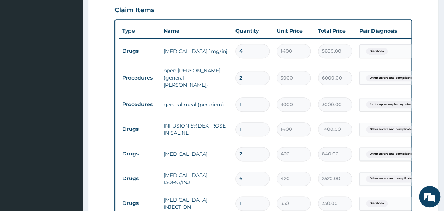
drag, startPoint x: 250, startPoint y: 102, endPoint x: 228, endPoint y: 106, distance: 23.0
click at [235, 106] on input "1" at bounding box center [252, 105] width 34 height 14
type input "2"
type input "6000.00"
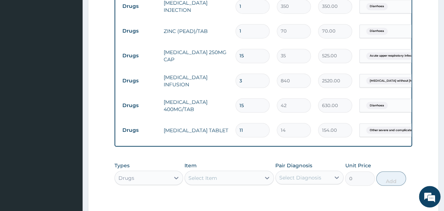
scroll to position [537, 0]
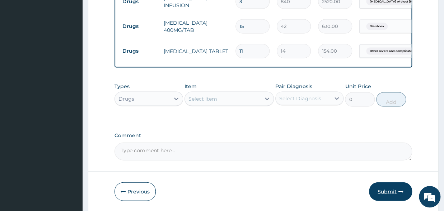
type input "2"
click at [383, 191] on button "Submit" at bounding box center [390, 192] width 43 height 19
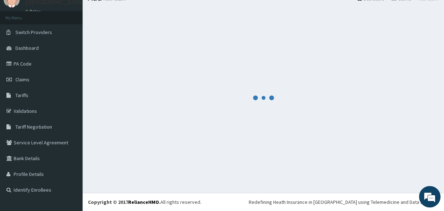
scroll to position [30, 0]
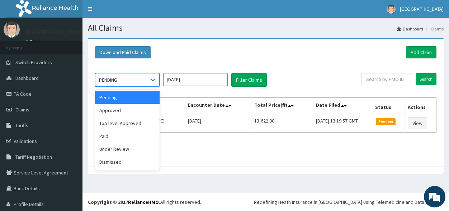
click at [125, 77] on div "PENDING" at bounding box center [120, 79] width 50 height 11
click at [124, 151] on div "Under Review" at bounding box center [127, 149] width 65 height 13
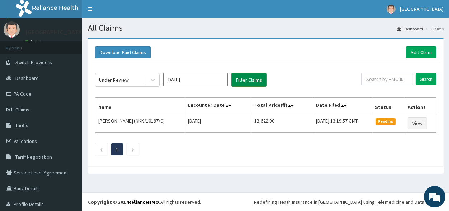
click at [243, 79] on button "Filter Claims" at bounding box center [249, 80] width 36 height 14
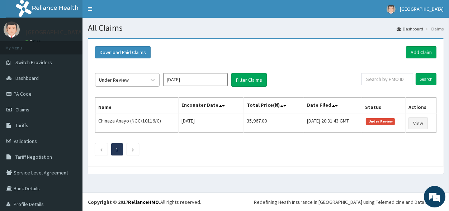
click at [126, 81] on div "Under Review" at bounding box center [114, 79] width 30 height 7
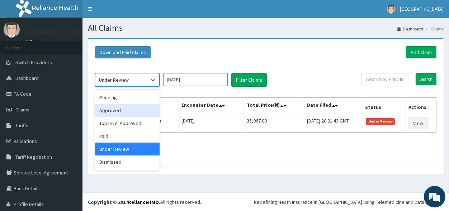
click at [121, 112] on div "Approved" at bounding box center [127, 110] width 65 height 13
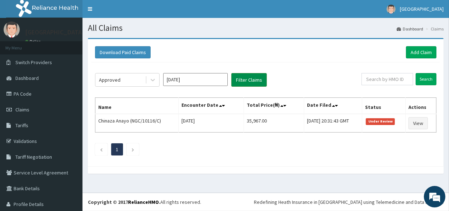
click at [247, 77] on button "Filter Claims" at bounding box center [249, 80] width 36 height 14
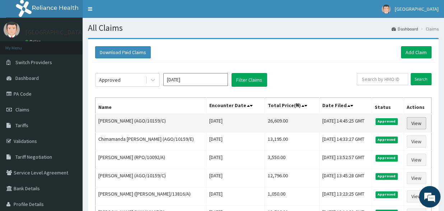
click at [414, 122] on link "View" at bounding box center [415, 123] width 19 height 12
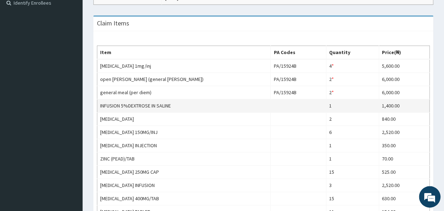
scroll to position [254, 0]
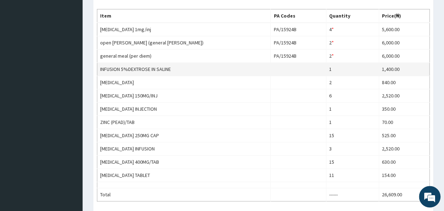
drag, startPoint x: 330, startPoint y: 67, endPoint x: 333, endPoint y: 72, distance: 6.4
click at [333, 67] on td "1" at bounding box center [352, 69] width 53 height 13
click at [333, 72] on td "1" at bounding box center [352, 69] width 53 height 13
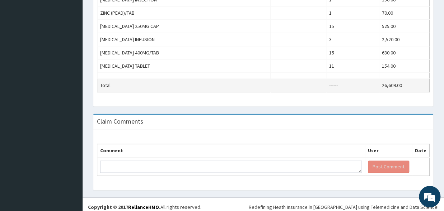
scroll to position [372, 0]
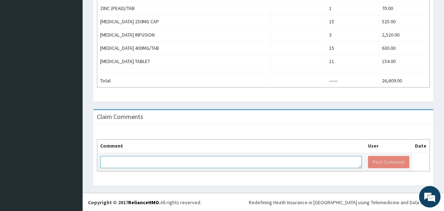
click at [120, 156] on textarea at bounding box center [231, 162] width 262 height 12
click at [148, 156] on textarea "KINDLY NOTE THAT D/WATER IS 3" at bounding box center [231, 162] width 262 height 12
drag, startPoint x: 183, startPoint y: 156, endPoint x: 212, endPoint y: 155, distance: 29.1
click at [212, 156] on textarea "KINDLY NOTE THAT ENROLLE TOOK D/WATER IS 3" at bounding box center [231, 162] width 262 height 12
type textarea "KINDLY NOTE THAT ENROLLE TOOK 3 BOTTLES OF D/WATER NOT 1 UPDATE FOR 3 BOTTLES"
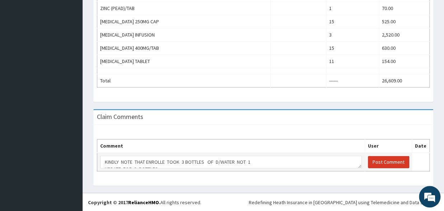
click at [393, 160] on button "Post Comment" at bounding box center [388, 162] width 41 height 12
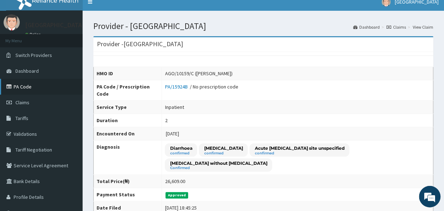
scroll to position [0, 0]
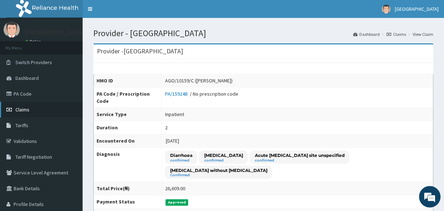
click at [20, 108] on span "Claims" at bounding box center [22, 110] width 14 height 6
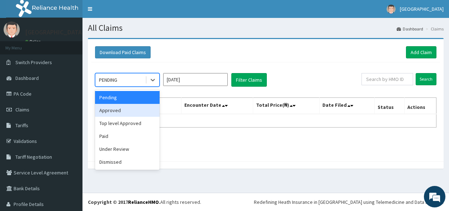
click at [106, 109] on div "Approved" at bounding box center [127, 110] width 65 height 13
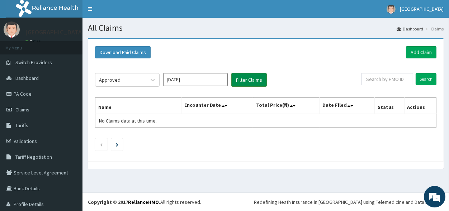
click at [246, 83] on button "Filter Claims" at bounding box center [249, 80] width 36 height 14
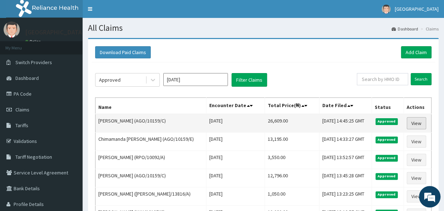
click at [413, 123] on link "View" at bounding box center [415, 123] width 19 height 12
